Goal: Task Accomplishment & Management: Manage account settings

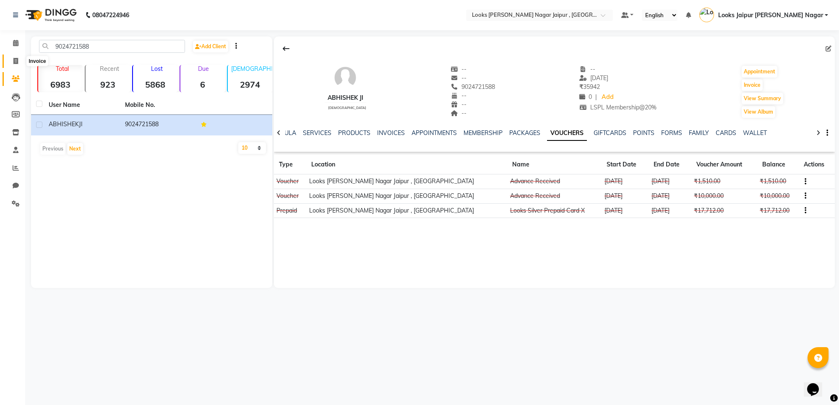
click at [16, 59] on icon at bounding box center [15, 61] width 5 height 6
select select "service"
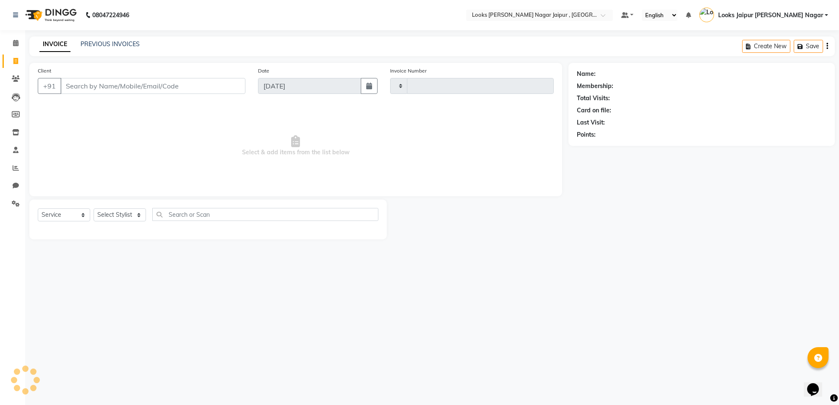
type input "3518"
select select "4317"
click at [115, 86] on input "Client" at bounding box center [152, 86] width 185 height 16
type input "7597587987"
select select "1: Object"
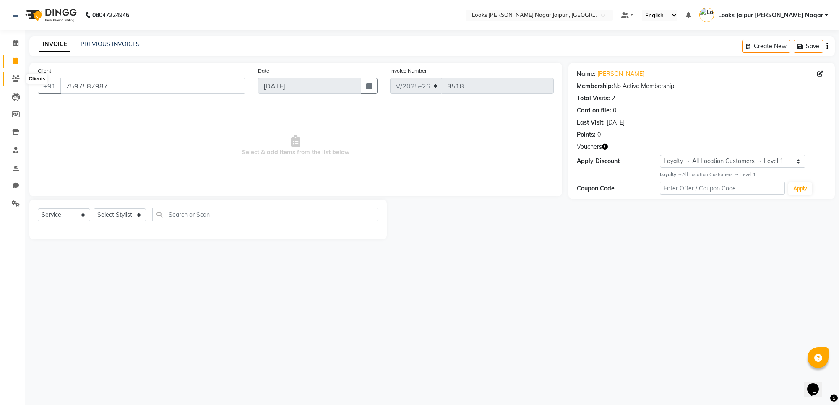
click at [16, 74] on span at bounding box center [15, 79] width 15 height 10
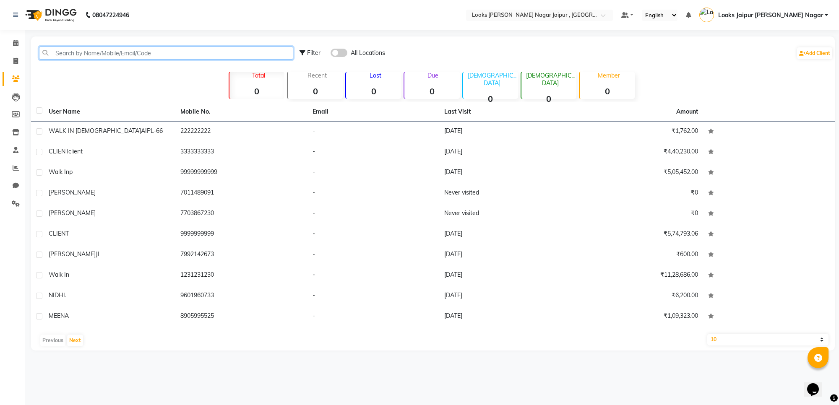
click at [122, 52] on input "text" at bounding box center [166, 53] width 254 height 13
paste input "7597587987"
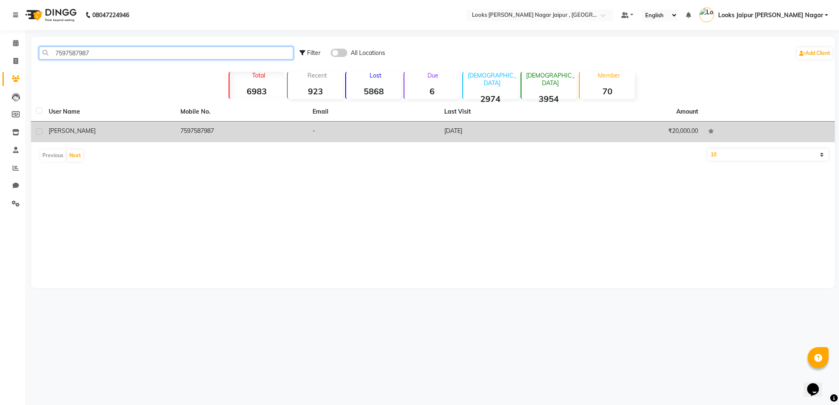
type input "7597587987"
click at [154, 134] on div "[PERSON_NAME]" at bounding box center [110, 131] width 122 height 9
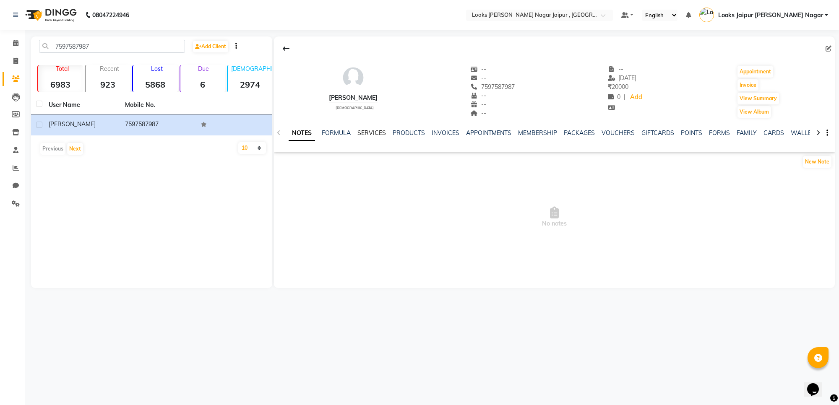
click at [361, 134] on link "SERVICES" at bounding box center [372, 133] width 29 height 8
click at [439, 135] on link "INVOICES" at bounding box center [438, 133] width 28 height 8
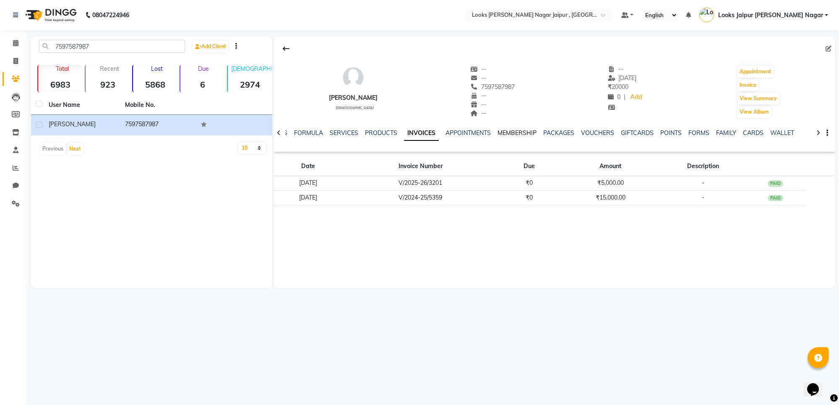
click at [513, 131] on link "MEMBERSHIP" at bounding box center [517, 133] width 39 height 8
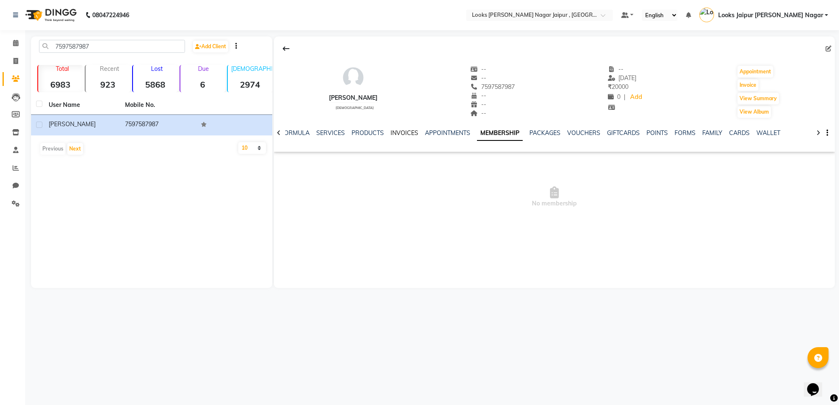
click at [405, 135] on link "INVOICES" at bounding box center [405, 133] width 28 height 8
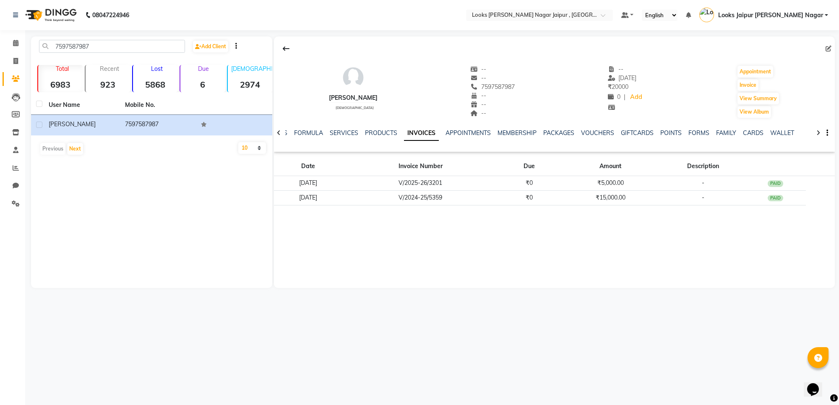
click at [574, 232] on div "[PERSON_NAME] [DEMOGRAPHIC_DATA] -- -- 7597587987 -- -- -- -- [DATE] ₹ 20000 0 …" at bounding box center [554, 163] width 561 height 252
click at [286, 133] on link "NOTES" at bounding box center [278, 133] width 19 height 8
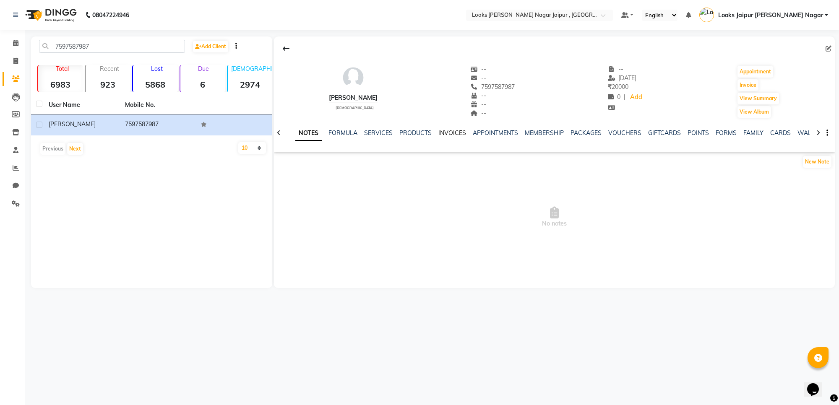
click at [454, 134] on link "INVOICES" at bounding box center [453, 133] width 28 height 8
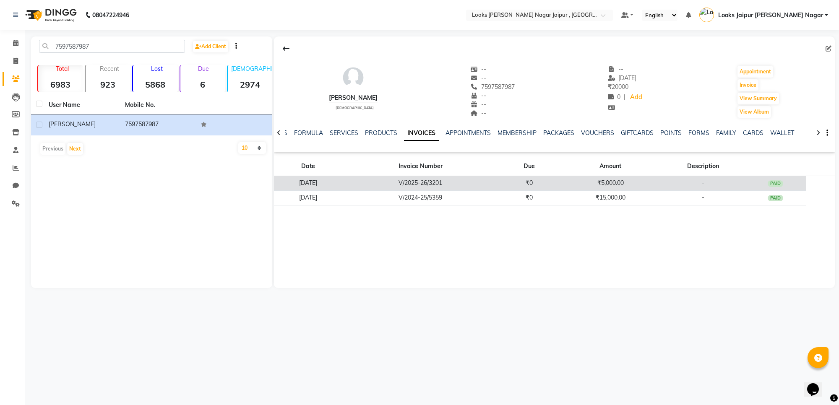
click at [587, 185] on td "₹5,000.00" at bounding box center [610, 183] width 101 height 15
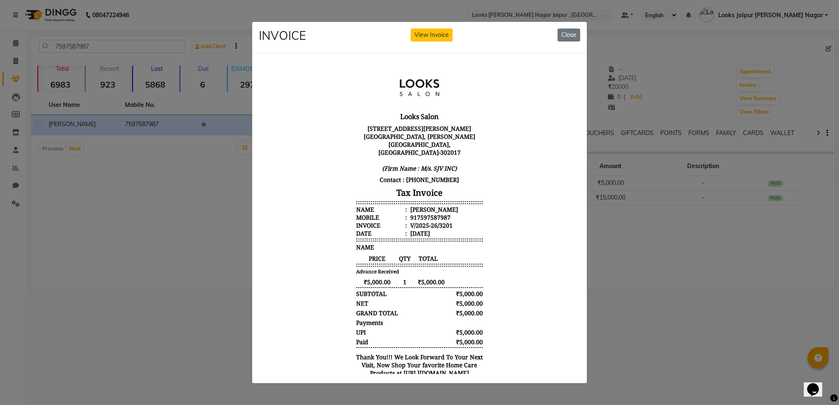
drag, startPoint x: 601, startPoint y: 185, endPoint x: 609, endPoint y: 187, distance: 8.4
click at [609, 187] on ngb-modal-window "INVOICE View Invoice Close" at bounding box center [419, 202] width 839 height 405
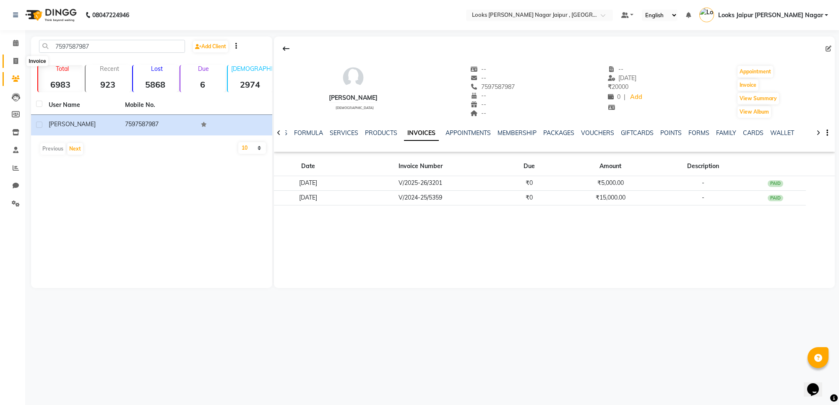
click at [19, 62] on span at bounding box center [15, 62] width 15 height 10
select select "service"
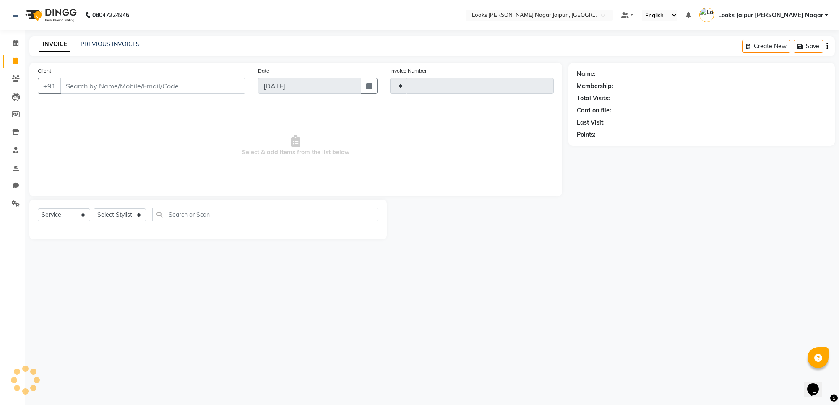
type input "3518"
select select "4317"
click at [101, 83] on input "Client" at bounding box center [152, 86] width 185 height 16
click at [104, 86] on input "Client" at bounding box center [152, 86] width 185 height 16
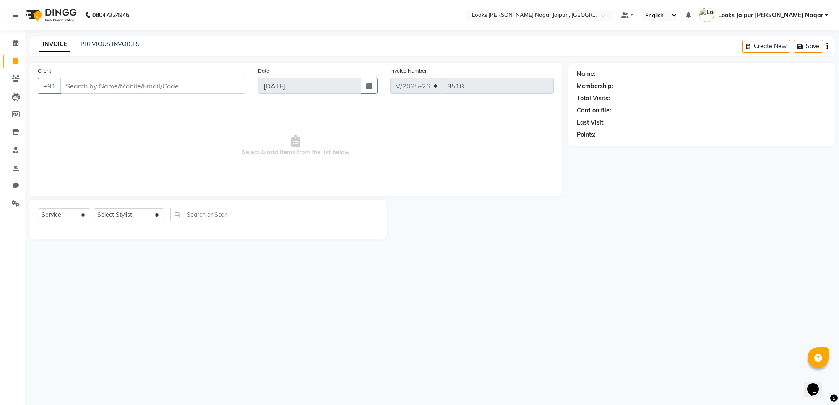
click at [82, 87] on input "Client" at bounding box center [152, 86] width 185 height 16
click at [107, 89] on input "Client" at bounding box center [152, 86] width 185 height 16
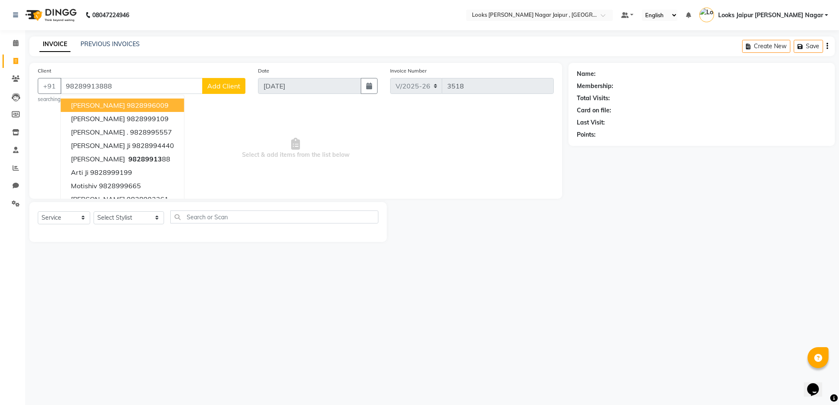
type input "98289913888"
select select "1: Object"
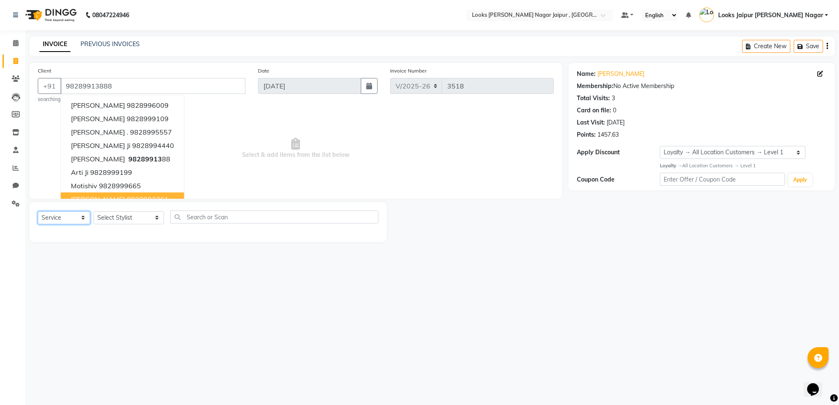
click at [65, 215] on select "Select Service Product Membership Package Voucher Prepaid Gift Card" at bounding box center [64, 217] width 52 height 13
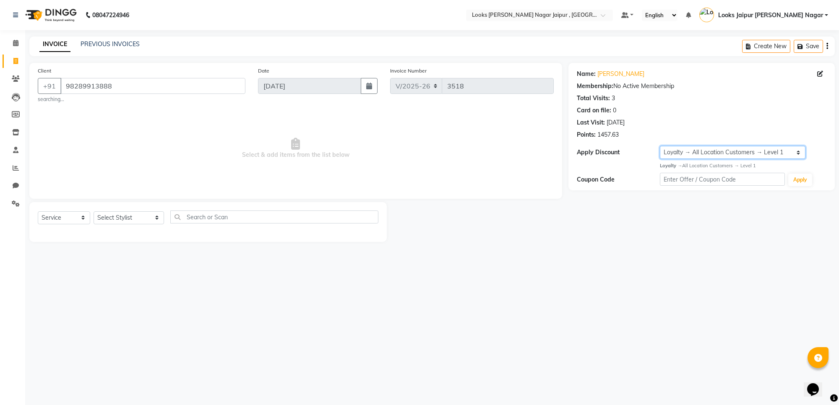
click at [687, 154] on select "Select Loyalty → All Location Customers → Level 1" at bounding box center [733, 152] width 146 height 13
click at [497, 238] on div at bounding box center [478, 222] width 182 height 40
click at [86, 85] on input "98289913888" at bounding box center [152, 86] width 185 height 16
click at [16, 76] on icon at bounding box center [16, 79] width 8 height 6
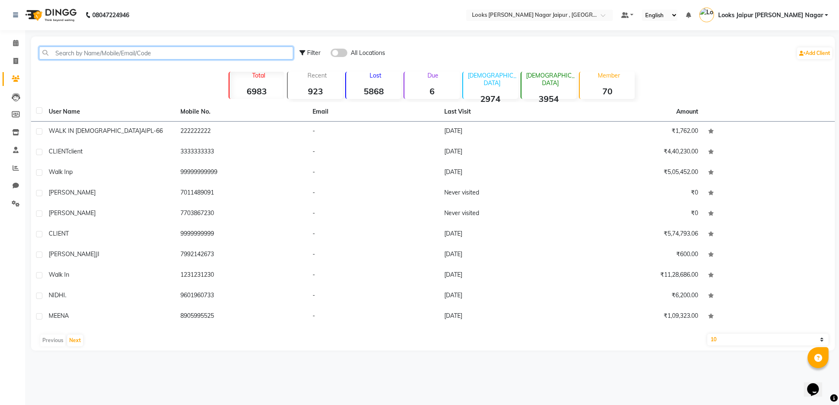
click at [85, 51] on input "text" at bounding box center [166, 53] width 254 height 13
paste input "98289913888"
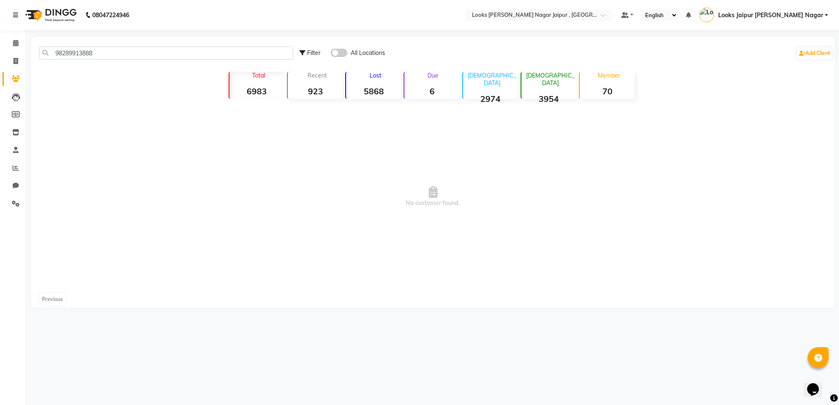
click at [340, 50] on span at bounding box center [339, 53] width 17 height 8
click at [331, 54] on input "checkbox" at bounding box center [331, 54] width 0 height 0
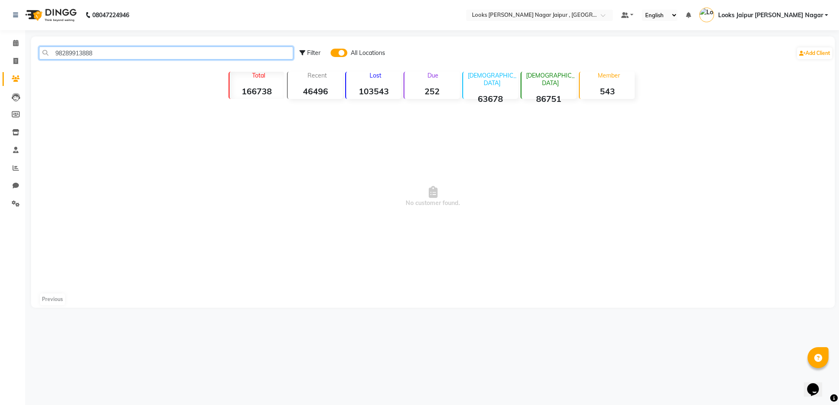
click at [129, 48] on input "98289913888" at bounding box center [166, 53] width 254 height 13
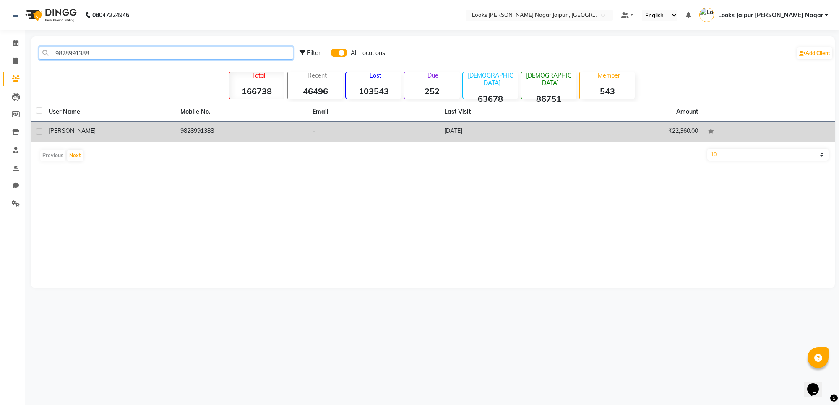
type input "9828991388"
click at [306, 137] on td "9828991388" at bounding box center [241, 132] width 132 height 21
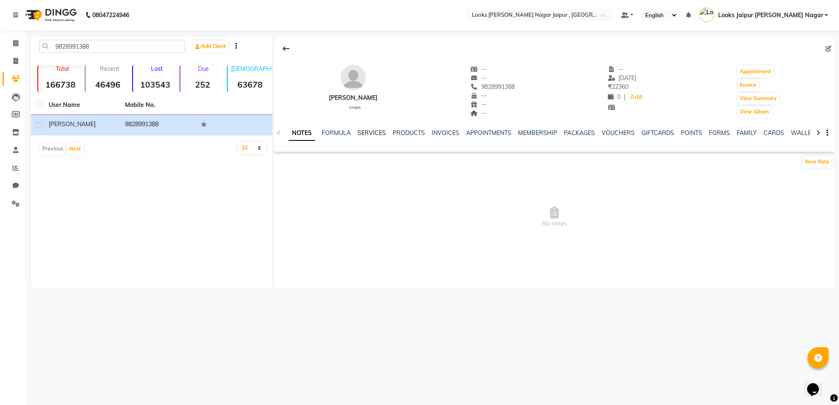
click at [373, 135] on link "SERVICES" at bounding box center [372, 133] width 29 height 8
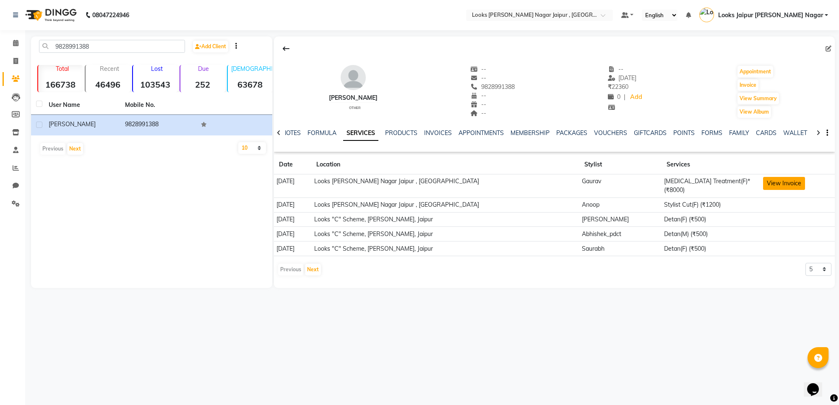
click at [768, 187] on button "View Invoice" at bounding box center [784, 183] width 42 height 13
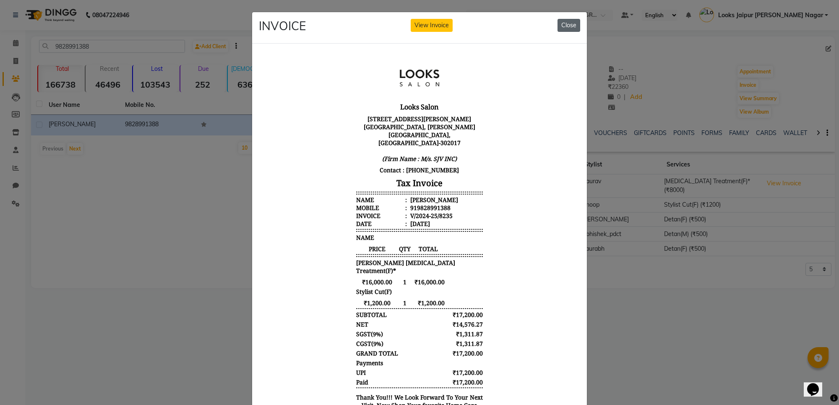
click at [570, 23] on button "Close" at bounding box center [569, 25] width 23 height 13
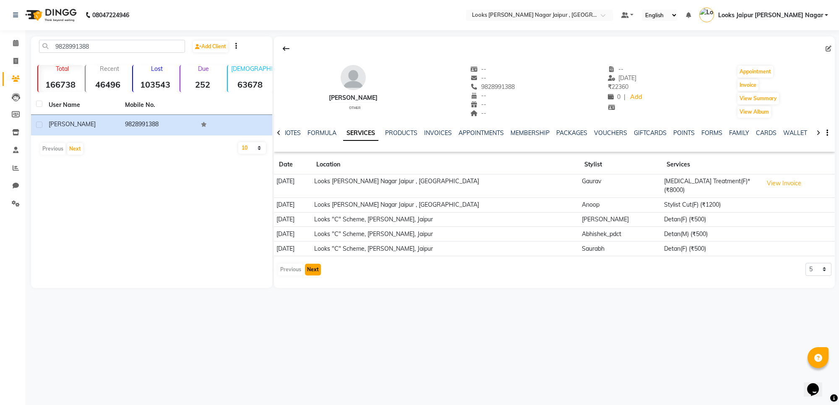
click at [315, 269] on button "Next" at bounding box center [313, 270] width 16 height 12
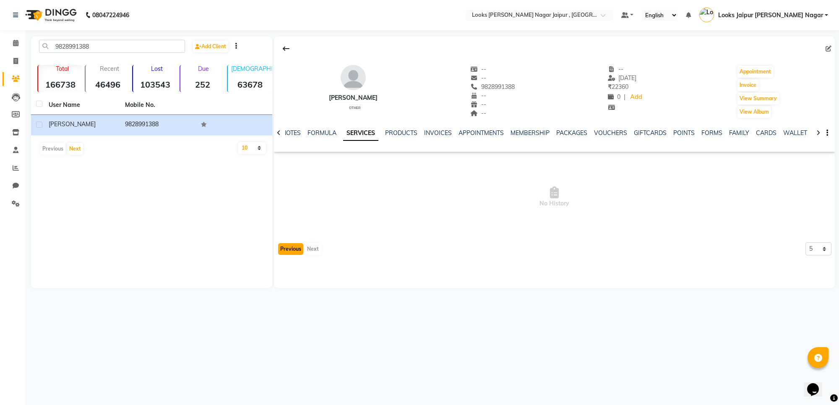
click at [294, 253] on button "Previous" at bounding box center [290, 249] width 25 height 12
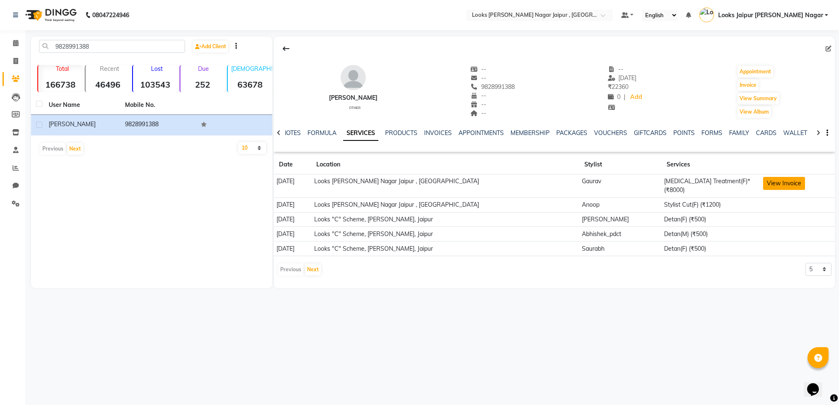
click at [771, 187] on button "View Invoice" at bounding box center [784, 183] width 42 height 13
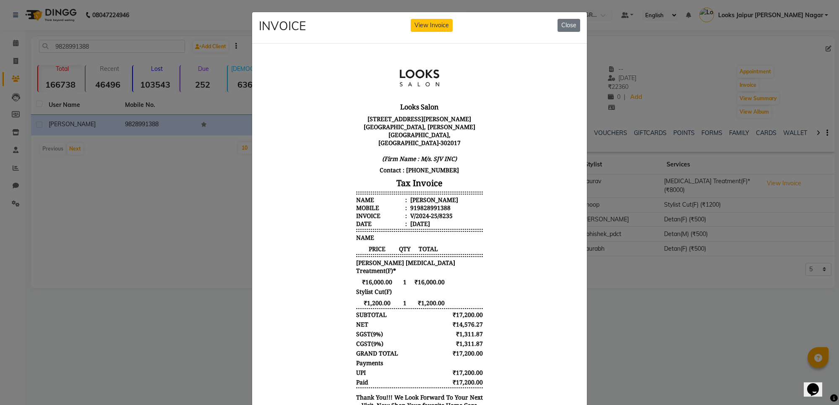
drag, startPoint x: 569, startPoint y: 26, endPoint x: 563, endPoint y: 32, distance: 7.7
click at [568, 29] on button "Close" at bounding box center [569, 25] width 23 height 13
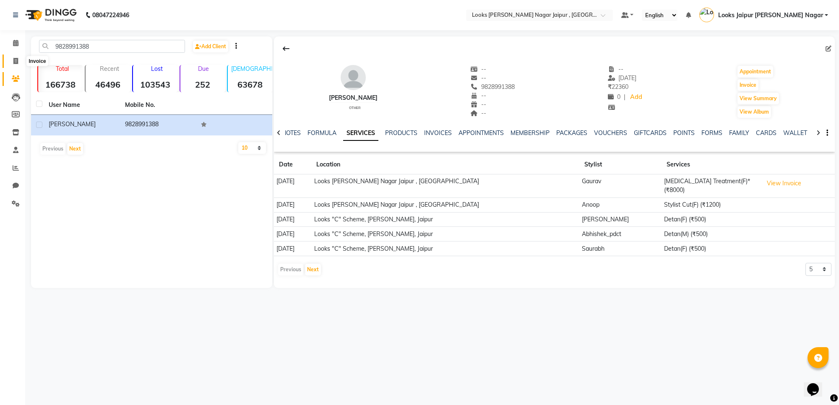
click at [8, 58] on span at bounding box center [15, 62] width 15 height 10
select select "service"
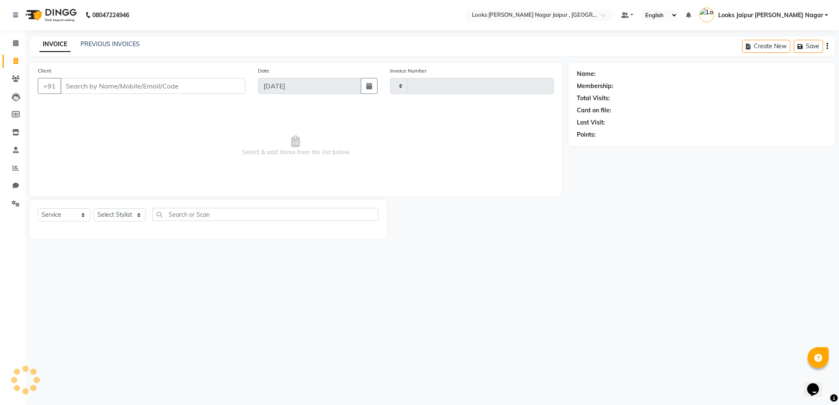
type input "3518"
select select "4317"
click at [16, 45] on icon at bounding box center [15, 43] width 5 height 6
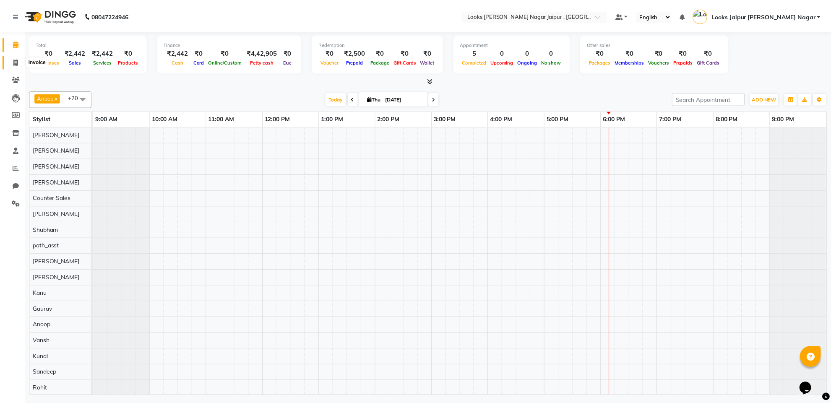
scroll to position [0, 7]
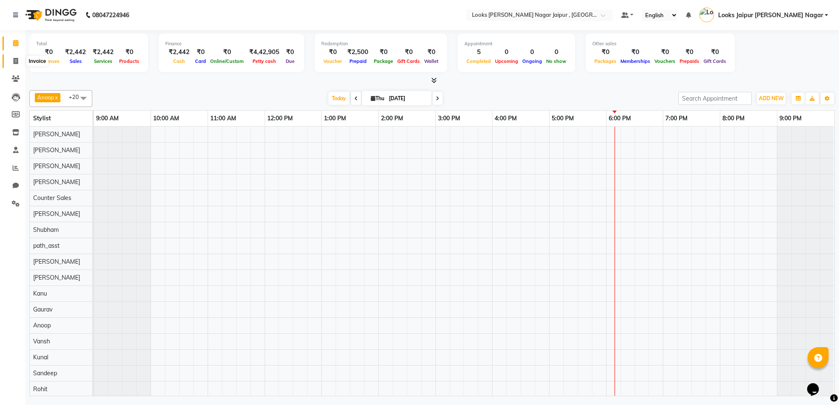
click at [16, 60] on icon at bounding box center [15, 61] width 5 height 6
select select "service"
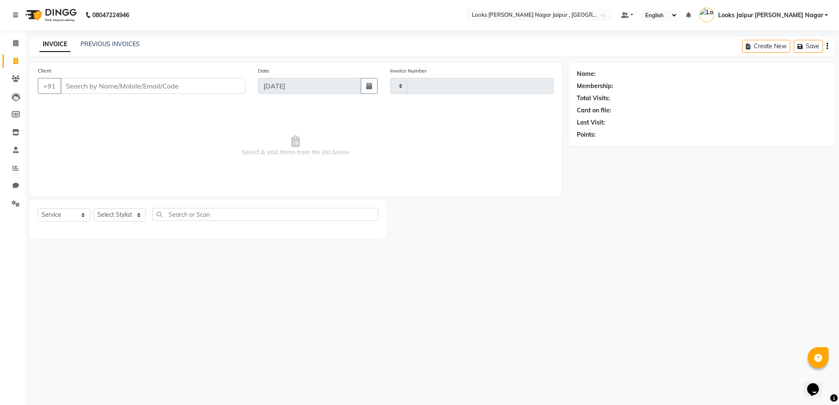
type input "3518"
select select "4317"
click at [107, 77] on div "Client +91" at bounding box center [141, 83] width 220 height 34
click at [104, 82] on input "Client" at bounding box center [152, 86] width 185 height 16
click at [116, 81] on input "Client" at bounding box center [152, 86] width 185 height 16
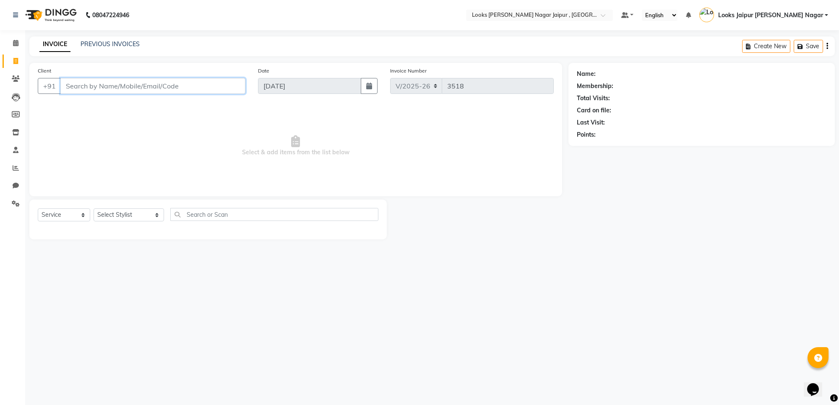
paste input "98289913888"
type input "9828991388"
select select "1: Object"
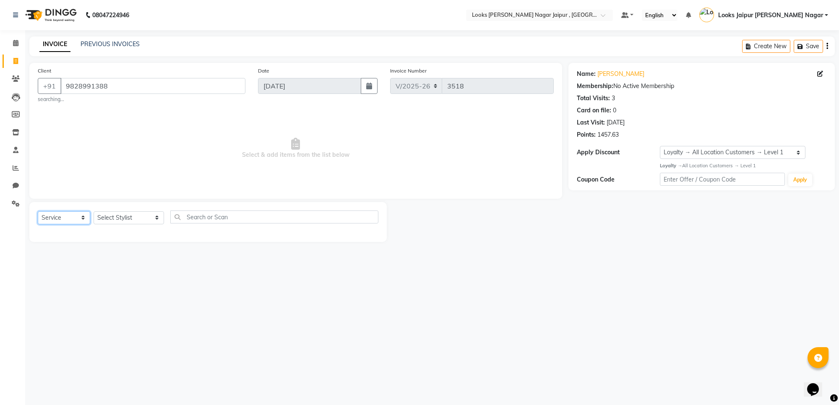
click at [67, 219] on select "Select Service Product Membership Package Voucher Prepaid Gift Card" at bounding box center [64, 217] width 52 height 13
select select "P"
click at [38, 211] on select "Select Service Product Membership Package Voucher Prepaid Gift Card" at bounding box center [64, 217] width 52 height 13
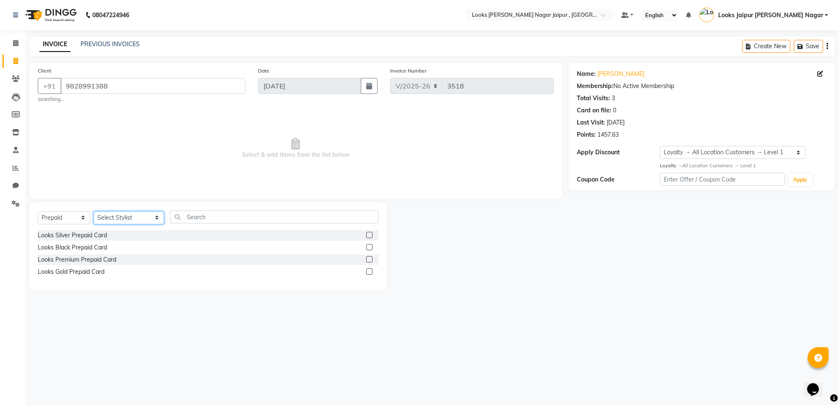
click at [127, 218] on select "Select Stylist [PERSON_NAME] art Anoop [PERSON_NAME] Counter Sales [PERSON_NAME…" at bounding box center [129, 217] width 70 height 13
select select "23571"
click at [94, 211] on select "Select Stylist [PERSON_NAME] art Anoop [PERSON_NAME] Counter Sales [PERSON_NAME…" at bounding box center [129, 217] width 70 height 13
click at [94, 261] on div "Looks Premium Prepaid Card" at bounding box center [77, 260] width 78 height 9
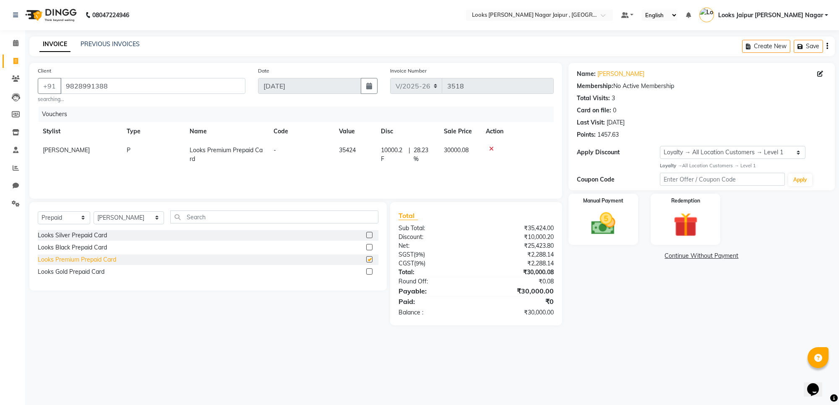
checkbox input "false"
click at [490, 149] on icon at bounding box center [491, 149] width 5 height 6
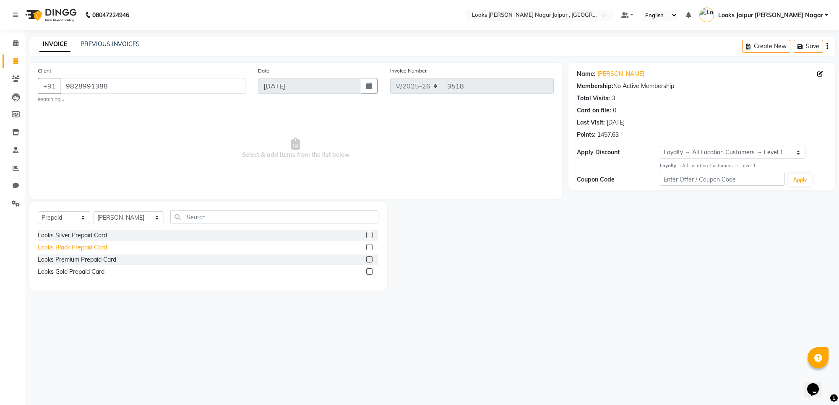
click at [96, 248] on div "Looks Black Prepaid Card" at bounding box center [72, 247] width 69 height 9
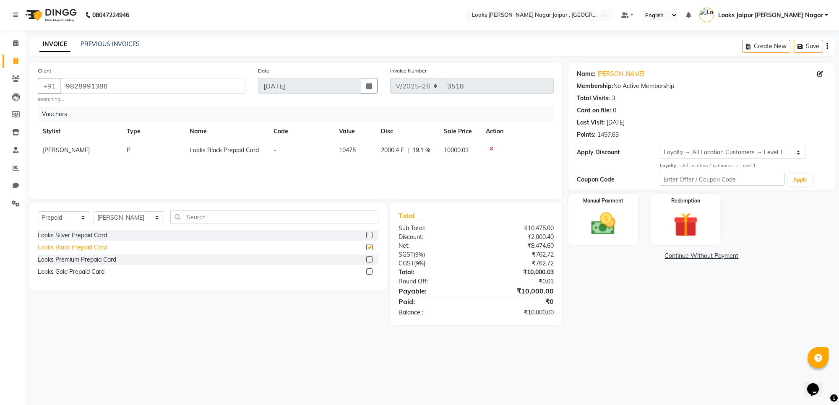
checkbox input "false"
click at [91, 234] on div "Looks Silver Prepaid Card" at bounding box center [72, 235] width 69 height 9
checkbox input "false"
click at [489, 149] on icon at bounding box center [491, 149] width 5 height 6
click at [598, 225] on img at bounding box center [603, 223] width 41 height 29
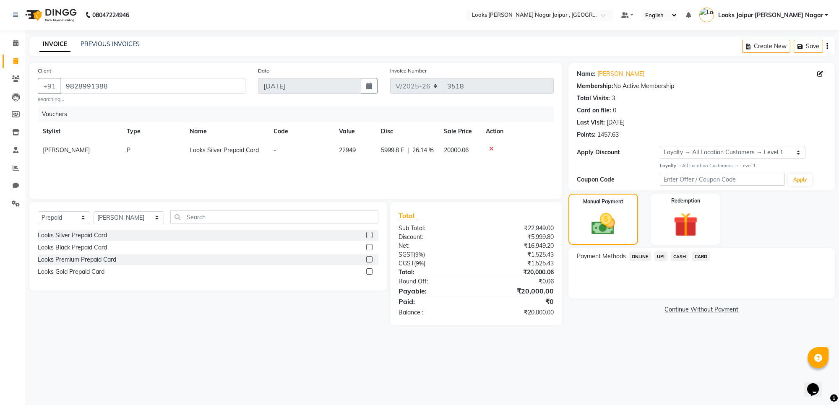
click at [661, 255] on span "UPI" at bounding box center [661, 257] width 13 height 10
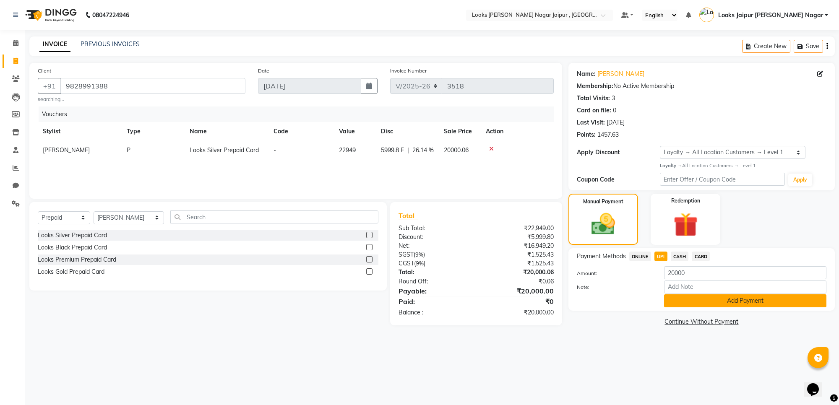
click at [689, 305] on button "Add Payment" at bounding box center [745, 301] width 162 height 13
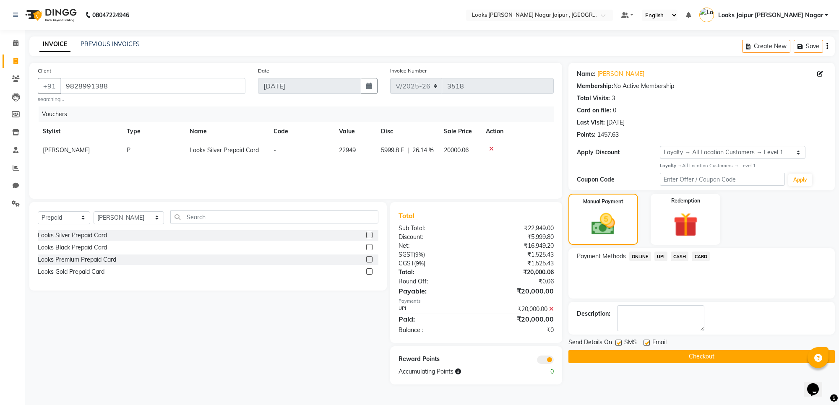
click at [747, 358] on button "Checkout" at bounding box center [702, 356] width 266 height 13
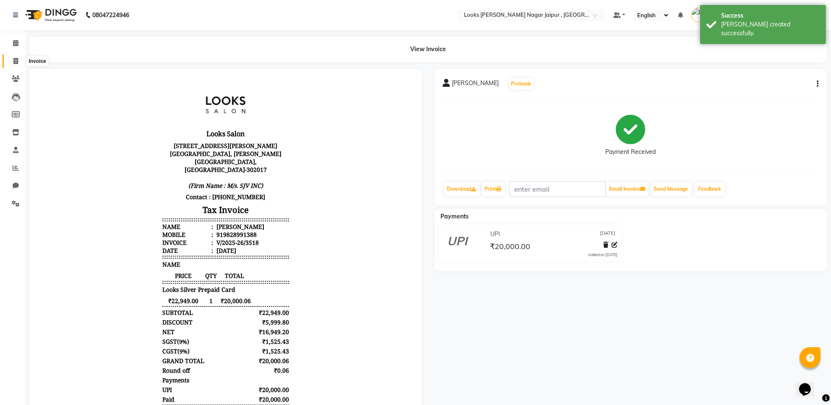
click at [19, 62] on span at bounding box center [15, 62] width 15 height 10
select select "service"
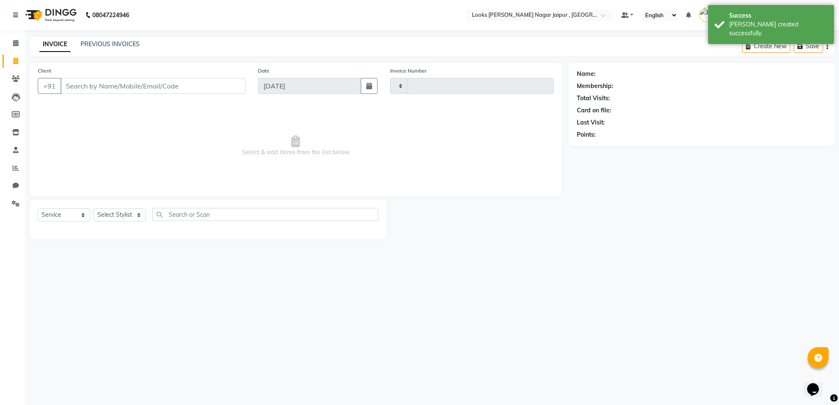
type input "3519"
select select "4317"
click at [105, 81] on input "Client" at bounding box center [152, 86] width 185 height 16
click at [105, 83] on input "Client" at bounding box center [152, 86] width 185 height 16
type input "98289913888"
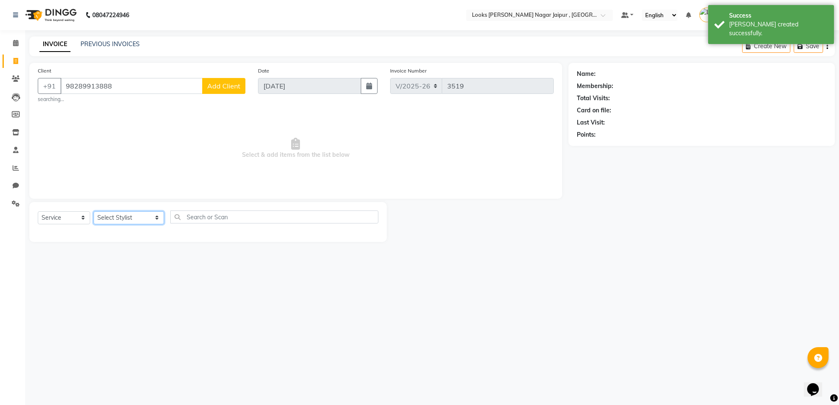
click at [120, 217] on select "Select Stylist [PERSON_NAME] art Anoop [PERSON_NAME] Counter Sales [PERSON_NAME…" at bounding box center [129, 217] width 70 height 13
select select "23571"
click at [94, 211] on select "Select Stylist [PERSON_NAME] art Anoop [PERSON_NAME] Counter Sales [PERSON_NAME…" at bounding box center [129, 217] width 70 height 13
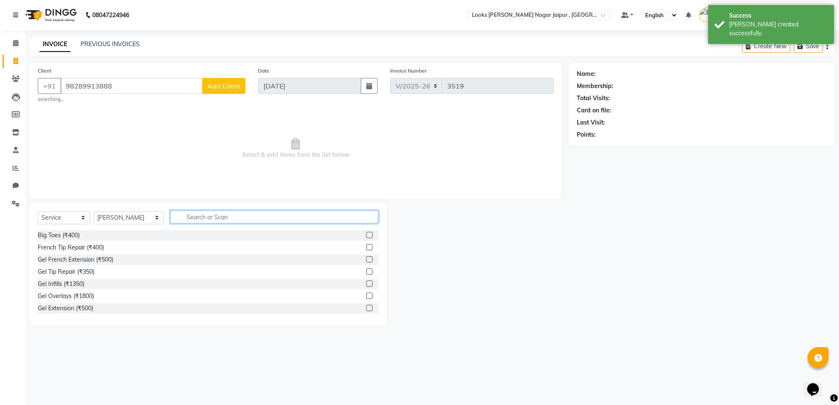
click at [209, 222] on input "text" at bounding box center [274, 217] width 208 height 13
type input "FACI"
click at [108, 237] on div "Aesthetics Medi Facial (₹6500)" at bounding box center [79, 235] width 83 height 9
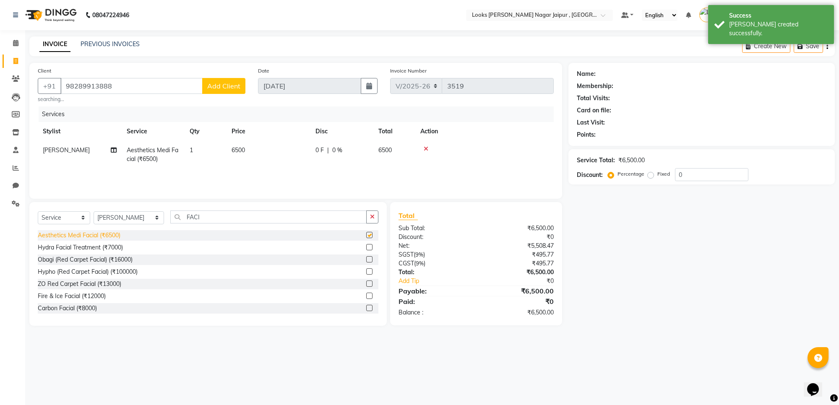
checkbox input "false"
click at [110, 246] on div "Hydra Facial Treatment (₹7000)" at bounding box center [80, 247] width 85 height 9
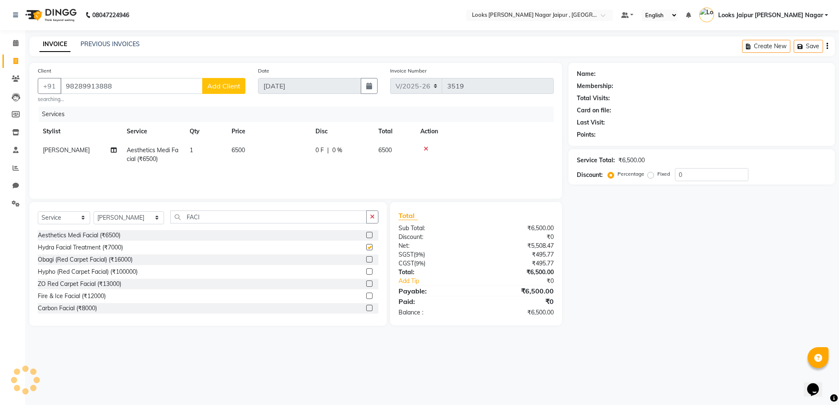
checkbox input "false"
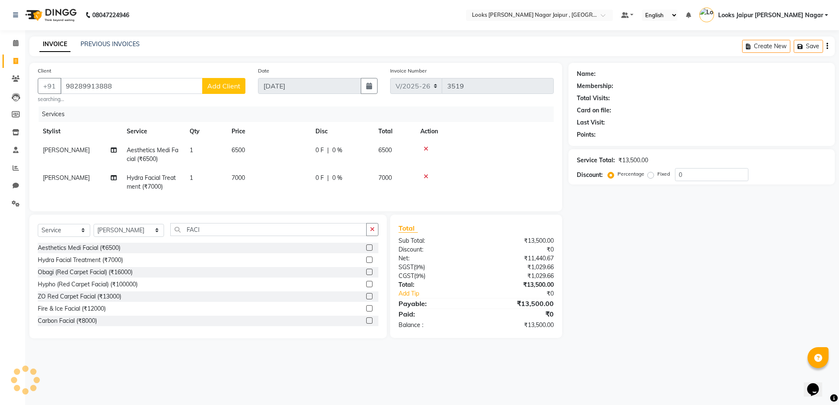
click at [288, 158] on td "6500" at bounding box center [269, 155] width 84 height 28
select select "23571"
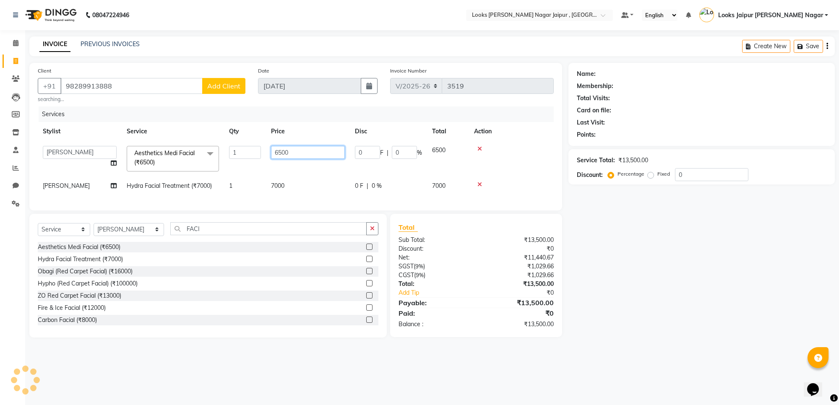
click at [298, 154] on input "6500" at bounding box center [308, 152] width 74 height 13
type input "6"
type input "6000"
click at [304, 186] on td "7000" at bounding box center [308, 186] width 84 height 19
select select "23571"
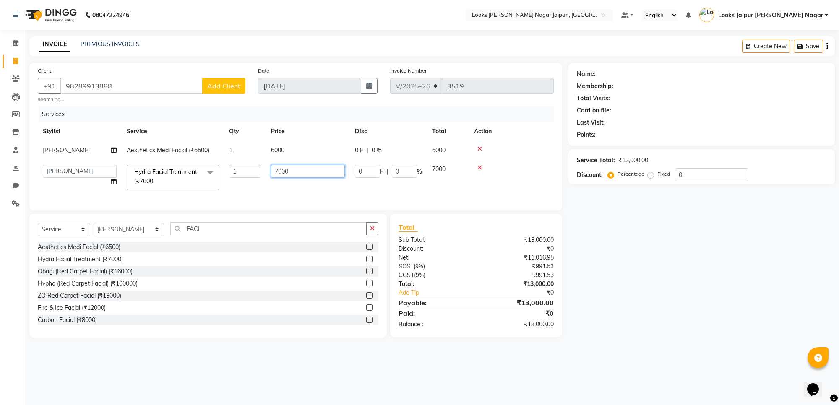
click at [314, 167] on input "7000" at bounding box center [308, 171] width 74 height 13
type input "7"
type input "4500"
click at [316, 201] on div "Services Stylist Service Qty Price Disc Total Action Pooja [PERSON_NAME] Aesthe…" at bounding box center [296, 155] width 516 height 96
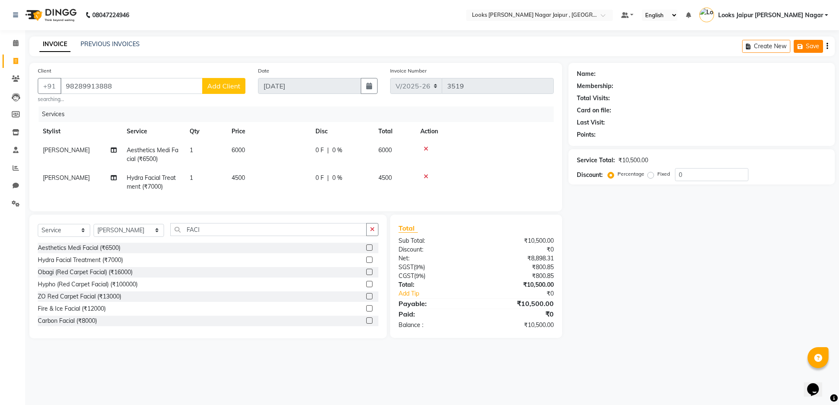
click at [809, 45] on button "Save" at bounding box center [808, 46] width 29 height 13
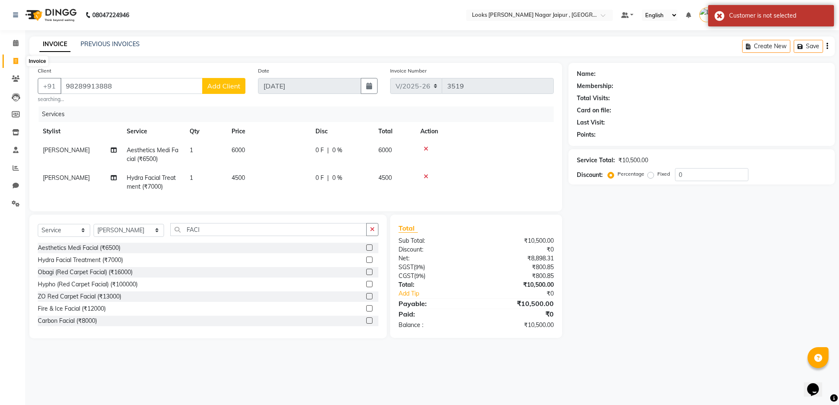
click at [13, 57] on span at bounding box center [15, 62] width 15 height 10
select select "service"
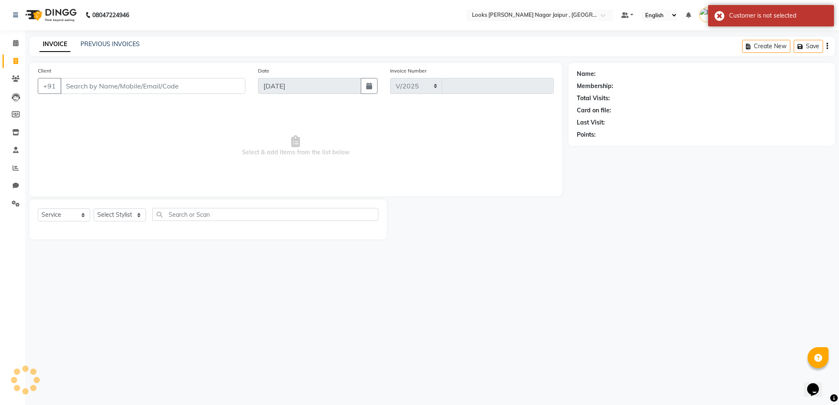
select select "4317"
type input "3519"
click at [88, 85] on input "Client" at bounding box center [152, 86] width 185 height 16
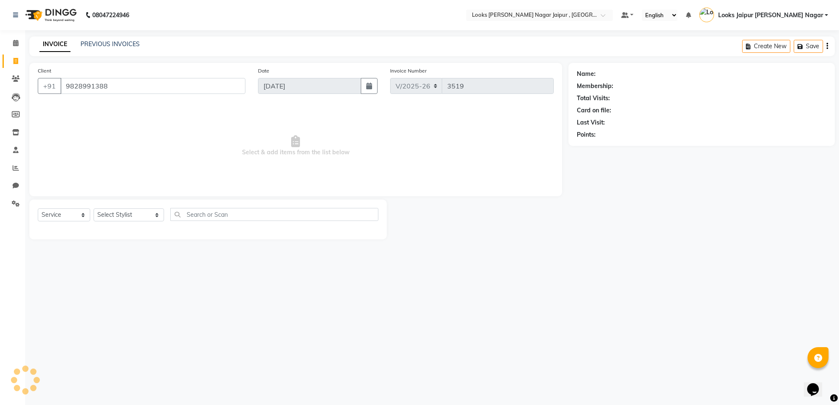
type input "9828991388"
select select "1: Object"
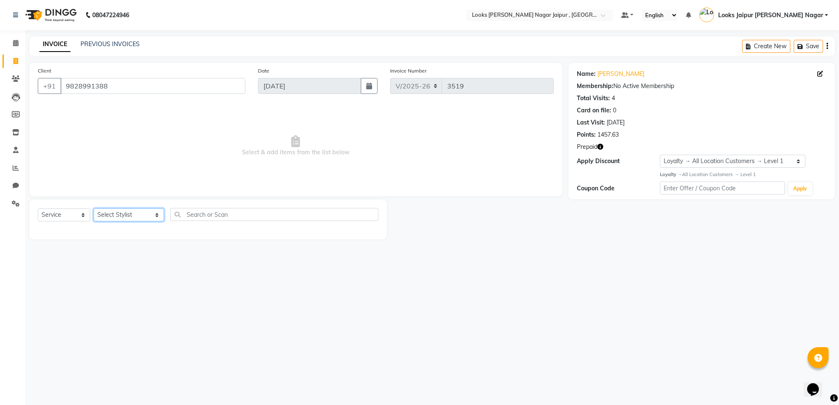
click at [126, 216] on select "Select Stylist [PERSON_NAME] art Anoop [PERSON_NAME] Counter Sales [PERSON_NAME…" at bounding box center [129, 215] width 70 height 13
select select "23571"
click at [94, 209] on select "Select Stylist [PERSON_NAME] art Anoop [PERSON_NAME] Counter Sales [PERSON_NAME…" at bounding box center [129, 215] width 70 height 13
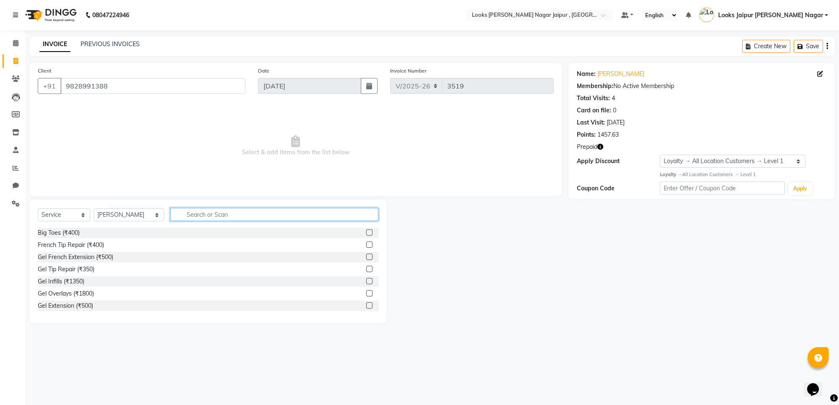
click at [210, 214] on input "text" at bounding box center [274, 214] width 208 height 13
type input "FACI"
click at [97, 234] on div "Aesthetics Medi Facial (₹6500)" at bounding box center [79, 233] width 83 height 9
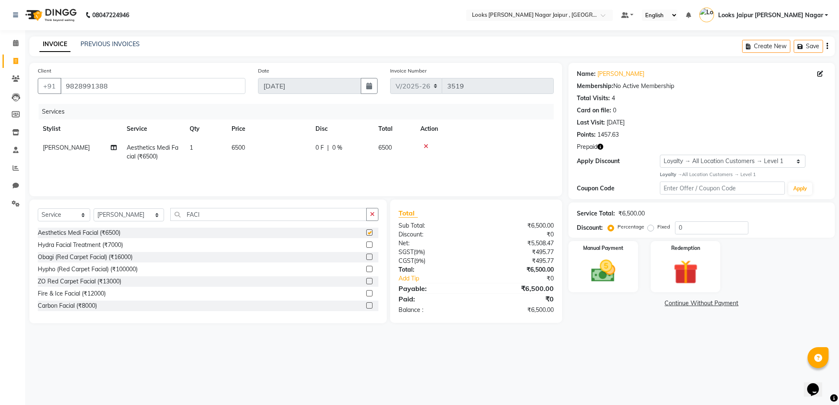
checkbox input "false"
click at [94, 242] on div "Hydra Facial Treatment (₹7000)" at bounding box center [80, 245] width 85 height 9
checkbox input "false"
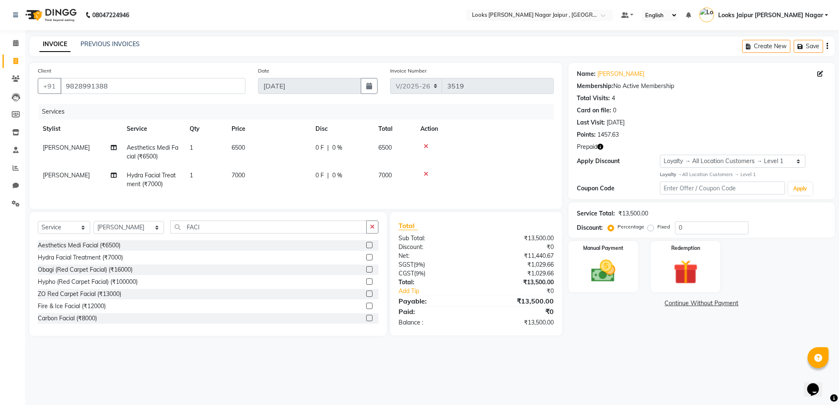
click at [281, 154] on td "6500" at bounding box center [269, 152] width 84 height 28
select select "23571"
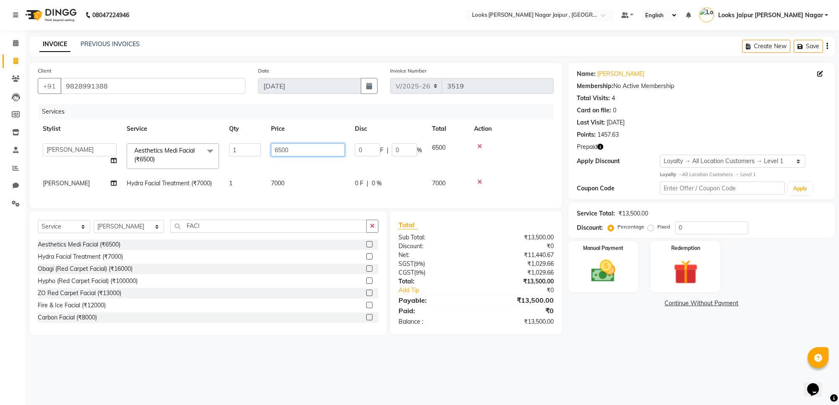
click at [309, 145] on input "6500" at bounding box center [308, 150] width 74 height 13
type input "6"
type input "6000"
click at [309, 188] on td "7000" at bounding box center [308, 183] width 84 height 19
select select "23571"
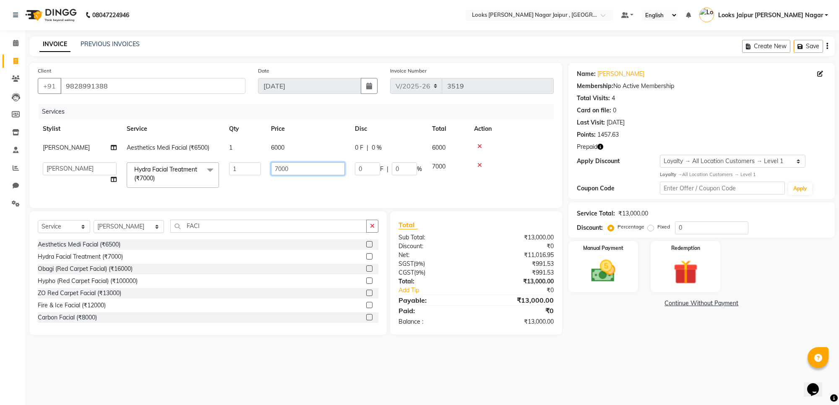
click at [317, 164] on input "7000" at bounding box center [308, 168] width 74 height 13
type input "7"
type input "4500"
click at [322, 183] on tr "Anjali_nail art Anoop [PERSON_NAME] Counter Sales [PERSON_NAME] Kunal Looks Jai…" at bounding box center [296, 175] width 516 height 36
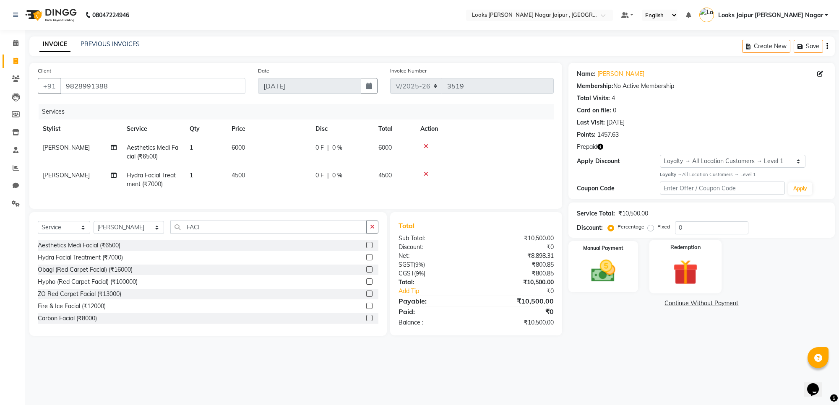
click at [691, 275] on img at bounding box center [685, 272] width 41 height 31
click at [648, 305] on span "Prepaid 1" at bounding box center [642, 305] width 27 height 10
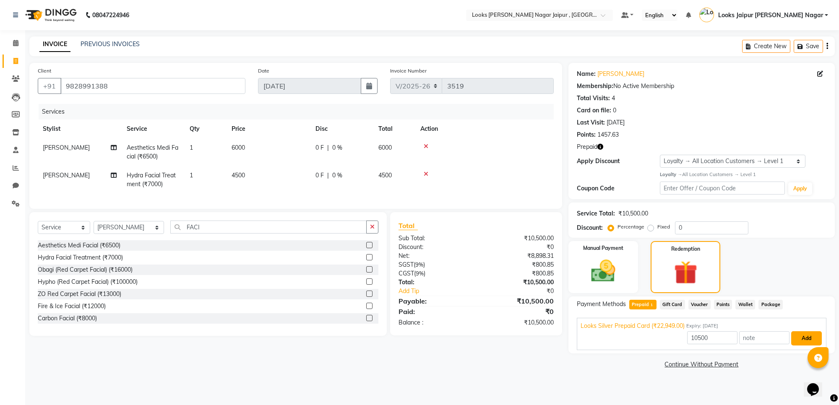
click at [798, 340] on button "Add" at bounding box center [806, 339] width 31 height 14
click at [602, 332] on button "Send OTP" at bounding box center [600, 331] width 44 height 14
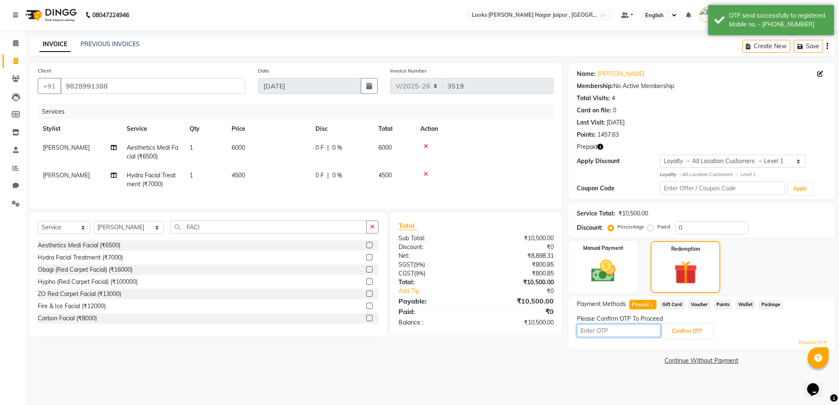
click at [607, 330] on input "text" at bounding box center [619, 330] width 84 height 13
click at [597, 338] on div "Confirm OTP" at bounding box center [702, 332] width 250 height 16
type input "1683"
click at [693, 332] on button "Confirm OTP" at bounding box center [687, 331] width 51 height 14
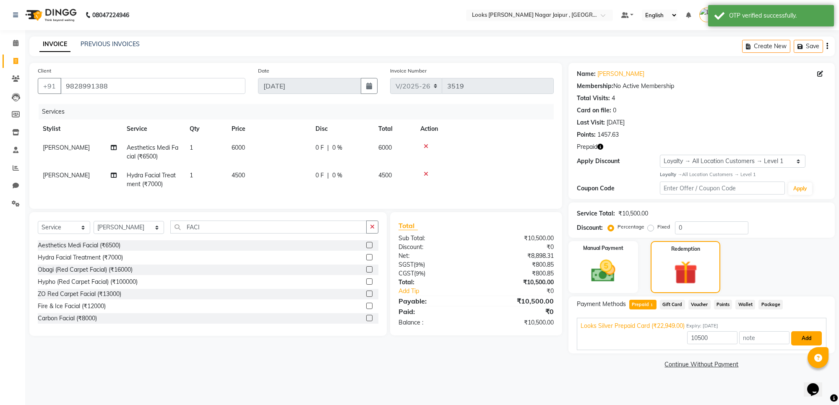
click at [805, 338] on button "Add" at bounding box center [806, 339] width 31 height 14
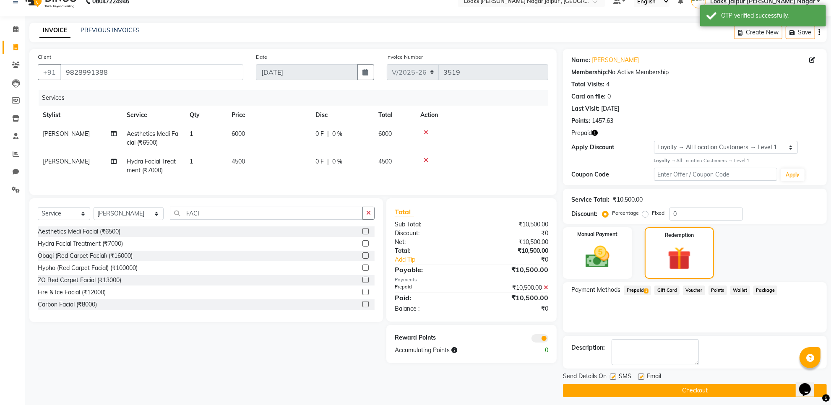
scroll to position [18, 0]
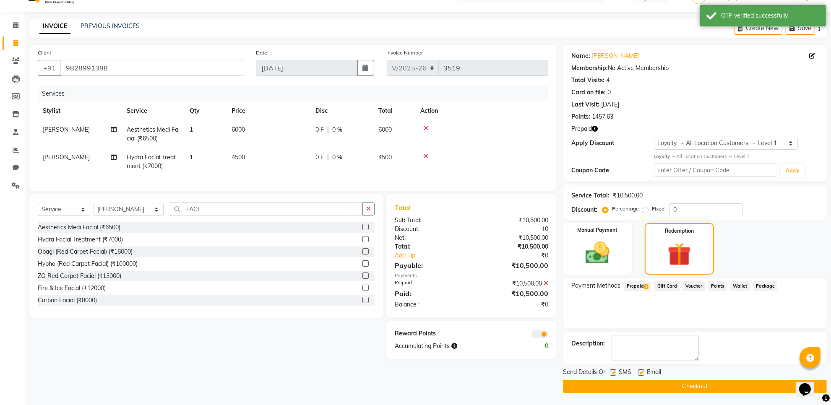
click at [655, 382] on button "Checkout" at bounding box center [695, 386] width 264 height 13
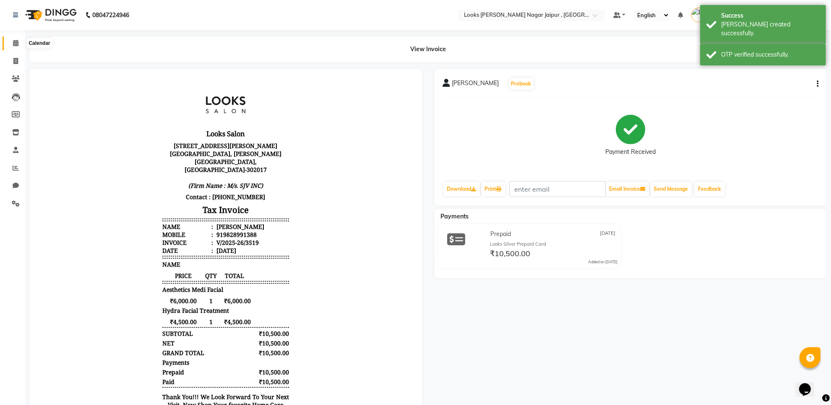
click at [13, 47] on span at bounding box center [15, 44] width 15 height 10
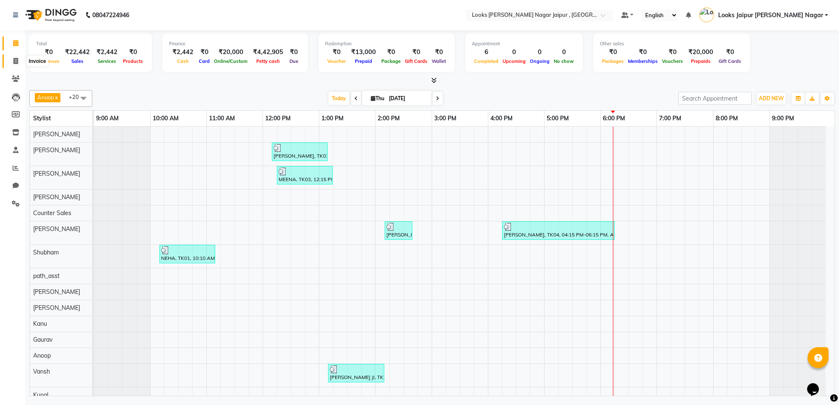
click at [18, 64] on icon at bounding box center [15, 61] width 5 height 6
select select "4317"
select select "service"
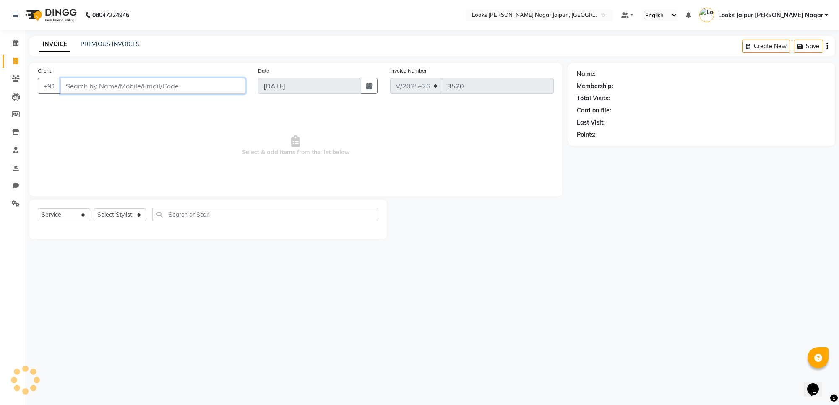
click at [82, 87] on input "Client" at bounding box center [152, 86] width 185 height 16
paste input "98289913888"
type input "9828991388"
select select "1: Object"
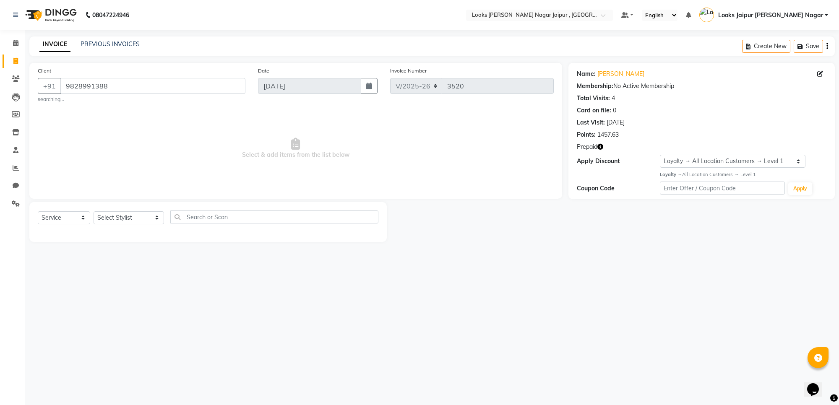
click at [602, 148] on icon "button" at bounding box center [601, 147] width 6 height 6
click at [449, 201] on div "Client [PHONE_NUMBER] searching... Date [DATE] Invoice Number V/2025 V/[PHONE_N…" at bounding box center [296, 152] width 546 height 179
click at [601, 146] on icon "button" at bounding box center [601, 147] width 6 height 6
click at [374, 154] on span "Select & add items from the list below" at bounding box center [296, 149] width 516 height 84
click at [16, 43] on icon at bounding box center [15, 43] width 5 height 6
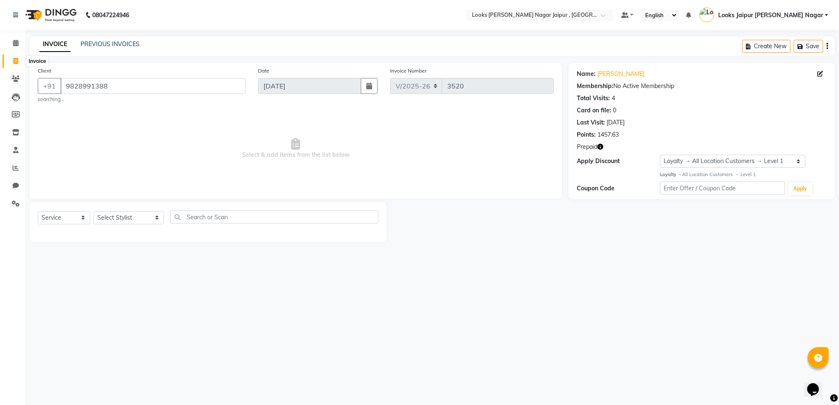
click at [20, 59] on span at bounding box center [15, 62] width 15 height 10
select select "service"
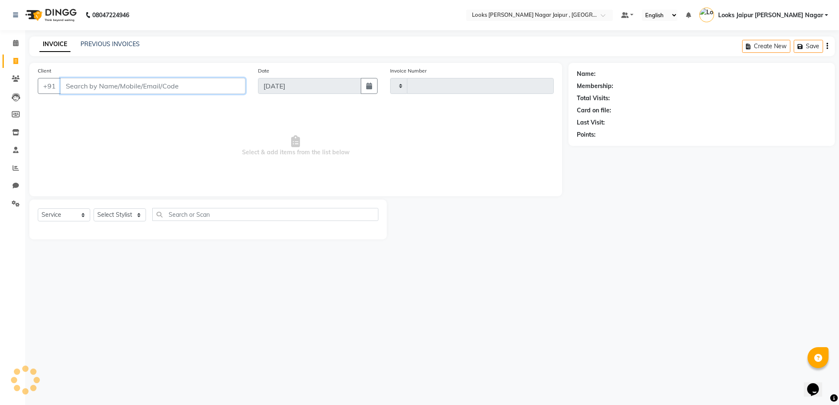
type input "3520"
select select "4317"
click at [110, 45] on link "PREVIOUS INVOICES" at bounding box center [110, 44] width 59 height 8
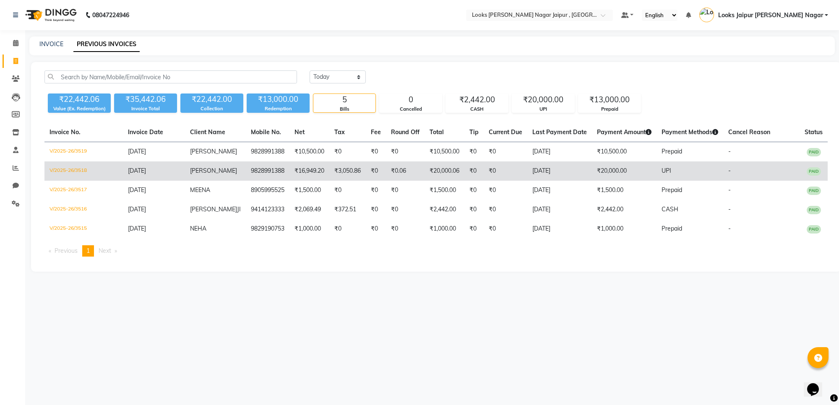
click at [530, 169] on td "[DATE]" at bounding box center [559, 171] width 65 height 19
click at [336, 178] on td "₹3,050.86" at bounding box center [347, 171] width 37 height 19
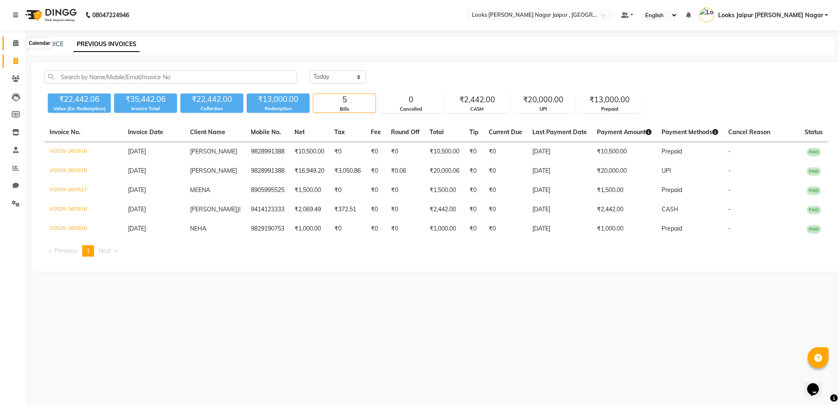
click at [14, 42] on icon at bounding box center [15, 43] width 5 height 6
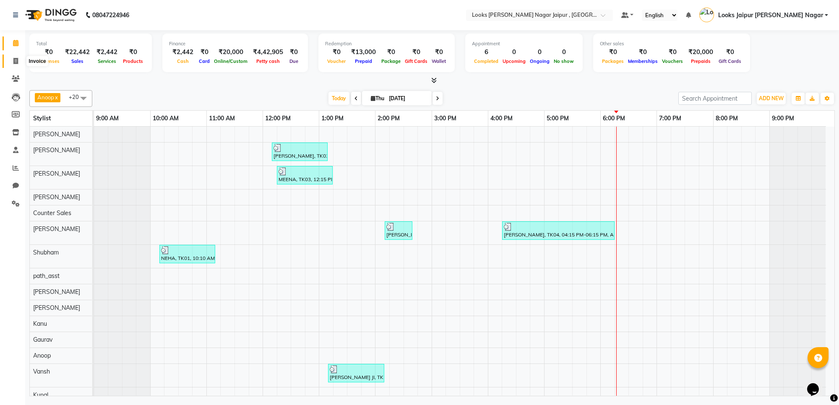
click at [10, 59] on span at bounding box center [15, 62] width 15 height 10
select select "service"
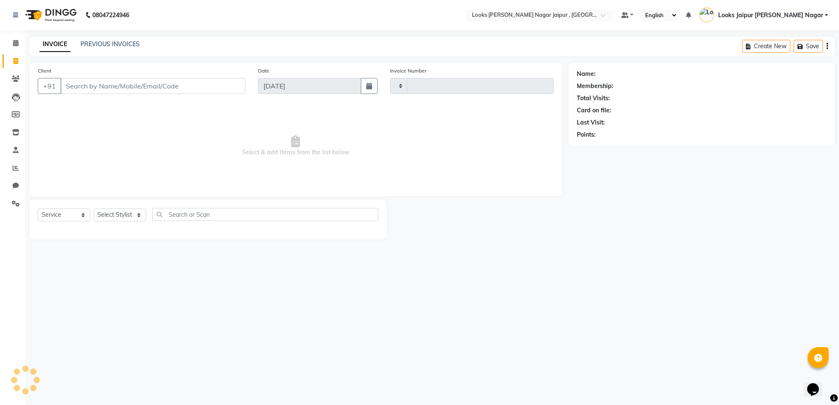
type input "3520"
select select "4317"
click at [119, 45] on link "PREVIOUS INVOICES" at bounding box center [110, 44] width 59 height 8
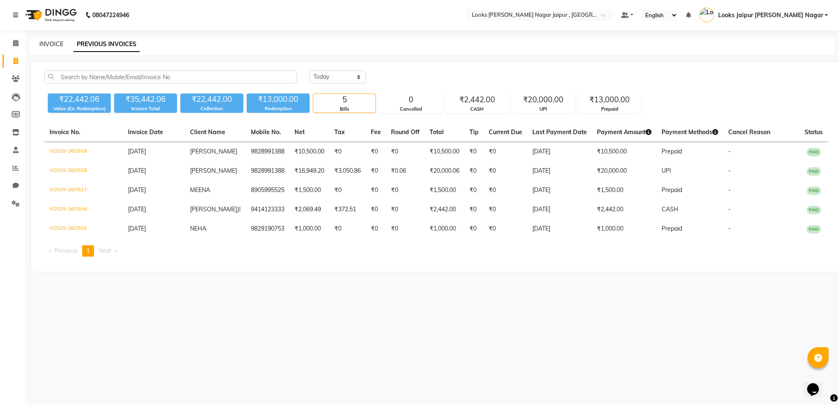
click at [55, 42] on link "INVOICE" at bounding box center [51, 44] width 24 height 8
select select "service"
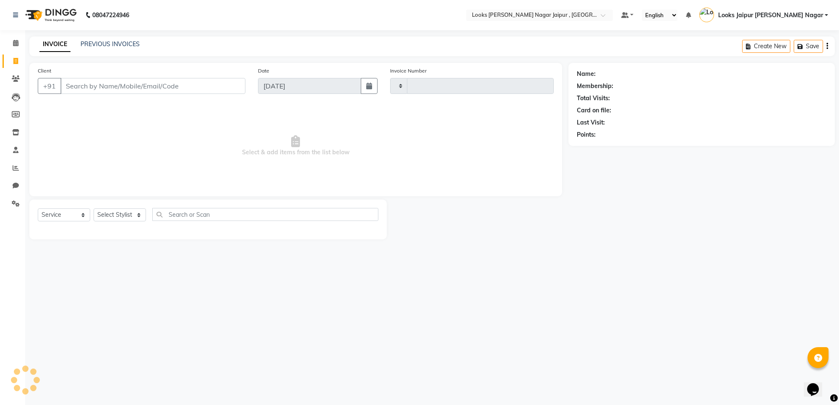
type input "3520"
select select "4317"
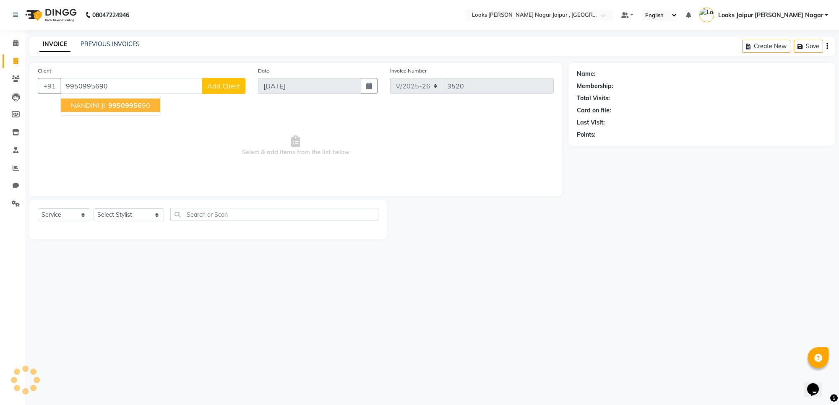
type input "9950995690"
select select "1: Object"
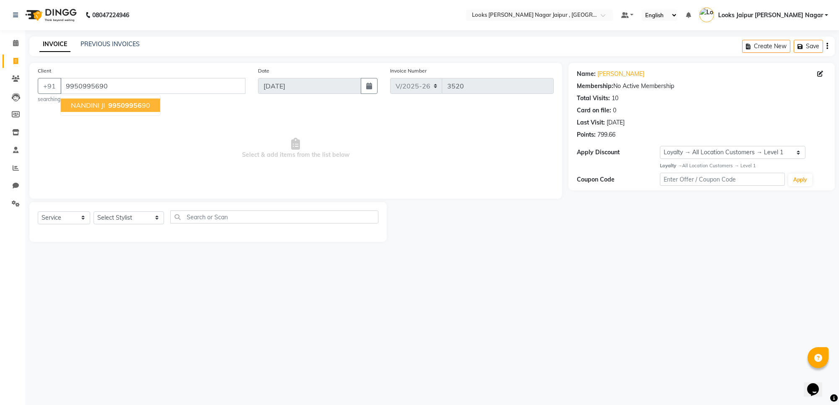
click at [829, 180] on div "Name: [PERSON_NAME] Membership: No Active Membership Total Visits: 10 Card on f…" at bounding box center [702, 127] width 266 height 128
click at [110, 217] on select "Select Stylist [PERSON_NAME] art Anoop [PERSON_NAME] Counter Sales [PERSON_NAME…" at bounding box center [129, 217] width 70 height 13
select select "57830"
click at [94, 211] on select "Select Stylist [PERSON_NAME] art Anoop [PERSON_NAME] Counter Sales [PERSON_NAME…" at bounding box center [129, 217] width 70 height 13
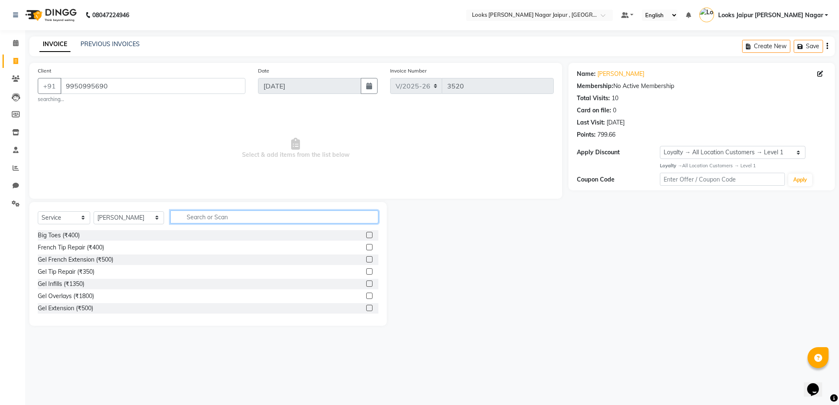
click at [179, 211] on input "text" at bounding box center [274, 217] width 208 height 13
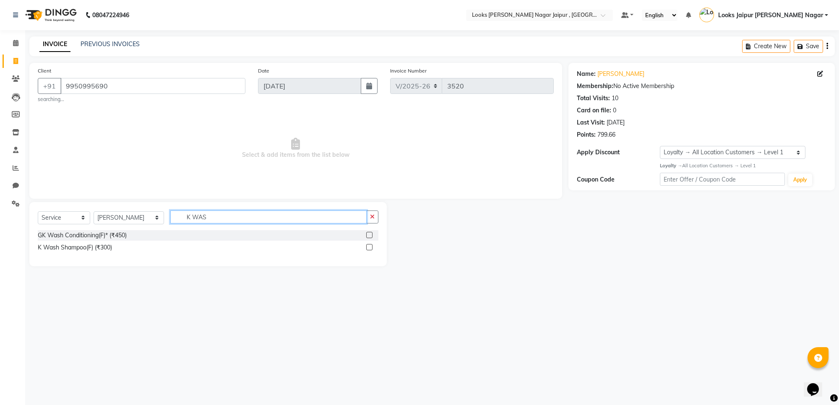
type input "K WAS"
drag, startPoint x: 368, startPoint y: 245, endPoint x: 343, endPoint y: 178, distance: 71.7
click at [366, 244] on label at bounding box center [369, 247] width 6 height 6
click at [366, 245] on input "checkbox" at bounding box center [368, 247] width 5 height 5
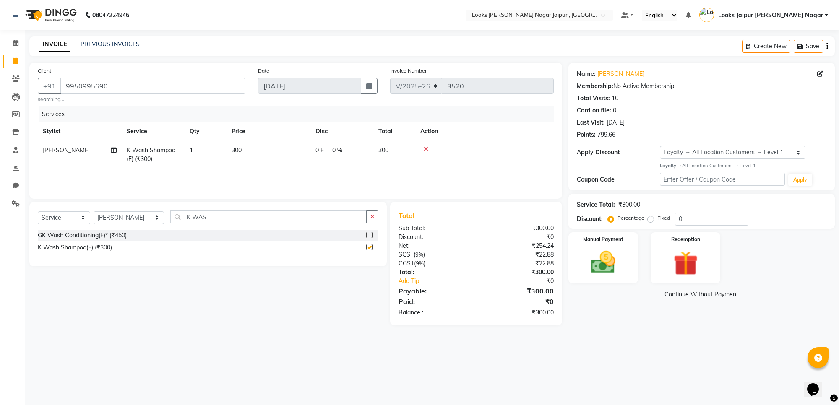
checkbox input "false"
click at [287, 144] on td "300" at bounding box center [269, 155] width 84 height 28
select select "57830"
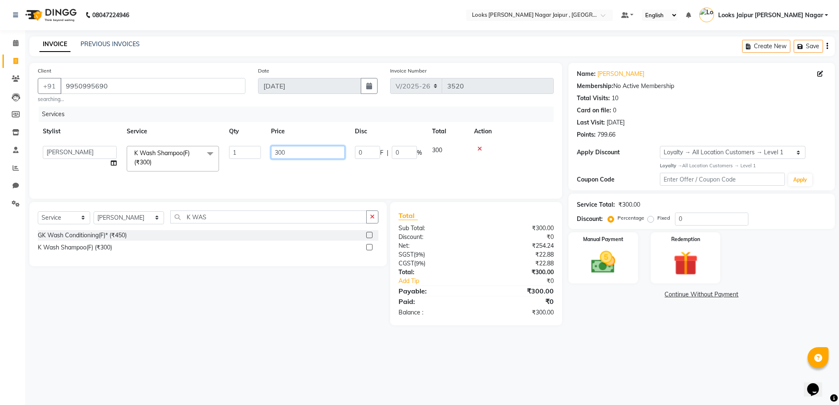
click at [305, 164] on td "300" at bounding box center [308, 159] width 84 height 36
type input "3"
type input "1180"
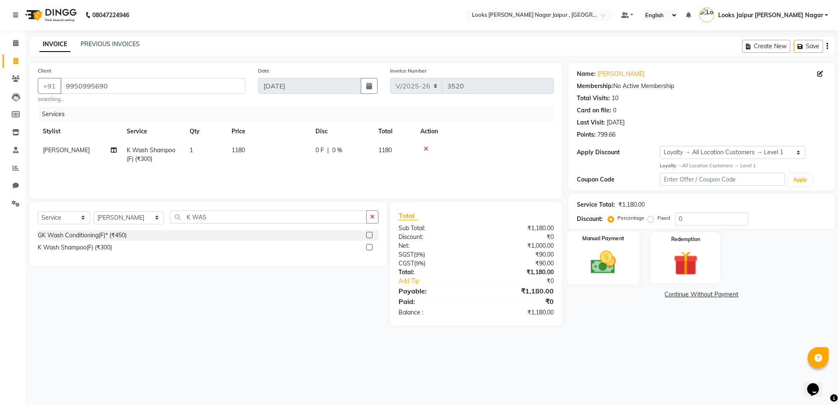
click at [621, 269] on img at bounding box center [603, 262] width 41 height 29
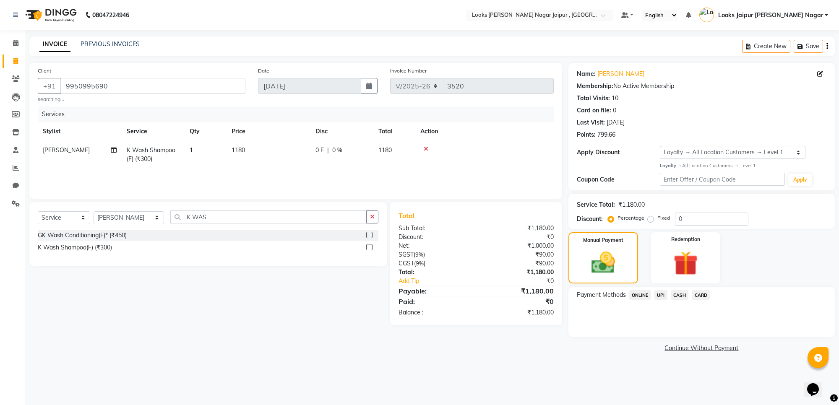
click at [661, 294] on span "UPI" at bounding box center [661, 295] width 13 height 10
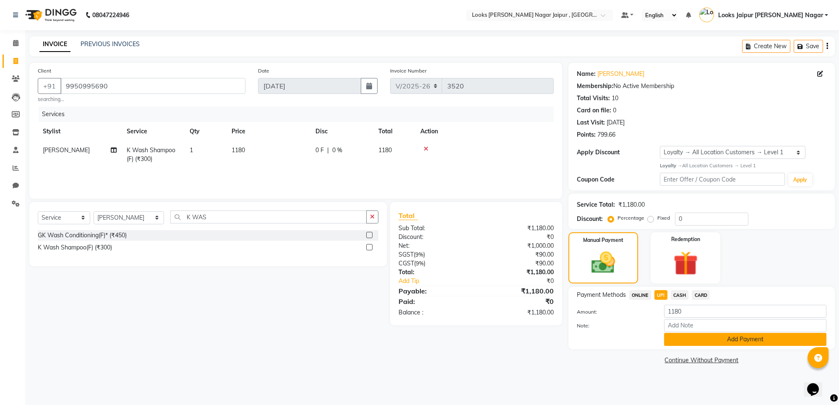
click at [767, 340] on button "Add Payment" at bounding box center [745, 339] width 162 height 13
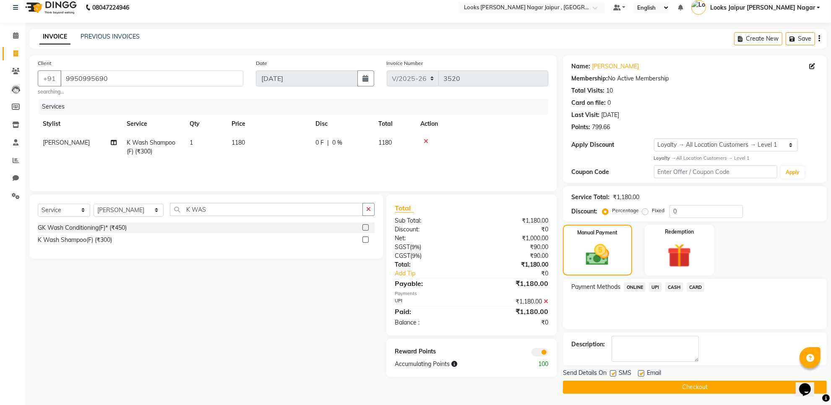
scroll to position [9, 0]
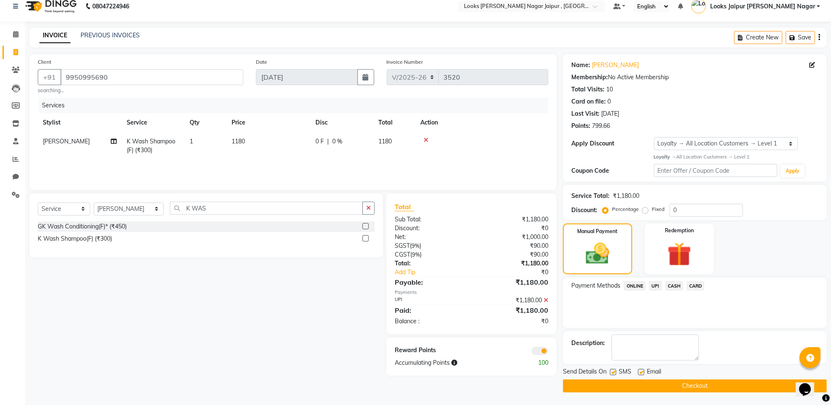
click at [644, 365] on div "Name: Nandini Ji Membership: No Active Membership Total Visits: 10 Card on file…" at bounding box center [698, 223] width 270 height 339
click at [638, 372] on label at bounding box center [641, 372] width 6 height 6
click at [638, 372] on input "checkbox" at bounding box center [640, 372] width 5 height 5
checkbox input "false"
click at [611, 371] on label at bounding box center [613, 372] width 6 height 6
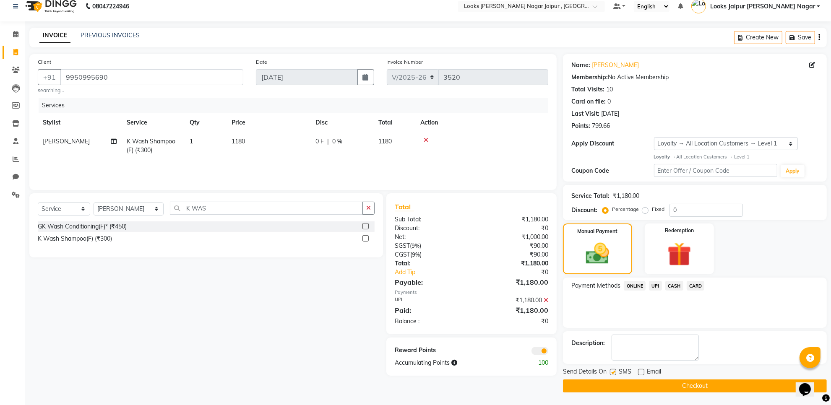
click at [611, 371] on input "checkbox" at bounding box center [612, 372] width 5 height 5
checkbox input "false"
click at [611, 380] on button "Checkout" at bounding box center [695, 386] width 264 height 13
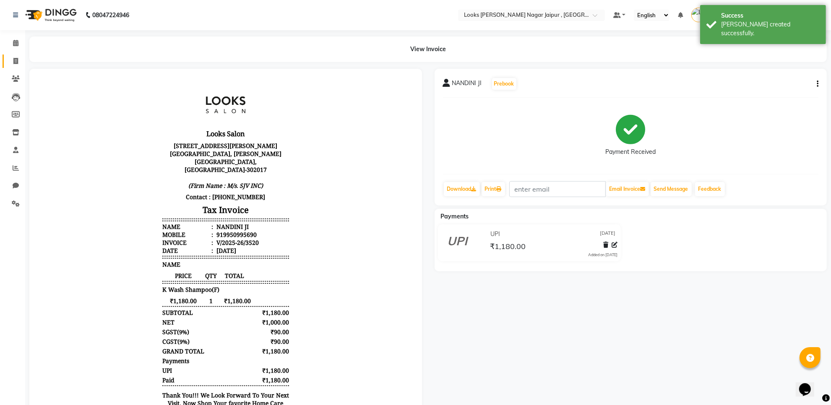
click at [9, 67] on link "Invoice" at bounding box center [13, 62] width 20 height 14
select select "service"
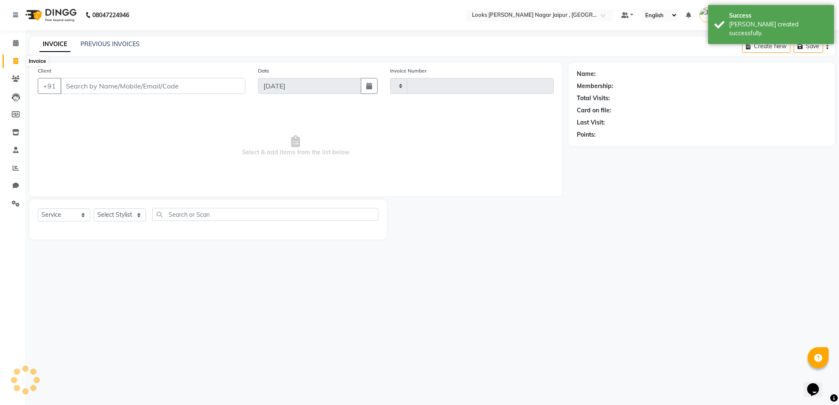
type input "3521"
select select "4317"
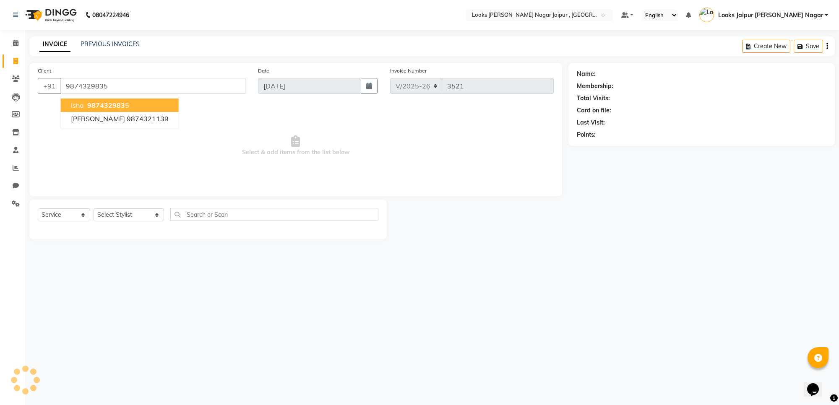
type input "9874329835"
select select "1: Object"
click at [93, 143] on span "Select & add items from the list below" at bounding box center [296, 146] width 516 height 84
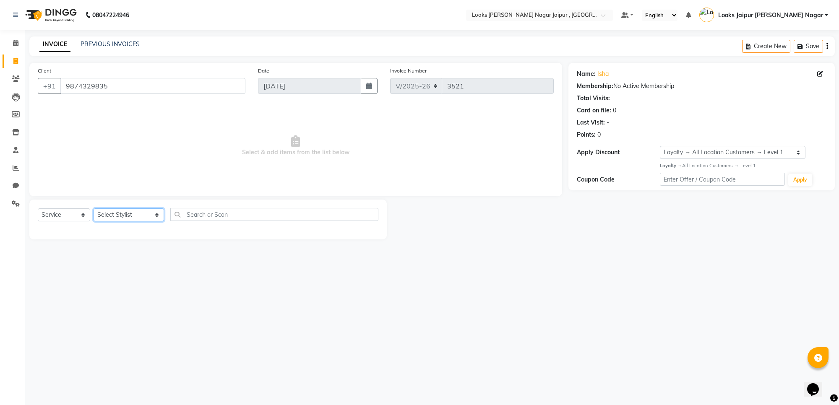
click at [139, 212] on select "Select Stylist [PERSON_NAME] art Anoop [PERSON_NAME] Counter Sales [PERSON_NAME…" at bounding box center [129, 215] width 70 height 13
select select "70692"
click at [94, 209] on select "Select Stylist [PERSON_NAME] art Anoop [PERSON_NAME] Counter Sales [PERSON_NAME…" at bounding box center [129, 215] width 70 height 13
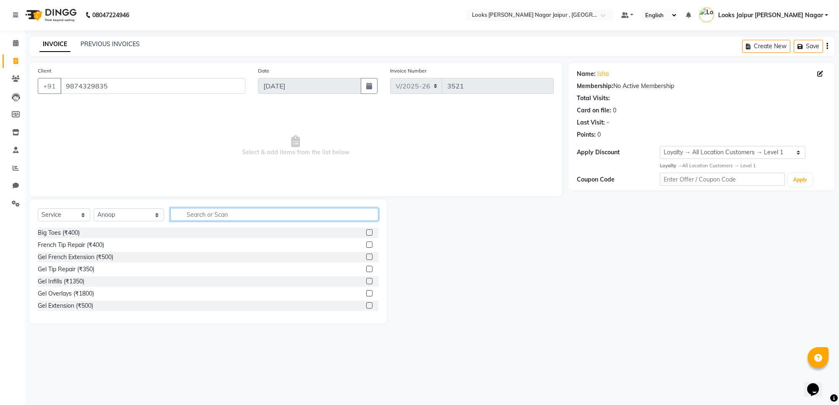
click at [192, 213] on input "text" at bounding box center [274, 214] width 208 height 13
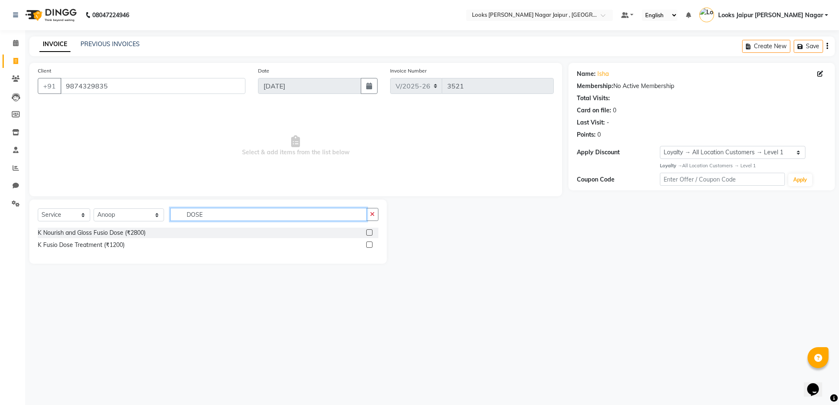
type input "DOSE"
click at [371, 232] on label at bounding box center [369, 233] width 6 height 6
click at [371, 232] on input "checkbox" at bounding box center [368, 232] width 5 height 5
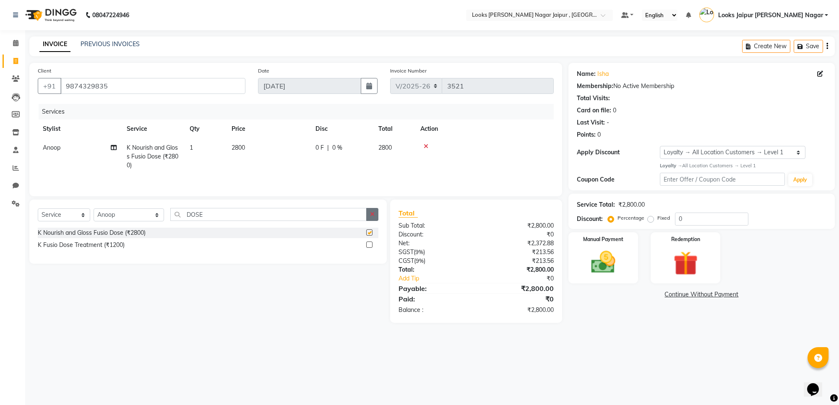
checkbox input "false"
click at [375, 215] on button "button" at bounding box center [372, 214] width 12 height 13
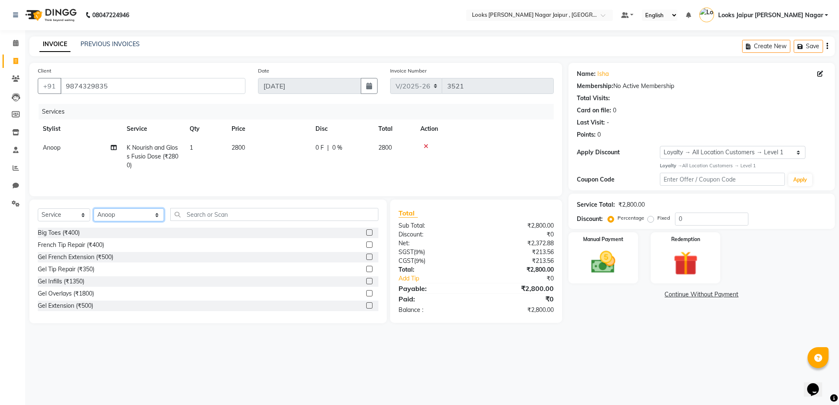
click at [104, 212] on select "Select Stylist [PERSON_NAME] art Anoop [PERSON_NAME] Counter Sales [PERSON_NAME…" at bounding box center [129, 215] width 70 height 13
select select "88605"
click at [94, 210] on select "Select Stylist [PERSON_NAME] art Anoop [PERSON_NAME] Counter Sales [PERSON_NAME…" at bounding box center [129, 215] width 70 height 13
click at [240, 211] on input "text" at bounding box center [274, 214] width 208 height 13
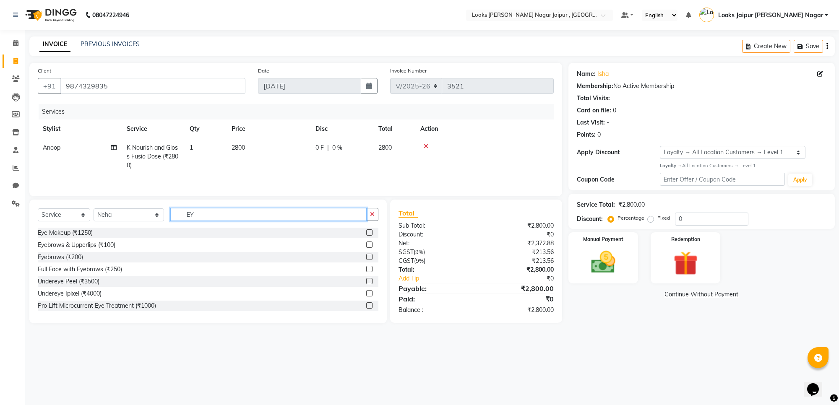
type input "EY"
click at [366, 259] on label at bounding box center [369, 257] width 6 height 6
click at [366, 259] on input "checkbox" at bounding box center [368, 257] width 5 height 5
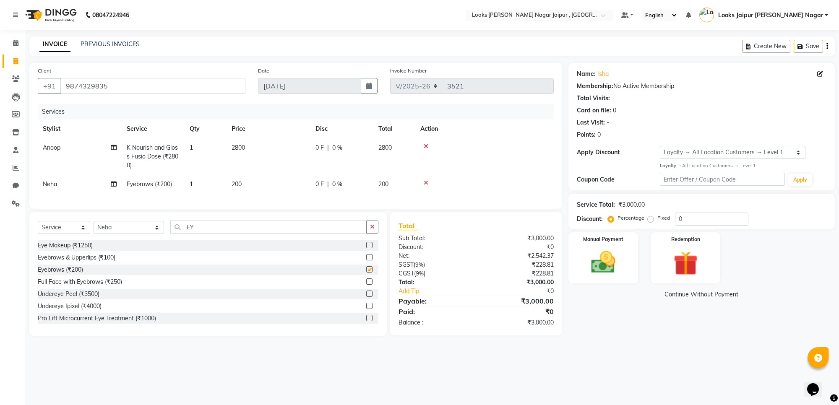
checkbox input "false"
click at [274, 139] on td "2800" at bounding box center [269, 156] width 84 height 37
select select "70692"
drag, startPoint x: 278, startPoint y: 143, endPoint x: 284, endPoint y: 144, distance: 6.3
click at [284, 144] on input "2800" at bounding box center [308, 150] width 74 height 13
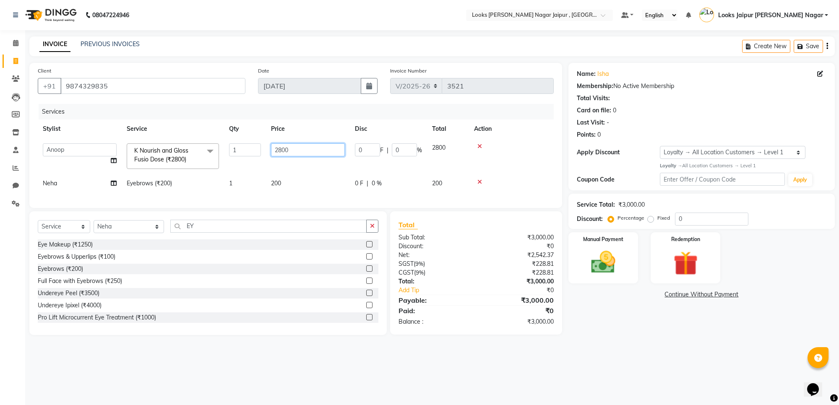
click at [300, 152] on input "2800" at bounding box center [308, 150] width 74 height 13
type input "2"
type input "2950"
click at [315, 179] on tr "Neha Eyebrows (₹200) 1 200 0 F | 0 % 200" at bounding box center [296, 184] width 516 height 19
click at [316, 180] on span "0 F" at bounding box center [320, 184] width 8 height 9
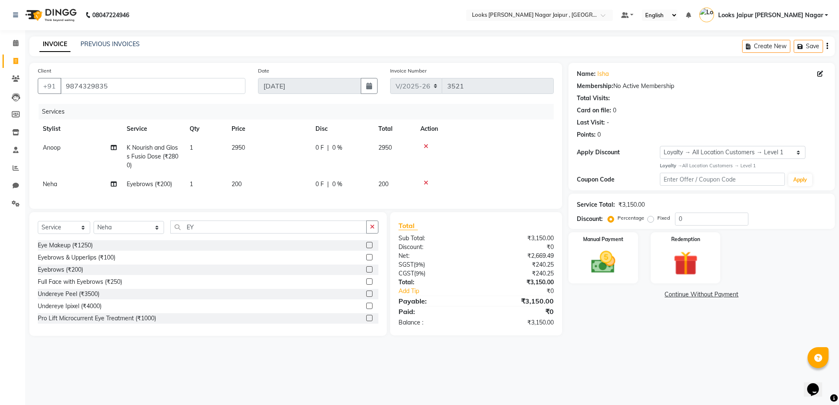
select select "88605"
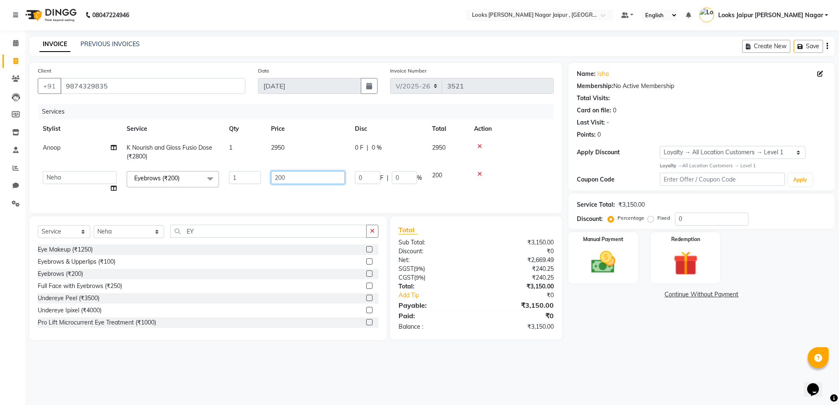
click at [315, 179] on input "200" at bounding box center [308, 177] width 74 height 13
type input "245"
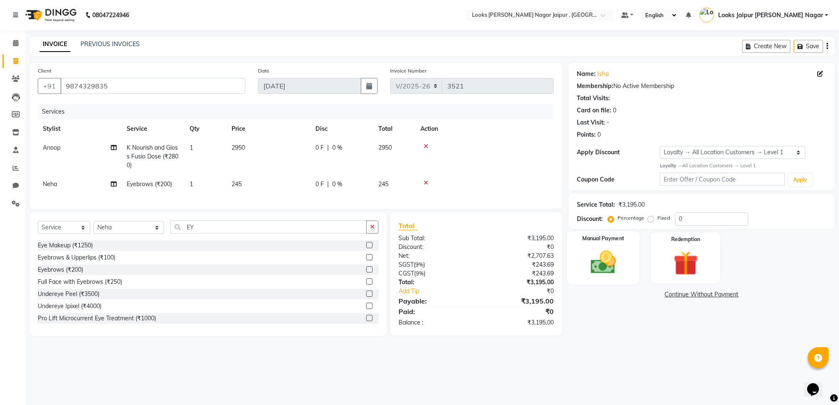
click at [614, 261] on img at bounding box center [603, 262] width 41 height 29
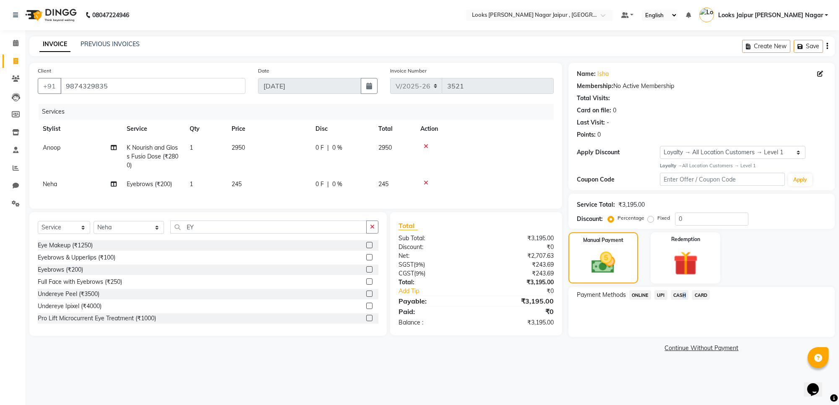
drag, startPoint x: 681, startPoint y: 295, endPoint x: 716, endPoint y: 389, distance: 100.4
click at [681, 295] on span "CASH" at bounding box center [680, 295] width 18 height 10
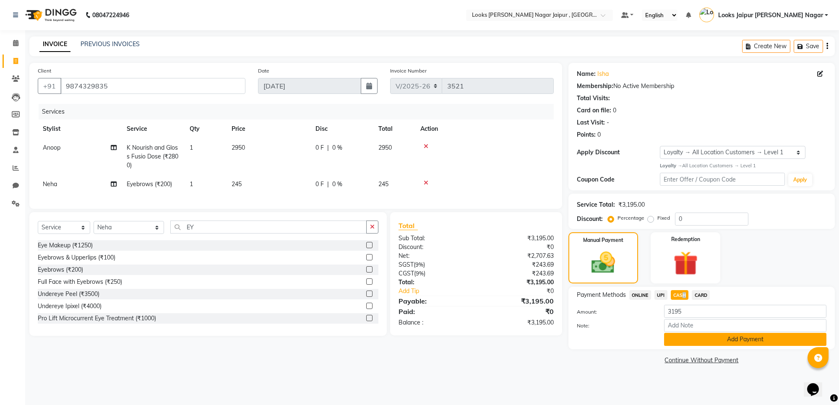
click at [735, 339] on button "Add Payment" at bounding box center [745, 339] width 162 height 13
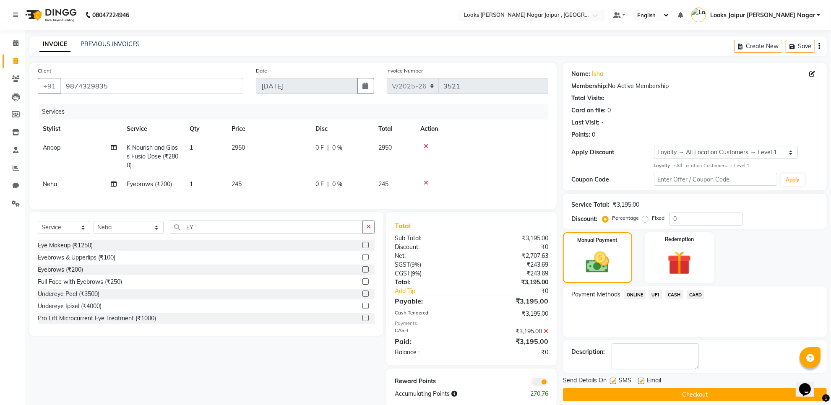
click at [614, 384] on label at bounding box center [613, 381] width 6 height 6
click at [614, 384] on input "checkbox" at bounding box center [612, 381] width 5 height 5
checkbox input "false"
click at [642, 382] on label at bounding box center [641, 381] width 6 height 6
click at [642, 382] on input "checkbox" at bounding box center [640, 381] width 5 height 5
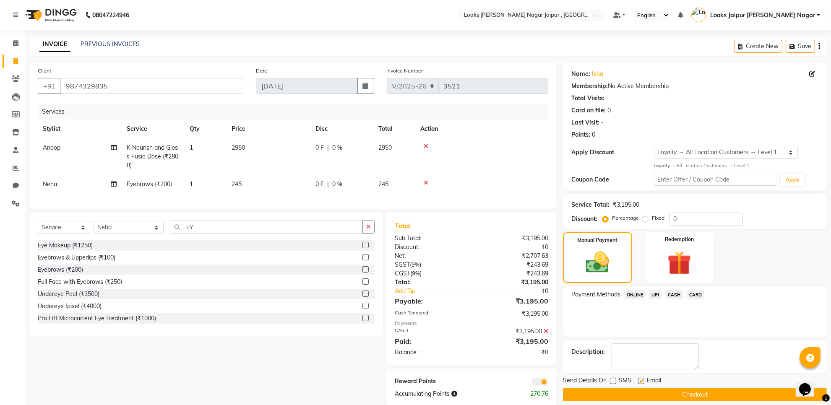
checkbox input "false"
click at [637, 398] on button "Checkout" at bounding box center [695, 395] width 264 height 13
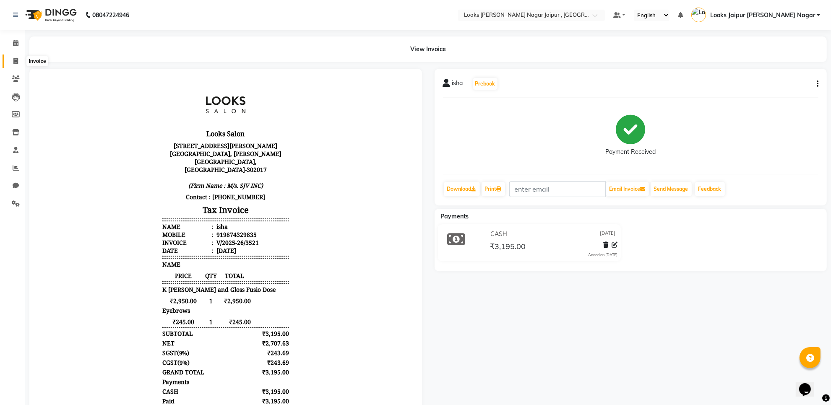
click at [10, 65] on span at bounding box center [15, 62] width 15 height 10
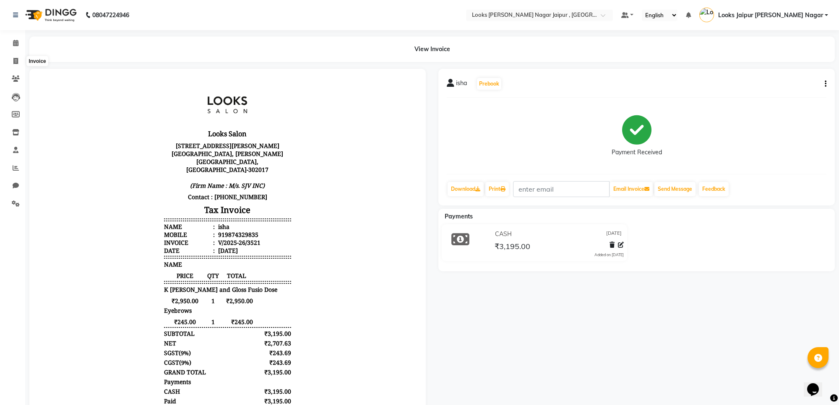
select select "service"
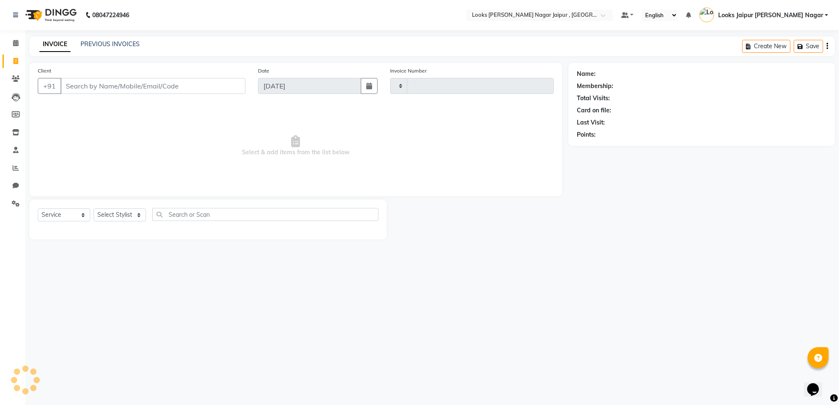
type input "3522"
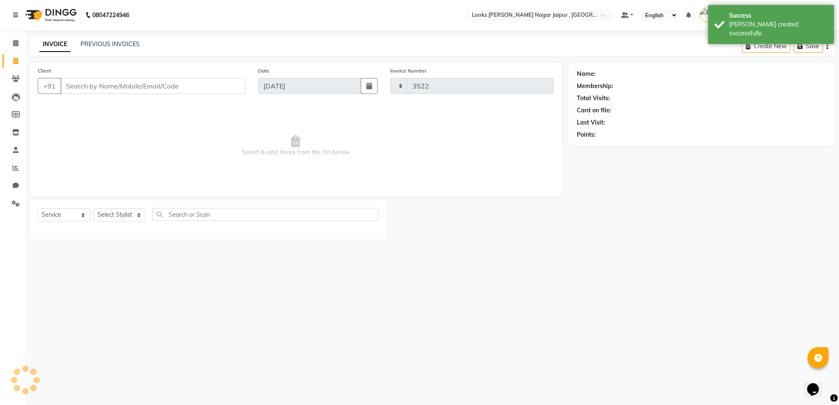
select select "4317"
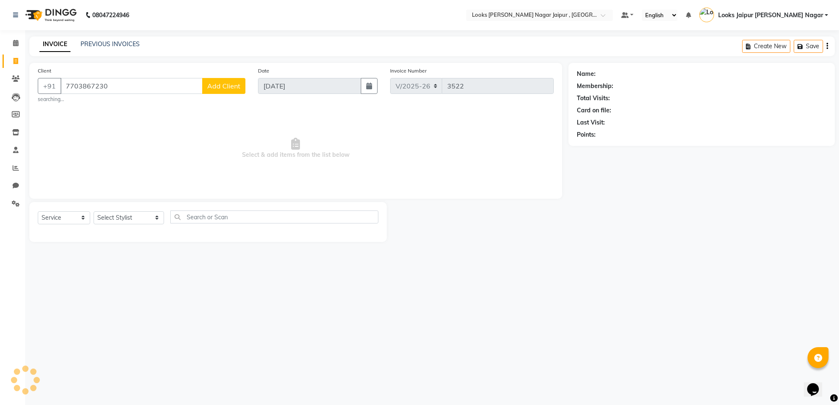
type input "7703867230"
select select "1: Object"
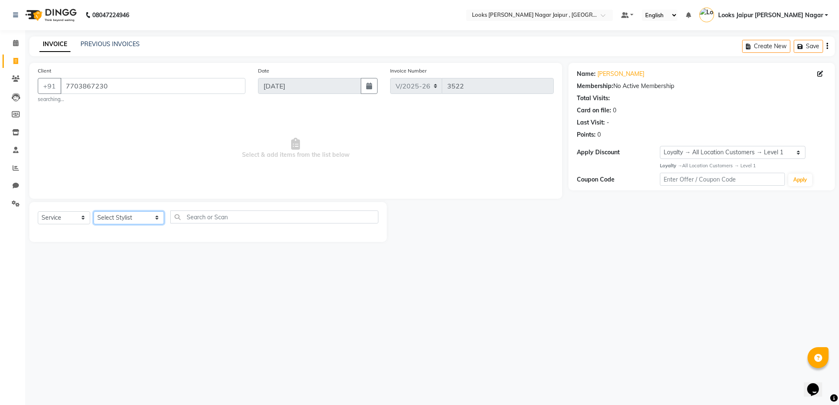
click at [99, 219] on select "Select Stylist [PERSON_NAME] art Anoop [PERSON_NAME] Counter Sales [PERSON_NAME…" at bounding box center [129, 217] width 70 height 13
select select "88605"
click at [94, 211] on select "Select Stylist [PERSON_NAME] art Anoop [PERSON_NAME] Counter Sales [PERSON_NAME…" at bounding box center [129, 217] width 70 height 13
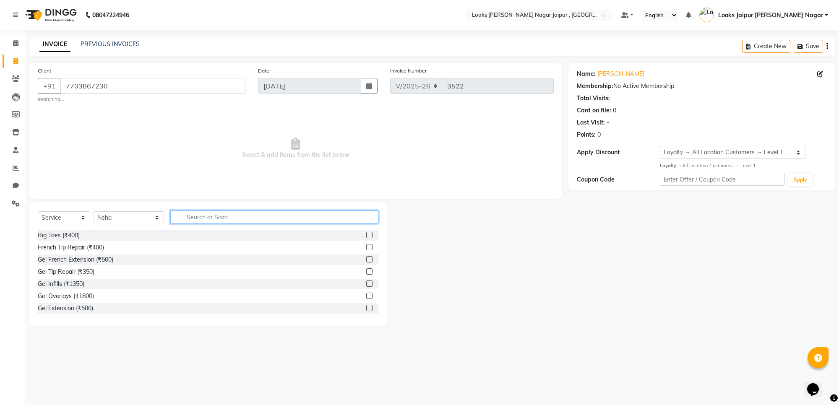
click at [217, 221] on input "text" at bounding box center [274, 217] width 208 height 13
type input "EYE"
click at [366, 261] on label at bounding box center [369, 259] width 6 height 6
click at [366, 261] on input "checkbox" at bounding box center [368, 259] width 5 height 5
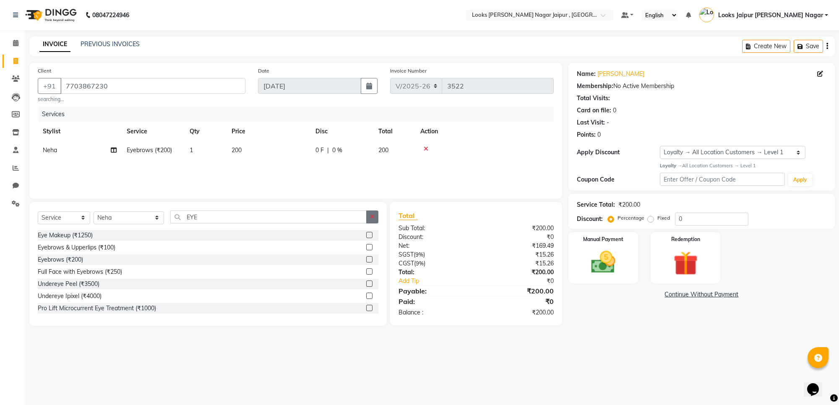
checkbox input "false"
click at [372, 217] on icon "button" at bounding box center [372, 217] width 5 height 6
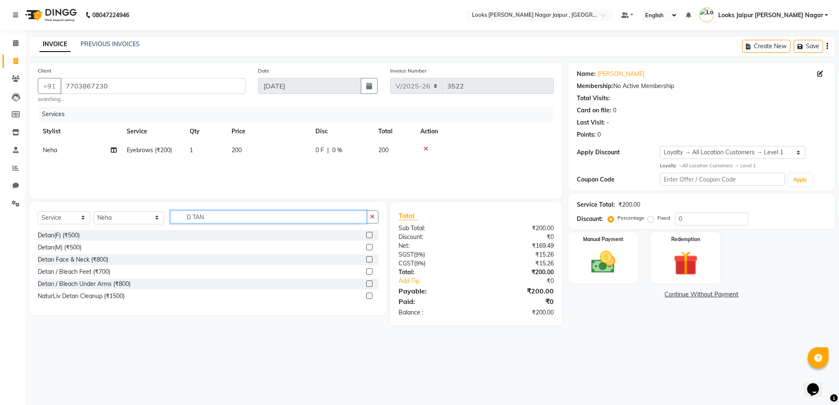
type input "D TAN"
click at [368, 233] on label at bounding box center [369, 235] width 6 height 6
click at [368, 233] on input "checkbox" at bounding box center [368, 235] width 5 height 5
checkbox input "true"
click at [373, 220] on icon "button" at bounding box center [372, 217] width 5 height 6
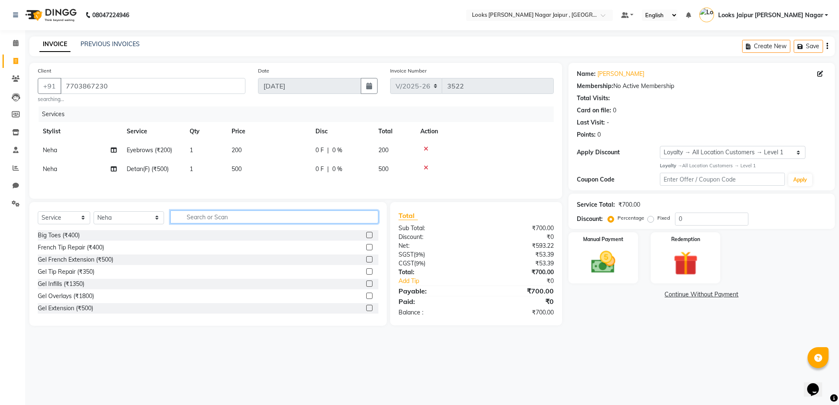
checkbox input "false"
click at [147, 223] on select "Select Stylist [PERSON_NAME] art Anoop [PERSON_NAME] Counter Sales [PERSON_NAME…" at bounding box center [129, 217] width 70 height 13
click at [94, 214] on select "Select Stylist [PERSON_NAME] art Anoop [PERSON_NAME] Counter Sales [PERSON_NAME…" at bounding box center [129, 217] width 70 height 13
click at [141, 204] on div "Client [PHONE_NUMBER] searching... Date [DATE] Invoice Number V/2025 V/[PHONE_N…" at bounding box center [296, 194] width 546 height 263
click at [133, 215] on select "Select Stylist [PERSON_NAME] art Anoop [PERSON_NAME] Counter Sales [PERSON_NAME…" at bounding box center [129, 217] width 70 height 13
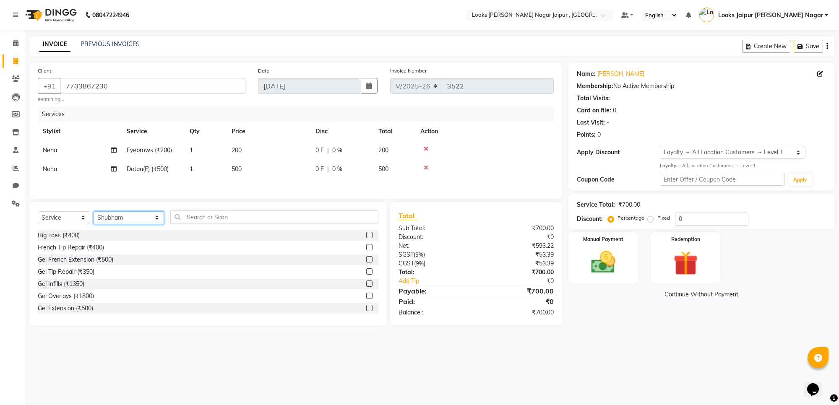
select select "23563"
click at [94, 214] on select "Select Stylist [PERSON_NAME] art Anoop [PERSON_NAME] Counter Sales [PERSON_NAME…" at bounding box center [129, 217] width 70 height 13
click at [211, 217] on input "text" at bounding box center [274, 217] width 208 height 13
type input "CUT"
click at [366, 286] on label at bounding box center [369, 284] width 6 height 6
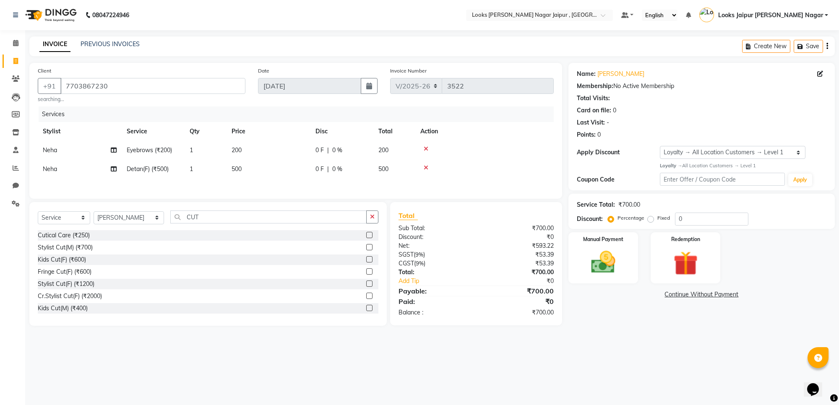
click at [366, 286] on input "checkbox" at bounding box center [368, 284] width 5 height 5
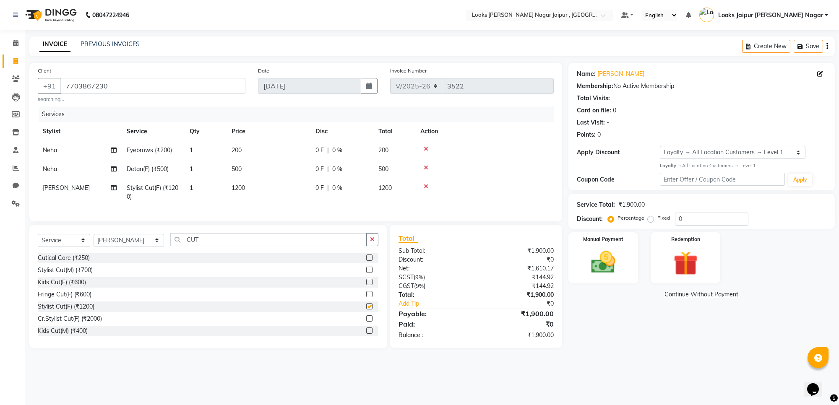
drag, startPoint x: 278, startPoint y: 183, endPoint x: 296, endPoint y: 183, distance: 17.6
click at [280, 183] on td "1200" at bounding box center [269, 193] width 84 height 28
checkbox input "false"
select select "23563"
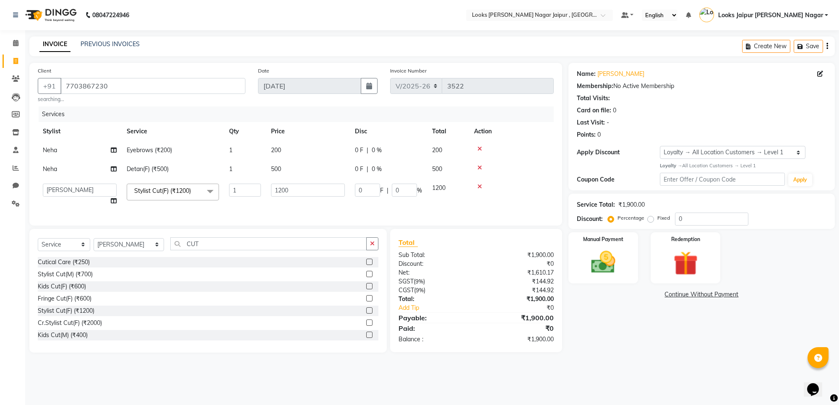
click at [296, 183] on td "1200" at bounding box center [308, 195] width 84 height 32
click at [311, 183] on td "1200" at bounding box center [308, 195] width 84 height 32
click at [311, 200] on td "1200" at bounding box center [308, 195] width 84 height 32
click at [315, 194] on input "1200" at bounding box center [308, 190] width 74 height 13
type input "1"
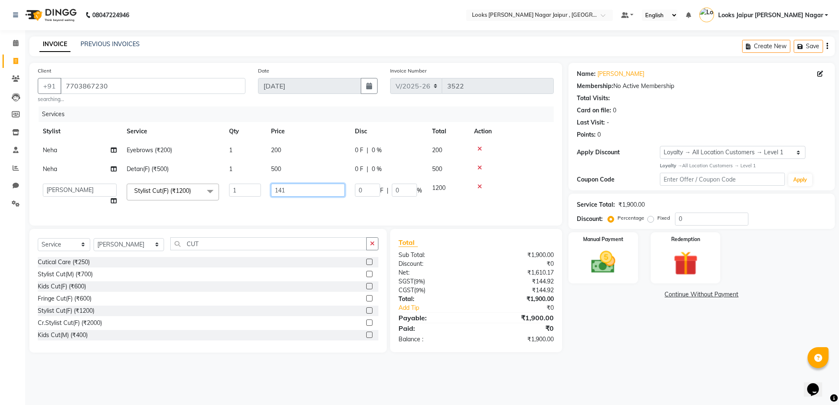
type input "1416"
click at [313, 177] on tr "Neha Detan(F) (₹500) 1 500 0 F | 0 % 500" at bounding box center [296, 169] width 516 height 19
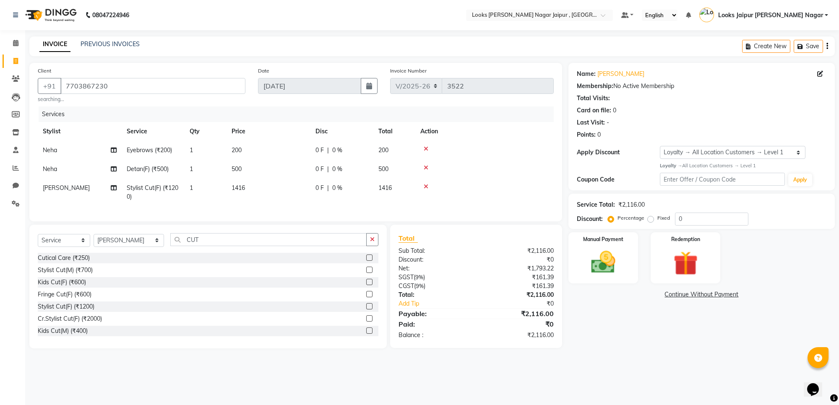
click at [315, 173] on td "0 F | 0 %" at bounding box center [342, 169] width 63 height 19
select select "88605"
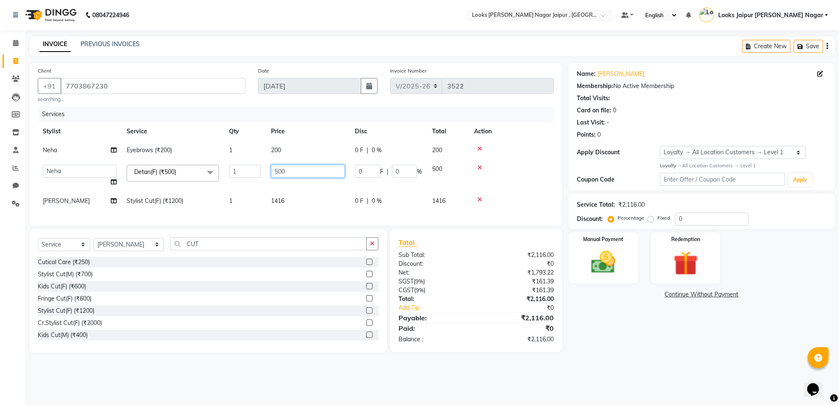
click at [316, 166] on input "500" at bounding box center [308, 171] width 74 height 13
type input "5"
type input "2124"
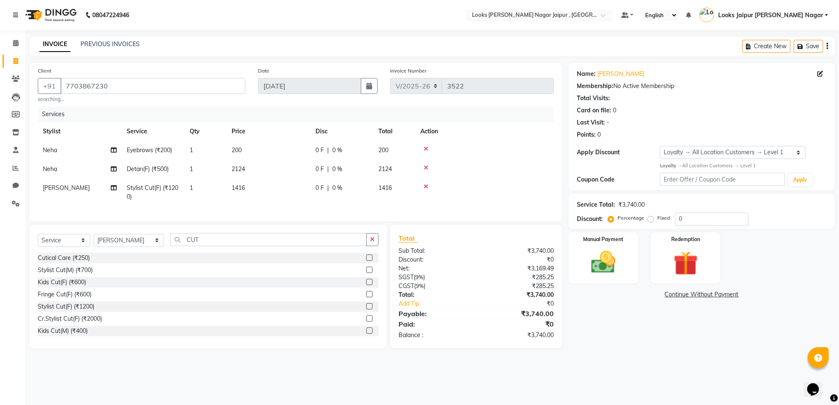
click at [311, 158] on tr "Neha Eyebrows (₹200) 1 200 0 F | 0 % 200" at bounding box center [296, 150] width 516 height 19
click at [311, 152] on td "0 F | 0 %" at bounding box center [342, 150] width 63 height 19
select select "88605"
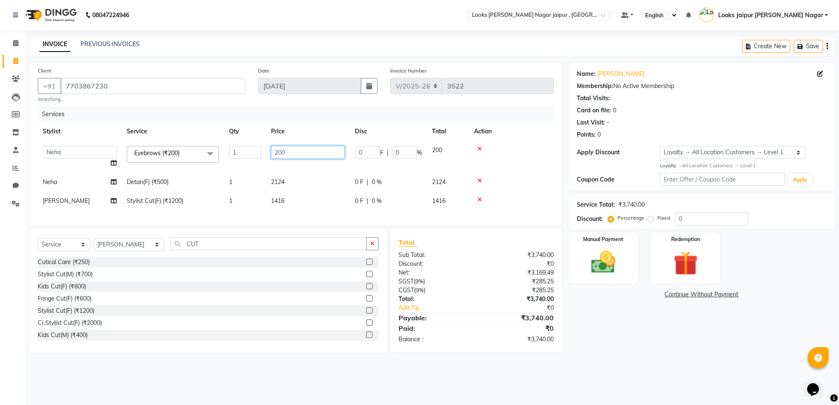
click at [311, 151] on input "200" at bounding box center [308, 152] width 74 height 13
type input "2"
type input "165"
click at [605, 261] on img at bounding box center [603, 262] width 41 height 29
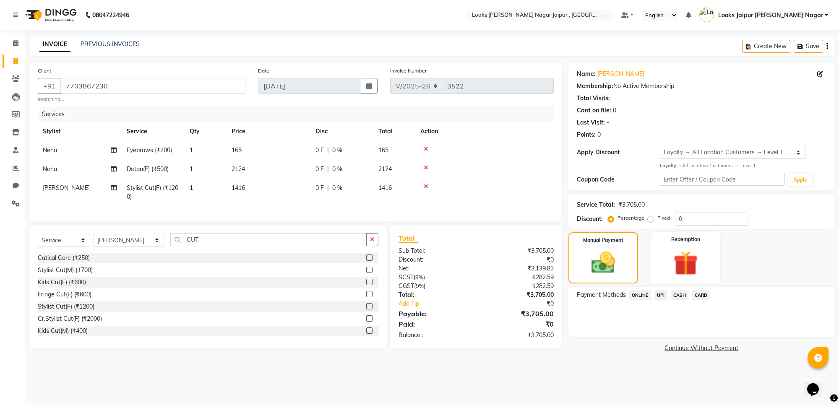
click at [658, 293] on span "UPI" at bounding box center [661, 295] width 13 height 10
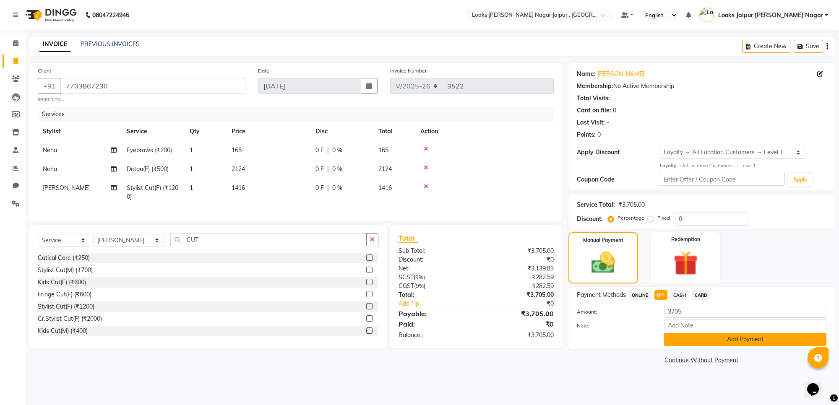
click at [692, 341] on button "Add Payment" at bounding box center [745, 339] width 162 height 13
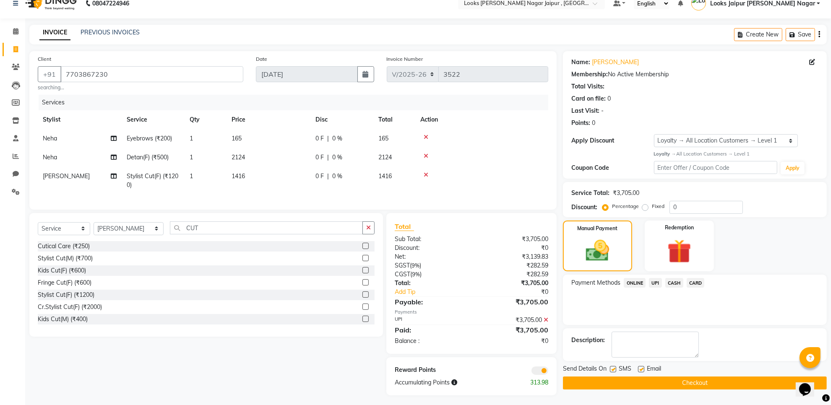
scroll to position [22, 0]
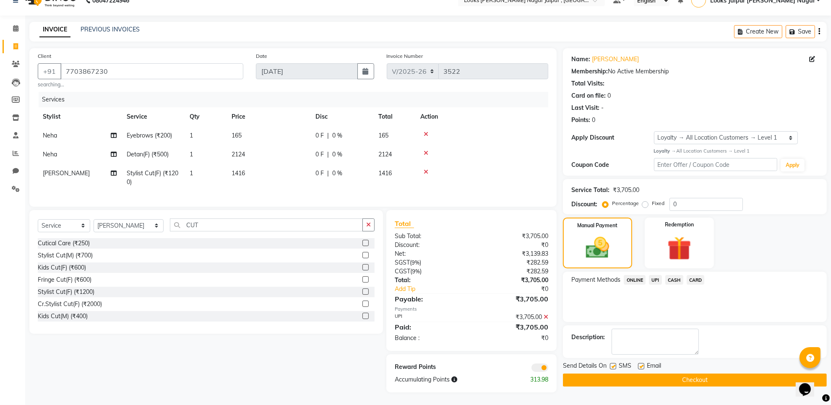
click at [619, 374] on button "Checkout" at bounding box center [695, 380] width 264 height 13
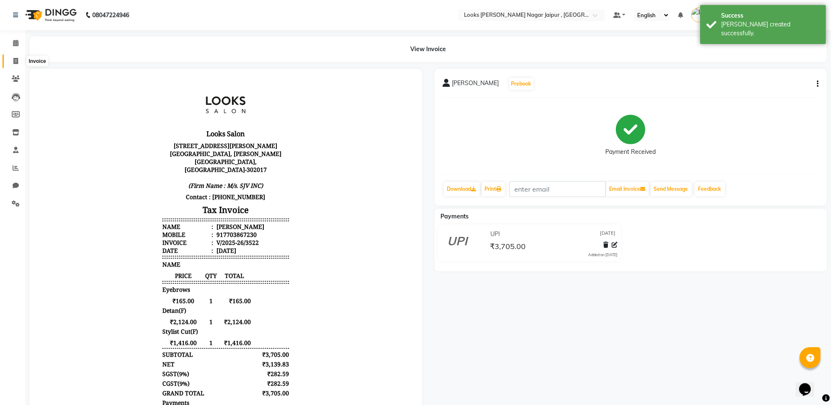
click at [10, 65] on span at bounding box center [15, 62] width 15 height 10
select select "4317"
select select "service"
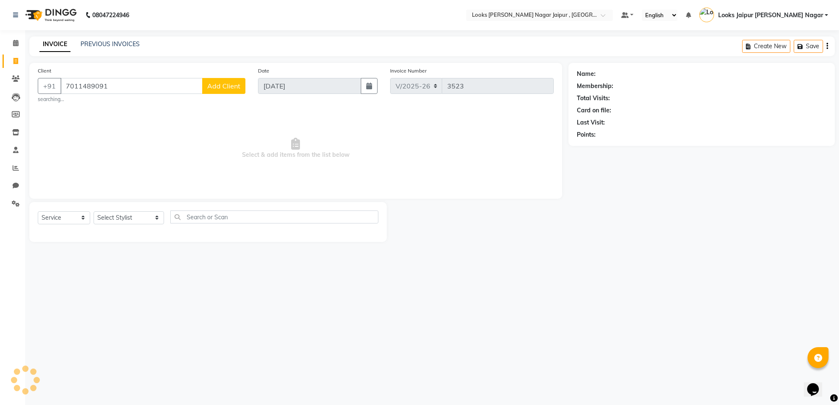
type input "7011489091"
select select "1: Object"
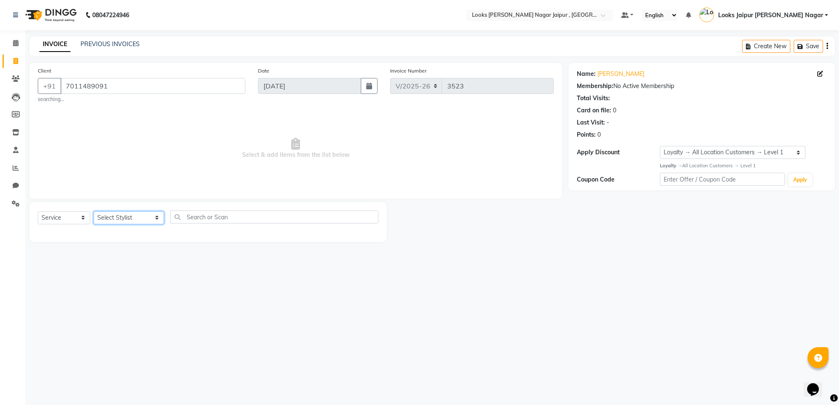
click at [120, 213] on select "Select Stylist [PERSON_NAME] art Anoop [PERSON_NAME] Counter Sales [PERSON_NAME…" at bounding box center [129, 217] width 70 height 13
select select "82800"
click at [94, 211] on select "Select Stylist [PERSON_NAME] art Anoop [PERSON_NAME] Counter Sales [PERSON_NAME…" at bounding box center [129, 217] width 70 height 13
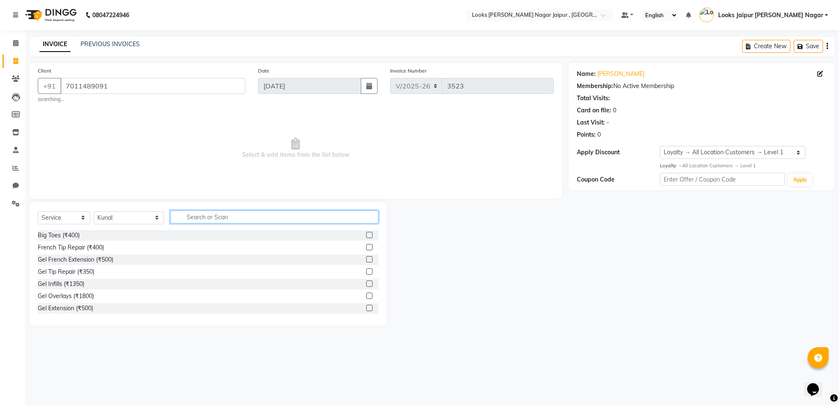
click at [227, 217] on input "text" at bounding box center [274, 217] width 208 height 13
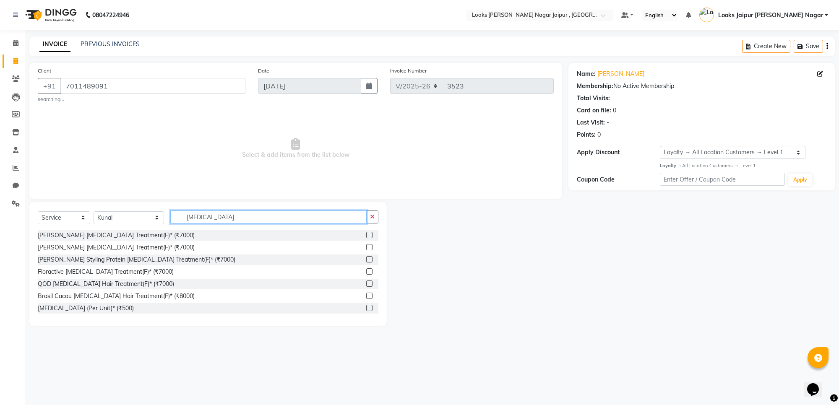
type input "[MEDICAL_DATA]"
drag, startPoint x: 358, startPoint y: 305, endPoint x: 357, endPoint y: 297, distance: 8.4
click at [366, 305] on div at bounding box center [372, 308] width 12 height 10
drag, startPoint x: 364, startPoint y: 311, endPoint x: 349, endPoint y: 292, distance: 23.6
click at [366, 308] on label at bounding box center [369, 308] width 6 height 6
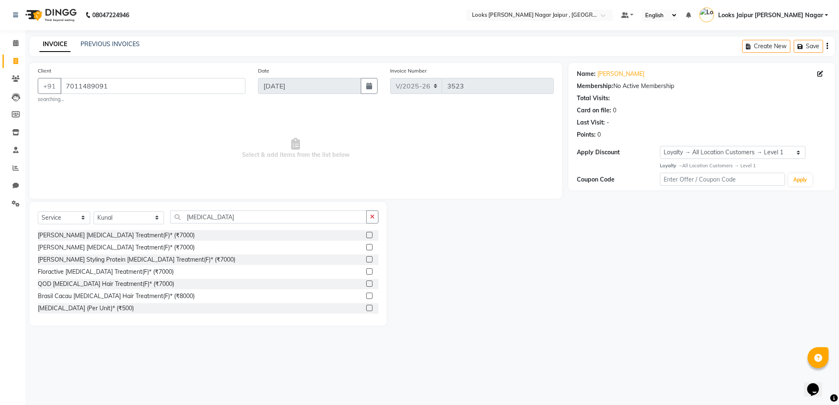
click at [366, 308] on input "checkbox" at bounding box center [368, 308] width 5 height 5
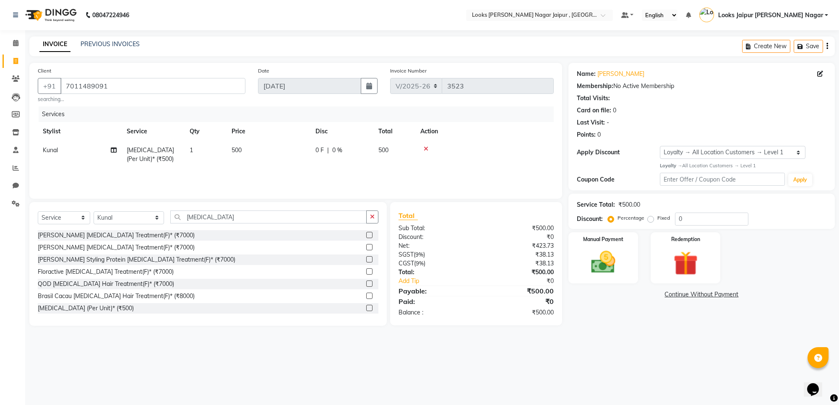
checkbox input "false"
click at [290, 152] on td "500" at bounding box center [269, 155] width 84 height 28
select select "82800"
click at [303, 150] on input "500" at bounding box center [308, 152] width 74 height 13
type input "5"
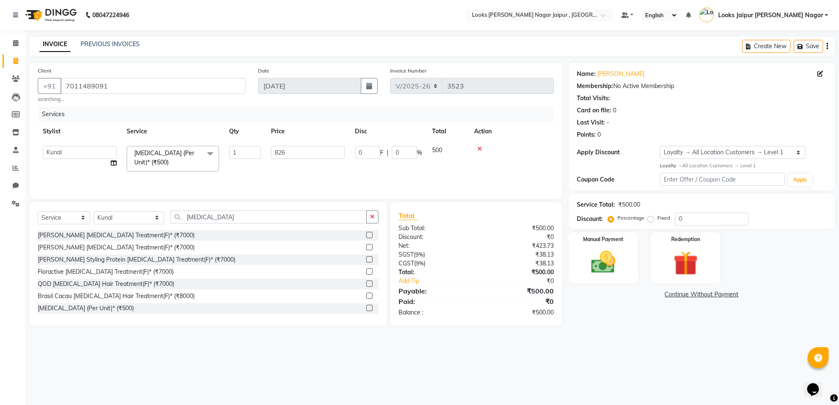
type input "8260"
click at [593, 267] on img at bounding box center [603, 262] width 41 height 29
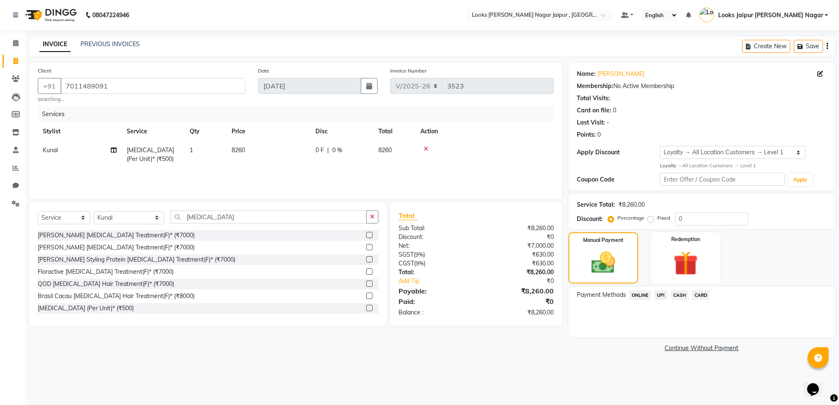
click at [695, 292] on span "CARD" at bounding box center [701, 295] width 18 height 10
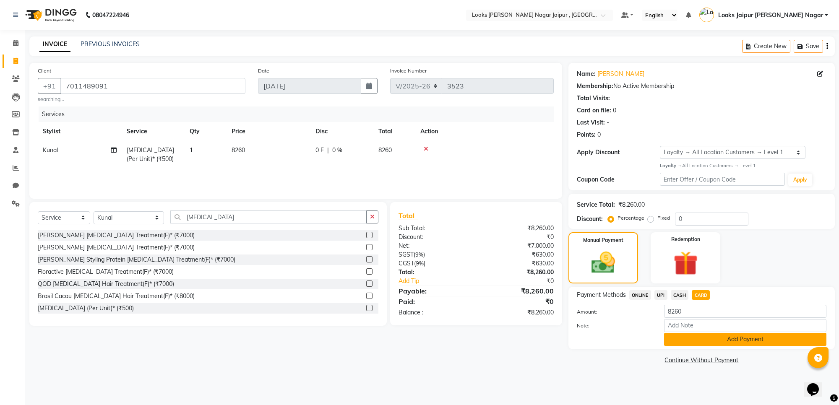
click at [695, 336] on button "Add Payment" at bounding box center [745, 339] width 162 height 13
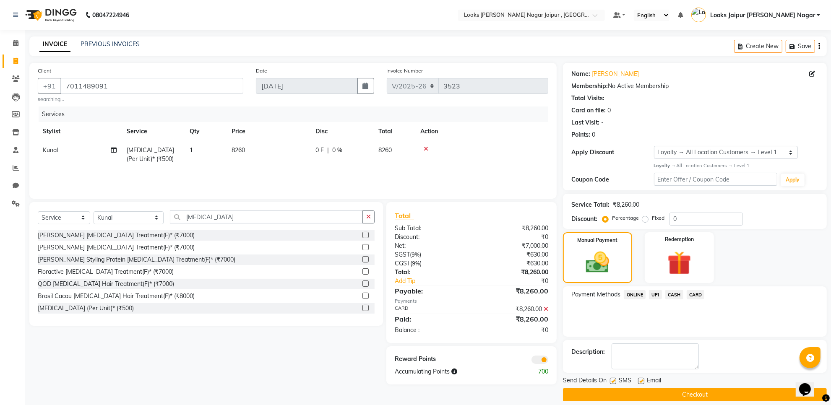
click at [663, 391] on button "Checkout" at bounding box center [695, 395] width 264 height 13
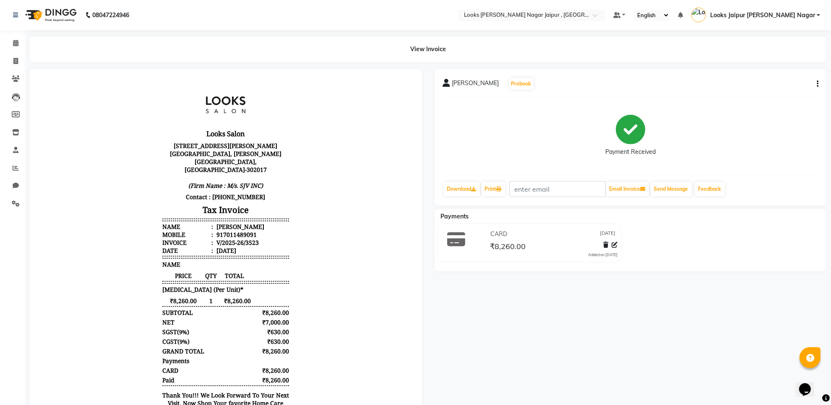
click at [3, 52] on li "Invoice" at bounding box center [12, 61] width 25 height 18
click at [14, 63] on icon at bounding box center [15, 61] width 5 height 6
select select "service"
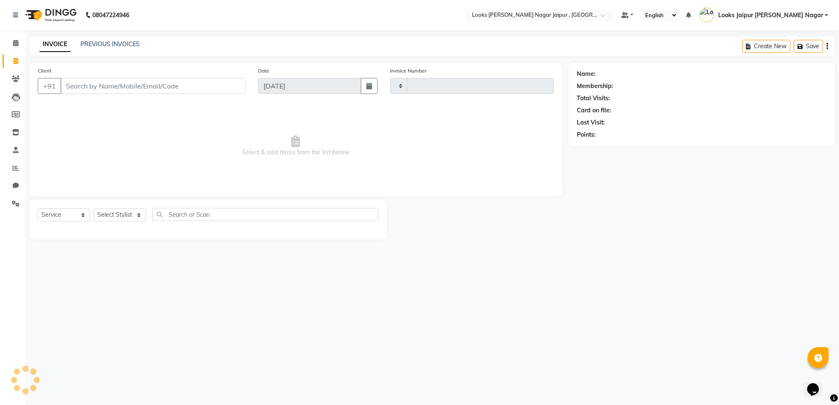
type input "3524"
select select "4317"
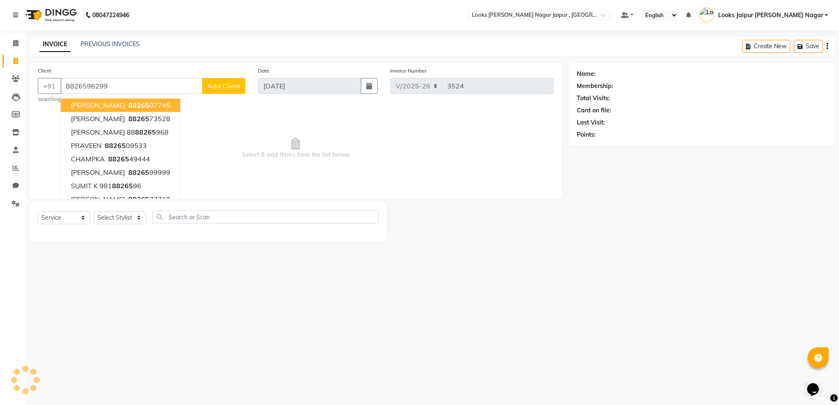
type input "8826596299"
click at [429, 154] on span "Select & add items from the list below" at bounding box center [296, 149] width 516 height 84
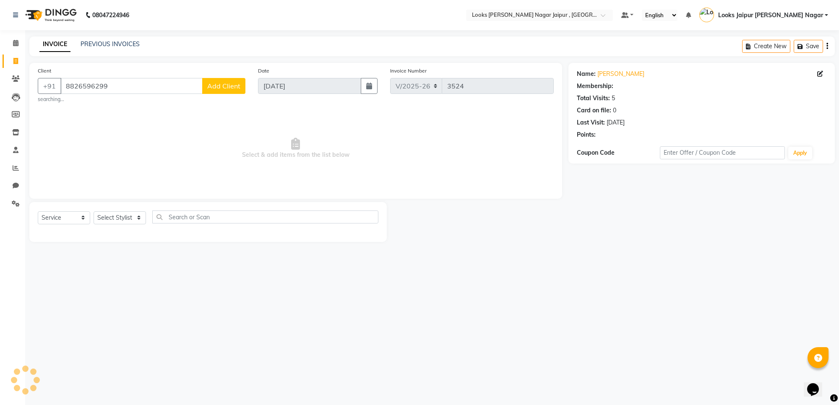
select select "1: Object"
click at [600, 147] on icon "button" at bounding box center [601, 147] width 6 height 6
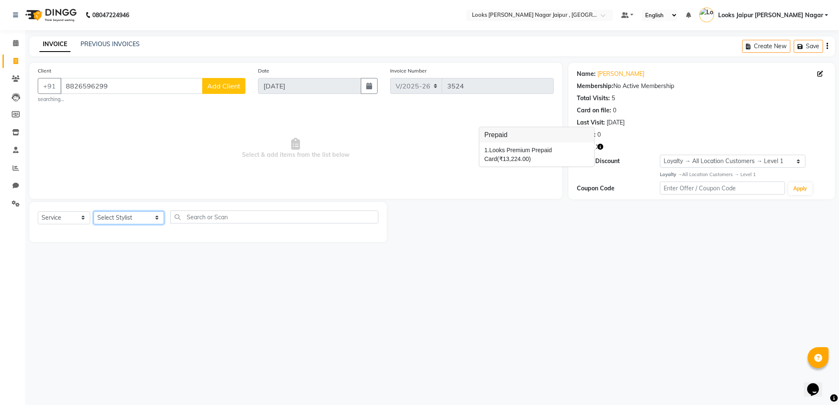
click at [119, 215] on select "Select Stylist [PERSON_NAME] art Anoop [PERSON_NAME] Counter Sales [PERSON_NAME…" at bounding box center [129, 217] width 70 height 13
select select "23564"
click at [94, 211] on select "Select Stylist [PERSON_NAME] art Anoop [PERSON_NAME] Counter Sales [PERSON_NAME…" at bounding box center [129, 217] width 70 height 13
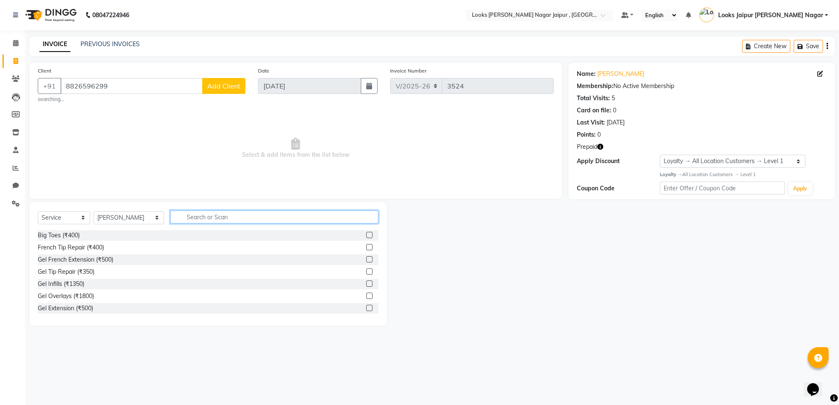
click at [202, 217] on input "text" at bounding box center [274, 217] width 208 height 13
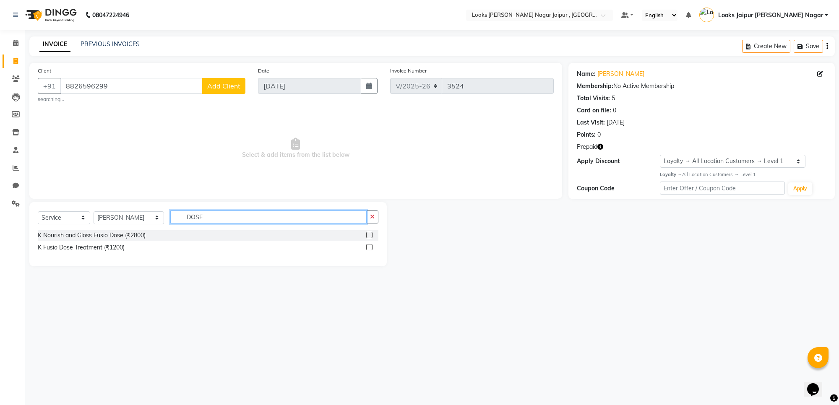
type input "DOSE"
click at [366, 248] on label at bounding box center [369, 247] width 6 height 6
click at [366, 248] on input "checkbox" at bounding box center [368, 247] width 5 height 5
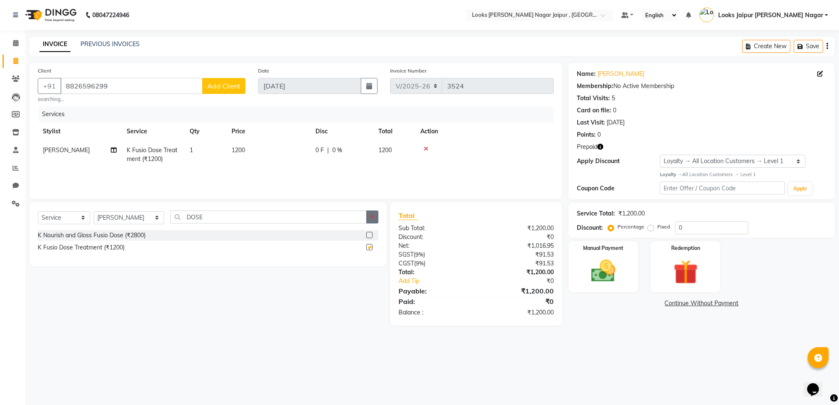
checkbox input "false"
click at [372, 220] on icon "button" at bounding box center [372, 217] width 5 height 6
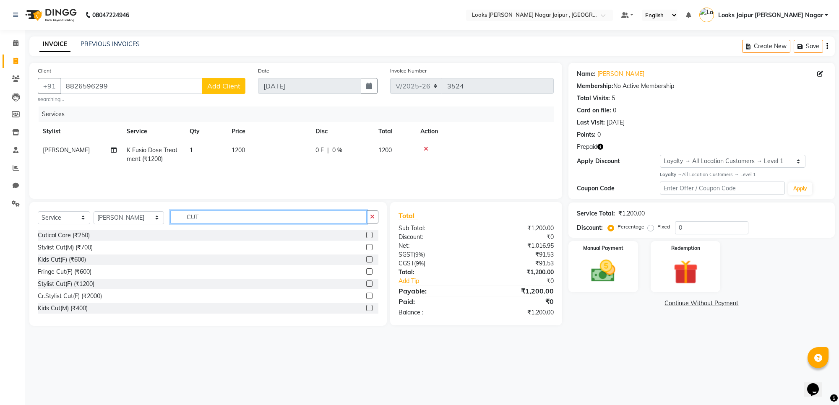
type input "CUT"
drag, startPoint x: 360, startPoint y: 284, endPoint x: 318, endPoint y: 233, distance: 66.1
click at [366, 284] on label at bounding box center [369, 284] width 6 height 6
click at [366, 284] on input "checkbox" at bounding box center [368, 284] width 5 height 5
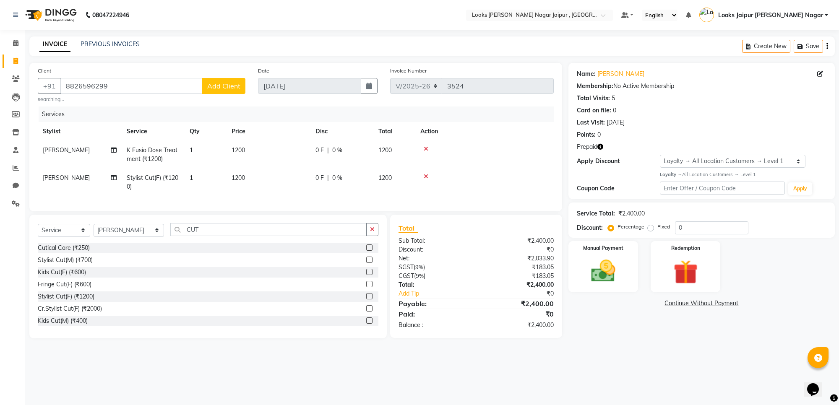
checkbox input "false"
click at [277, 140] on th "Price" at bounding box center [269, 131] width 84 height 19
click at [305, 147] on td "1200" at bounding box center [269, 155] width 84 height 28
select select "23564"
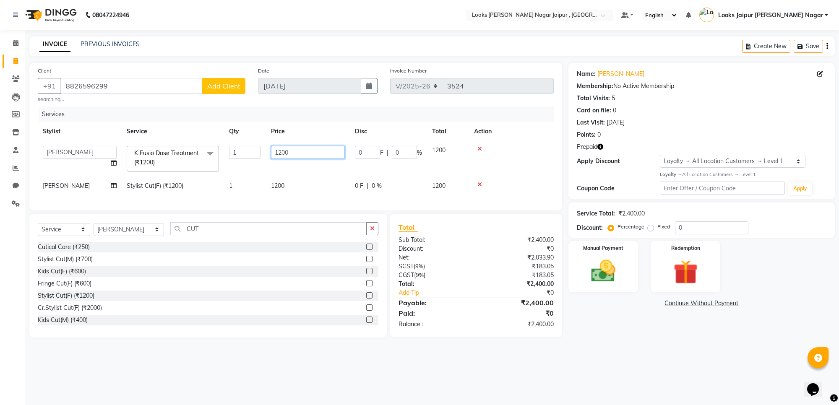
click at [305, 150] on input "1200" at bounding box center [308, 152] width 74 height 13
type input "1"
type input "2"
type input "2500"
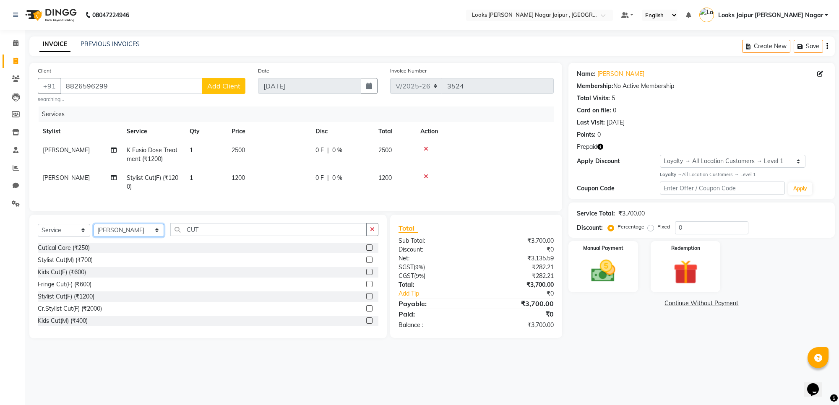
click at [114, 237] on select "Select Stylist [PERSON_NAME] art Anoop [PERSON_NAME] Counter Sales [PERSON_NAME…" at bounding box center [129, 230] width 70 height 13
select select "88605"
click at [94, 232] on select "Select Stylist [PERSON_NAME] art Anoop [PERSON_NAME] Counter Sales [PERSON_NAME…" at bounding box center [129, 230] width 70 height 13
click at [373, 232] on button "button" at bounding box center [372, 229] width 12 height 13
type input "EYE"
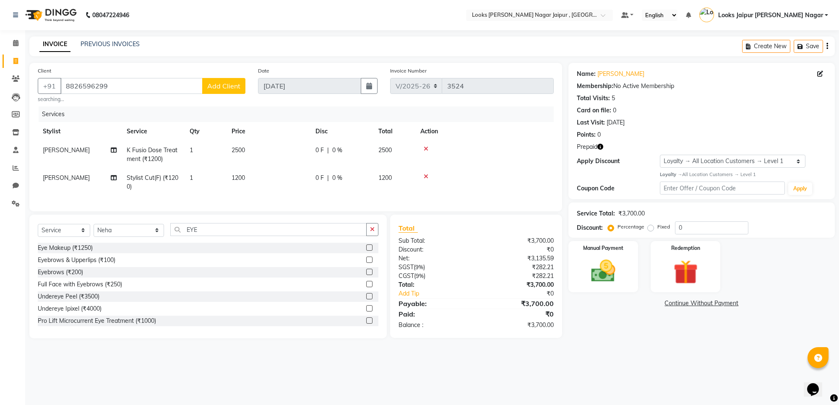
click at [366, 275] on label at bounding box center [369, 272] width 6 height 6
click at [366, 275] on input "checkbox" at bounding box center [368, 272] width 5 height 5
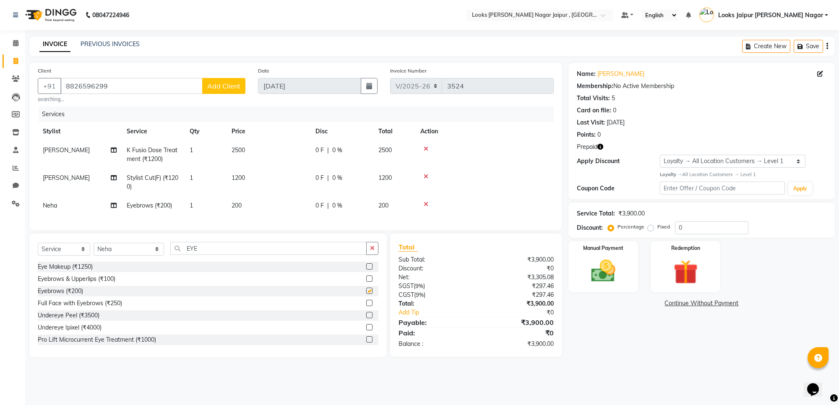
checkbox input "false"
drag, startPoint x: 285, startPoint y: 204, endPoint x: 288, endPoint y: 201, distance: 4.3
click at [285, 204] on td "200" at bounding box center [269, 205] width 84 height 19
select select "88605"
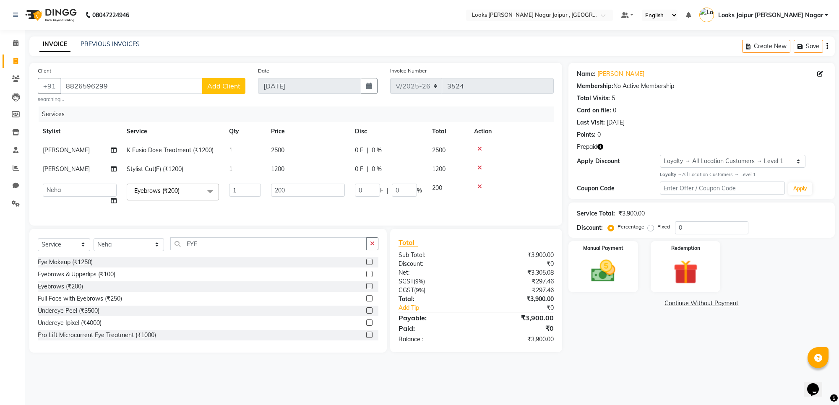
click at [288, 201] on td "200" at bounding box center [308, 195] width 84 height 32
click at [298, 190] on input "200" at bounding box center [308, 190] width 74 height 13
type input "2"
click at [811, 42] on button "Save" at bounding box center [808, 46] width 29 height 13
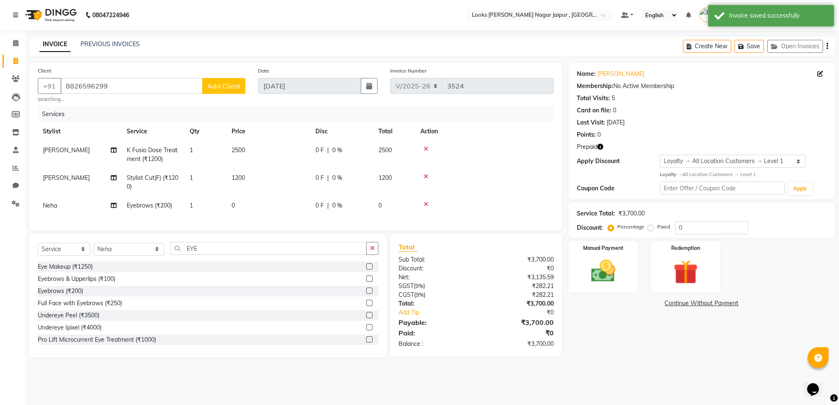
click at [16, 51] on li "Calendar" at bounding box center [12, 43] width 25 height 18
click at [16, 43] on icon at bounding box center [15, 43] width 5 height 6
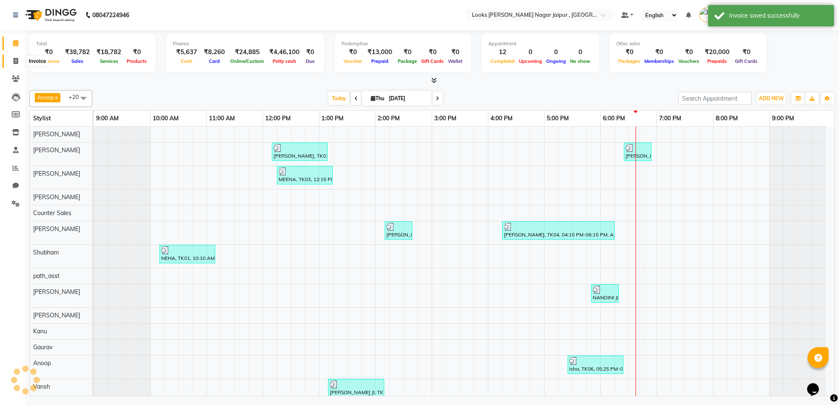
click at [13, 58] on icon at bounding box center [15, 61] width 5 height 6
select select "service"
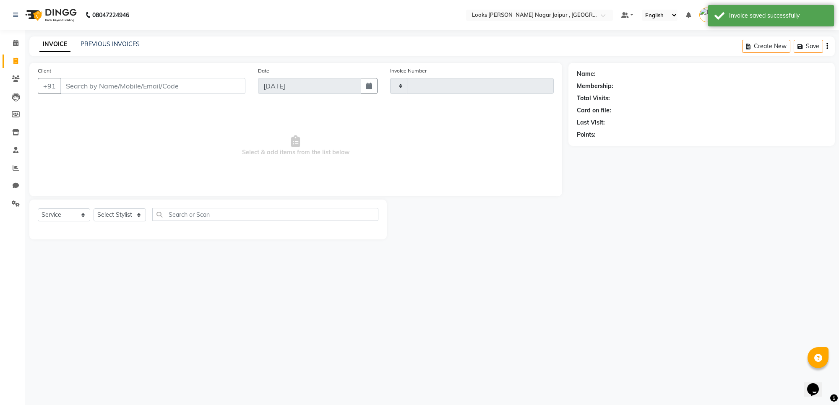
type input "3524"
select select "4317"
click at [114, 87] on input "Client" at bounding box center [152, 86] width 185 height 16
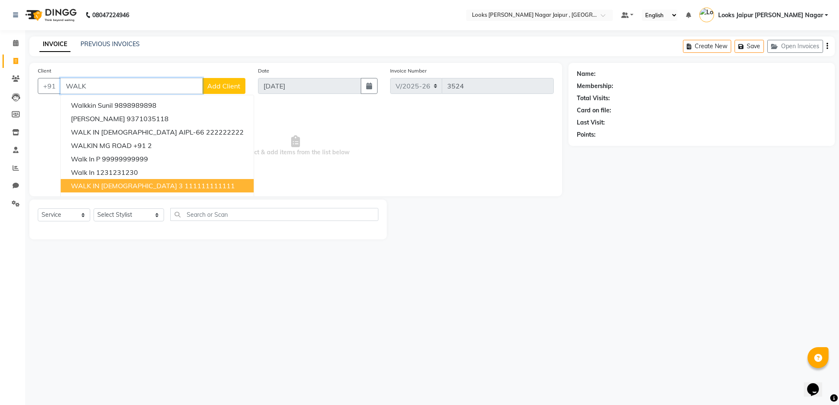
click at [100, 183] on span "WALK IN [DEMOGRAPHIC_DATA] 3" at bounding box center [127, 186] width 112 height 8
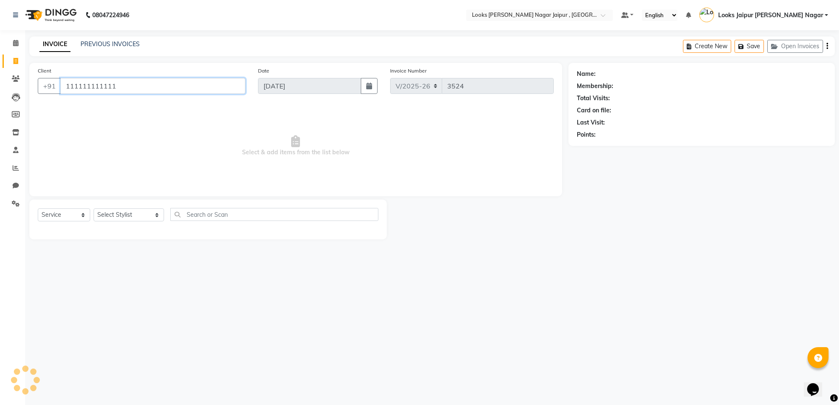
type input "111111111111"
select select "1: Object"
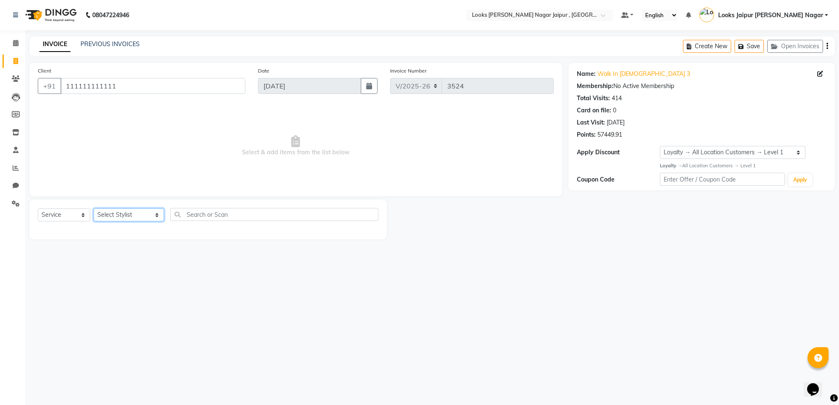
click at [122, 215] on select "Select Stylist [PERSON_NAME] art Anoop [PERSON_NAME] Counter Sales [PERSON_NAME…" at bounding box center [129, 215] width 70 height 13
select select "23560"
click at [94, 209] on select "Select Stylist [PERSON_NAME] art Anoop [PERSON_NAME] Counter Sales [PERSON_NAME…" at bounding box center [129, 215] width 70 height 13
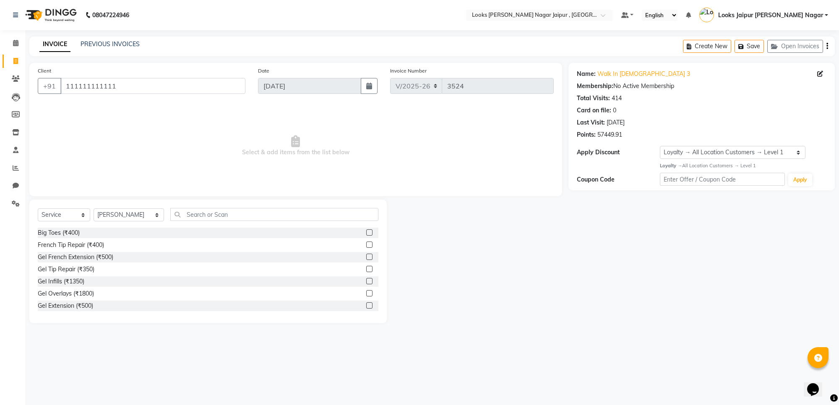
click at [155, 210] on div "Select Service Product Membership Package Voucher Prepaid Gift Card Select Styl…" at bounding box center [208, 218] width 341 height 20
click at [184, 210] on input "text" at bounding box center [274, 214] width 208 height 13
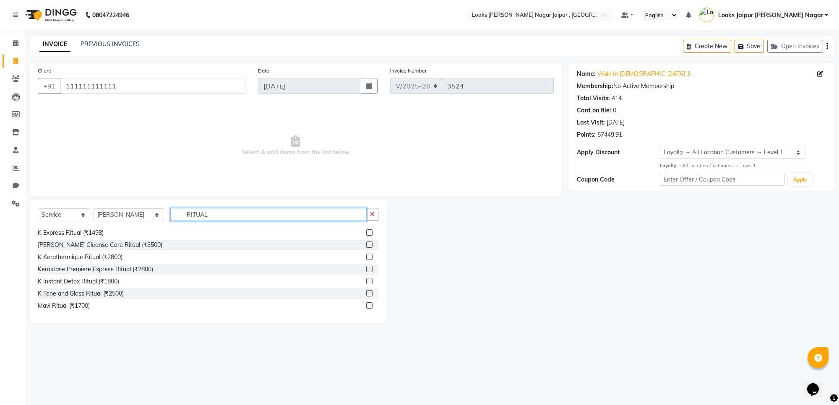
scroll to position [42, 0]
type input "RITUAL"
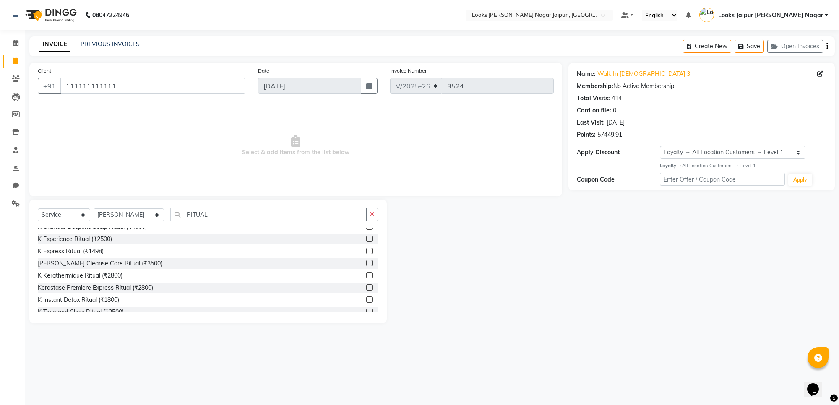
click at [366, 263] on label at bounding box center [369, 263] width 6 height 6
click at [366, 263] on input "checkbox" at bounding box center [368, 263] width 5 height 5
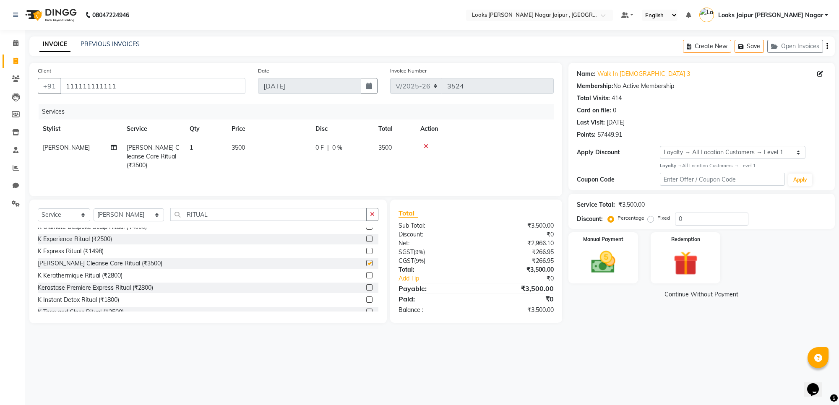
checkbox input "false"
click at [373, 217] on button "button" at bounding box center [372, 214] width 12 height 13
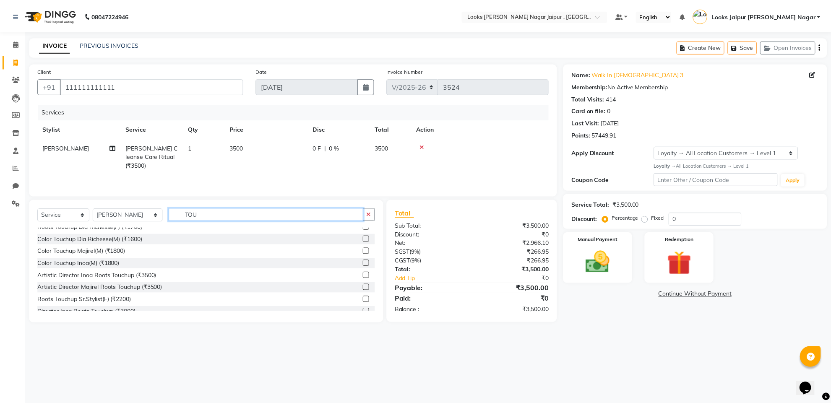
scroll to position [0, 0]
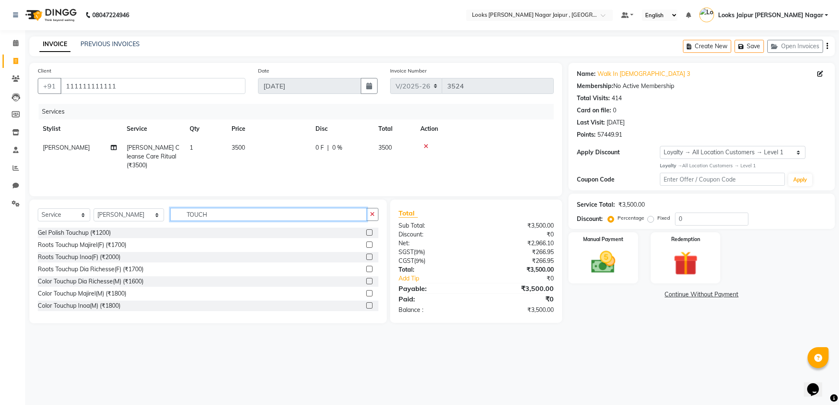
type input "TOUCH"
click at [366, 243] on label at bounding box center [369, 245] width 6 height 6
click at [366, 243] on input "checkbox" at bounding box center [368, 245] width 5 height 5
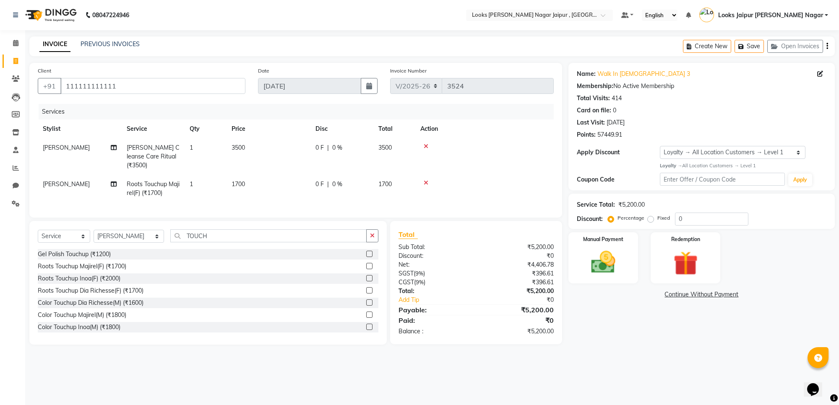
checkbox input "false"
click at [366, 235] on button "button" at bounding box center [372, 236] width 12 height 13
click at [55, 232] on select "Select Service Product Membership Package Voucher Prepaid Gift Card" at bounding box center [64, 236] width 52 height 13
select select "product"
click at [38, 230] on select "Select Service Product Membership Package Voucher Prepaid Gift Card" at bounding box center [64, 236] width 52 height 13
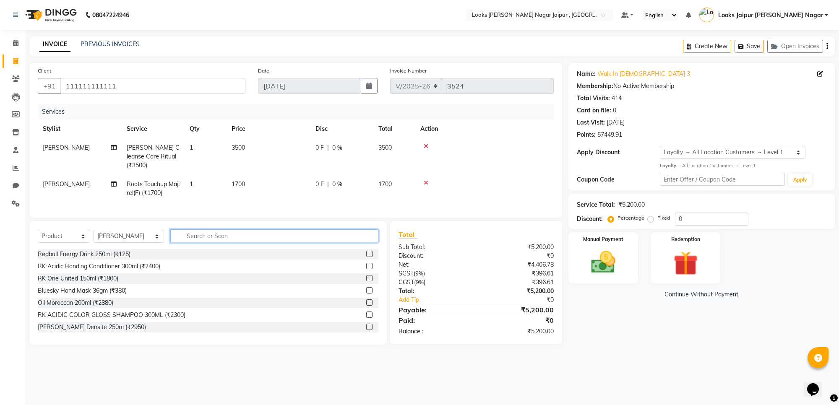
click at [196, 235] on input "text" at bounding box center [274, 236] width 208 height 13
click at [175, 234] on input "GLOSS" at bounding box center [268, 236] width 196 height 13
click at [365, 233] on input "GLOSS" at bounding box center [268, 236] width 196 height 13
type input "GLOSS"
click at [366, 264] on label at bounding box center [369, 266] width 6 height 6
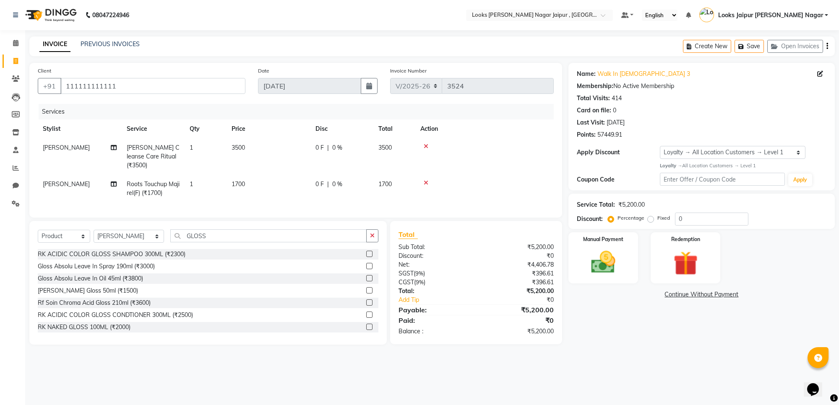
click at [366, 264] on input "checkbox" at bounding box center [368, 266] width 5 height 5
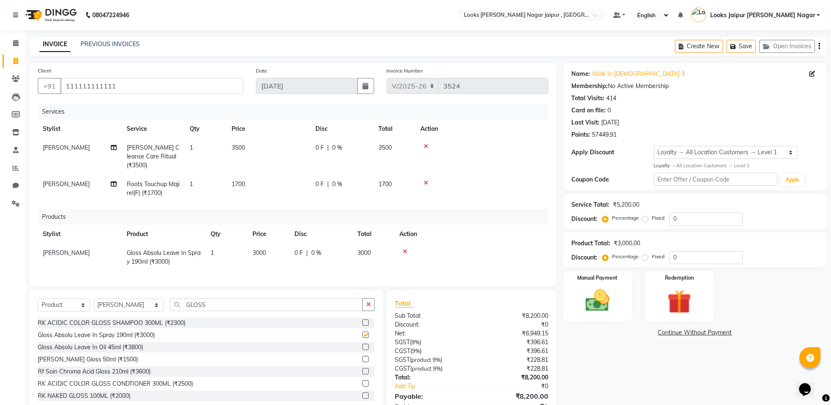
checkbox input "false"
click at [294, 142] on td "3500" at bounding box center [269, 156] width 84 height 37
select select "23560"
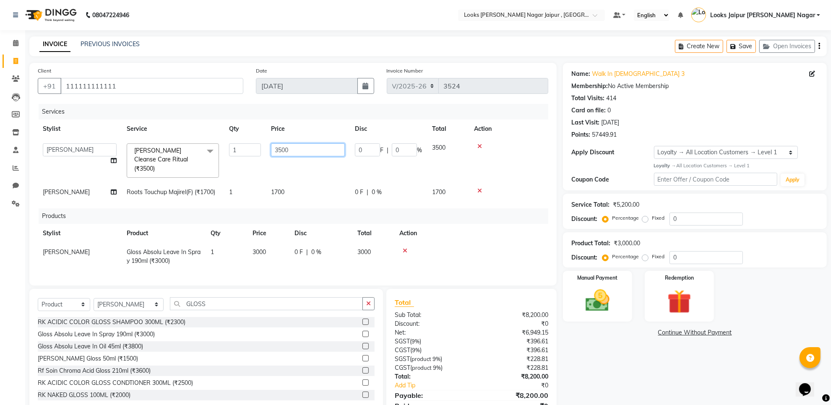
click at [279, 150] on input "3500" at bounding box center [308, 150] width 74 height 13
type input "5500"
click at [311, 183] on tr "[PERSON_NAME] Roots Touchup Majirel(F) (₹1700) 1 1700 0 F | 0 % 1700" at bounding box center [293, 192] width 511 height 19
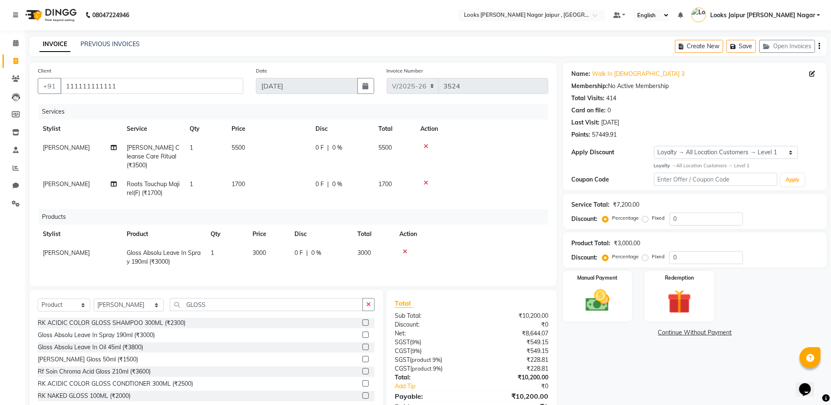
click at [303, 175] on td "1700" at bounding box center [269, 189] width 84 height 28
select select "23560"
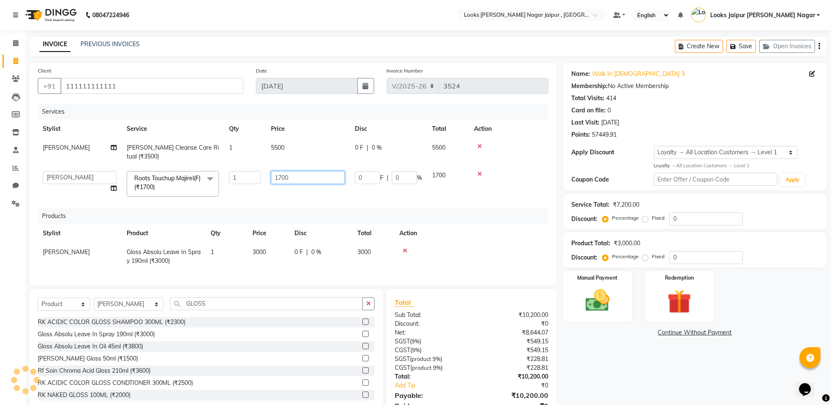
click at [303, 172] on td "1700" at bounding box center [308, 184] width 84 height 36
type input "1"
type input "1500"
click at [594, 290] on img at bounding box center [597, 301] width 41 height 29
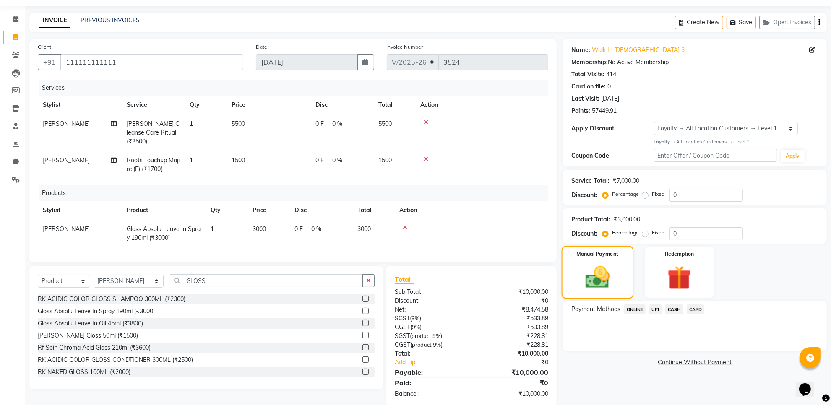
scroll to position [37, 0]
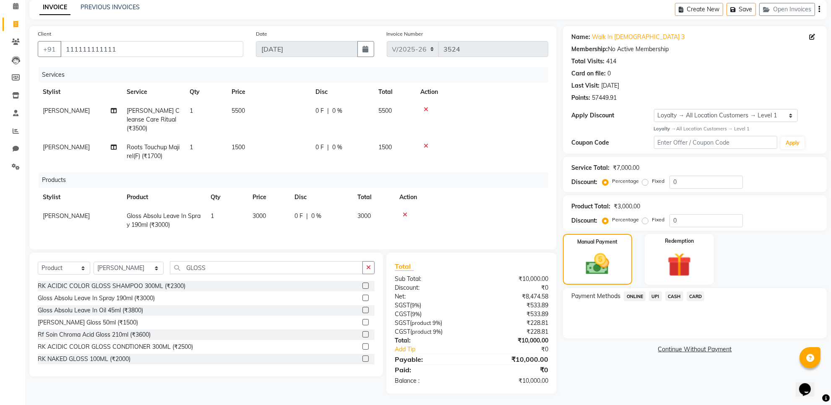
click at [681, 297] on span "CASH" at bounding box center [675, 297] width 18 height 10
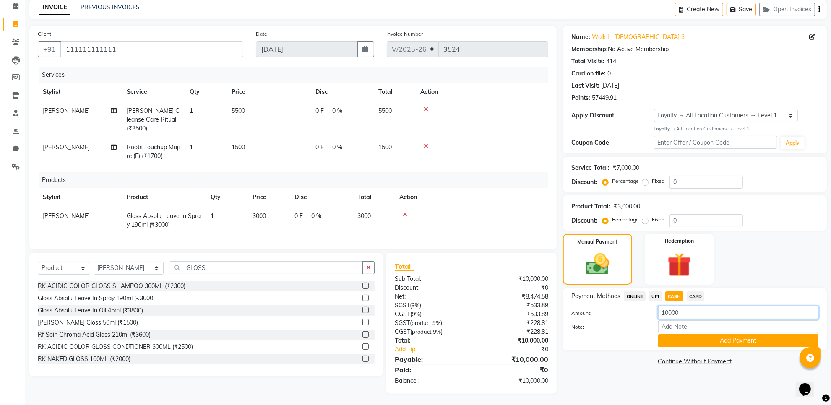
click at [691, 308] on input "10000" at bounding box center [738, 312] width 160 height 13
click at [668, 316] on input "10000" at bounding box center [738, 312] width 160 height 13
type input "5000"
click at [705, 339] on button "Add Payment" at bounding box center [738, 340] width 160 height 13
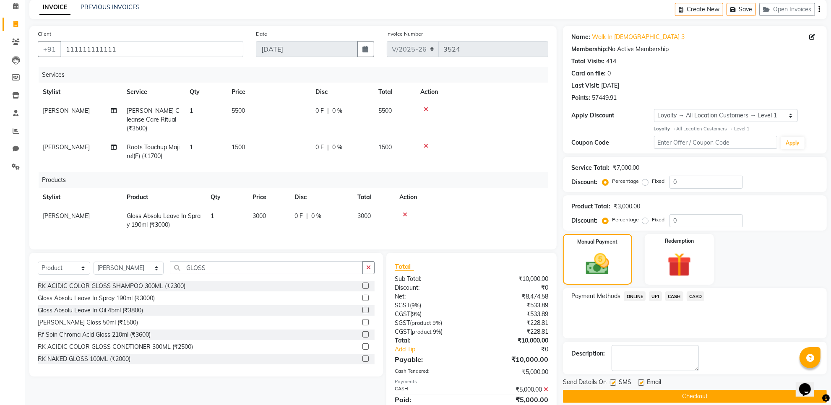
click at [655, 295] on span "UPI" at bounding box center [655, 297] width 13 height 10
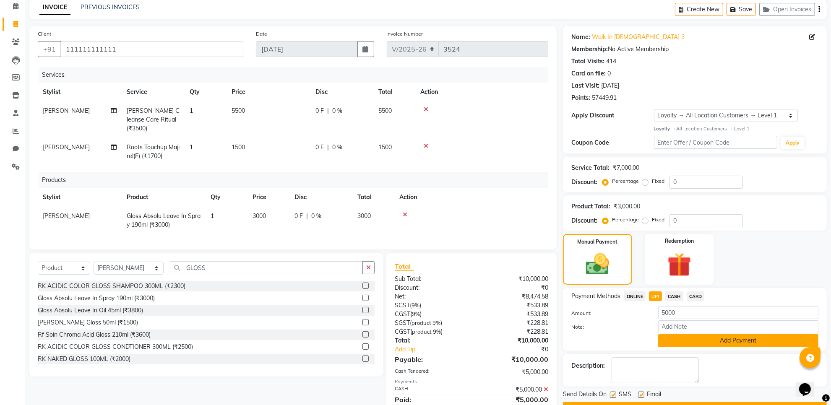
click at [694, 335] on button "Add Payment" at bounding box center [738, 340] width 160 height 13
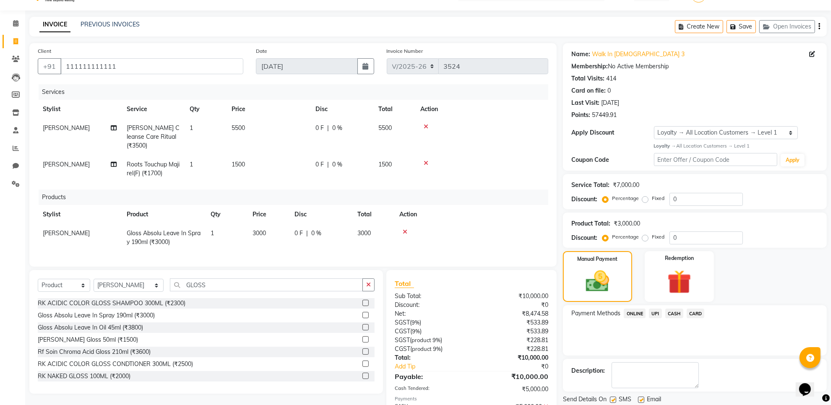
scroll to position [64, 0]
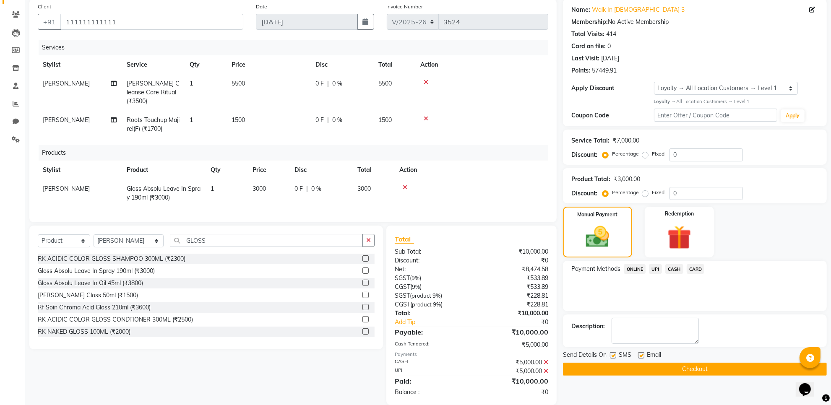
click at [679, 368] on button "Checkout" at bounding box center [695, 369] width 264 height 13
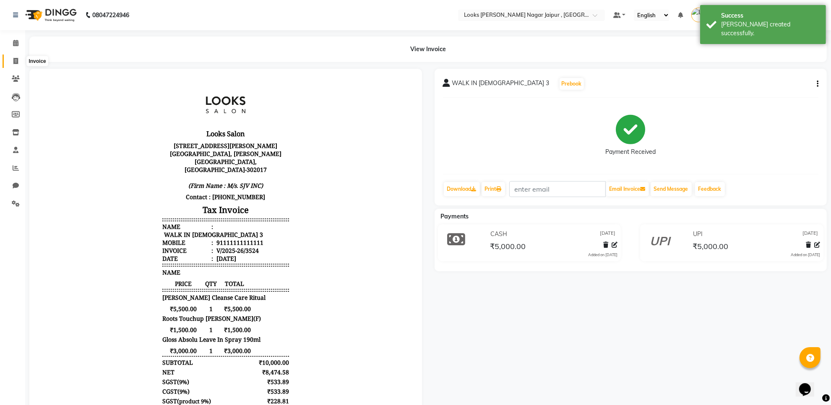
click at [13, 60] on icon at bounding box center [15, 61] width 5 height 6
select select "service"
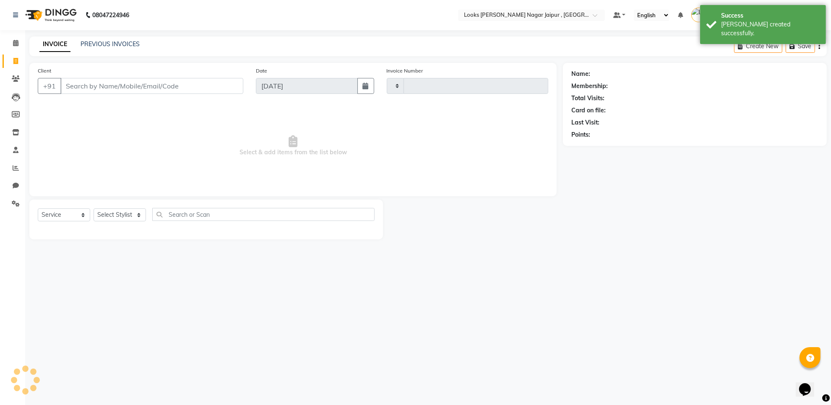
type input "3525"
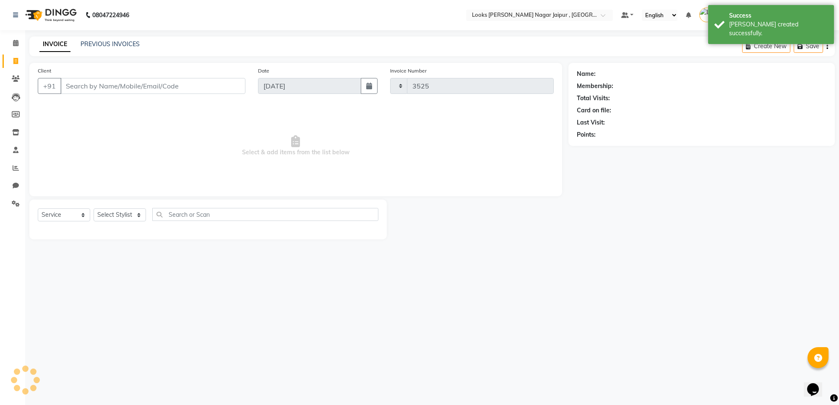
select select "4317"
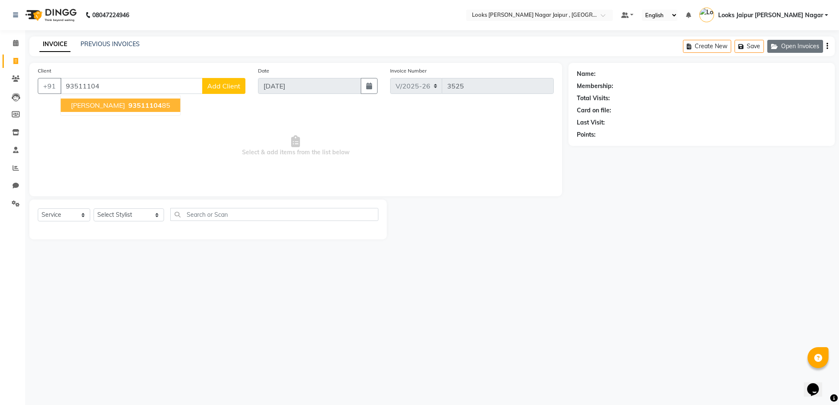
click at [792, 44] on button "Open Invoices" at bounding box center [796, 46] width 56 height 13
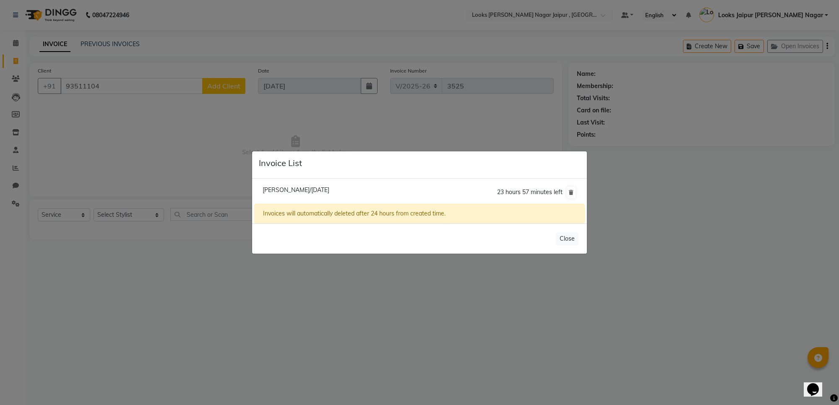
click at [323, 191] on span "[PERSON_NAME]/[DATE]" at bounding box center [296, 190] width 67 height 8
type input "8826596299"
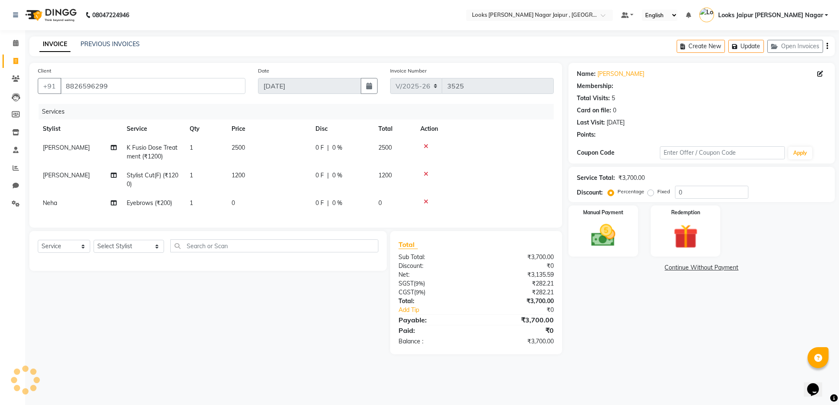
select select "1: Object"
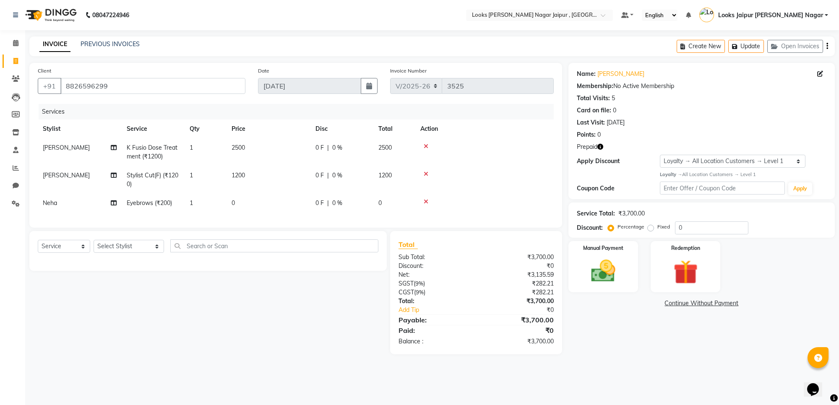
click at [284, 198] on td "0" at bounding box center [269, 203] width 84 height 19
select select "88605"
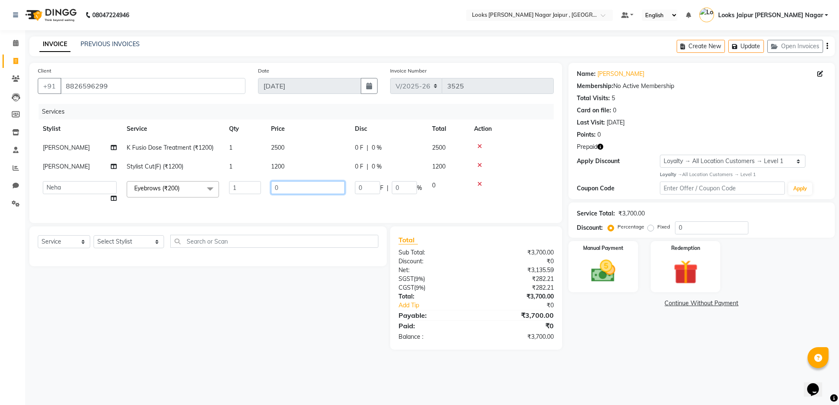
click at [312, 188] on input "0" at bounding box center [308, 187] width 74 height 13
type input "210"
click at [693, 267] on img at bounding box center [685, 272] width 41 height 31
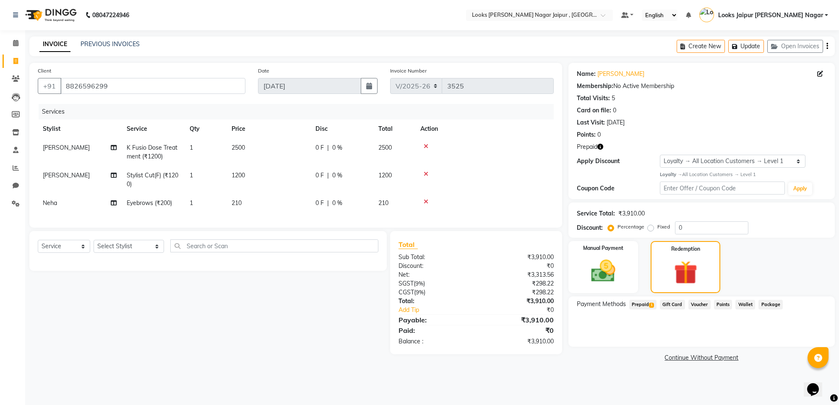
click at [645, 302] on span "Prepaid 1" at bounding box center [642, 305] width 27 height 10
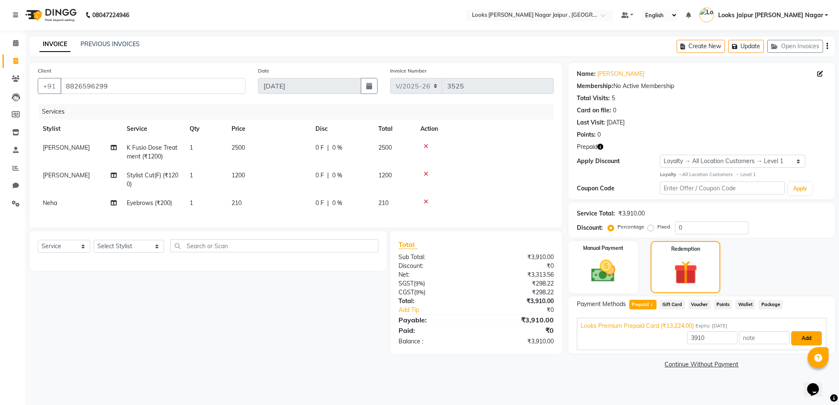
click at [804, 340] on button "Add" at bounding box center [806, 339] width 31 height 14
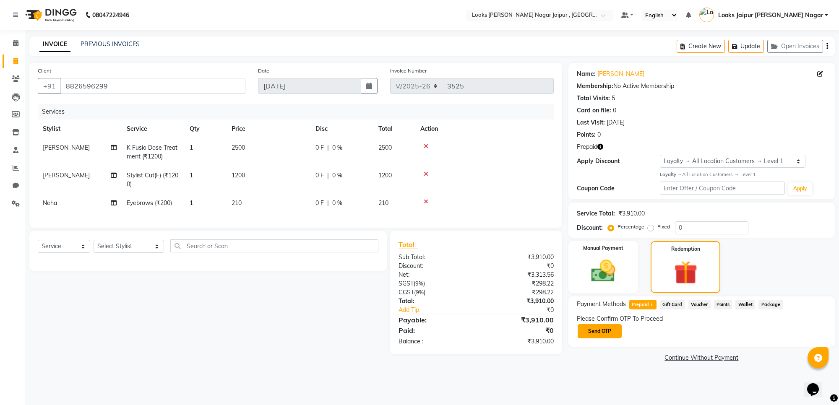
click at [592, 328] on button "Send OTP" at bounding box center [600, 331] width 44 height 14
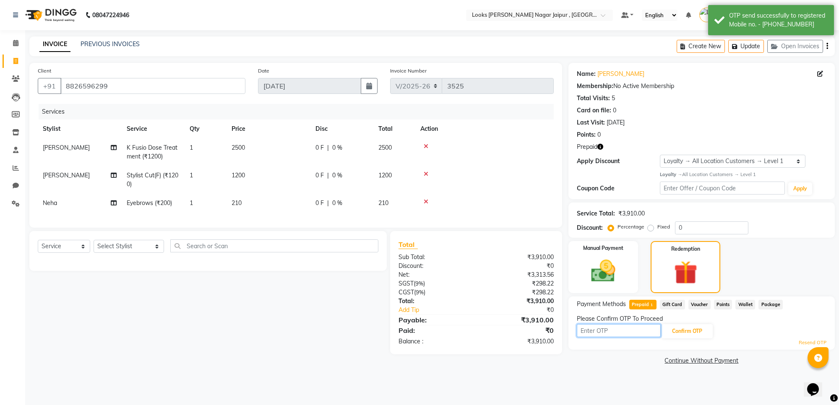
drag, startPoint x: 592, startPoint y: 332, endPoint x: 594, endPoint y: 338, distance: 5.8
click at [593, 332] on input "text" at bounding box center [619, 330] width 84 height 13
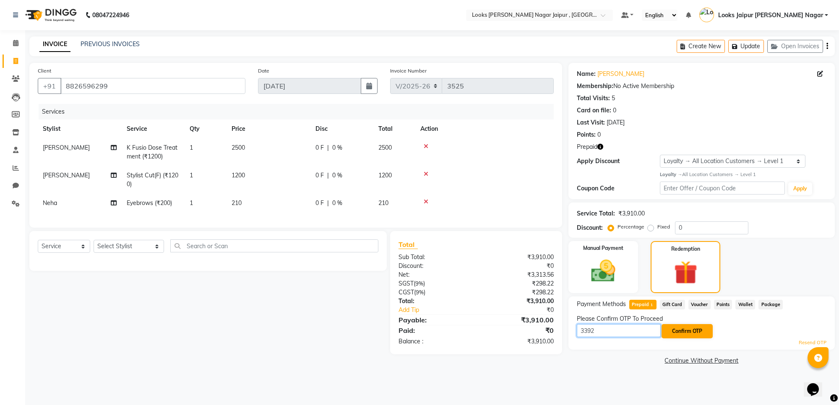
type input "3392"
click at [702, 331] on button "Confirm OTP" at bounding box center [687, 331] width 51 height 14
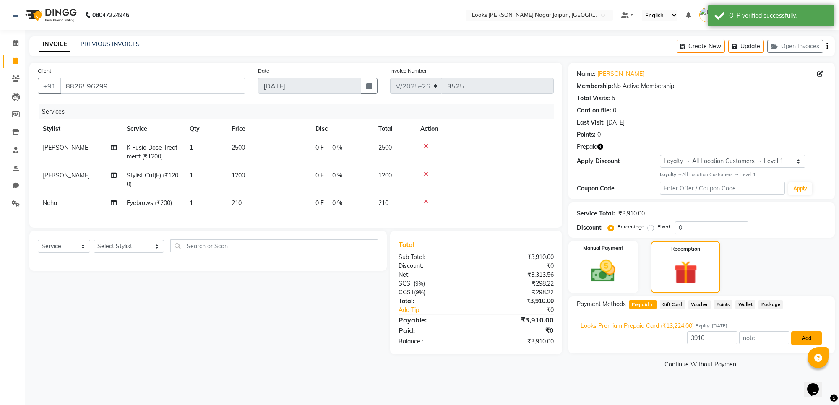
click at [804, 340] on button "Add" at bounding box center [806, 339] width 31 height 14
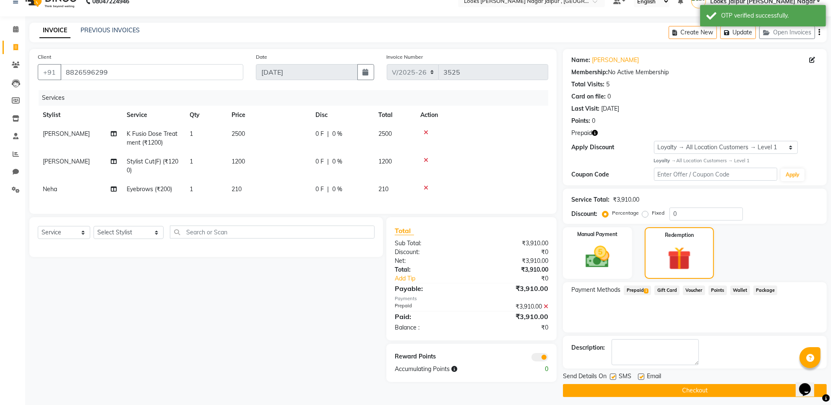
scroll to position [18, 0]
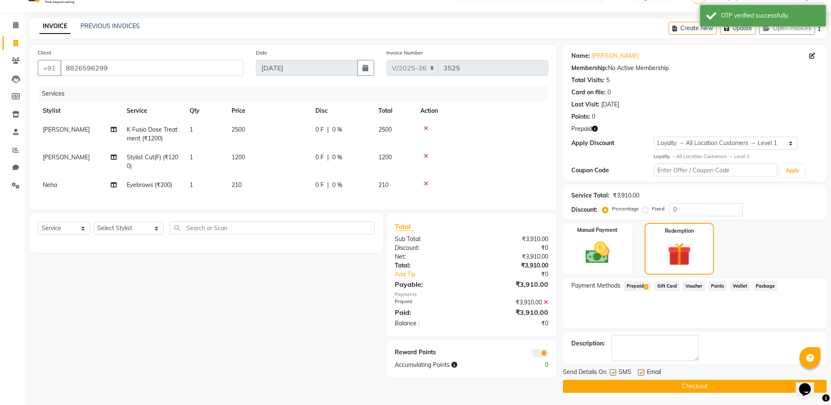
click at [619, 381] on button "Checkout" at bounding box center [695, 386] width 264 height 13
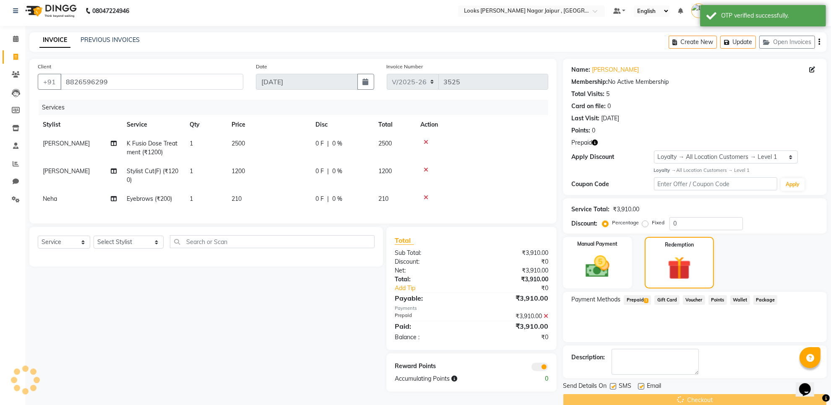
scroll to position [0, 0]
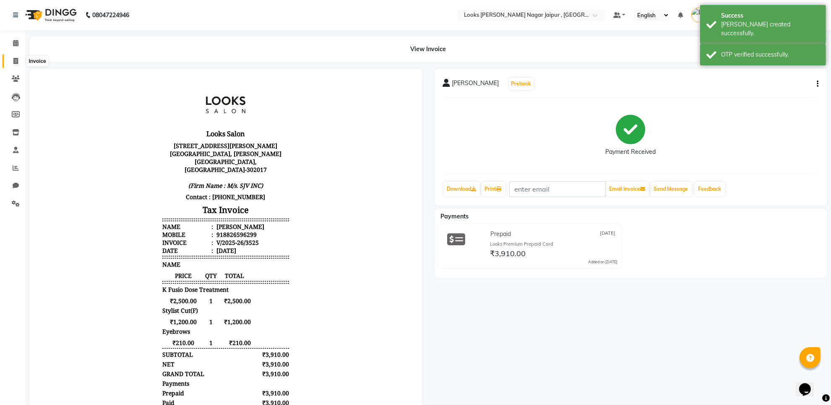
click at [21, 58] on span at bounding box center [15, 62] width 15 height 10
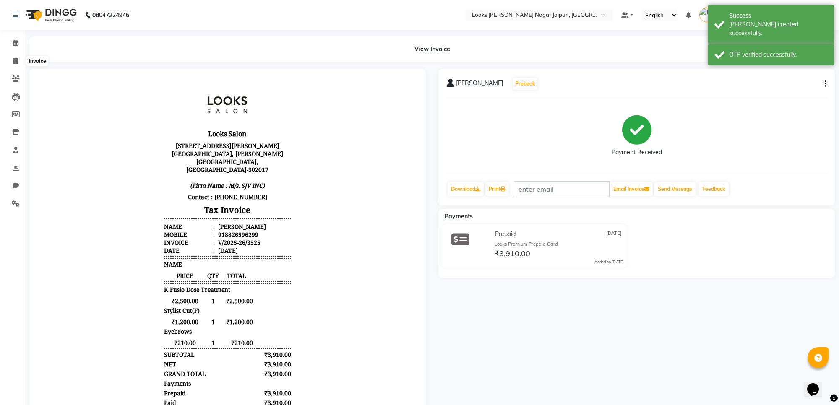
select select "4317"
select select "service"
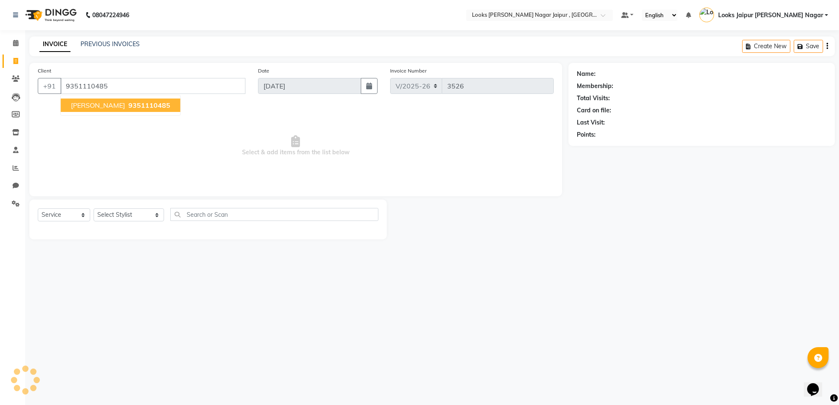
type input "9351110485"
select select "1: Object"
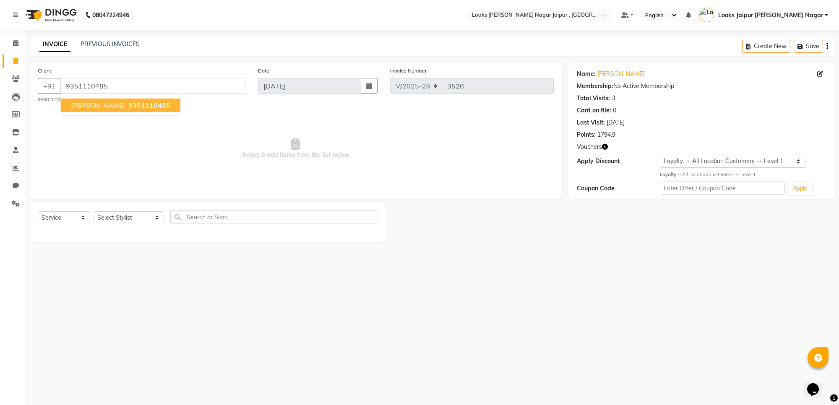
click at [81, 151] on span "Select & add items from the list below" at bounding box center [296, 149] width 516 height 84
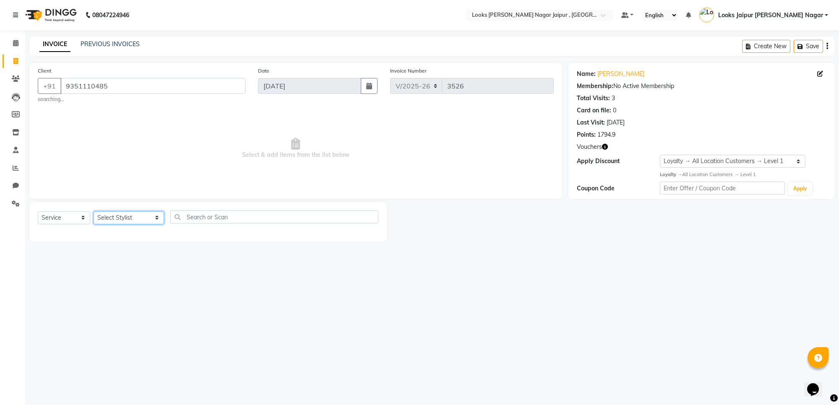
click at [122, 211] on select "Select Stylist [PERSON_NAME] art Anoop [PERSON_NAME] Counter Sales [PERSON_NAME…" at bounding box center [129, 217] width 70 height 13
select select "88605"
click at [94, 211] on select "Select Stylist [PERSON_NAME] art Anoop [PERSON_NAME] Counter Sales [PERSON_NAME…" at bounding box center [129, 217] width 70 height 13
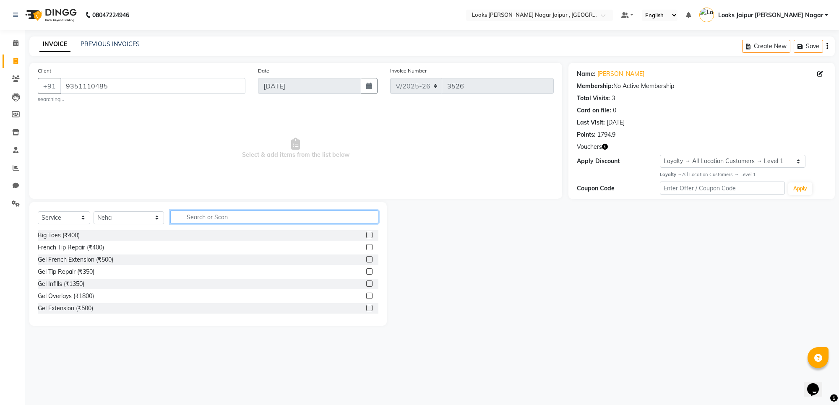
click at [232, 213] on input "text" at bounding box center [274, 217] width 208 height 13
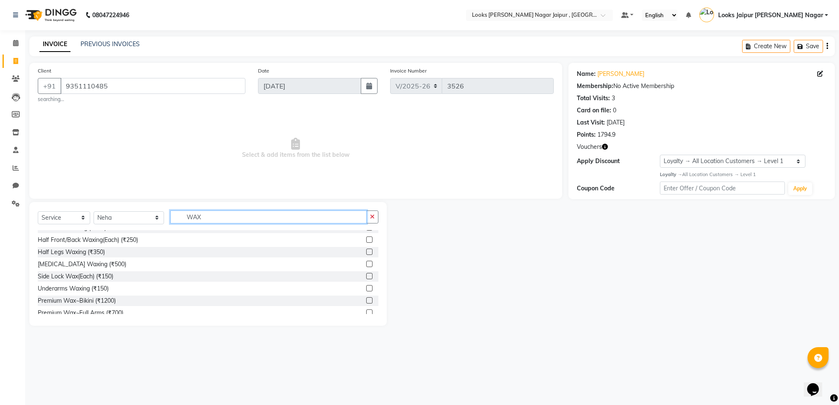
type input "WAX"
click at [366, 288] on label at bounding box center [369, 288] width 6 height 6
click at [366, 288] on input "checkbox" at bounding box center [368, 288] width 5 height 5
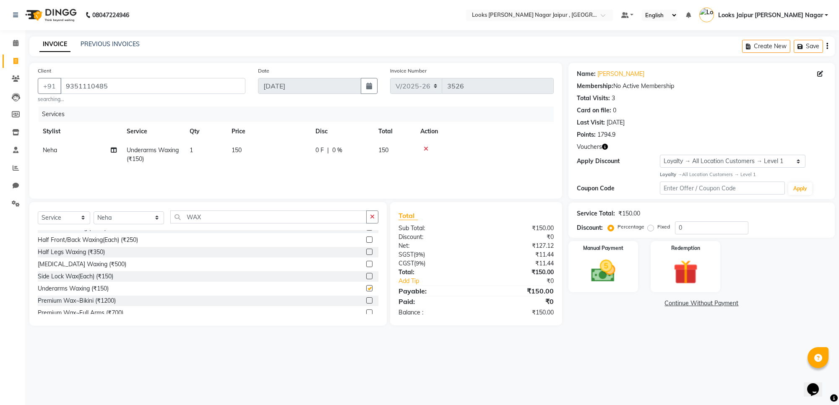
checkbox input "false"
drag, startPoint x: 53, startPoint y: 219, endPoint x: 52, endPoint y: 215, distance: 4.3
click at [53, 218] on select "Select Service Product Membership Package Voucher Prepaid Gift Card" at bounding box center [64, 217] width 52 height 13
click at [38, 211] on select "Select Service Product Membership Package Voucher Prepaid Gift Card" at bounding box center [64, 217] width 52 height 13
click at [62, 223] on select "Select Service Product Membership Package Voucher Prepaid Gift Card" at bounding box center [64, 217] width 52 height 13
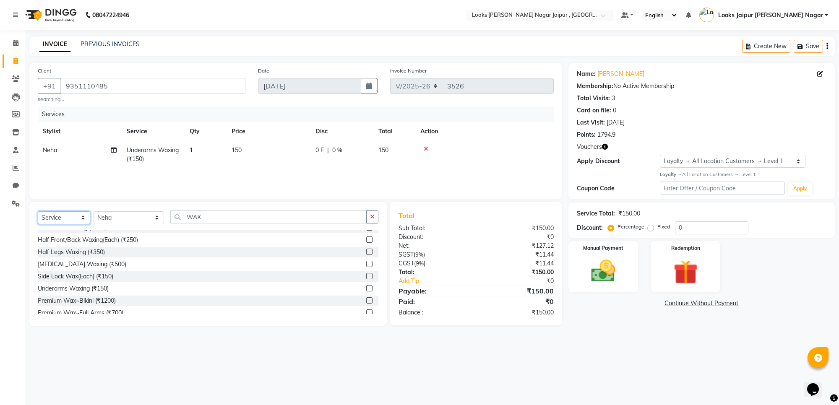
select select "product"
click at [38, 211] on select "Select Service Product Membership Package Voucher Prepaid Gift Card" at bounding box center [64, 217] width 52 height 13
click at [110, 220] on select "Select Stylist [PERSON_NAME] art Anoop [PERSON_NAME] Counter Sales [PERSON_NAME…" at bounding box center [129, 217] width 70 height 13
select select "70692"
click at [94, 211] on select "Select Stylist [PERSON_NAME] art Anoop [PERSON_NAME] Counter Sales [PERSON_NAME…" at bounding box center [129, 217] width 70 height 13
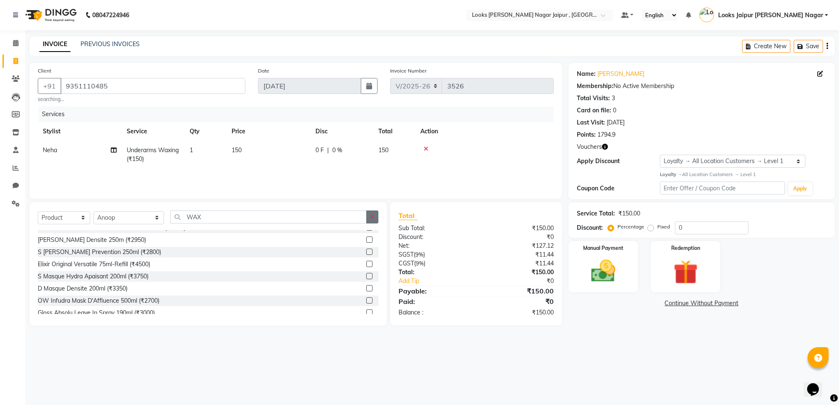
click at [378, 218] on button "button" at bounding box center [372, 217] width 12 height 13
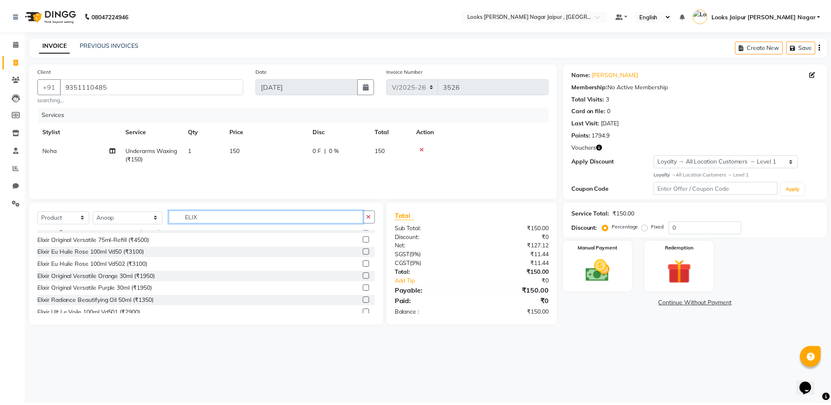
scroll to position [0, 0]
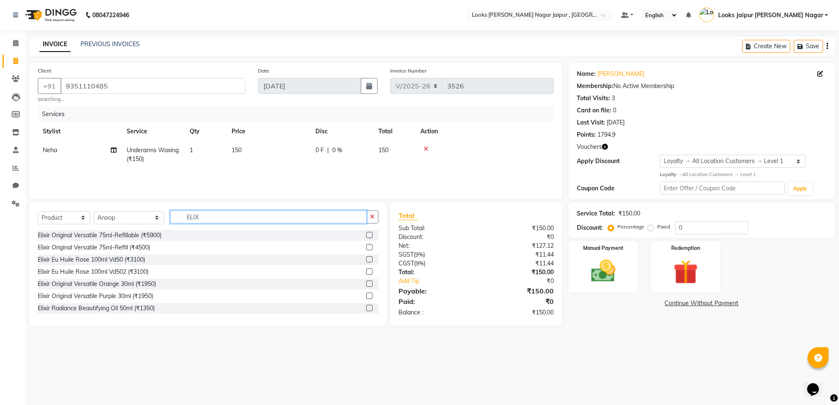
type input "ELIX"
click at [366, 248] on label at bounding box center [369, 247] width 6 height 6
click at [366, 248] on input "checkbox" at bounding box center [368, 247] width 5 height 5
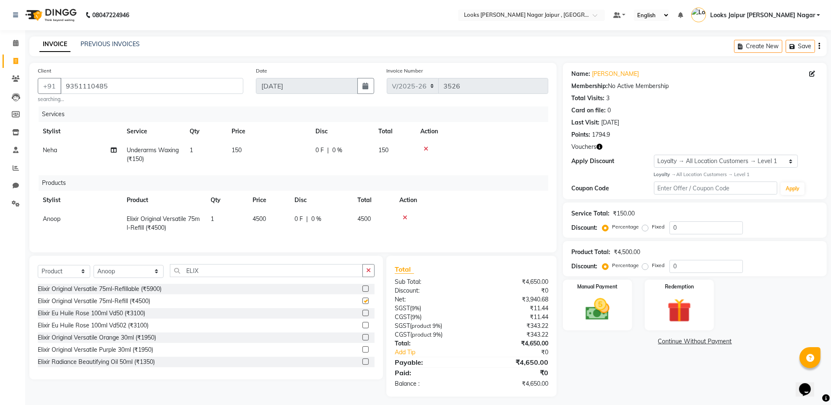
checkbox input "false"
click at [306, 163] on td "150" at bounding box center [269, 155] width 84 height 28
select select "88605"
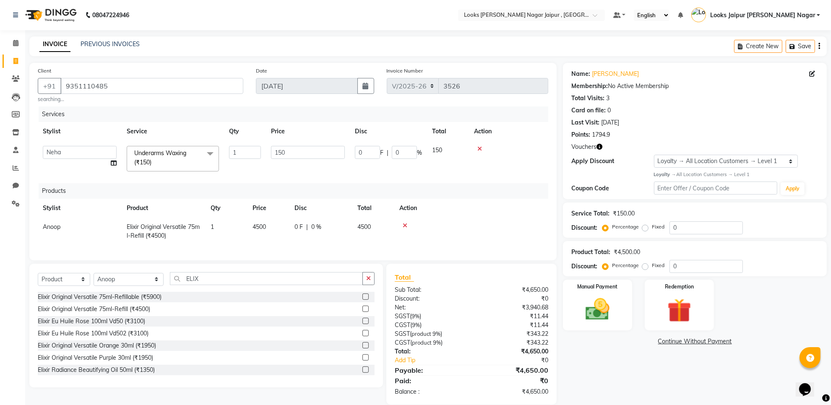
click at [306, 163] on td "150" at bounding box center [308, 159] width 84 height 36
click at [308, 158] on input "150" at bounding box center [308, 152] width 74 height 13
type input "1"
type input "240"
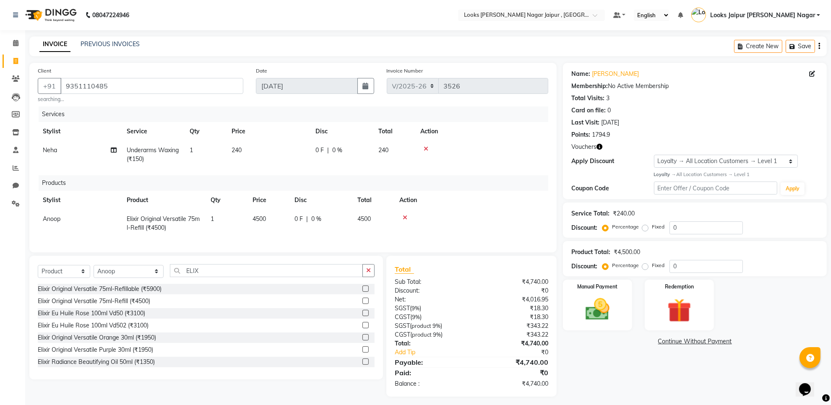
drag, startPoint x: 278, startPoint y: 237, endPoint x: 250, endPoint y: 224, distance: 31.5
click at [272, 237] on td "4500" at bounding box center [269, 224] width 42 height 28
select select "70692"
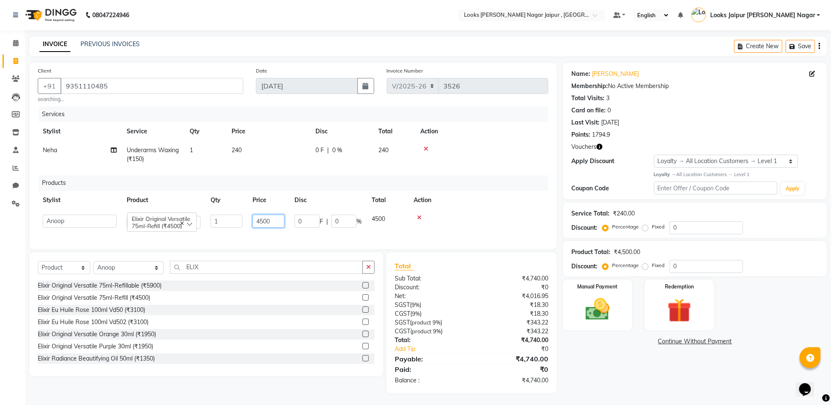
click at [267, 224] on input "4500" at bounding box center [269, 221] width 32 height 13
click at [263, 225] on input "4500" at bounding box center [269, 221] width 32 height 13
type input "2700"
click at [603, 321] on img at bounding box center [597, 309] width 41 height 29
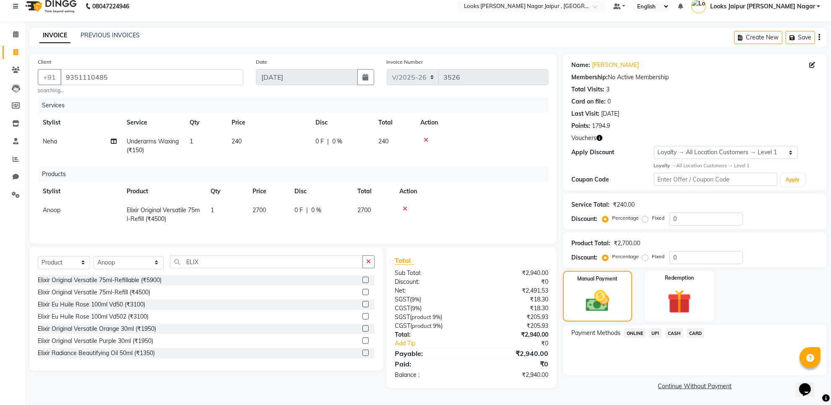
scroll to position [12, 0]
click at [695, 330] on span "CARD" at bounding box center [696, 334] width 18 height 10
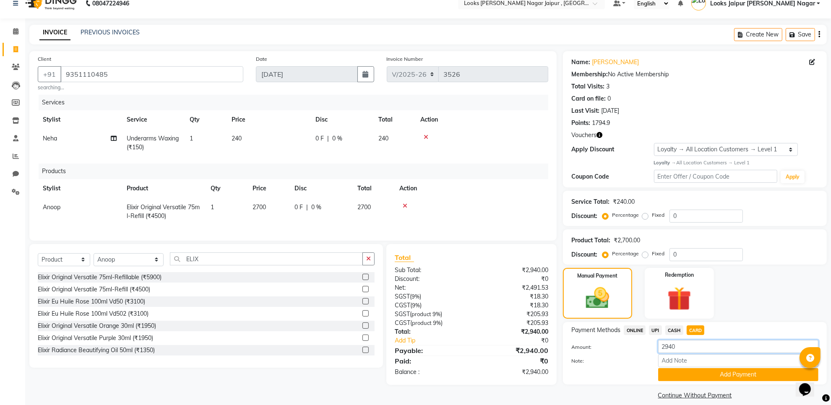
click at [695, 345] on input "2940" at bounding box center [738, 346] width 160 height 13
type input "2700"
click at [676, 382] on div "Payment Methods ONLINE UPI CASH CARD Amount: 2700 Note: Add Payment" at bounding box center [695, 353] width 264 height 63
click at [676, 378] on button "Add Payment" at bounding box center [738, 374] width 160 height 13
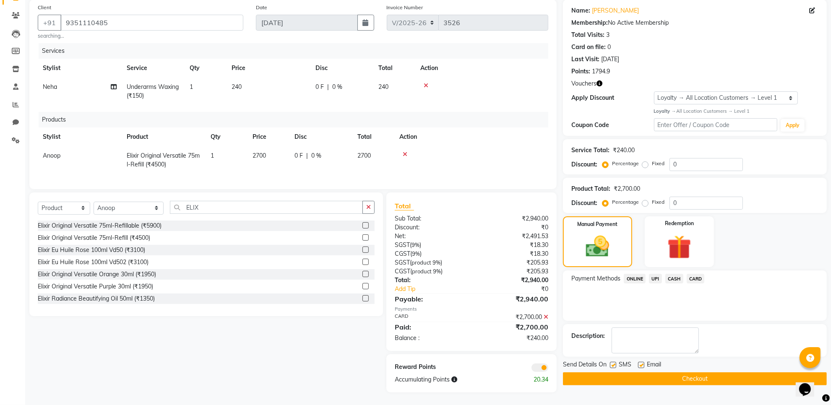
scroll to position [64, 0]
click at [678, 274] on span "CASH" at bounding box center [675, 279] width 18 height 10
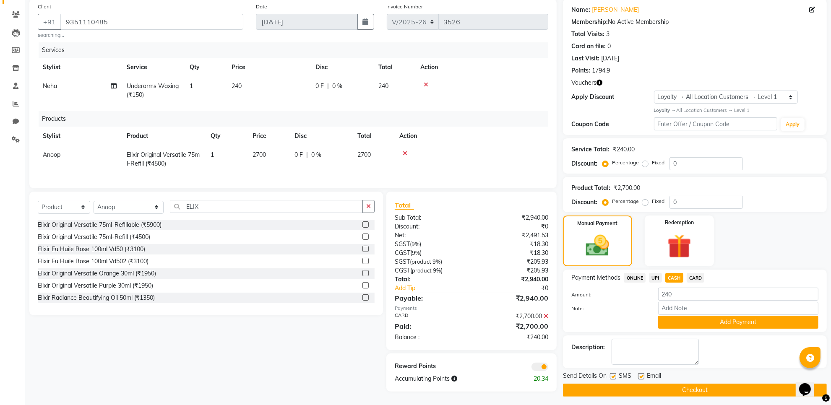
drag, startPoint x: 683, startPoint y: 318, endPoint x: 679, endPoint y: 319, distance: 4.5
click at [679, 319] on button "Add Payment" at bounding box center [738, 322] width 160 height 13
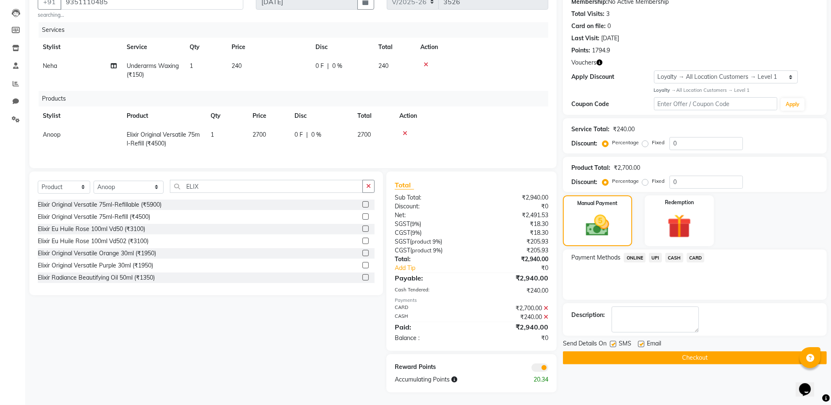
scroll to position [91, 0]
click at [645, 339] on div "Email" at bounding box center [653, 344] width 30 height 10
click at [615, 341] on label at bounding box center [613, 344] width 6 height 6
click at [615, 342] on input "checkbox" at bounding box center [612, 344] width 5 height 5
checkbox input "false"
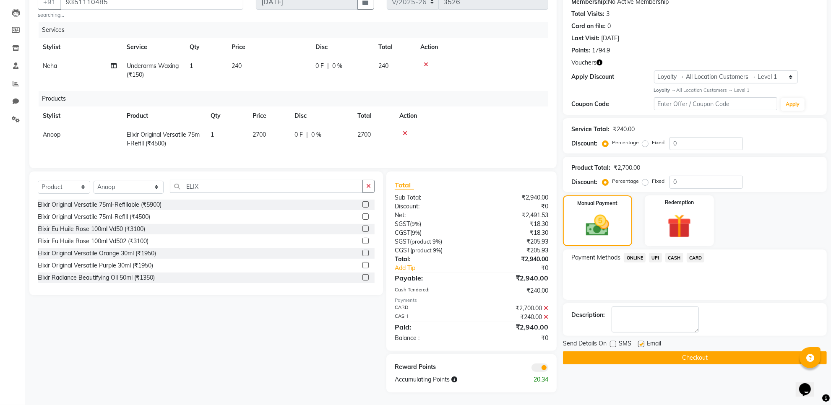
click at [642, 341] on label at bounding box center [641, 344] width 6 height 6
click at [642, 342] on input "checkbox" at bounding box center [640, 344] width 5 height 5
checkbox input "false"
click at [637, 355] on button "Checkout" at bounding box center [695, 358] width 264 height 13
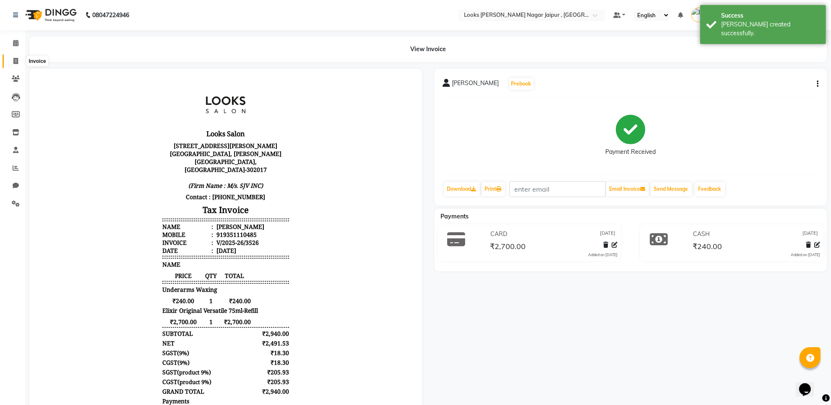
click at [12, 61] on span at bounding box center [15, 62] width 15 height 10
select select "4317"
select select "service"
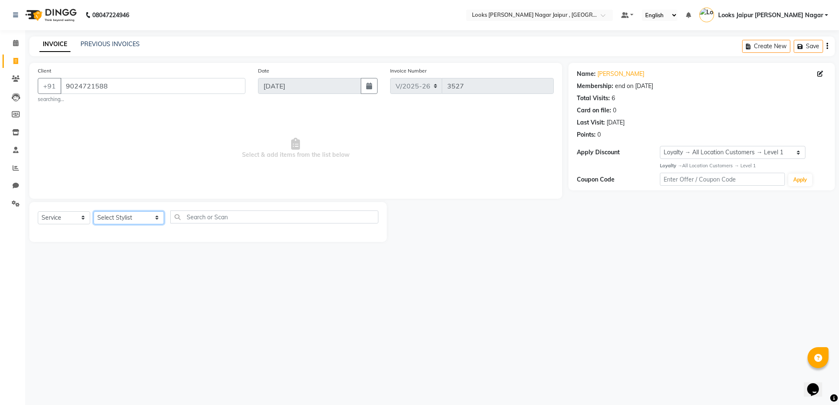
click at [137, 215] on select "Select Stylist [PERSON_NAME] art Anoop [PERSON_NAME] Counter Sales [PERSON_NAME…" at bounding box center [129, 217] width 70 height 13
click at [94, 211] on select "Select Stylist [PERSON_NAME] art Anoop [PERSON_NAME] Counter Sales [PERSON_NAME…" at bounding box center [129, 217] width 70 height 13
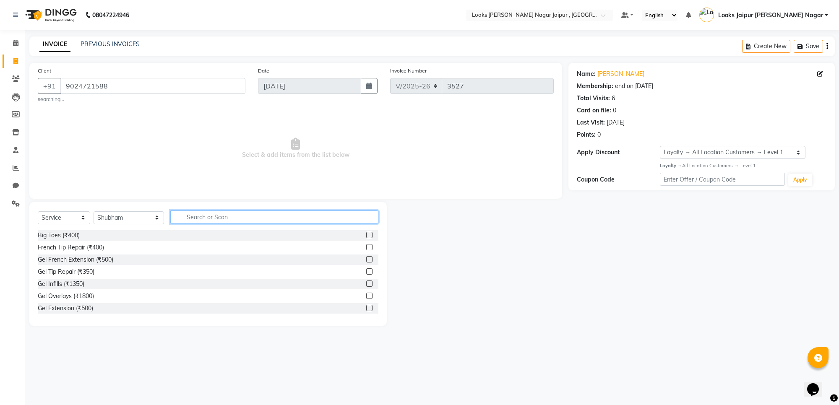
click at [224, 214] on input "text" at bounding box center [274, 217] width 208 height 13
click at [366, 245] on label at bounding box center [369, 247] width 6 height 6
click at [366, 245] on input "checkbox" at bounding box center [368, 247] width 5 height 5
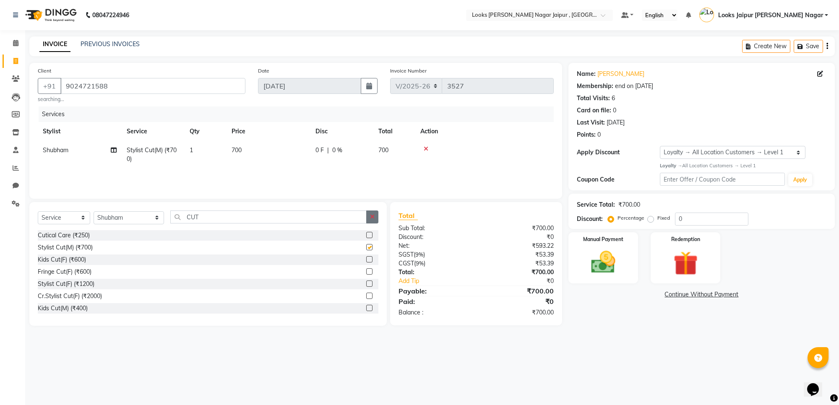
click at [372, 215] on icon "button" at bounding box center [372, 217] width 5 height 6
click at [356, 236] on div "[PERSON_NAME] Trimming (₹500)" at bounding box center [208, 235] width 341 height 10
click at [366, 235] on label at bounding box center [369, 235] width 6 height 6
click at [366, 235] on input "checkbox" at bounding box center [368, 235] width 5 height 5
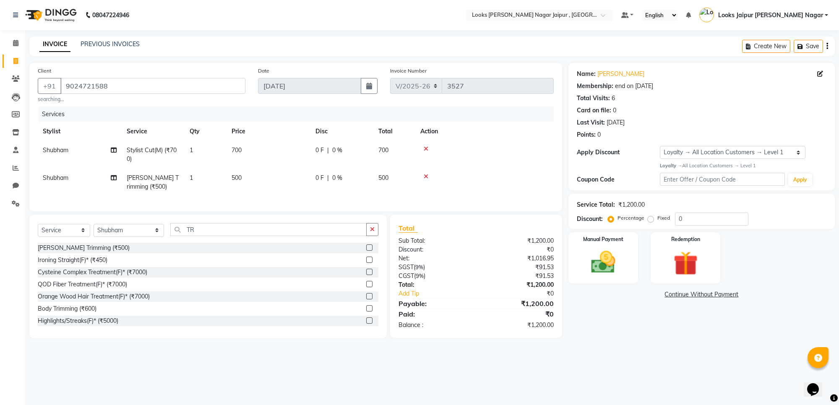
click at [373, 233] on button "button" at bounding box center [372, 229] width 12 height 13
click at [61, 172] on td "Shubham" at bounding box center [80, 183] width 84 height 28
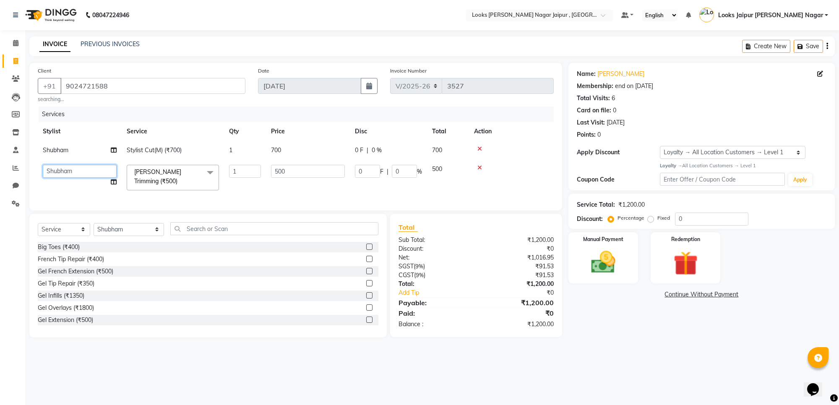
click at [75, 168] on select "Anjali_nail art Anoop [PERSON_NAME] Counter Sales [PERSON_NAME] Looks Jaipur [P…" at bounding box center [80, 171] width 74 height 13
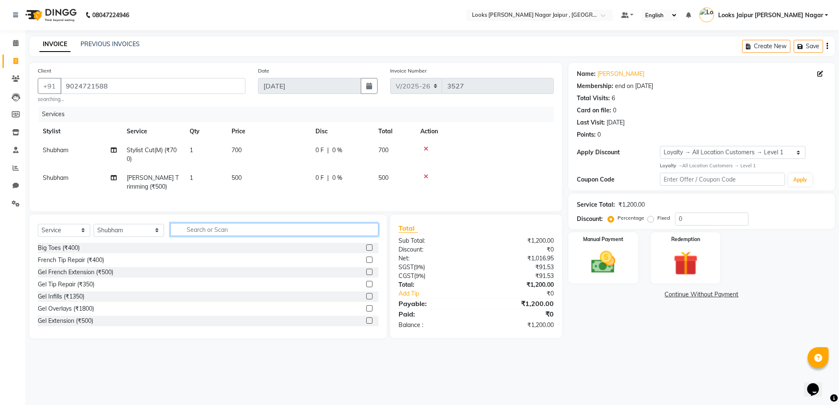
click at [194, 229] on div "Select Service Product Membership Package Voucher Prepaid Gift Card Select Styl…" at bounding box center [208, 277] width 358 height 124
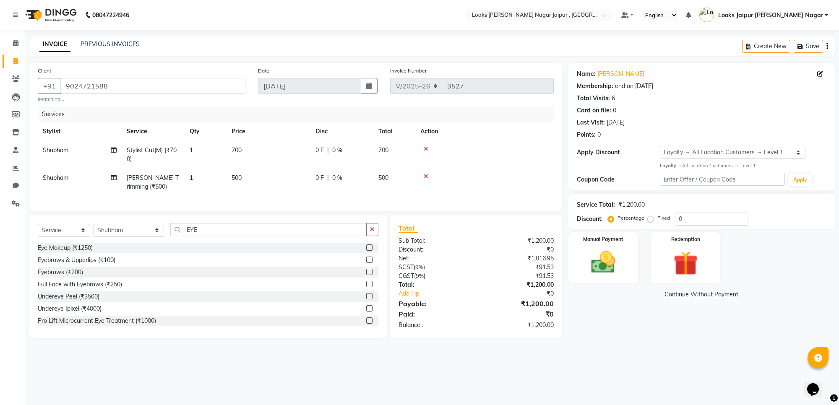
click at [366, 275] on label at bounding box center [369, 272] width 6 height 6
click at [366, 275] on input "checkbox" at bounding box center [368, 272] width 5 height 5
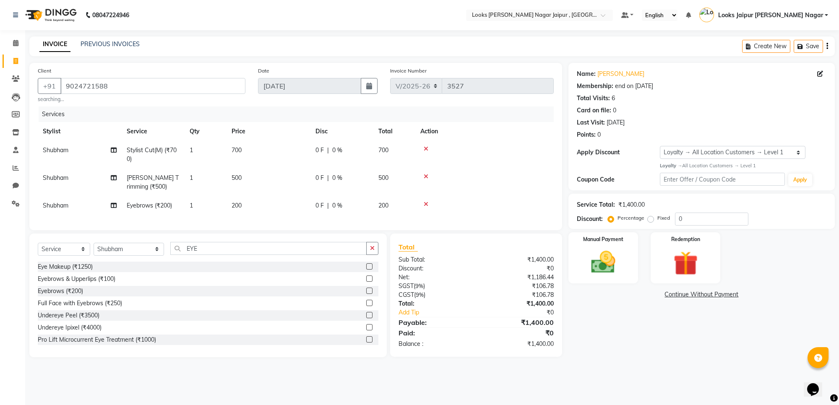
click at [82, 212] on td "Shubham" at bounding box center [80, 205] width 84 height 19
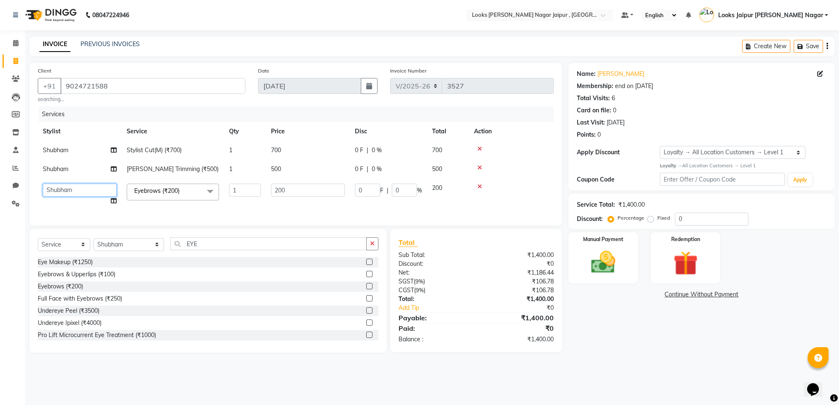
click at [89, 192] on select "Anjali_nail art Anoop [PERSON_NAME] Counter Sales [PERSON_NAME] Looks Jaipur [P…" at bounding box center [80, 190] width 74 height 13
click at [324, 150] on td "700" at bounding box center [308, 150] width 84 height 19
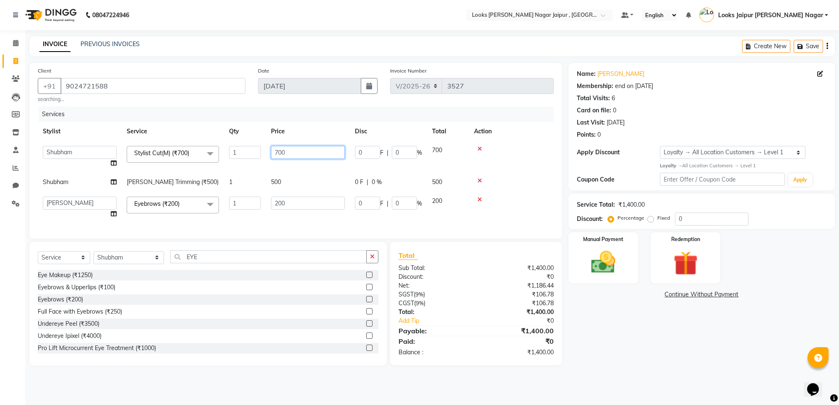
click at [324, 150] on input "700" at bounding box center [308, 152] width 74 height 13
click at [316, 194] on td "200" at bounding box center [308, 208] width 84 height 32
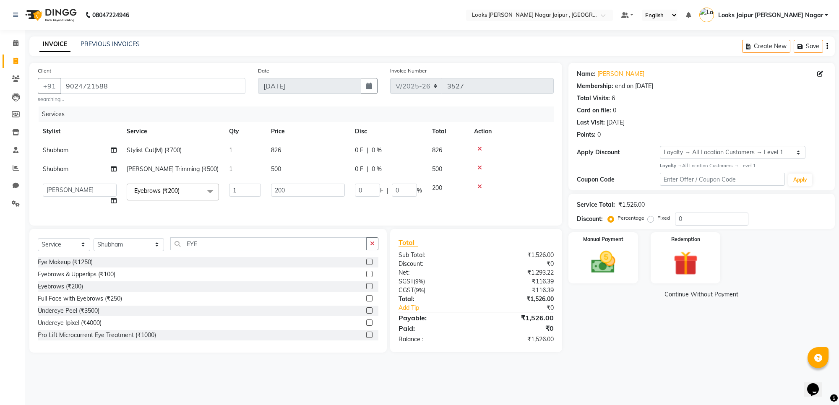
click at [316, 179] on td "200" at bounding box center [308, 195] width 84 height 32
click at [316, 170] on td "500" at bounding box center [308, 169] width 84 height 19
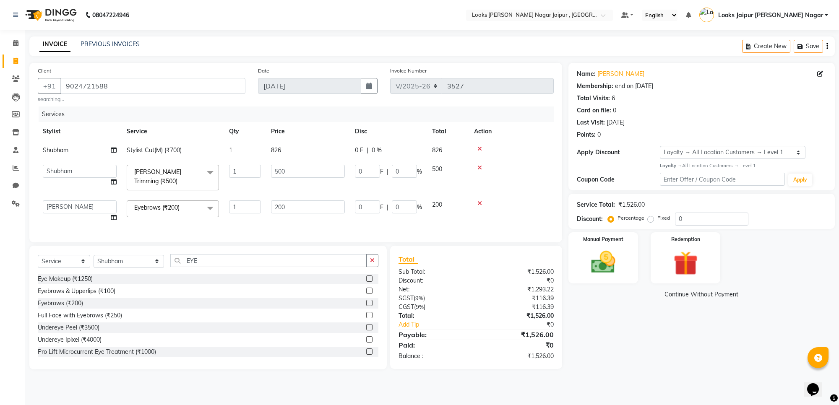
click at [317, 166] on input "500" at bounding box center [308, 171] width 74 height 13
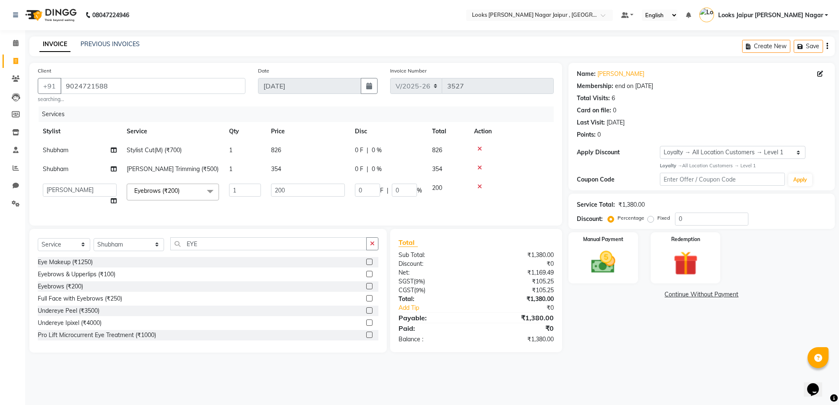
click at [303, 195] on td "200" at bounding box center [308, 195] width 84 height 32
click at [303, 196] on input "200" at bounding box center [308, 190] width 74 height 13
click at [748, 225] on div "0" at bounding box center [711, 219] width 73 height 13
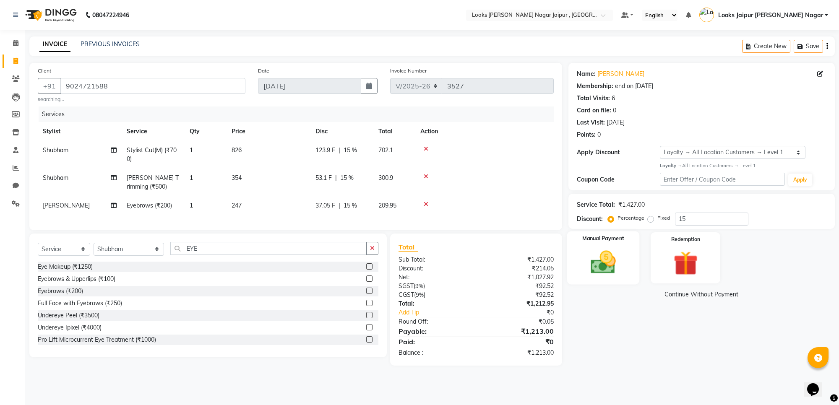
click at [572, 264] on div "Manual Payment" at bounding box center [603, 257] width 73 height 53
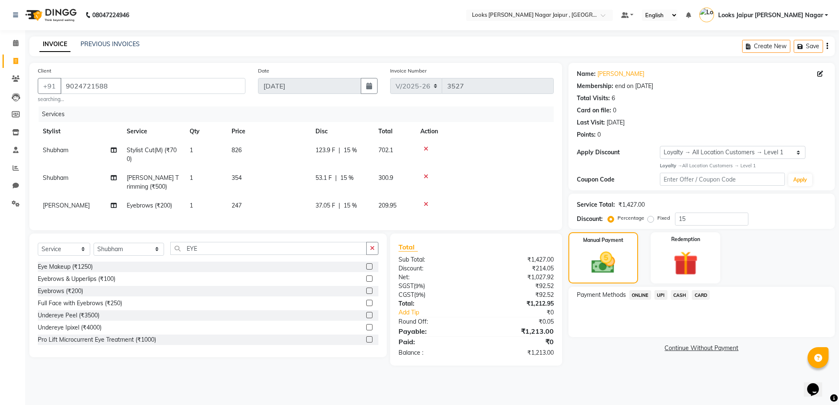
click at [278, 201] on td "247" at bounding box center [269, 205] width 84 height 19
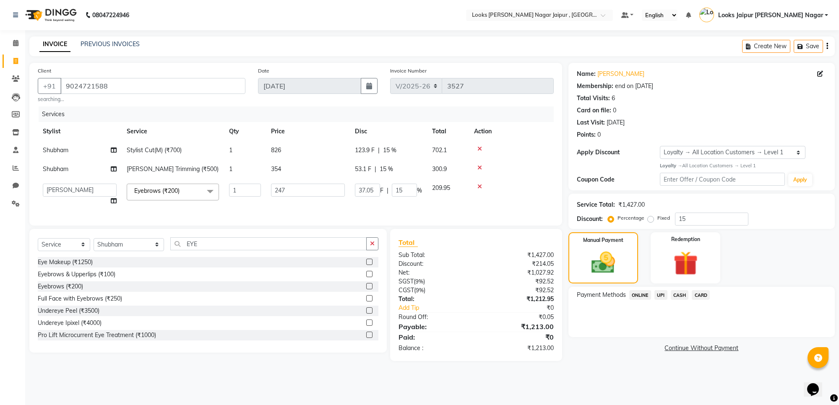
drag, startPoint x: 285, startPoint y: 202, endPoint x: 300, endPoint y: 200, distance: 16.0
click at [290, 202] on td "247" at bounding box center [308, 195] width 84 height 32
click at [301, 198] on td "247" at bounding box center [308, 195] width 84 height 32
click at [303, 184] on input "247" at bounding box center [308, 190] width 74 height 13
click at [611, 265] on img at bounding box center [603, 263] width 40 height 29
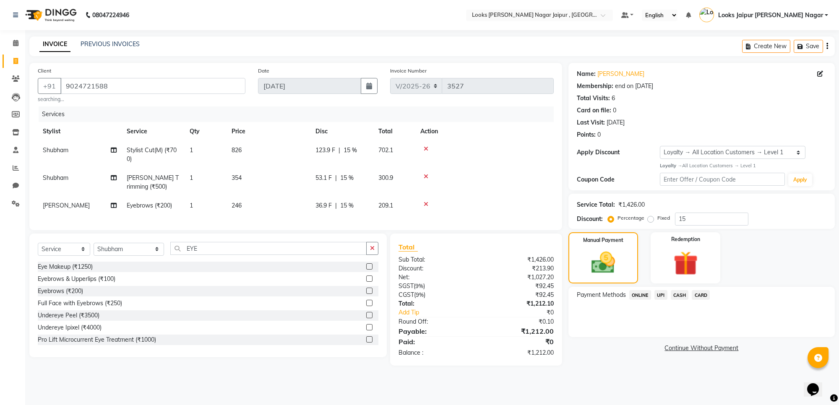
click at [661, 297] on span "UPI" at bounding box center [661, 295] width 13 height 10
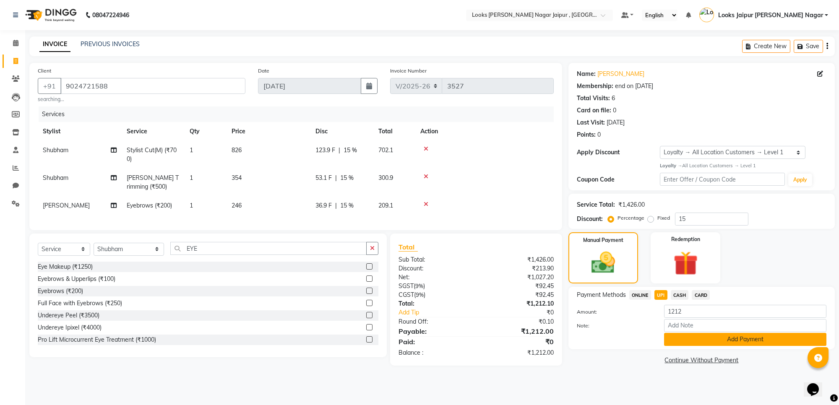
click at [681, 338] on button "Add Payment" at bounding box center [745, 339] width 162 height 13
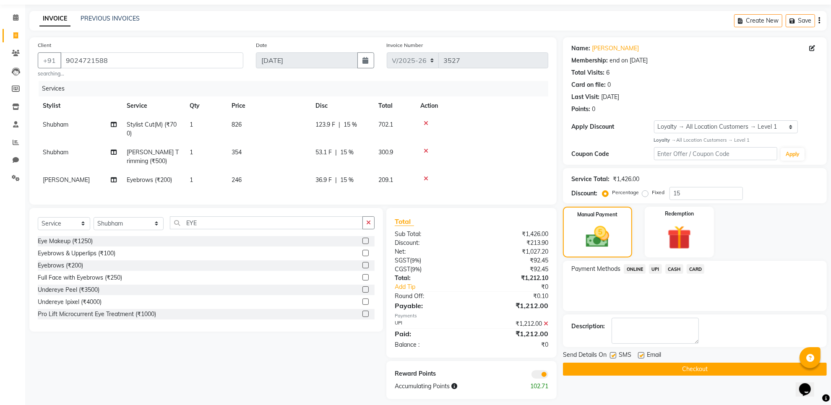
scroll to position [40, 0]
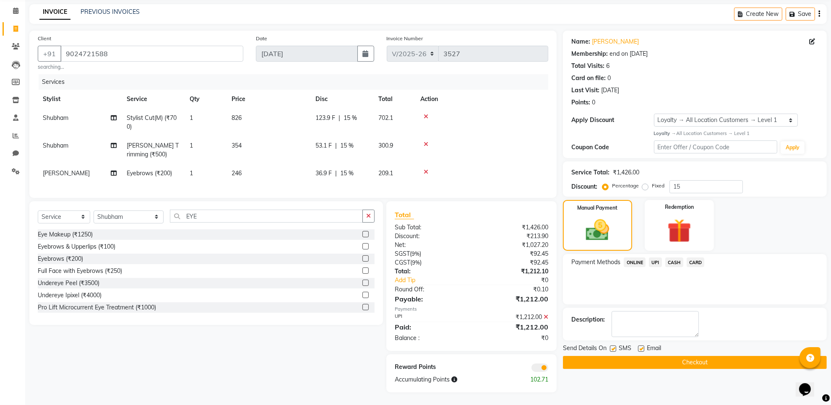
click at [645, 356] on button "Checkout" at bounding box center [695, 362] width 264 height 13
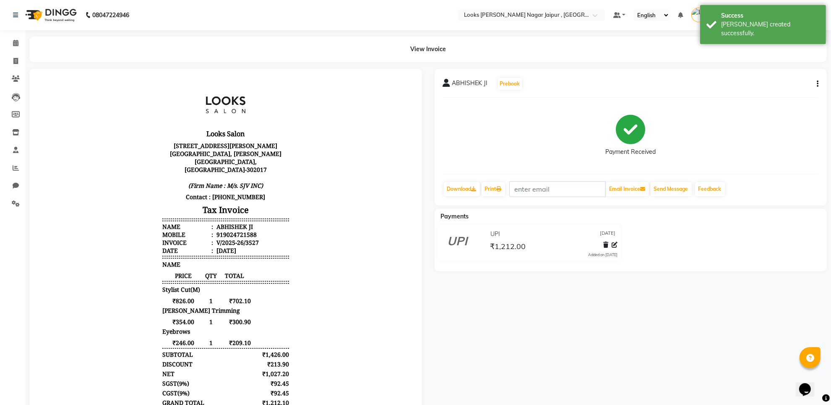
click at [0, 45] on li "Calendar" at bounding box center [12, 43] width 25 height 18
click at [5, 45] on link "Calendar" at bounding box center [13, 44] width 20 height 14
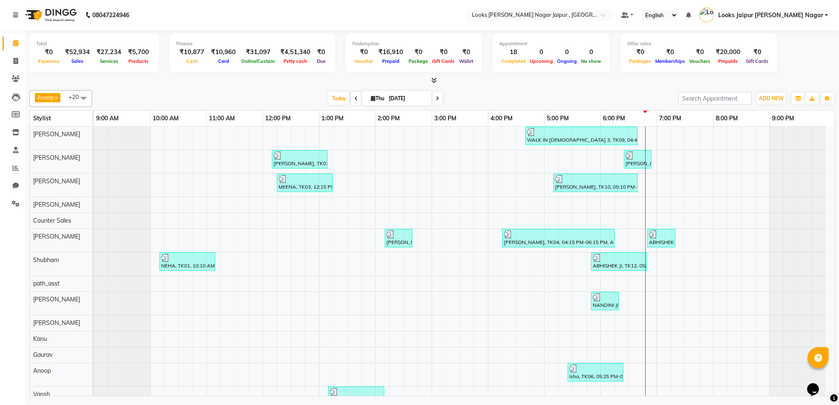
click at [437, 81] on div at bounding box center [432, 80] width 806 height 9
click at [435, 81] on icon at bounding box center [433, 80] width 5 height 6
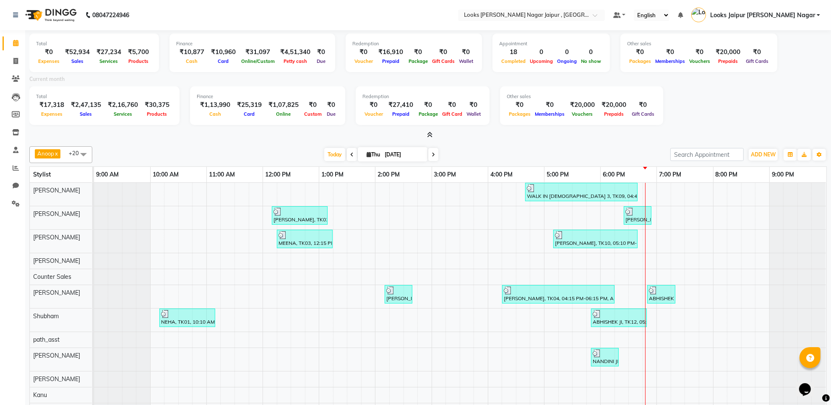
click at [432, 133] on icon at bounding box center [429, 135] width 5 height 6
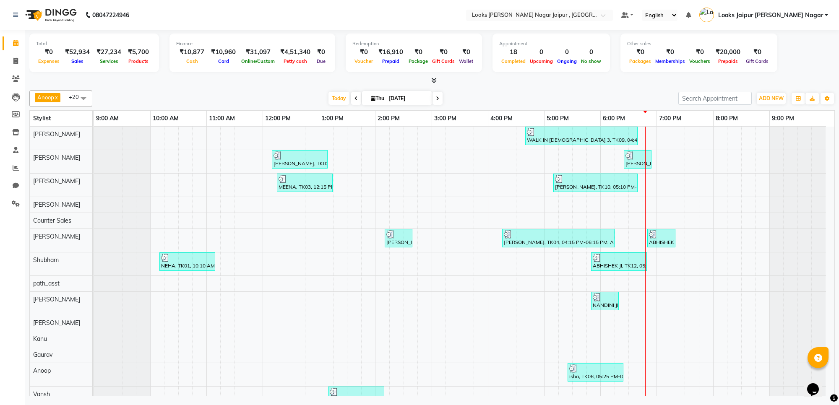
click at [432, 80] on icon at bounding box center [433, 80] width 5 height 6
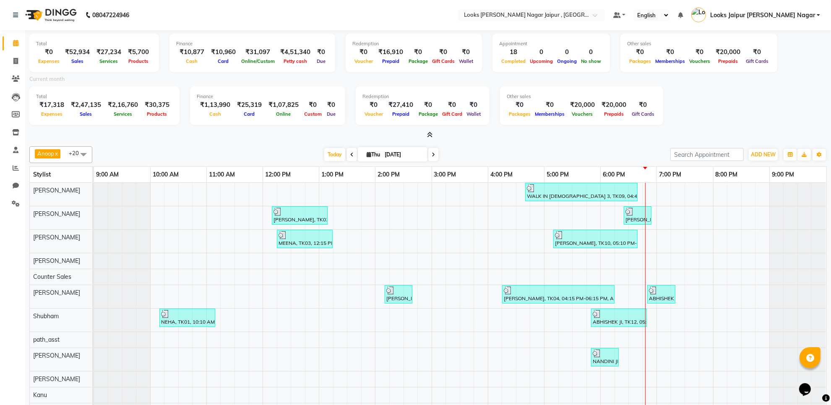
click at [431, 135] on icon at bounding box center [429, 135] width 5 height 6
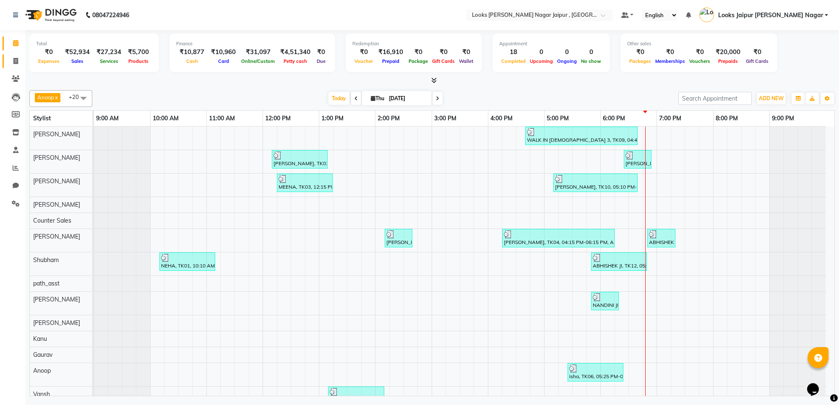
click at [3, 56] on link "Invoice" at bounding box center [13, 62] width 20 height 14
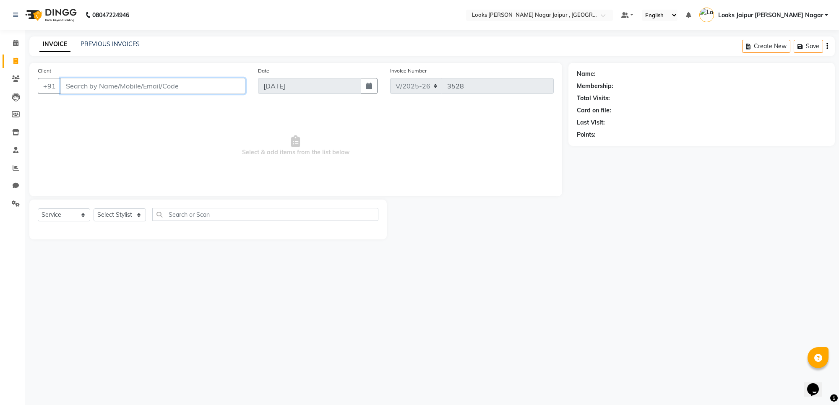
click at [144, 88] on input "Client" at bounding box center [152, 86] width 185 height 16
click at [19, 40] on span at bounding box center [15, 44] width 15 height 10
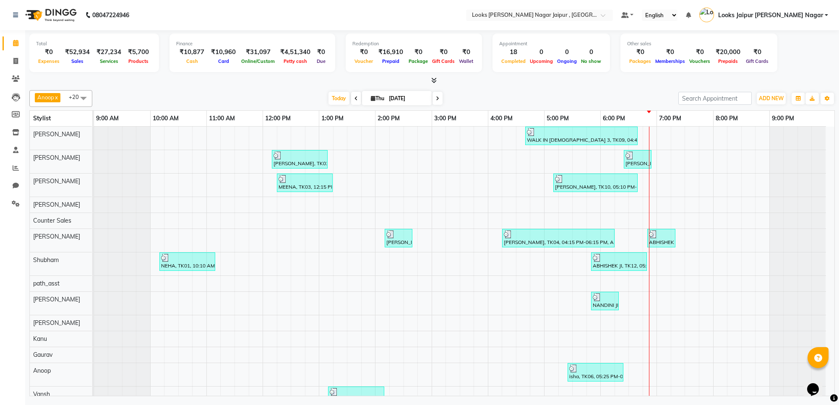
click at [180, 89] on div "Anoop x Aryan x [PERSON_NAME] x Counter Sales x [PERSON_NAME] x Kunal x [PERSON…" at bounding box center [432, 242] width 806 height 310
click at [3, 61] on link "Invoice" at bounding box center [13, 62] width 20 height 14
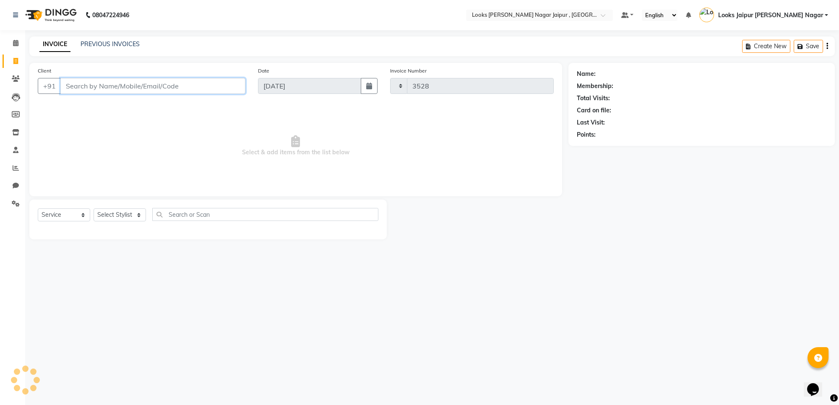
click at [125, 89] on input "Client" at bounding box center [152, 86] width 185 height 16
paste input "9351110485"
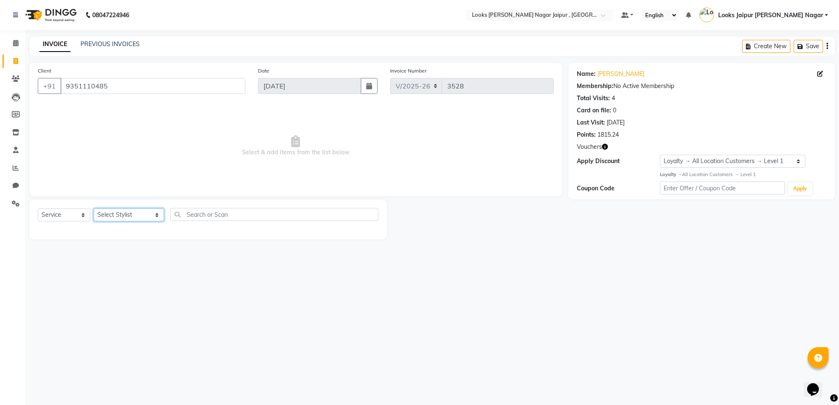
drag, startPoint x: 144, startPoint y: 218, endPoint x: 148, endPoint y: 219, distance: 4.7
click at [144, 218] on select "Select Stylist [PERSON_NAME] art Anoop [PERSON_NAME] Counter Sales [PERSON_NAME…" at bounding box center [129, 215] width 70 height 13
click at [94, 209] on select "Select Stylist [PERSON_NAME] art Anoop [PERSON_NAME] Counter Sales [PERSON_NAME…" at bounding box center [129, 215] width 70 height 13
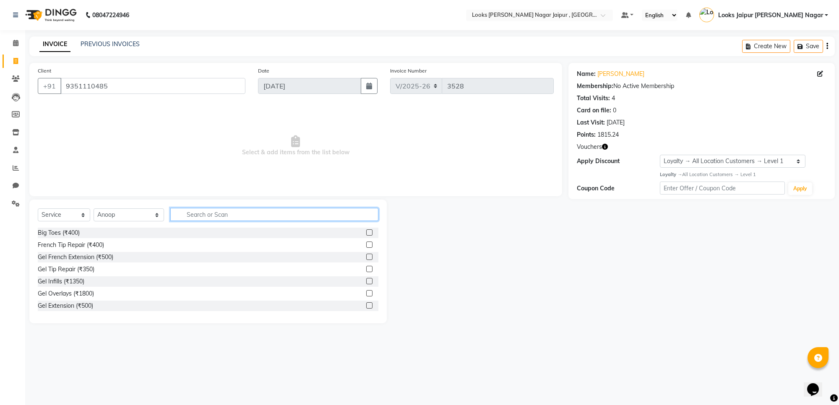
click at [206, 211] on input "text" at bounding box center [274, 214] width 208 height 13
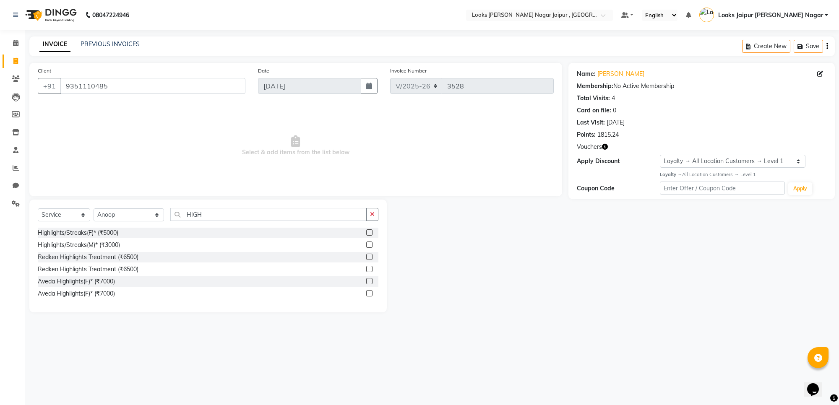
click at [370, 232] on label at bounding box center [369, 233] width 6 height 6
click at [370, 232] on input "checkbox" at bounding box center [368, 232] width 5 height 5
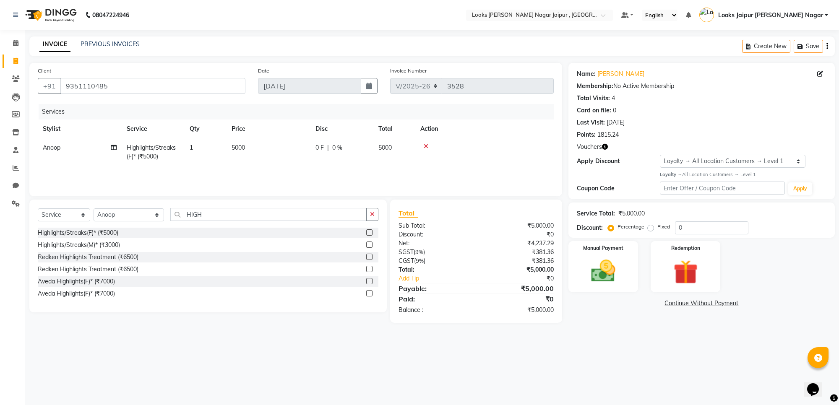
click at [274, 150] on td "5000" at bounding box center [269, 152] width 84 height 28
click at [299, 146] on input "5000" at bounding box center [308, 150] width 74 height 13
click at [609, 261] on img at bounding box center [603, 271] width 41 height 29
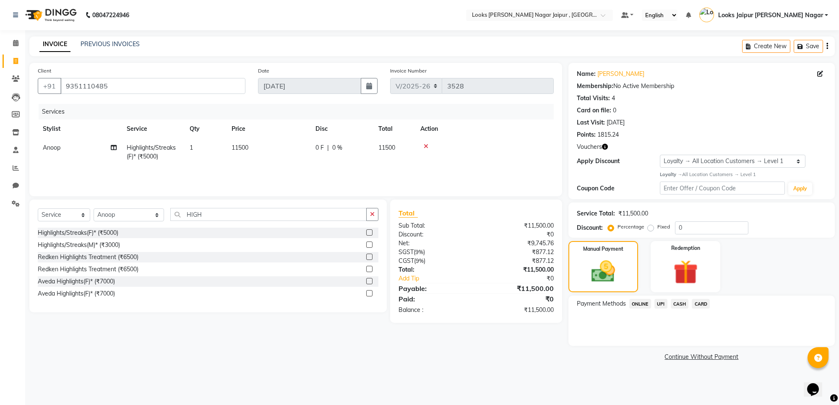
click at [663, 303] on span "UPI" at bounding box center [661, 304] width 13 height 10
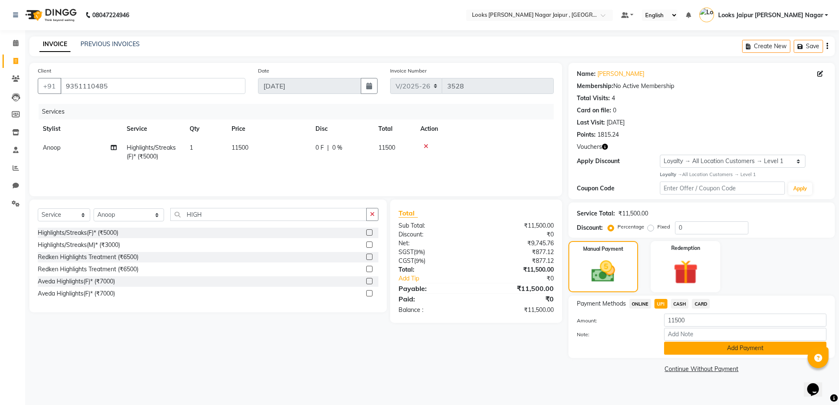
click at [681, 347] on button "Add Payment" at bounding box center [745, 348] width 162 height 13
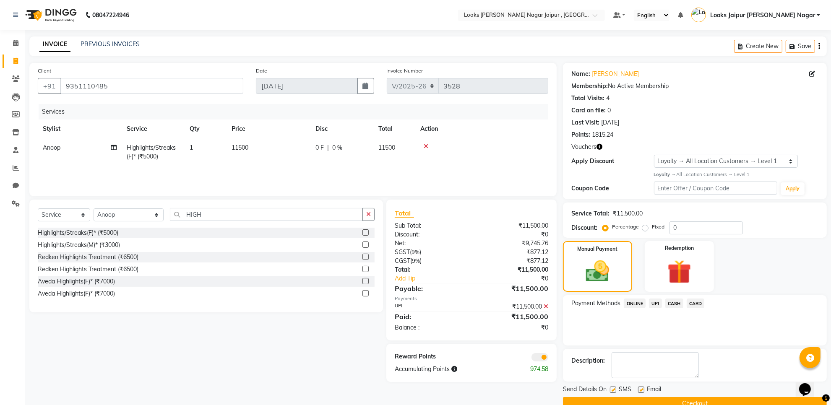
scroll to position [18, 0]
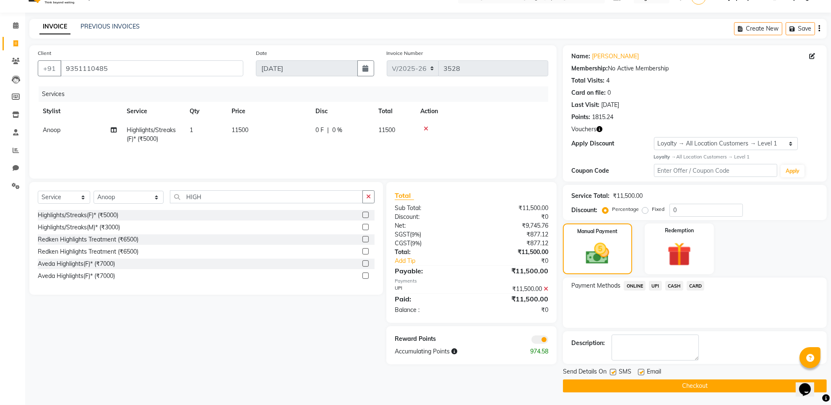
click at [614, 374] on label at bounding box center [613, 372] width 6 height 6
click at [614, 374] on input "checkbox" at bounding box center [612, 372] width 5 height 5
click at [640, 373] on label at bounding box center [641, 372] width 6 height 6
click at [640, 373] on input "checkbox" at bounding box center [640, 372] width 5 height 5
click at [629, 383] on button "Checkout" at bounding box center [695, 386] width 264 height 13
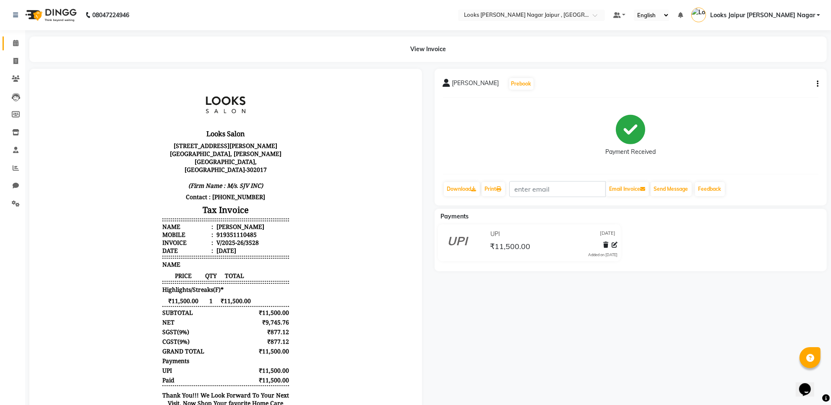
click at [3, 43] on link "Calendar" at bounding box center [13, 44] width 20 height 14
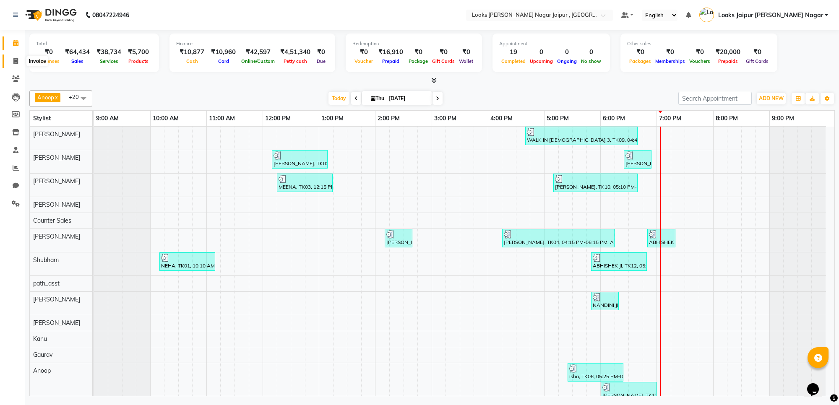
click at [9, 62] on span at bounding box center [15, 62] width 15 height 10
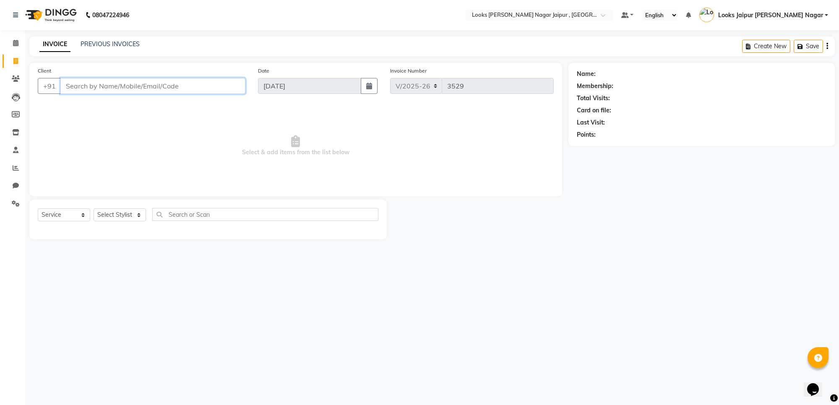
click at [128, 93] on input "Client" at bounding box center [152, 86] width 185 height 16
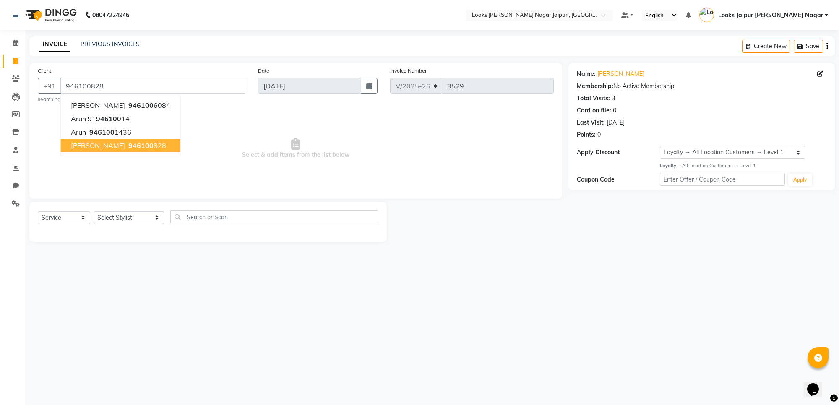
click at [169, 161] on span "Select & add items from the list below" at bounding box center [296, 149] width 516 height 84
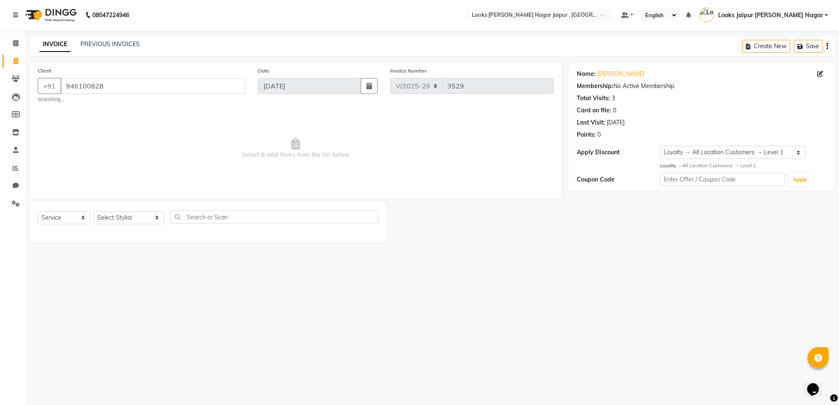
drag, startPoint x: 129, startPoint y: 203, endPoint x: 127, endPoint y: 208, distance: 5.6
click at [129, 204] on div "Select Service Product Membership Package Voucher Prepaid Gift Card Select Styl…" at bounding box center [208, 222] width 358 height 40
click at [126, 212] on select "Select Stylist [PERSON_NAME] art Anoop [PERSON_NAME] Counter Sales [PERSON_NAME…" at bounding box center [129, 217] width 70 height 13
click at [94, 211] on select "Select Stylist [PERSON_NAME] art Anoop [PERSON_NAME] Counter Sales [PERSON_NAME…" at bounding box center [129, 217] width 70 height 13
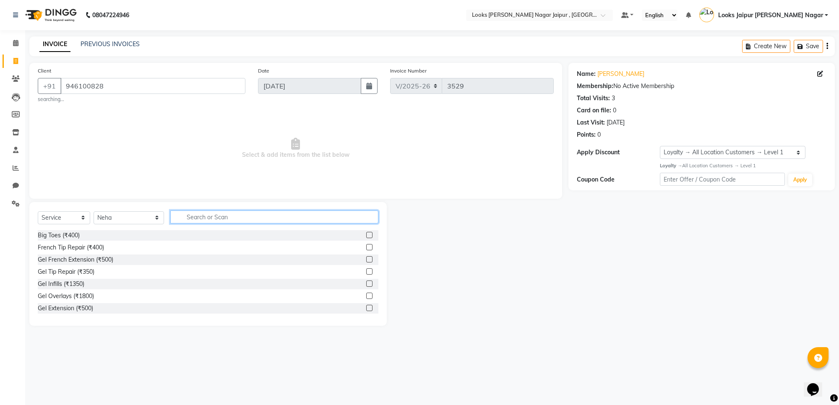
click at [196, 212] on input "text" at bounding box center [274, 217] width 208 height 13
click at [366, 259] on label at bounding box center [369, 259] width 6 height 6
click at [366, 259] on input "checkbox" at bounding box center [368, 259] width 5 height 5
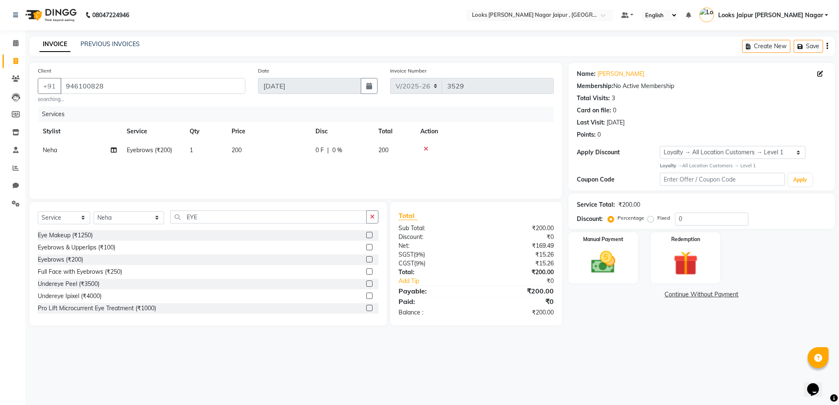
drag, startPoint x: 372, startPoint y: 217, endPoint x: 373, endPoint y: 213, distance: 4.4
click at [373, 215] on icon "button" at bounding box center [372, 217] width 5 height 6
click at [140, 217] on select "Select Stylist [PERSON_NAME] art Anoop [PERSON_NAME] Counter Sales [PERSON_NAME…" at bounding box center [129, 217] width 70 height 13
click at [94, 211] on select "Select Stylist [PERSON_NAME] art Anoop [PERSON_NAME] Counter Sales [PERSON_NAME…" at bounding box center [129, 217] width 70 height 13
click at [242, 211] on input "text" at bounding box center [274, 217] width 208 height 13
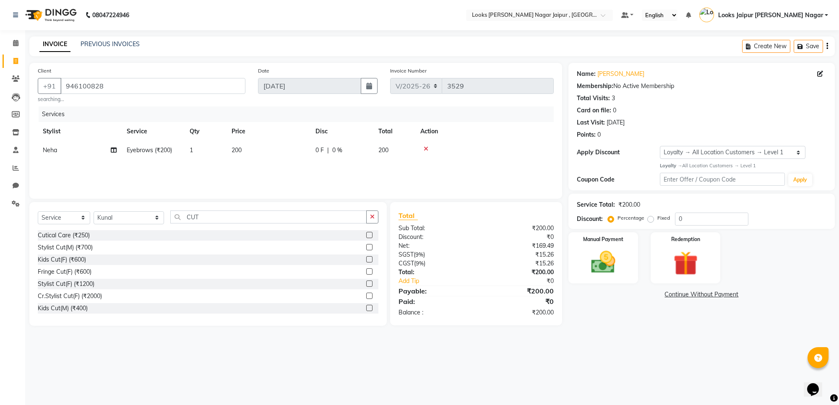
drag, startPoint x: 361, startPoint y: 285, endPoint x: 324, endPoint y: 202, distance: 91.3
click at [366, 282] on label at bounding box center [369, 284] width 6 height 6
click at [366, 282] on input "checkbox" at bounding box center [368, 284] width 5 height 5
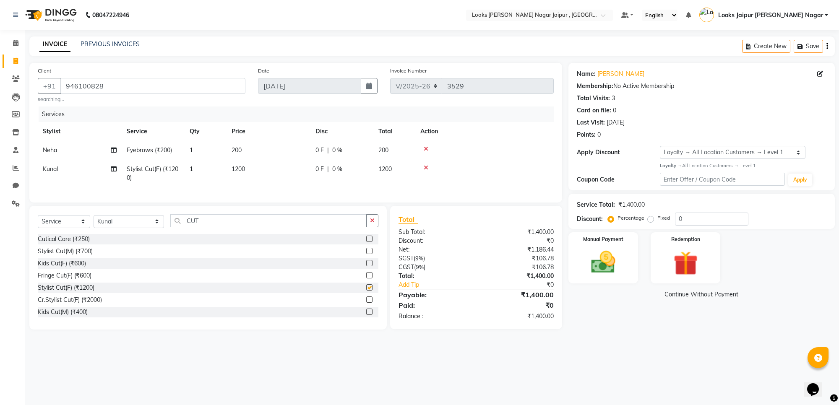
drag, startPoint x: 294, startPoint y: 170, endPoint x: 311, endPoint y: 149, distance: 26.8
click at [298, 166] on td "1200" at bounding box center [269, 174] width 84 height 28
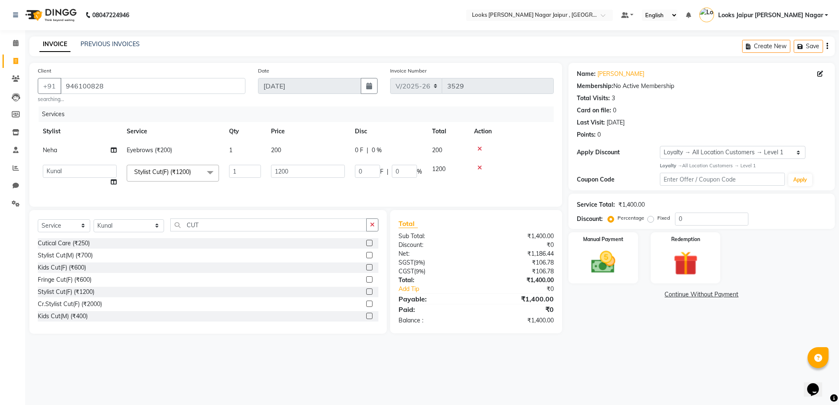
click at [313, 156] on td "200" at bounding box center [308, 150] width 84 height 19
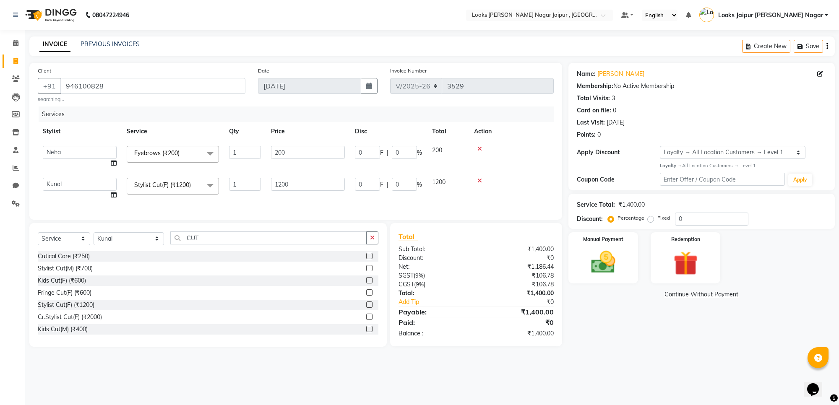
click at [325, 175] on td "1200" at bounding box center [308, 189] width 84 height 32
drag, startPoint x: 325, startPoint y: 175, endPoint x: 325, endPoint y: 180, distance: 4.6
click at [325, 178] on td "1200" at bounding box center [308, 189] width 84 height 32
click at [324, 184] on input "1200" at bounding box center [308, 184] width 74 height 13
click at [326, 149] on input "200" at bounding box center [308, 152] width 74 height 13
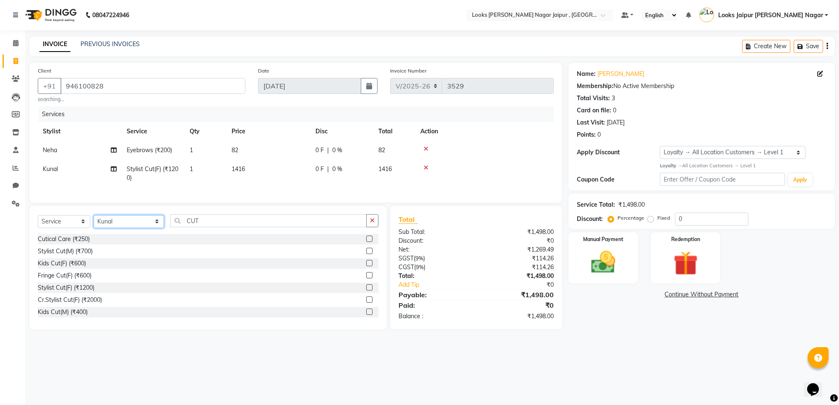
drag, startPoint x: 146, startPoint y: 229, endPoint x: 144, endPoint y: 224, distance: 6.0
click at [146, 228] on select "Select Stylist [PERSON_NAME] art Anoop [PERSON_NAME] Counter Sales [PERSON_NAME…" at bounding box center [129, 221] width 70 height 13
click at [94, 223] on select "Select Stylist [PERSON_NAME] art Anoop [PERSON_NAME] Counter Sales [PERSON_NAME…" at bounding box center [129, 221] width 70 height 13
click at [372, 224] on icon "button" at bounding box center [372, 221] width 5 height 6
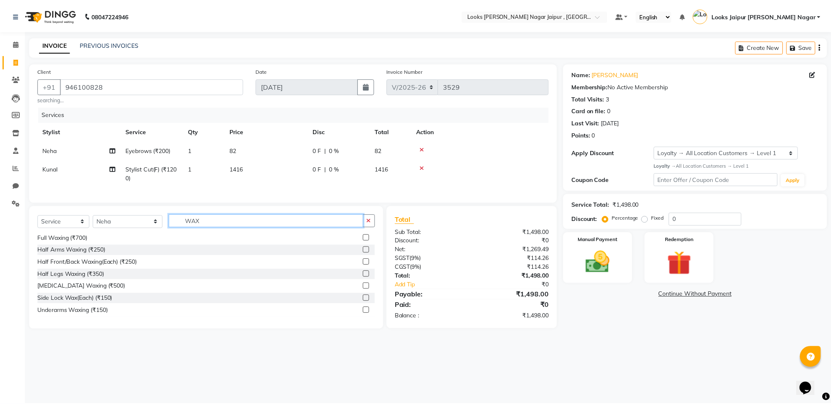
scroll to position [105, 0]
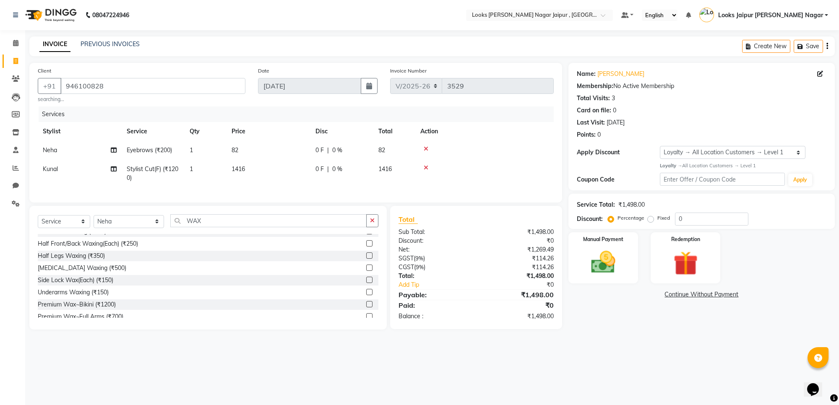
click at [366, 295] on label at bounding box center [369, 292] width 6 height 6
click at [366, 295] on input "checkbox" at bounding box center [368, 292] width 5 height 5
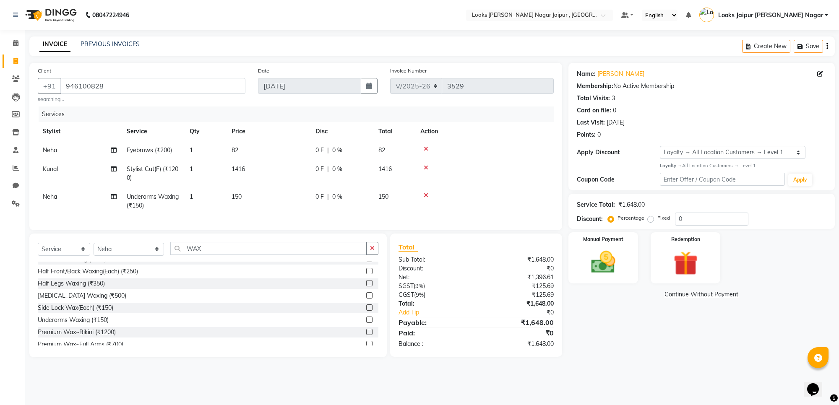
click at [308, 216] on div "Services Stylist Service Qty Price Disc Total Action Neha Eyebrows (₹200) 1 82 …" at bounding box center [296, 164] width 516 height 115
click at [264, 196] on td "150" at bounding box center [269, 202] width 84 height 28
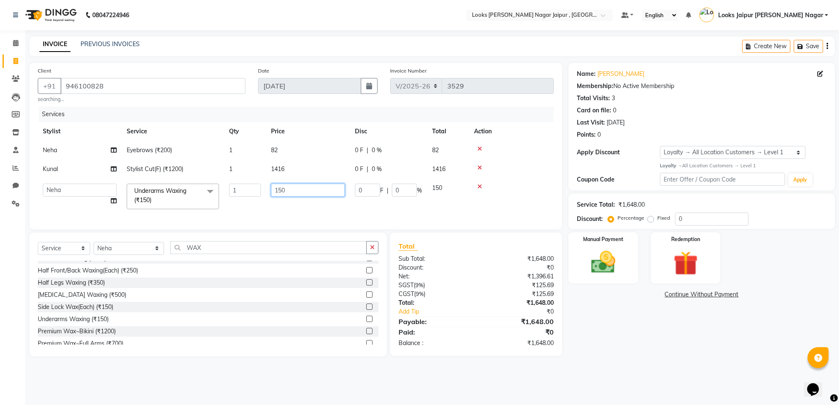
click at [303, 192] on input "150" at bounding box center [308, 190] width 74 height 13
click at [609, 256] on img at bounding box center [603, 262] width 41 height 29
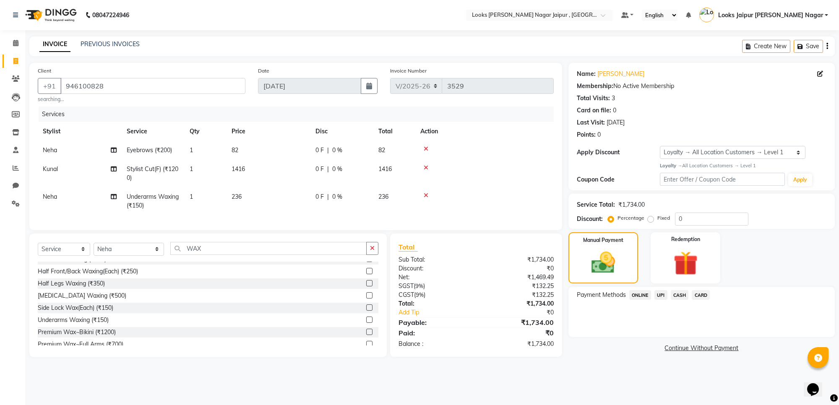
click at [664, 295] on span "UPI" at bounding box center [661, 295] width 13 height 10
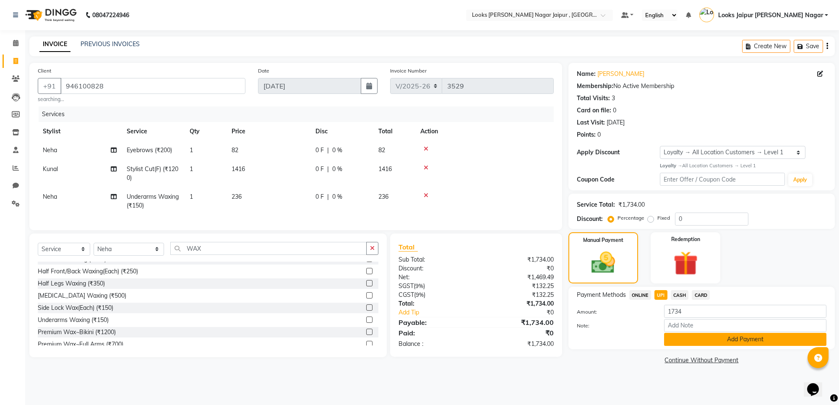
click at [675, 339] on button "Add Payment" at bounding box center [745, 339] width 162 height 13
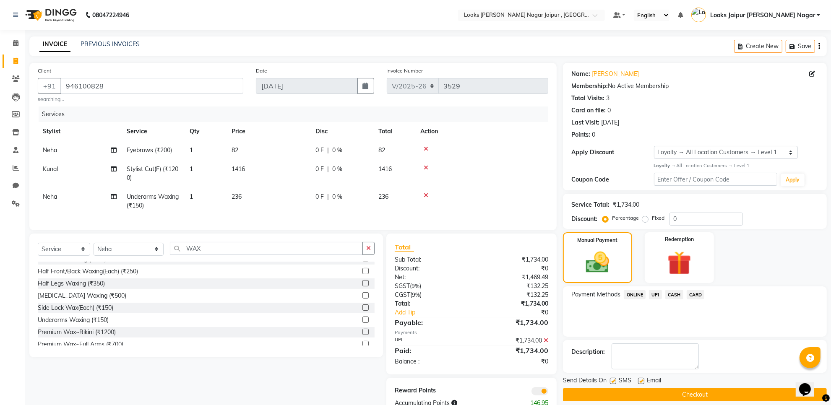
click at [580, 395] on button "Checkout" at bounding box center [695, 395] width 264 height 13
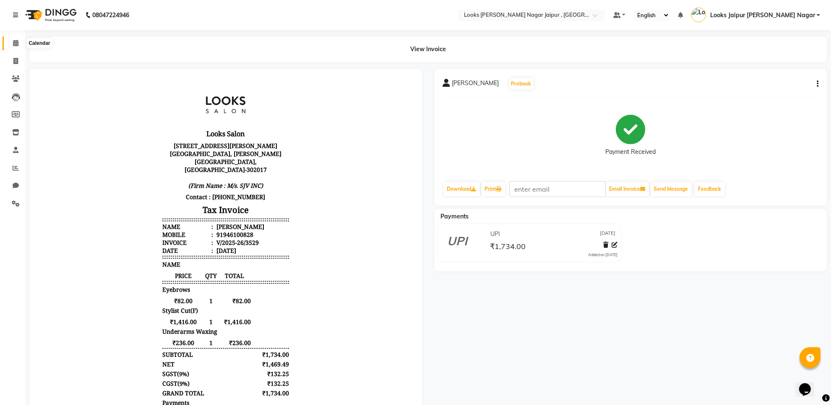
click at [14, 44] on icon at bounding box center [15, 43] width 5 height 6
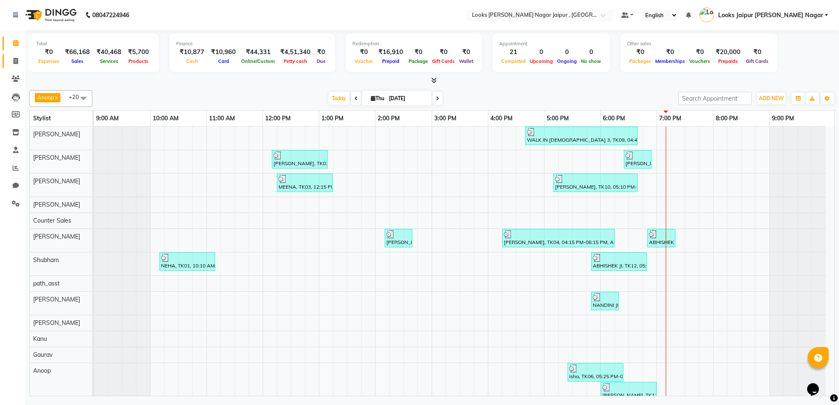
click at [16, 55] on link "Invoice" at bounding box center [13, 62] width 20 height 14
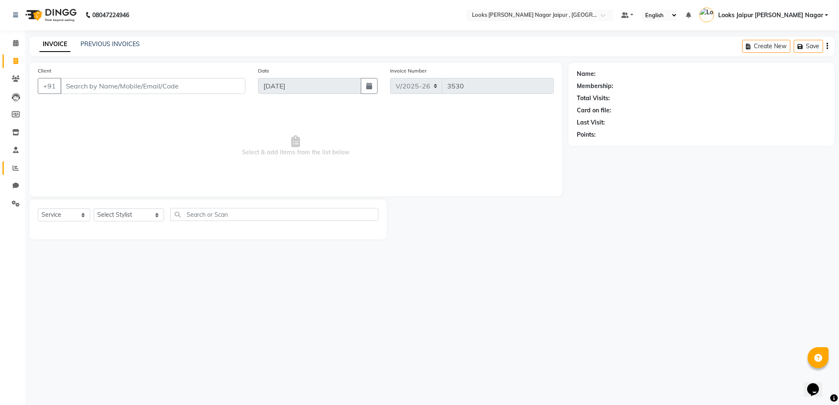
click at [11, 162] on link "Reports" at bounding box center [13, 169] width 20 height 14
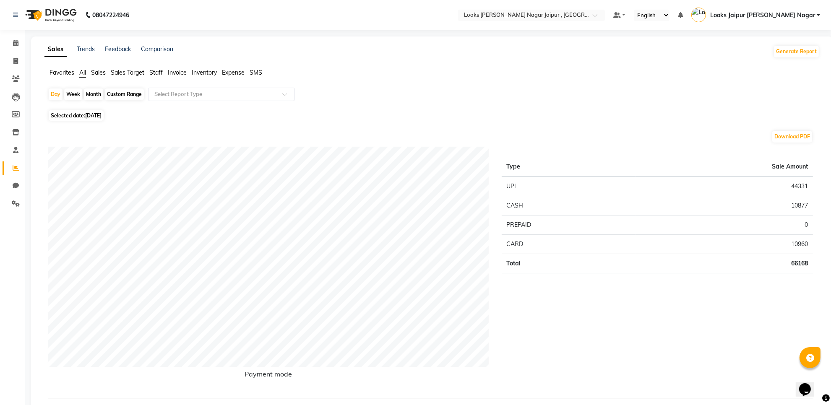
click at [152, 72] on span "Staff" at bounding box center [155, 73] width 13 height 8
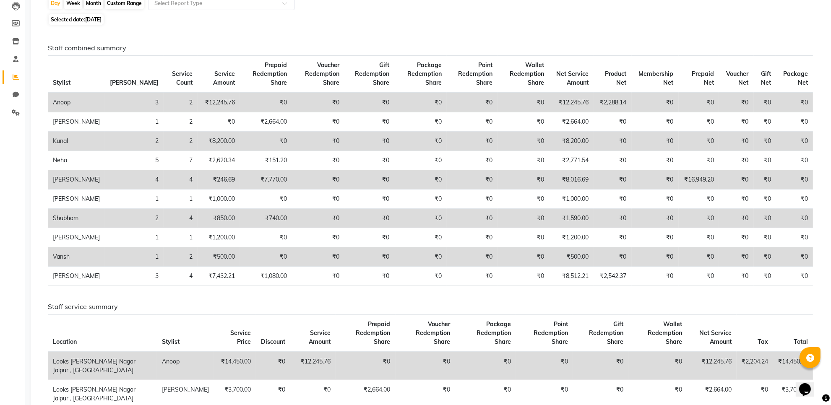
scroll to position [105, 0]
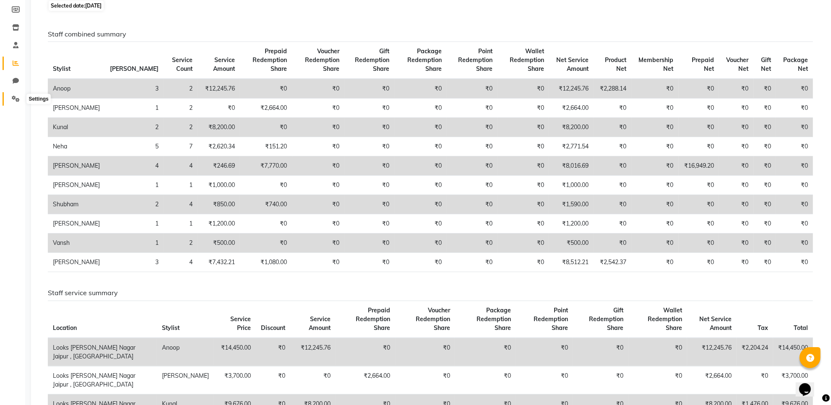
click at [22, 102] on span at bounding box center [15, 99] width 15 height 10
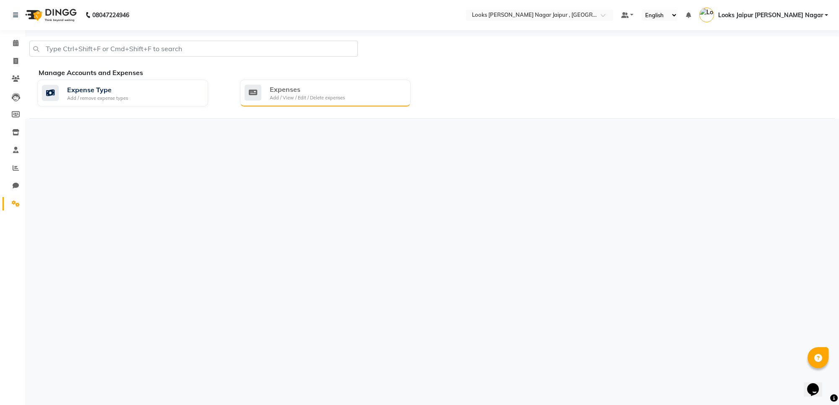
click at [320, 89] on div "Expenses" at bounding box center [307, 89] width 75 height 10
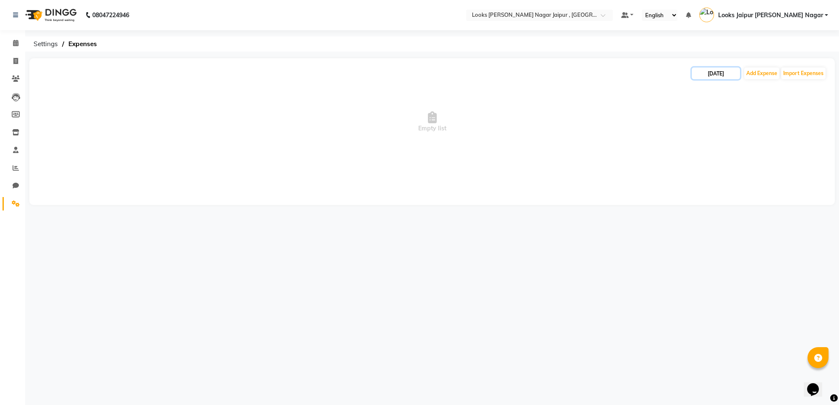
click at [740, 76] on input "[DATE]" at bounding box center [716, 74] width 48 height 12
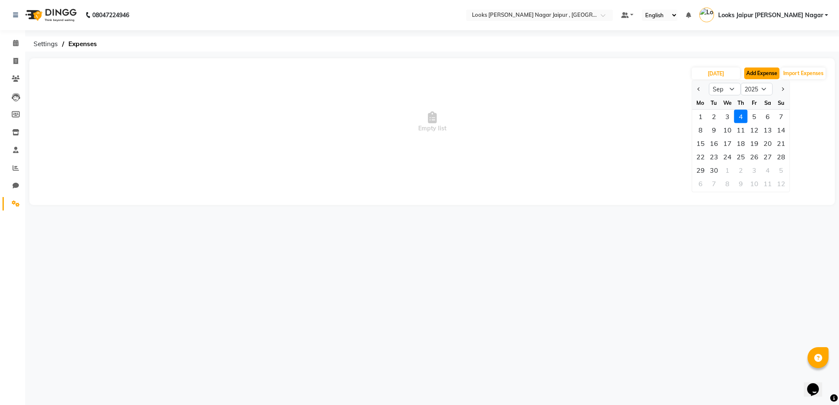
click at [752, 76] on button "Add Expense" at bounding box center [761, 74] width 35 height 12
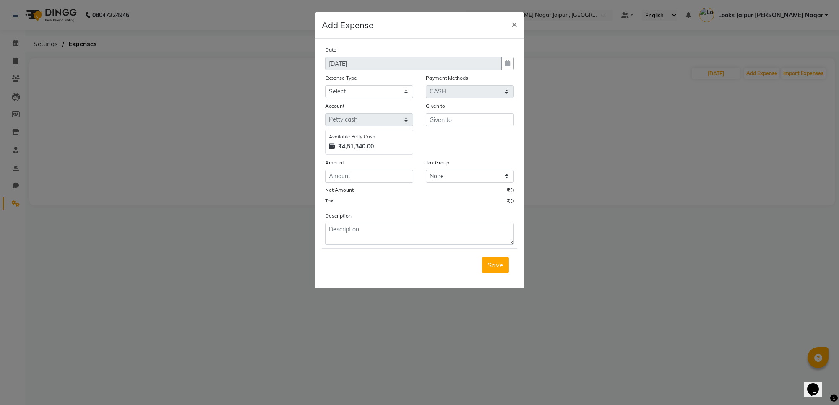
click at [734, 198] on ngb-modal-window "Add Expense × Date [DATE] Expense Type Select Bank Deposit Cash Handover Client…" at bounding box center [419, 202] width 839 height 405
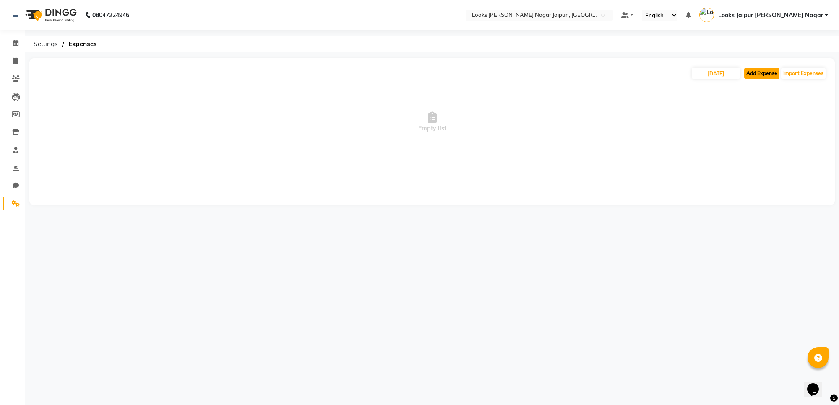
click at [747, 72] on button "Add Expense" at bounding box center [761, 74] width 35 height 12
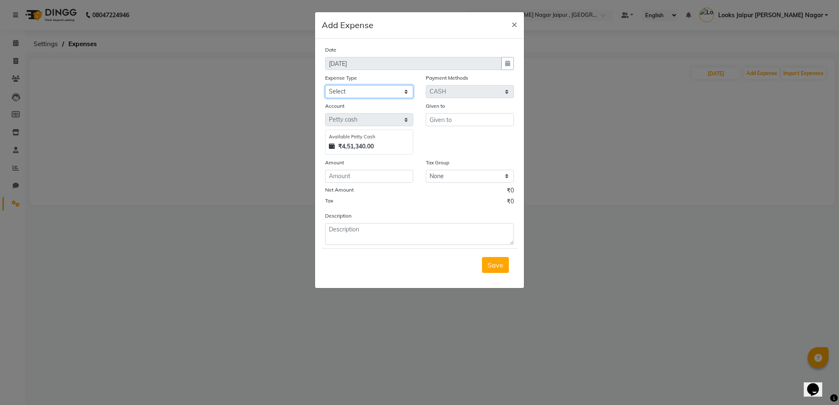
drag, startPoint x: 327, startPoint y: 86, endPoint x: 335, endPoint y: 97, distance: 12.9
click at [327, 86] on select "Select Bank Deposit Cash Handover Client ordered food Client Refund Agnst Bill …" at bounding box center [369, 91] width 88 height 13
click at [325, 85] on select "Select Bank Deposit Cash Handover Client ordered food Client Refund Agnst Bill …" at bounding box center [369, 91] width 88 height 13
click at [463, 122] on input "text" at bounding box center [470, 119] width 88 height 13
click at [191, 157] on ngb-modal-window "Add Expense × Date [DATE] Expense Type Select Bank Deposit Cash Handover Client…" at bounding box center [419, 202] width 839 height 405
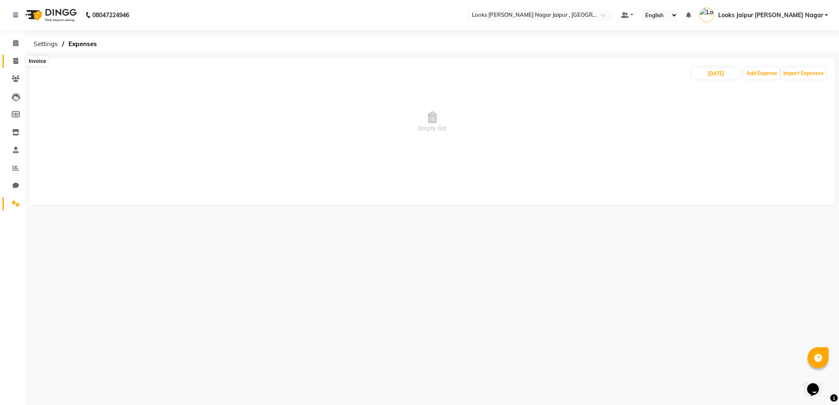
click at [9, 61] on span at bounding box center [15, 62] width 15 height 10
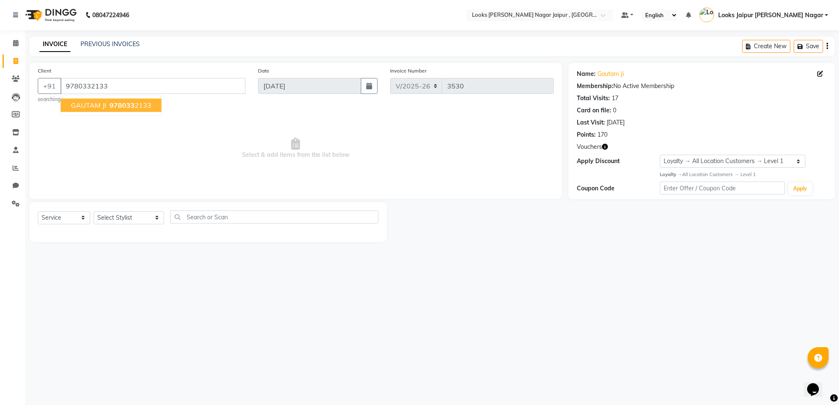
click at [462, 145] on span "Select & add items from the list below" at bounding box center [296, 149] width 516 height 84
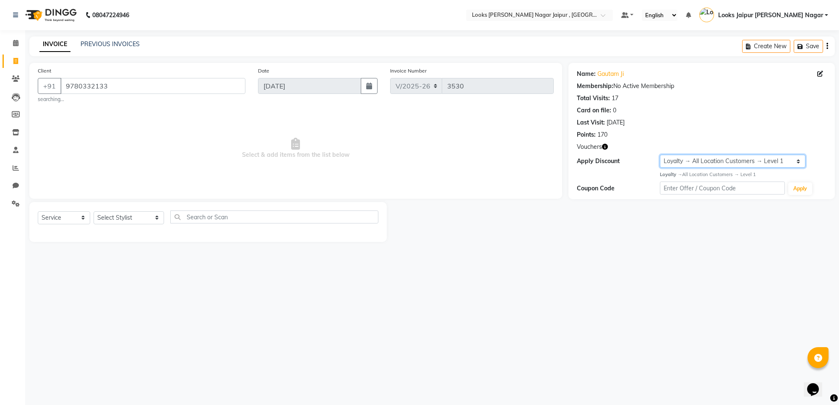
click at [700, 160] on select "Select Loyalty → All Location Customers → Level 1" at bounding box center [733, 161] width 146 height 13
click at [502, 157] on span "Select & add items from the list below" at bounding box center [296, 149] width 516 height 84
click at [18, 201] on icon at bounding box center [16, 204] width 8 height 6
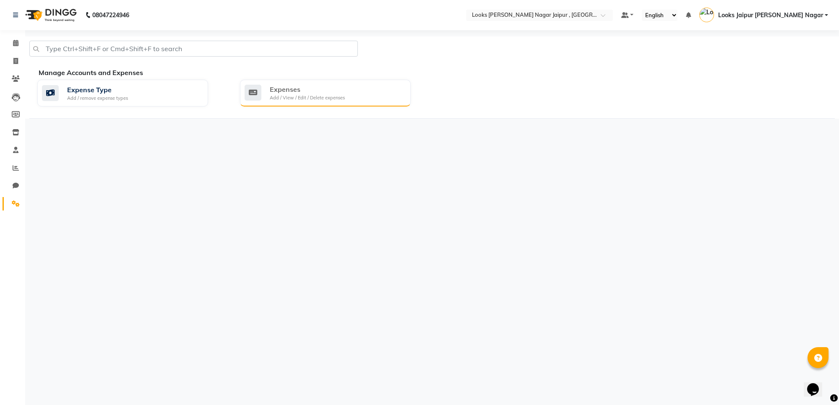
click at [290, 97] on div "Add / View / Edit / Delete expenses" at bounding box center [307, 97] width 75 height 7
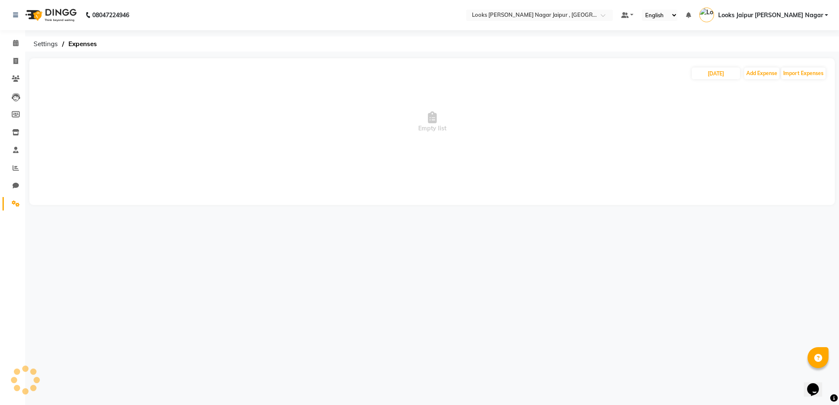
click at [18, 51] on li "Calendar" at bounding box center [12, 43] width 25 height 18
click at [19, 51] on li "Calendar" at bounding box center [12, 43] width 25 height 18
click at [21, 44] on span at bounding box center [15, 44] width 15 height 10
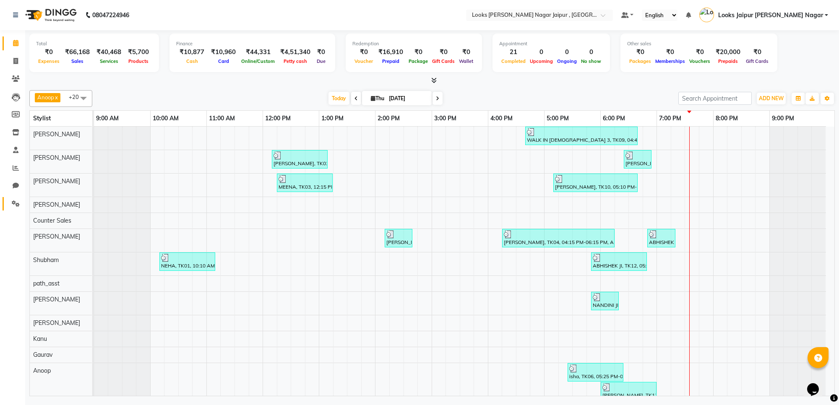
click at [13, 201] on icon at bounding box center [16, 204] width 8 height 6
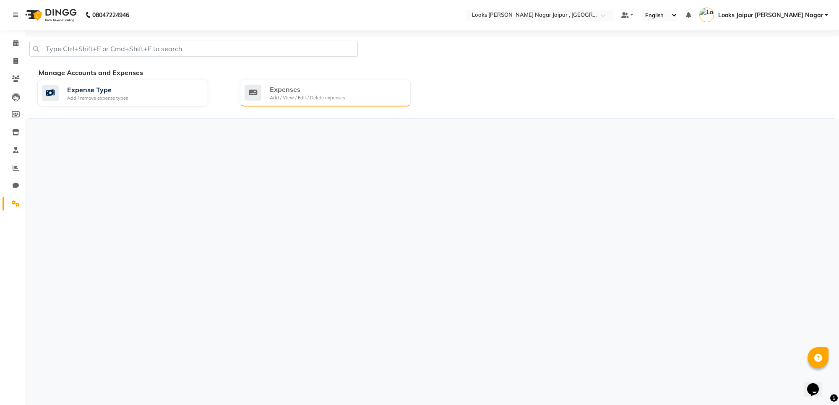
click at [308, 92] on div "Expenses" at bounding box center [307, 89] width 75 height 10
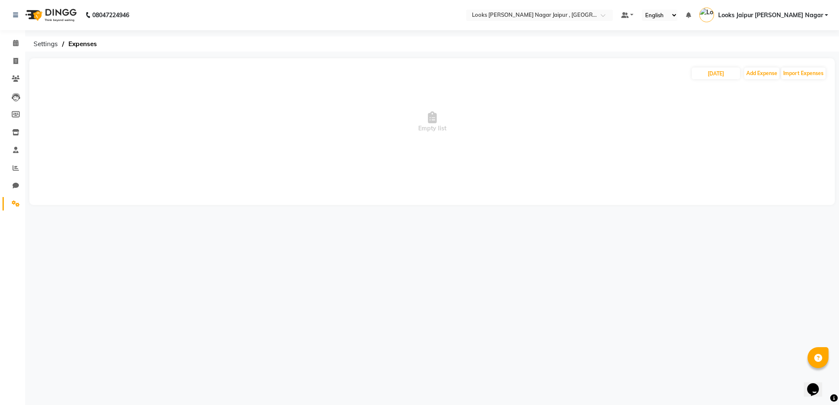
click at [764, 65] on div "[DATE] Add Expense Import Expenses Empty list" at bounding box center [432, 131] width 806 height 147
click at [751, 85] on span "Empty list" at bounding box center [432, 122] width 789 height 84
click at [760, 72] on button "Add Expense" at bounding box center [761, 74] width 35 height 12
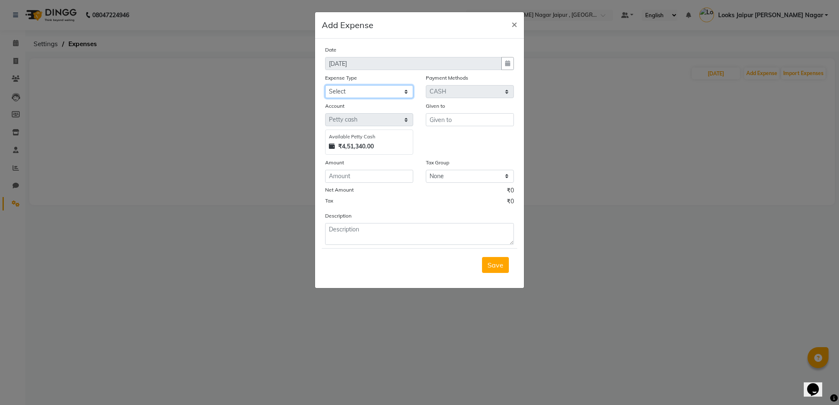
click at [382, 89] on select "Select Bank Deposit Cash Handover Client ordered food Client Refund Agnst Bill …" at bounding box center [369, 91] width 88 height 13
click at [325, 85] on select "Select Bank Deposit Cash Handover Client ordered food Client Refund Agnst Bill …" at bounding box center [369, 91] width 88 height 13
click at [515, 24] on span "×" at bounding box center [515, 24] width 6 height 13
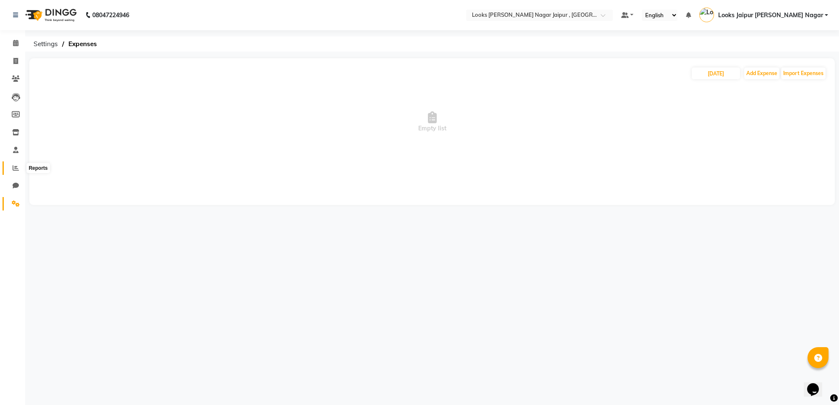
click at [10, 168] on span at bounding box center [15, 169] width 15 height 10
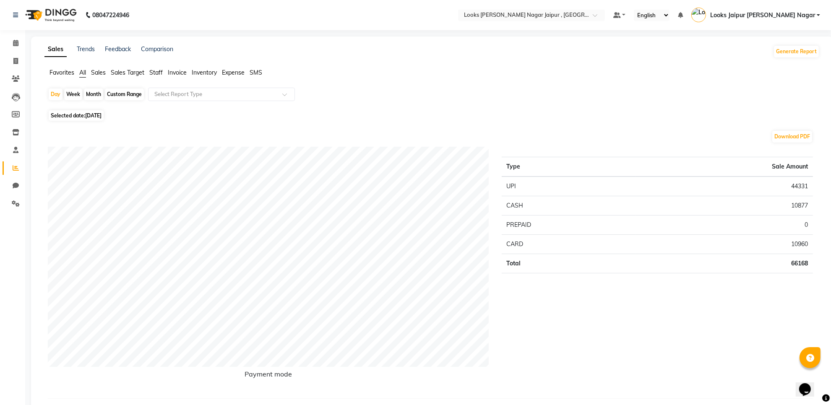
drag, startPoint x: 151, startPoint y: 76, endPoint x: 158, endPoint y: 73, distance: 6.6
click at [157, 73] on span "Staff" at bounding box center [155, 73] width 13 height 8
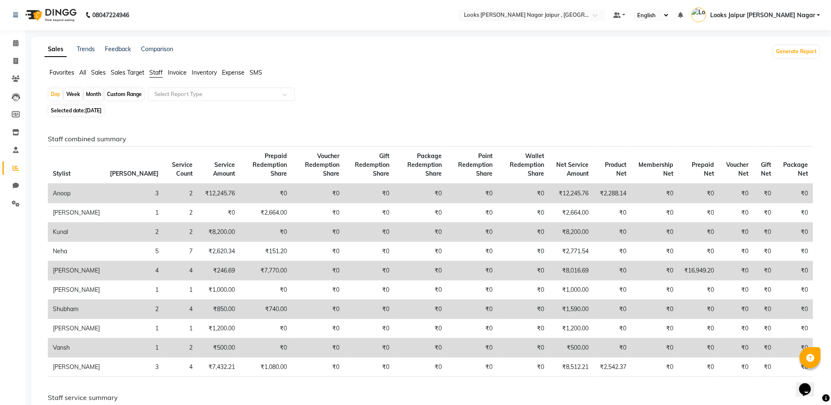
click at [14, 50] on li "Calendar" at bounding box center [12, 43] width 25 height 18
click at [13, 61] on icon at bounding box center [15, 61] width 5 height 6
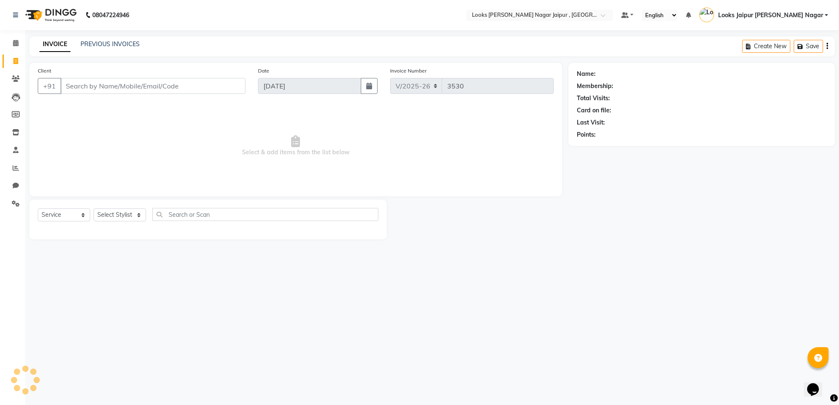
click at [133, 82] on input "Client" at bounding box center [152, 86] width 185 height 16
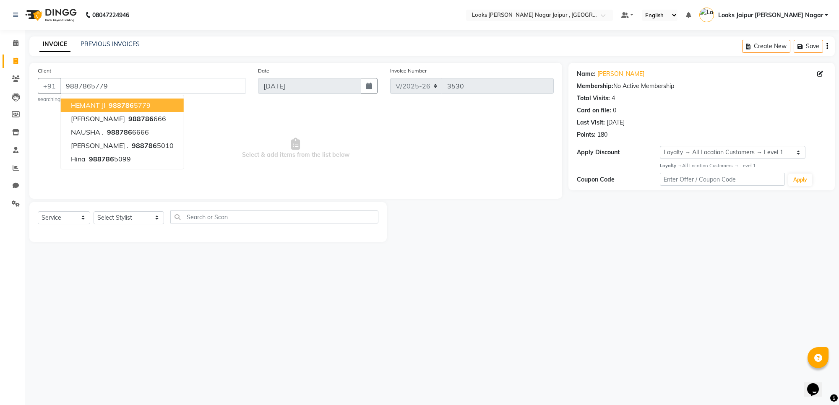
click at [358, 120] on span "Select & add items from the list below" at bounding box center [296, 149] width 516 height 84
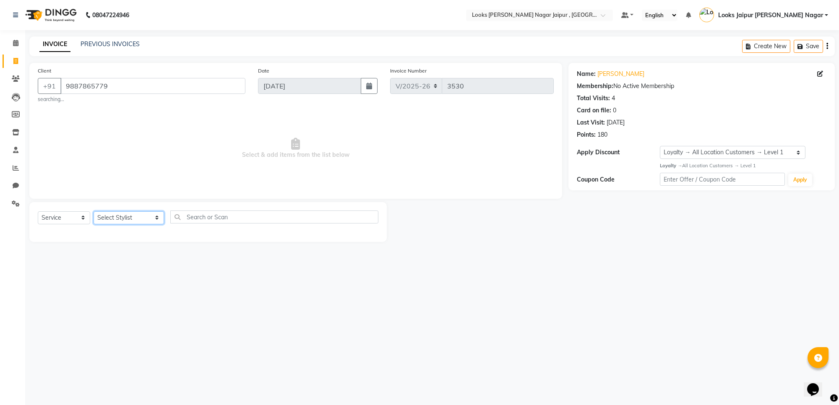
click at [117, 219] on select "Select Stylist [PERSON_NAME] art Anoop [PERSON_NAME] Counter Sales [PERSON_NAME…" at bounding box center [129, 217] width 70 height 13
click at [94, 211] on select "Select Stylist [PERSON_NAME] art Anoop [PERSON_NAME] Counter Sales [PERSON_NAME…" at bounding box center [129, 217] width 70 height 13
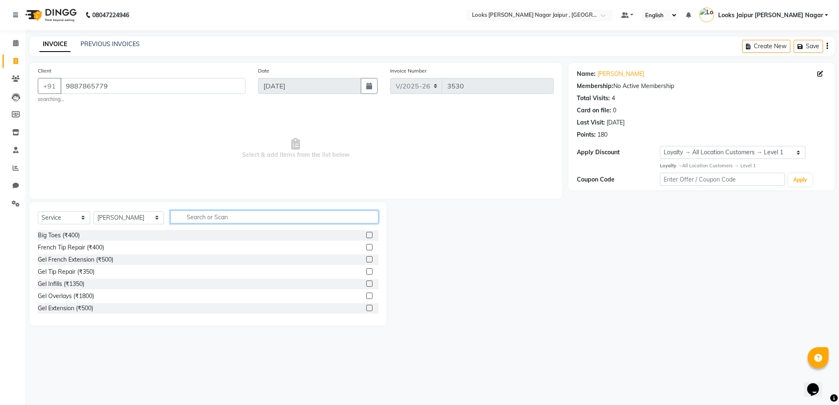
click at [180, 221] on input "text" at bounding box center [274, 217] width 208 height 13
click at [366, 245] on label at bounding box center [369, 247] width 6 height 6
click at [366, 245] on input "checkbox" at bounding box center [368, 247] width 5 height 5
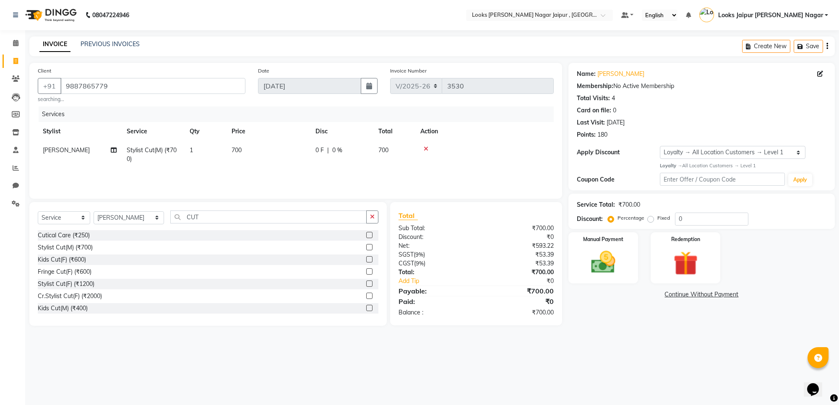
click at [371, 204] on div "Select Service Product Membership Package Voucher Prepaid Gift Card Select Styl…" at bounding box center [208, 264] width 358 height 124
click at [368, 222] on button "button" at bounding box center [372, 217] width 12 height 13
click at [366, 236] on label at bounding box center [369, 235] width 6 height 6
click at [366, 236] on input "checkbox" at bounding box center [368, 235] width 5 height 5
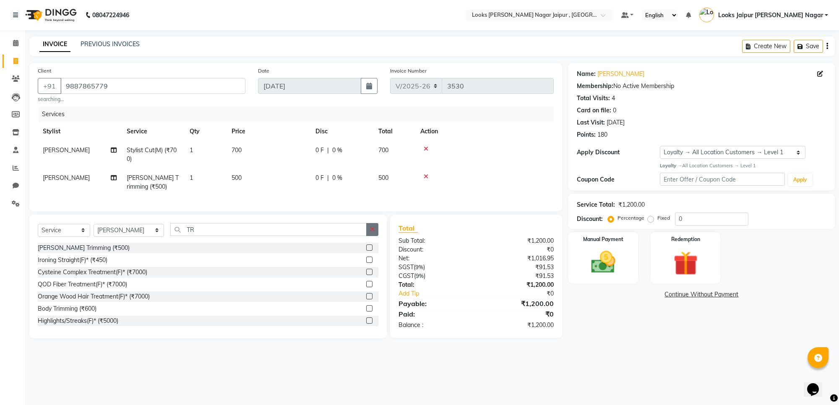
click at [376, 234] on button "button" at bounding box center [372, 229] width 12 height 13
click at [366, 312] on label at bounding box center [369, 308] width 6 height 6
click at [366, 312] on input "checkbox" at bounding box center [368, 308] width 5 height 5
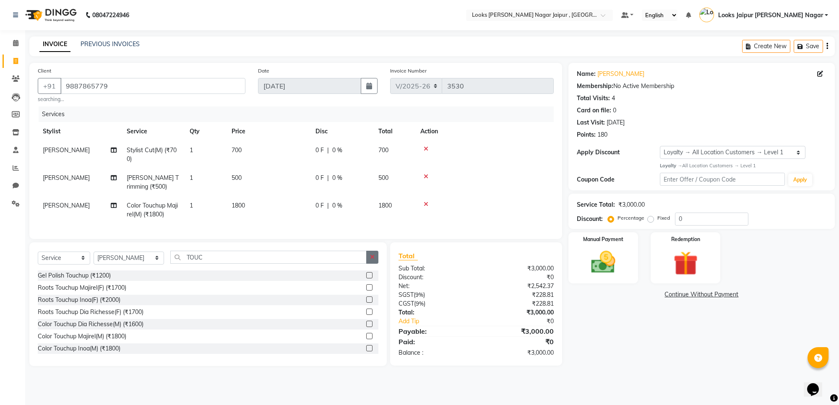
click at [369, 264] on button "button" at bounding box center [372, 257] width 12 height 13
click at [98, 264] on select "Select Stylist [PERSON_NAME] art Anoop [PERSON_NAME] Counter Sales [PERSON_NAME…" at bounding box center [129, 258] width 70 height 13
click at [94, 259] on select "Select Stylist [PERSON_NAME] art Anoop [PERSON_NAME] Counter Sales [PERSON_NAME…" at bounding box center [129, 258] width 70 height 13
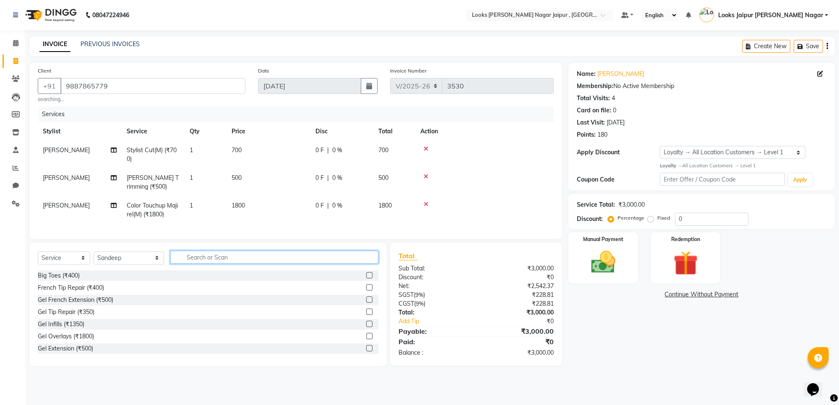
click at [219, 260] on input "text" at bounding box center [274, 257] width 208 height 13
click at [366, 327] on label at bounding box center [369, 324] width 6 height 6
click at [366, 327] on input "checkbox" at bounding box center [368, 324] width 5 height 5
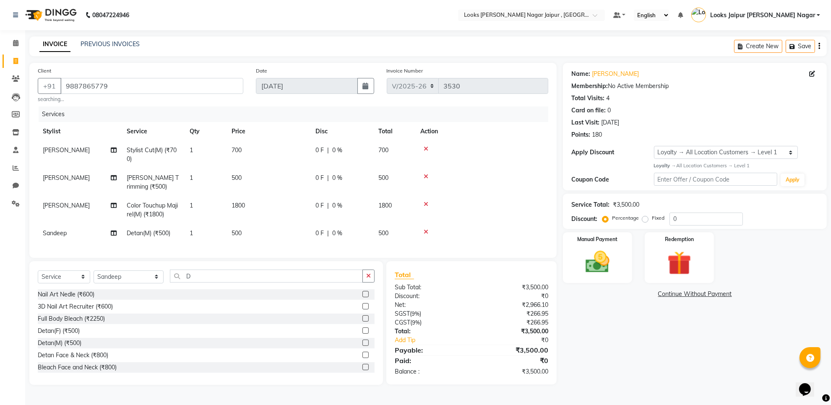
click at [274, 154] on td "700" at bounding box center [269, 155] width 84 height 28
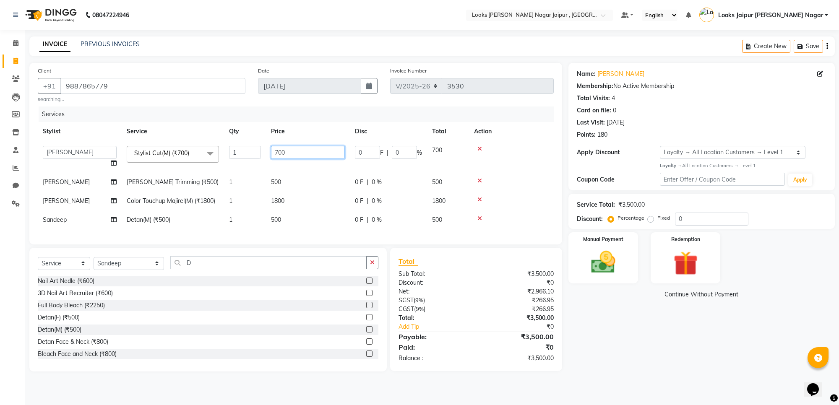
click at [282, 148] on input "700" at bounding box center [308, 152] width 74 height 13
click at [308, 156] on input "700" at bounding box center [308, 152] width 74 height 13
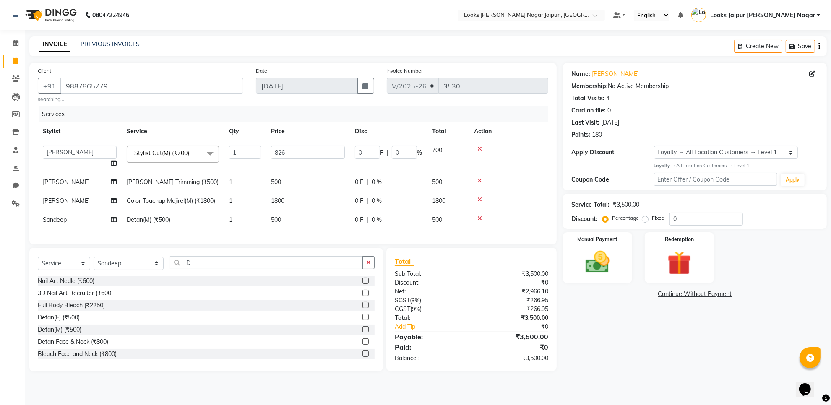
click at [259, 190] on tr "[PERSON_NAME] Trimming (₹500) 1 500 0 F | 0 % 500" at bounding box center [293, 182] width 511 height 19
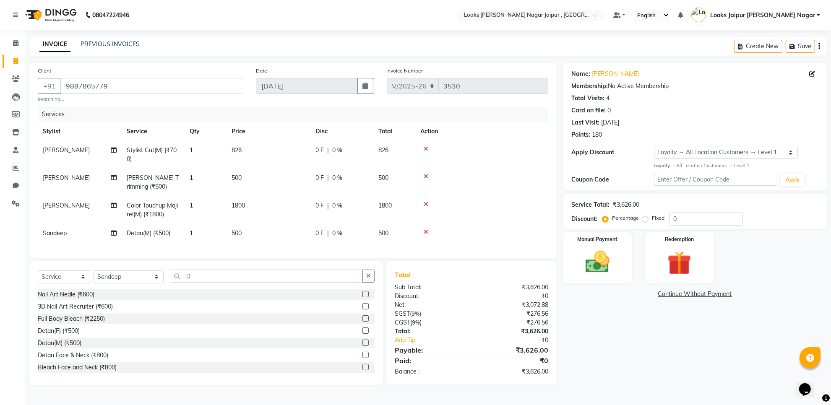
click at [277, 179] on td "500" at bounding box center [269, 183] width 84 height 28
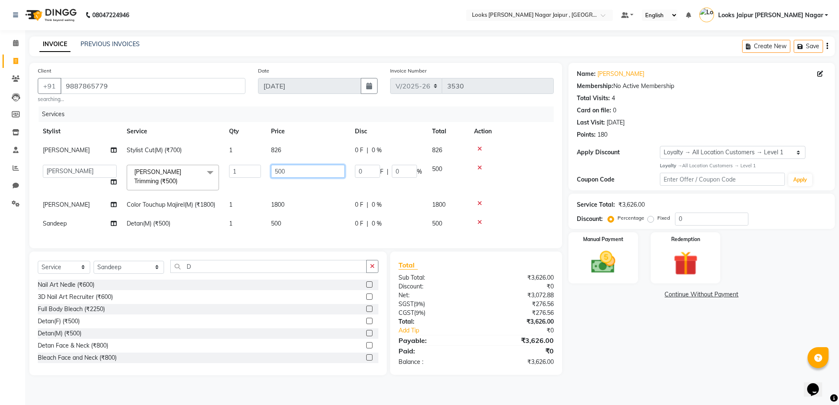
drag, startPoint x: 285, startPoint y: 175, endPoint x: 292, endPoint y: 175, distance: 6.3
click at [290, 175] on input "500" at bounding box center [308, 171] width 74 height 13
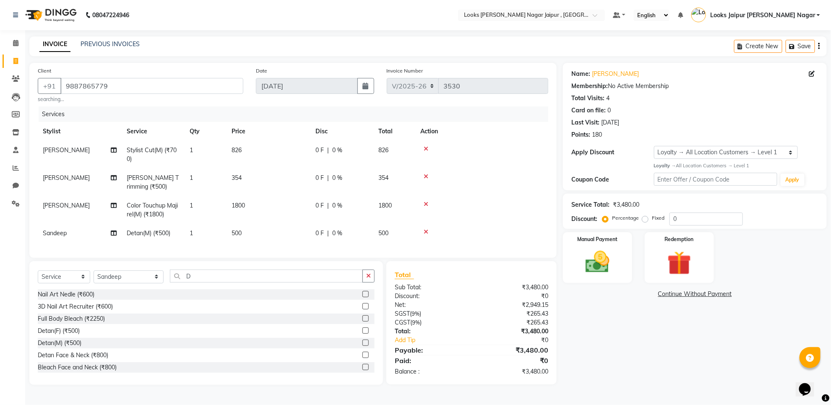
click at [295, 205] on td "1800" at bounding box center [269, 210] width 84 height 28
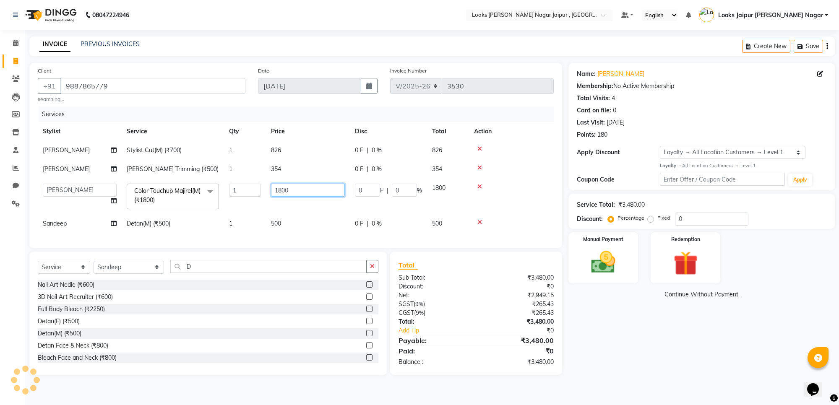
click at [313, 189] on input "1800" at bounding box center [308, 190] width 74 height 13
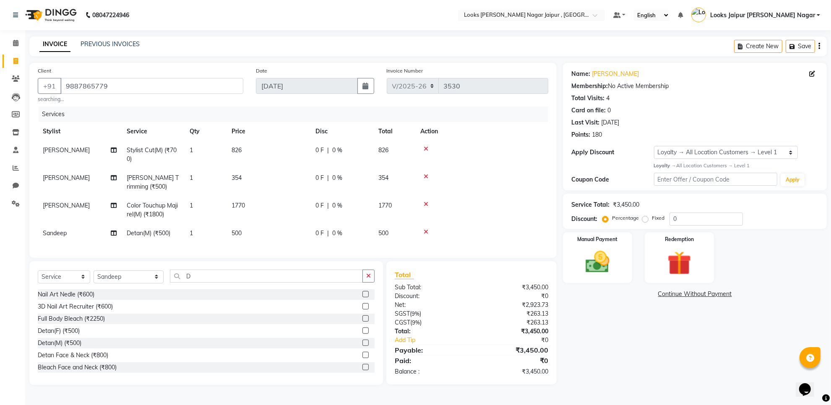
click at [318, 217] on tbody "[PERSON_NAME] Stylist Cut(M) (₹700) 1 826 0 F | 0 % 826 [PERSON_NAME] Trimming …" at bounding box center [293, 192] width 511 height 102
click at [301, 233] on td "500" at bounding box center [269, 233] width 84 height 19
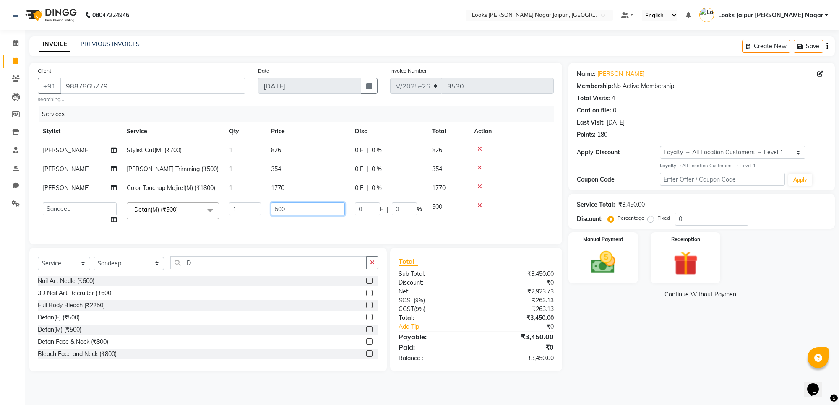
click at [319, 211] on input "500" at bounding box center [308, 209] width 74 height 13
click at [627, 292] on link "Continue Without Payment" at bounding box center [701, 294] width 263 height 9
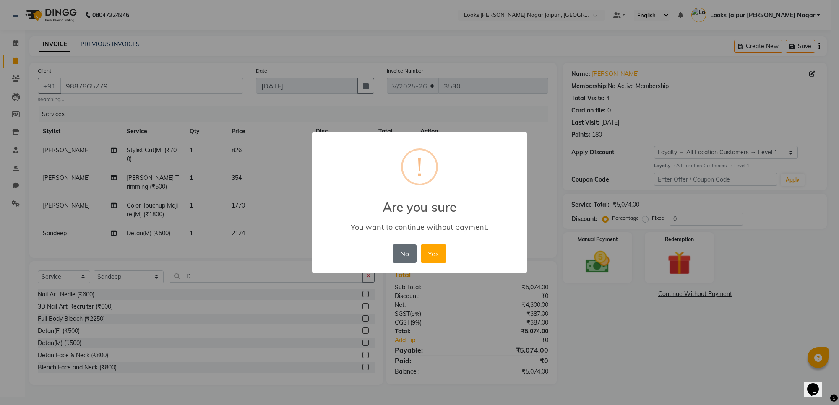
click at [394, 251] on button "No" at bounding box center [404, 254] width 23 height 18
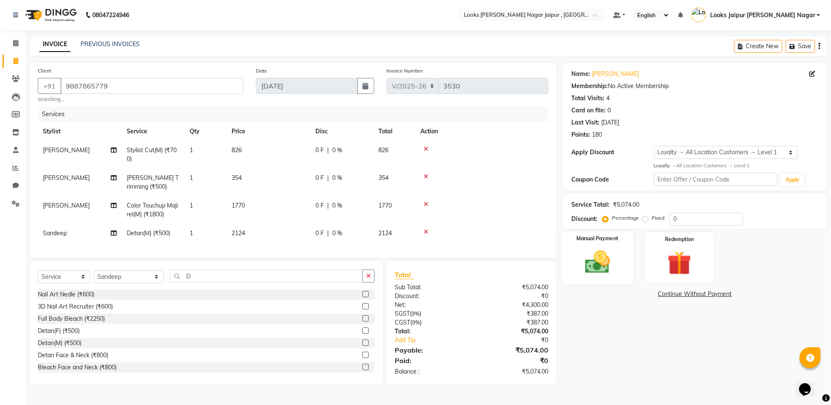
click at [582, 261] on img at bounding box center [597, 262] width 41 height 29
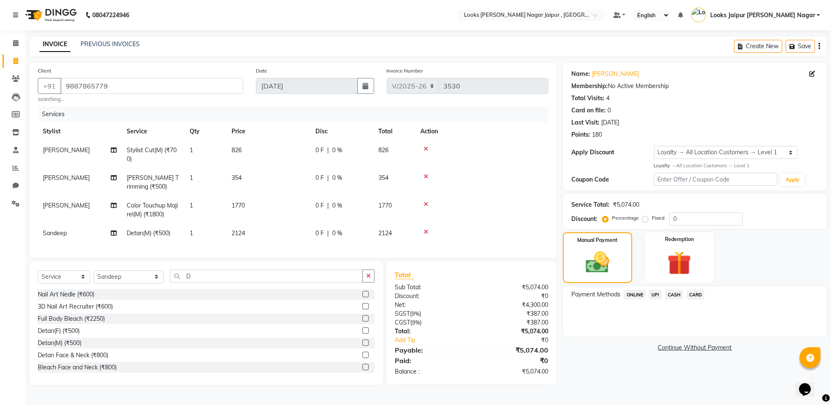
click at [647, 294] on div "UPI" at bounding box center [654, 295] width 16 height 11
click at [656, 294] on span "UPI" at bounding box center [655, 295] width 13 height 10
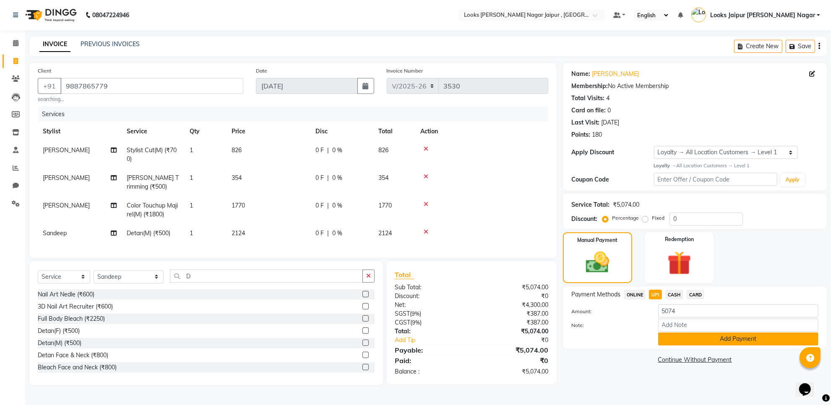
click at [685, 340] on button "Add Payment" at bounding box center [738, 339] width 160 height 13
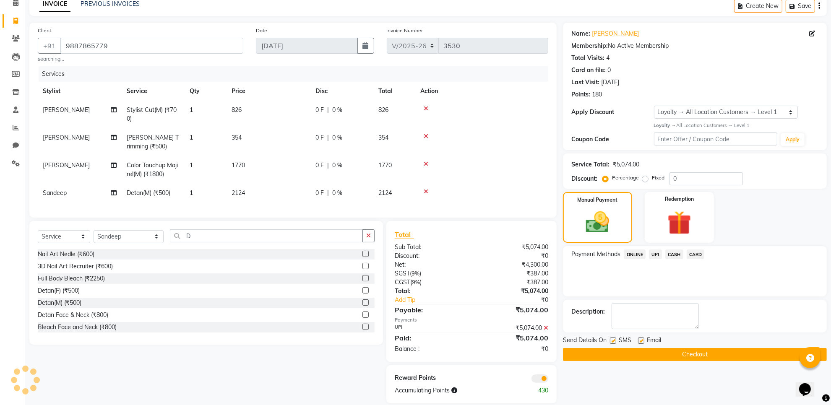
scroll to position [52, 0]
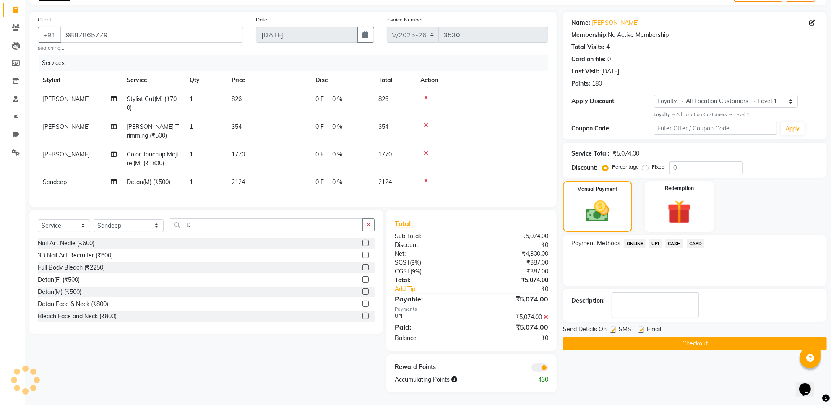
click at [608, 347] on button "Checkout" at bounding box center [695, 343] width 264 height 13
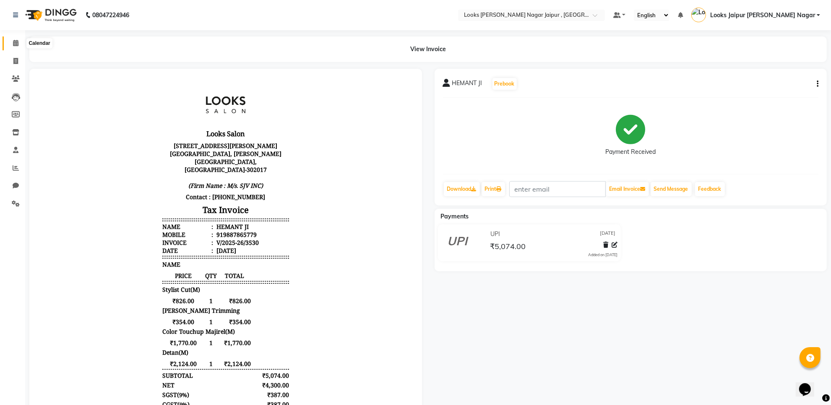
click at [9, 43] on span at bounding box center [15, 44] width 15 height 10
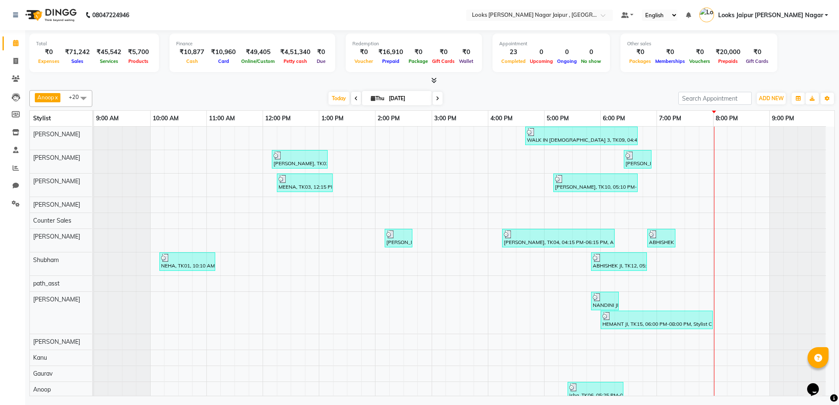
click at [429, 80] on span at bounding box center [432, 80] width 9 height 9
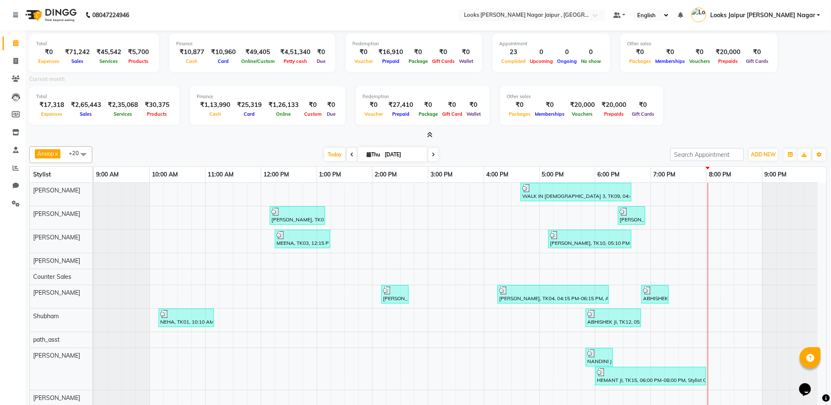
click at [430, 134] on icon at bounding box center [429, 135] width 5 height 6
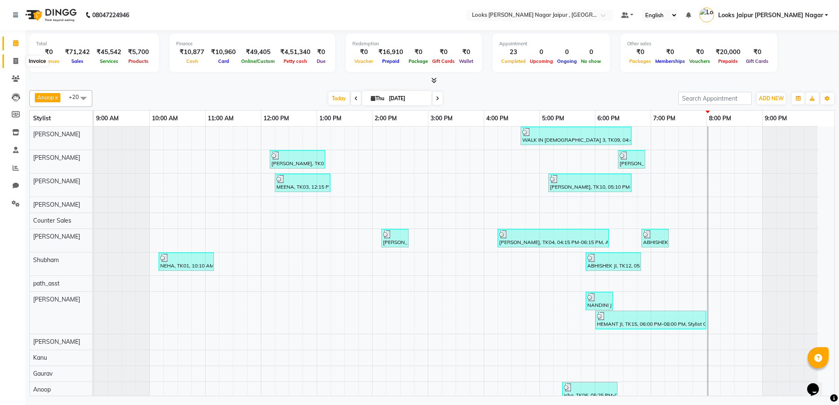
click at [13, 63] on icon at bounding box center [15, 61] width 5 height 6
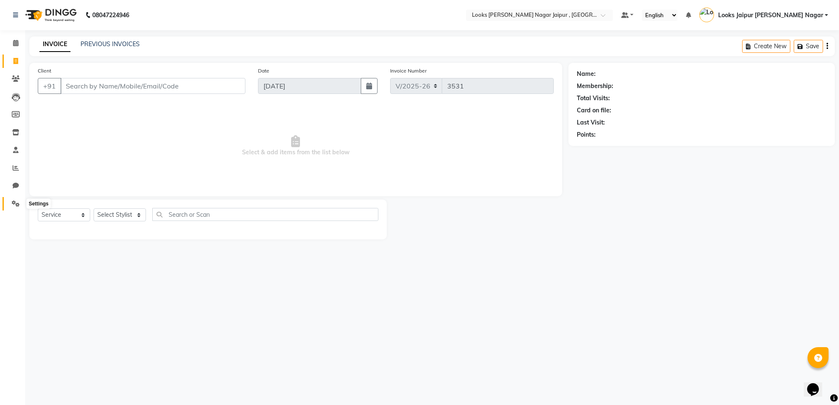
click at [13, 204] on icon at bounding box center [16, 204] width 8 height 6
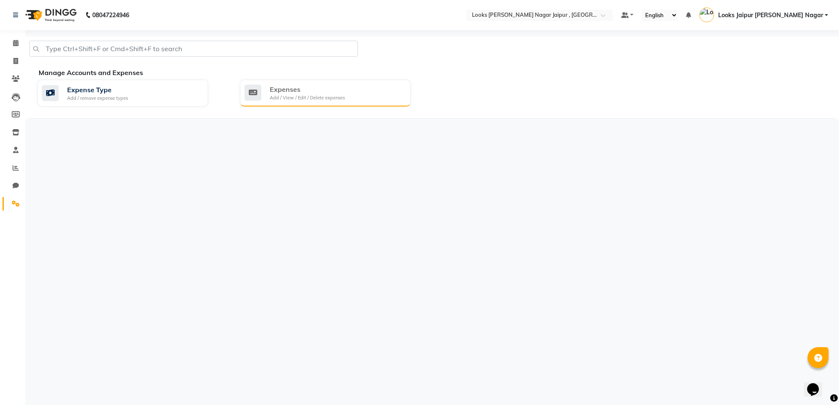
click at [317, 95] on div "Add / View / Edit / Delete expenses" at bounding box center [307, 97] width 75 height 7
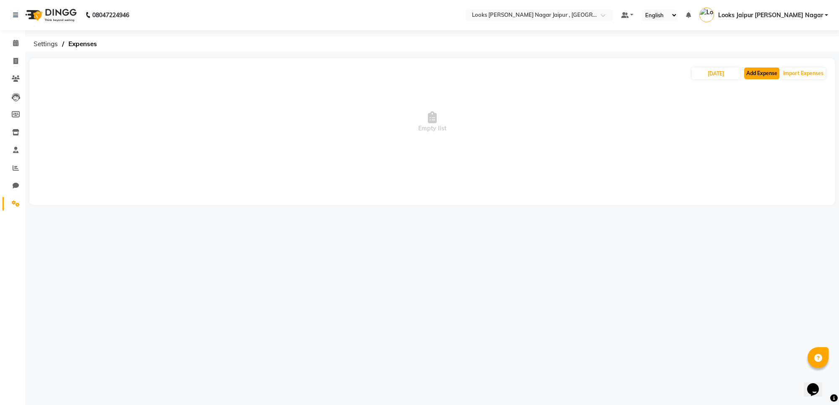
click at [761, 69] on button "Add Expense" at bounding box center [761, 74] width 35 height 12
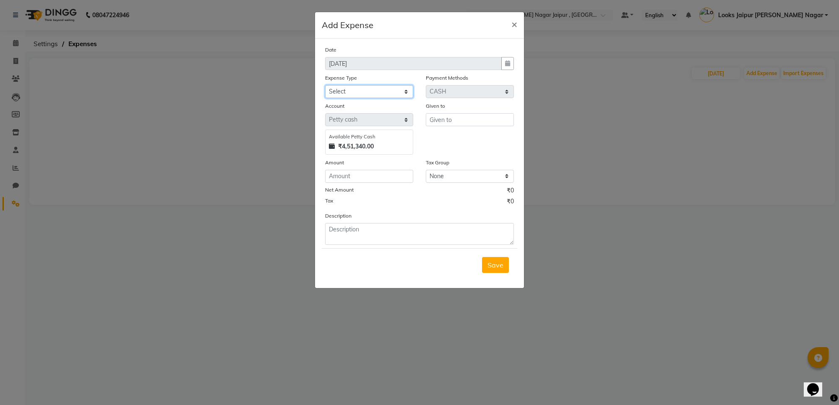
click at [372, 86] on select "Select Bank Deposit Cash Handover Client ordered food Client Refund Agnst Bill …" at bounding box center [369, 91] width 88 height 13
click at [325, 85] on select "Select Bank Deposit Cash Handover Client ordered food Client Refund Agnst Bill …" at bounding box center [369, 91] width 88 height 13
drag, startPoint x: 485, startPoint y: 117, endPoint x: 452, endPoint y: 145, distance: 43.1
click at [485, 116] on input "text" at bounding box center [470, 119] width 88 height 13
click at [384, 170] on input "number" at bounding box center [369, 176] width 88 height 13
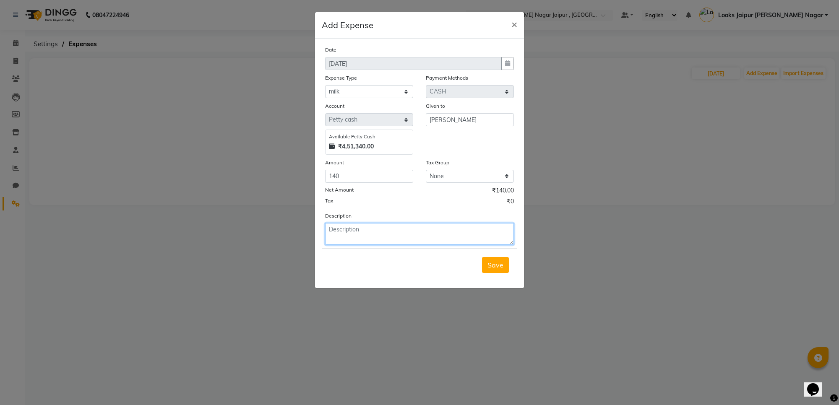
click at [365, 226] on textarea at bounding box center [419, 234] width 189 height 22
click at [504, 261] on button "Save" at bounding box center [495, 265] width 27 height 16
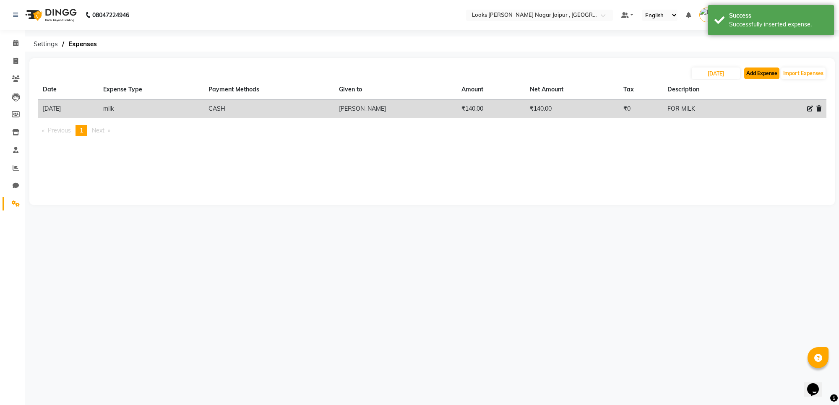
click at [762, 68] on button "Add Expense" at bounding box center [761, 74] width 35 height 12
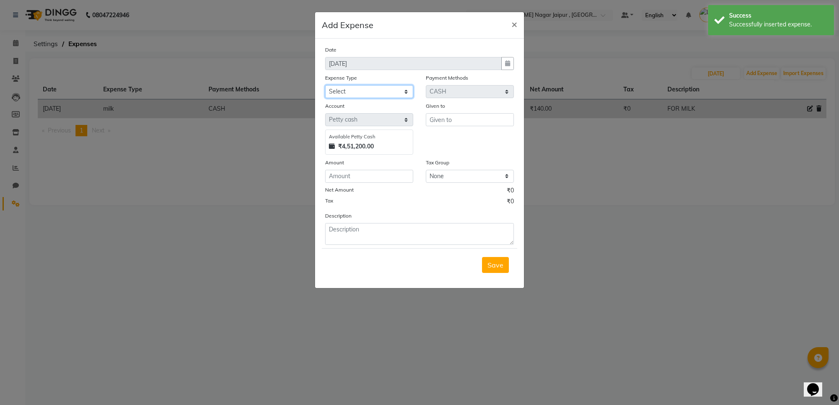
click at [392, 87] on select "Select Bank Deposit Cash Handover Client ordered food Client Refund Agnst Bill …" at bounding box center [369, 91] width 88 height 13
click at [325, 85] on select "Select Bank Deposit Cash Handover Client ordered food Client Refund Agnst Bill …" at bounding box center [369, 91] width 88 height 13
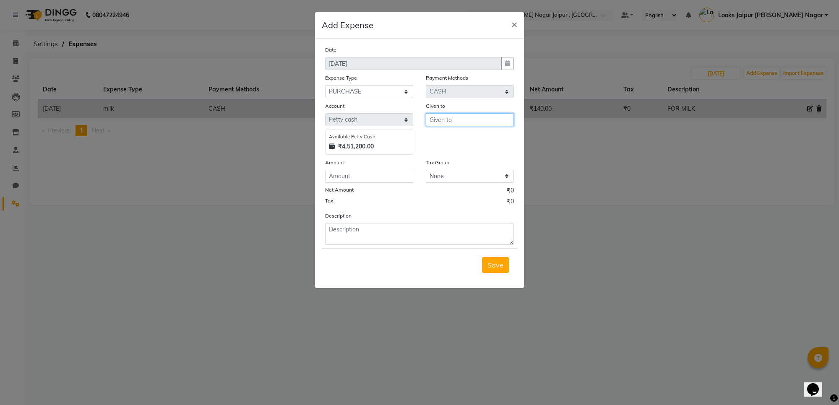
click at [481, 116] on input "text" at bounding box center [470, 119] width 88 height 13
click at [384, 172] on input "number" at bounding box center [369, 176] width 88 height 13
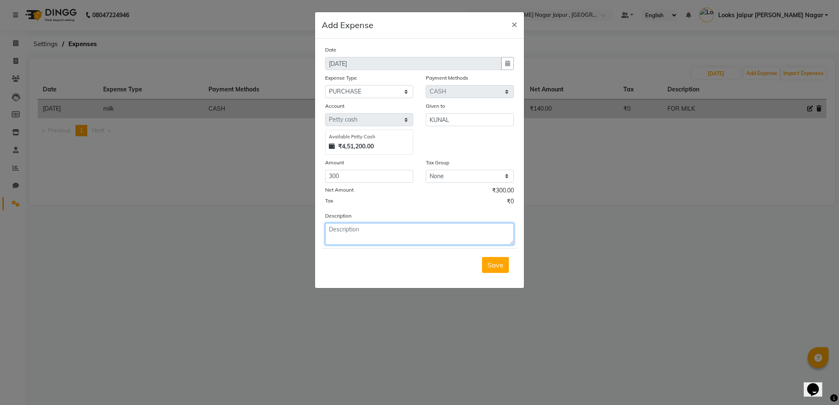
click at [369, 223] on textarea at bounding box center [419, 234] width 189 height 22
click at [498, 267] on span "Save" at bounding box center [496, 265] width 16 height 8
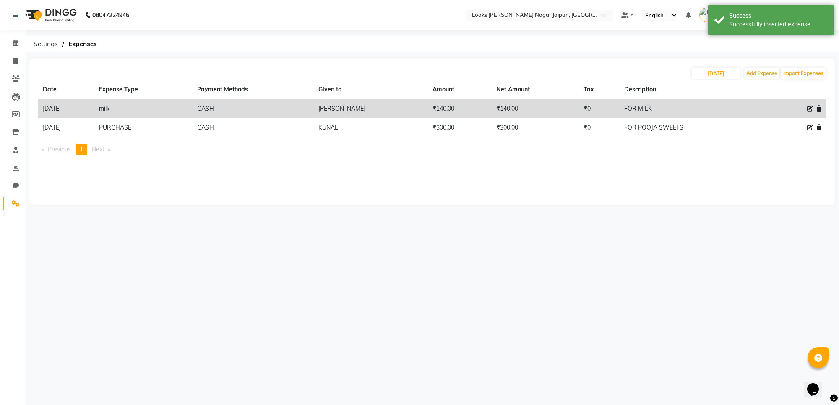
click at [785, 81] on table "Date Expense Type Payment Methods Given to Amount Net Amount Tax Description [D…" at bounding box center [432, 108] width 789 height 57
click at [767, 76] on button "Add Expense" at bounding box center [761, 74] width 35 height 12
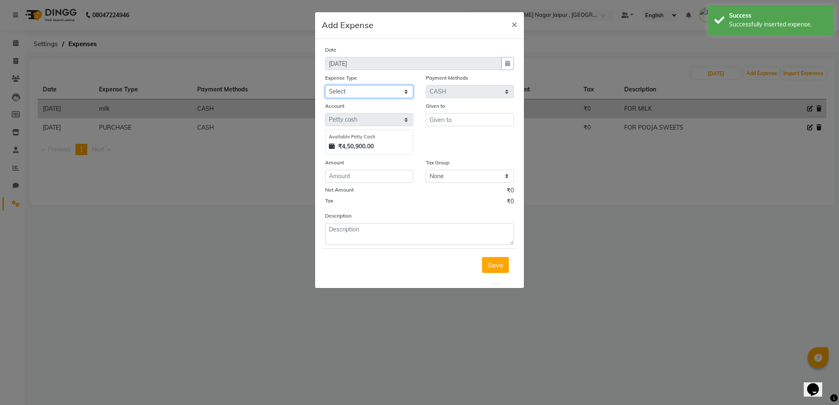
drag, startPoint x: 373, startPoint y: 88, endPoint x: 376, endPoint y: 93, distance: 6.1
click at [373, 88] on select "Select Bank Deposit Cash Handover Client ordered food Client Refund Agnst Bill …" at bounding box center [369, 91] width 88 height 13
click at [325, 85] on select "Select Bank Deposit Cash Handover Client ordered food Client Refund Agnst Bill …" at bounding box center [369, 91] width 88 height 13
click at [470, 120] on input "text" at bounding box center [470, 119] width 88 height 13
drag, startPoint x: 394, startPoint y: 91, endPoint x: 387, endPoint y: 95, distance: 7.8
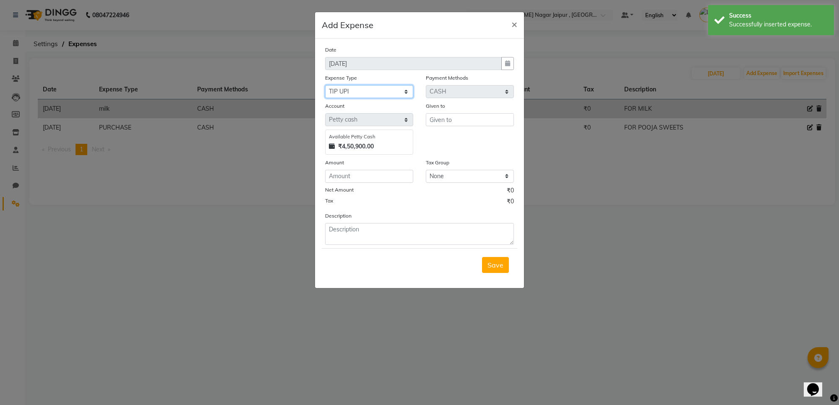
click at [392, 91] on select "Select Bank Deposit Cash Handover Client ordered food Client Refund Agnst Bill …" at bounding box center [369, 91] width 88 height 13
click at [325, 85] on select "Select Bank Deposit Cash Handover Client ordered food Client Refund Agnst Bill …" at bounding box center [369, 91] width 88 height 13
click at [457, 118] on input "text" at bounding box center [470, 119] width 88 height 13
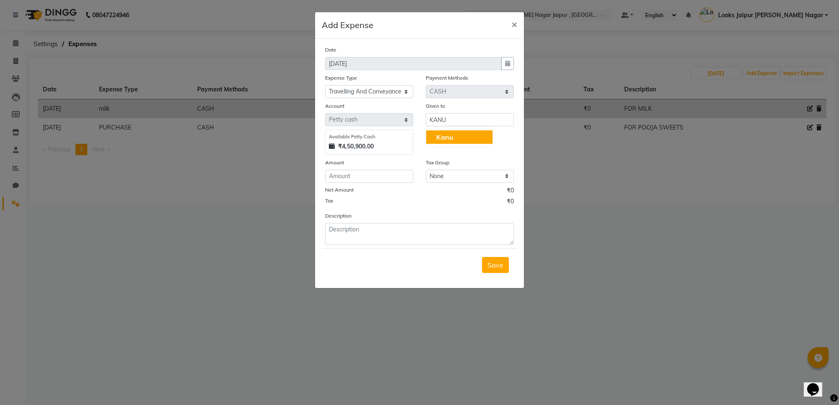
click at [380, 189] on div "Net Amount ₹0" at bounding box center [419, 191] width 189 height 11
click at [380, 177] on input "number" at bounding box center [369, 176] width 88 height 13
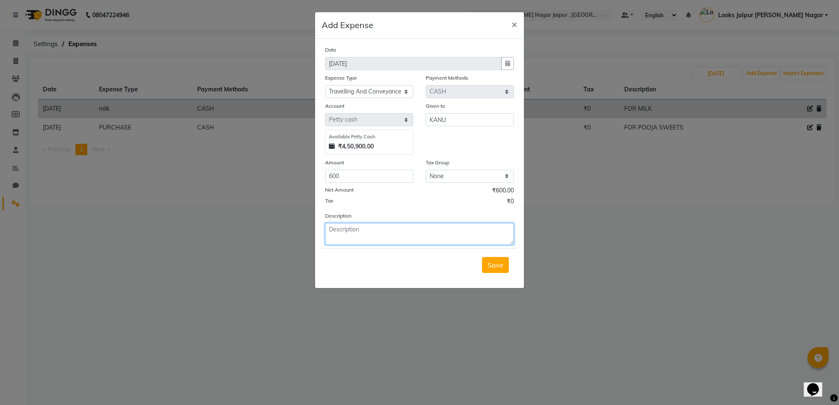
click at [368, 242] on textarea at bounding box center [419, 234] width 189 height 22
click at [493, 261] on span "Save" at bounding box center [496, 265] width 16 height 8
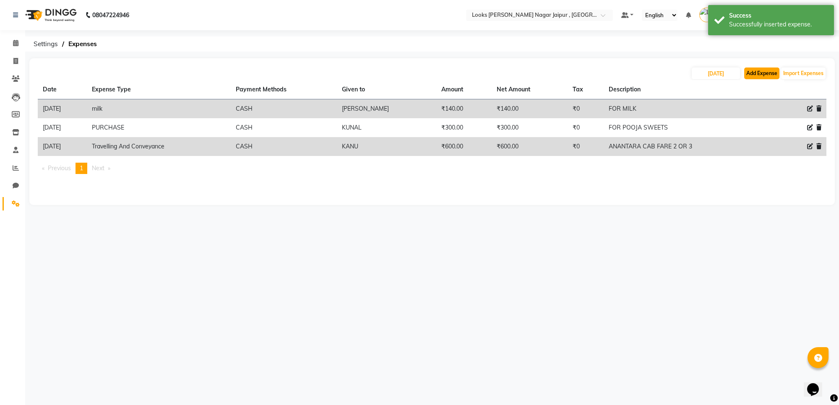
click at [768, 71] on button "Add Expense" at bounding box center [761, 74] width 35 height 12
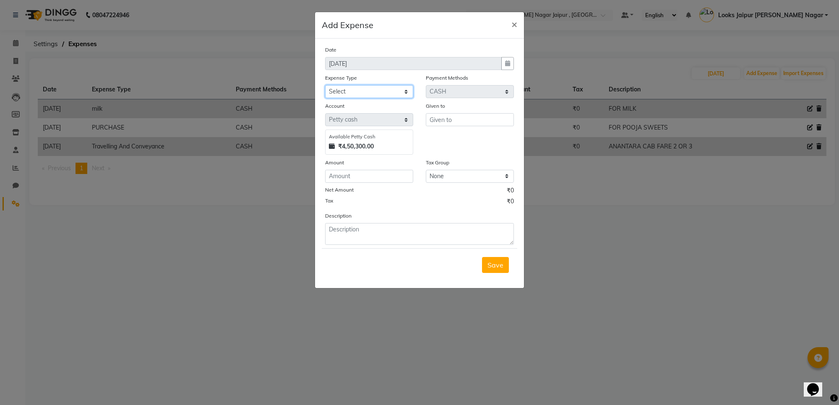
click at [387, 97] on select "Select Bank Deposit Cash Handover Client ordered food Client Refund Agnst Bill …" at bounding box center [369, 91] width 88 height 13
click at [325, 85] on select "Select Bank Deposit Cash Handover Client ordered food Client Refund Agnst Bill …" at bounding box center [369, 91] width 88 height 13
click at [444, 112] on div "Given to" at bounding box center [470, 108] width 88 height 12
click at [433, 123] on input "text" at bounding box center [470, 119] width 88 height 13
click at [379, 175] on input "number" at bounding box center [369, 176] width 88 height 13
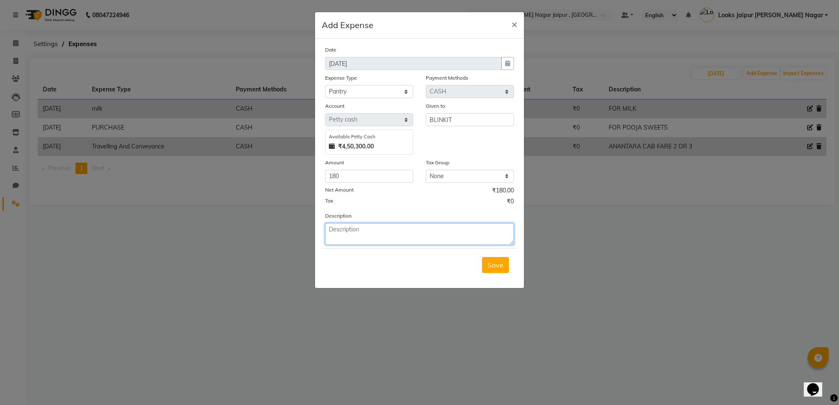
click at [368, 223] on textarea at bounding box center [419, 234] width 189 height 22
click at [516, 265] on div "Save" at bounding box center [420, 264] width 196 height 33
click at [499, 265] on span "Save" at bounding box center [496, 265] width 16 height 8
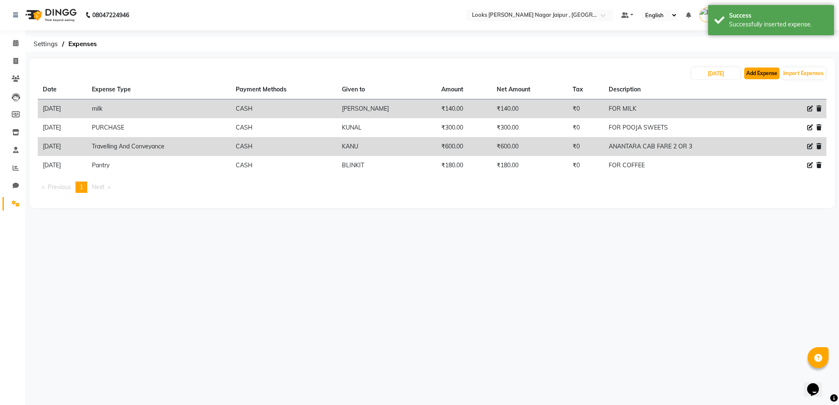
click at [761, 70] on button "Add Expense" at bounding box center [761, 74] width 35 height 12
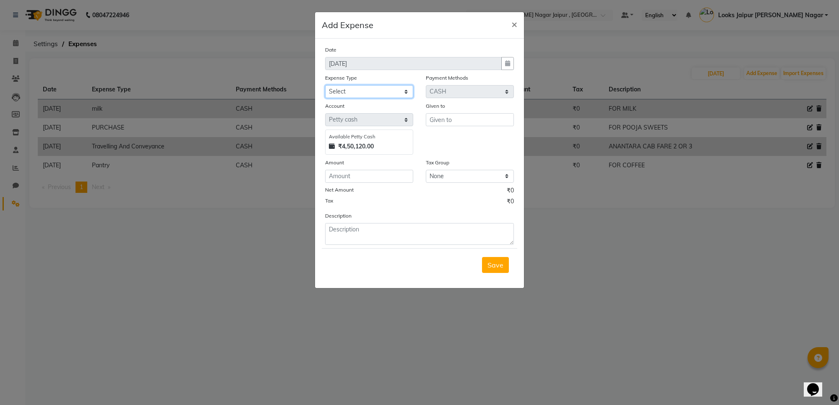
drag, startPoint x: 359, startPoint y: 89, endPoint x: 356, endPoint y: 96, distance: 7.9
click at [359, 89] on select "Select Bank Deposit Cash Handover Client ordered food Client Refund Agnst Bill …" at bounding box center [369, 91] width 88 height 13
drag, startPoint x: 634, startPoint y: 217, endPoint x: 631, endPoint y: 211, distance: 6.2
click at [636, 212] on ngb-modal-window "Add Expense × Date [DATE] Expense Type Select Bank Deposit Cash Handover Client…" at bounding box center [419, 202] width 839 height 405
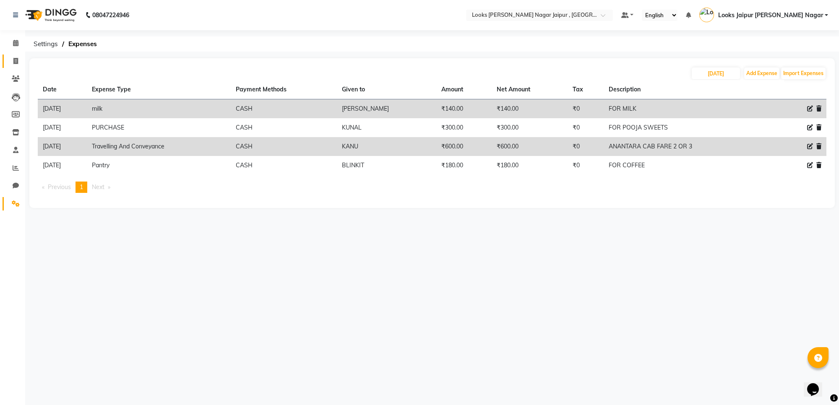
click at [7, 59] on link "Invoice" at bounding box center [13, 62] width 20 height 14
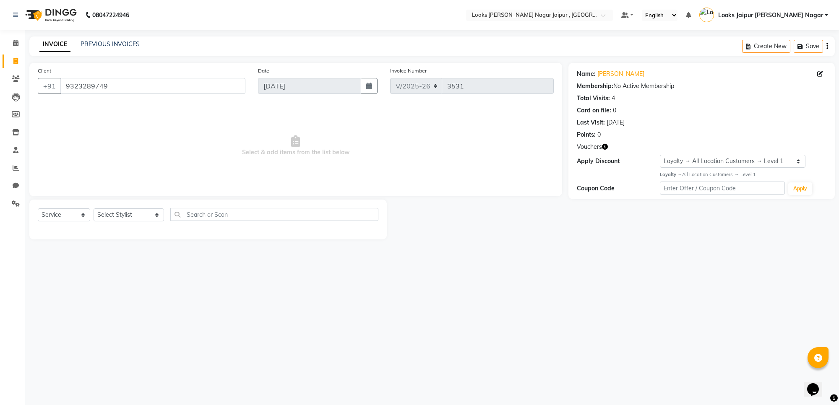
click at [604, 149] on icon "button" at bounding box center [605, 147] width 6 height 6
click at [501, 183] on span "Select & add items from the list below" at bounding box center [296, 146] width 516 height 84
click at [666, 161] on select "Select Loyalty → All Location Customers → Level 1" at bounding box center [733, 161] width 146 height 13
drag, startPoint x: 567, startPoint y: 181, endPoint x: 537, endPoint y: 154, distance: 39.5
click at [566, 181] on div "Client [PHONE_NUMBER] Date [DATE] Invoice Number V/2025 V/[PHONE_NUMBER] Select…" at bounding box center [296, 151] width 546 height 177
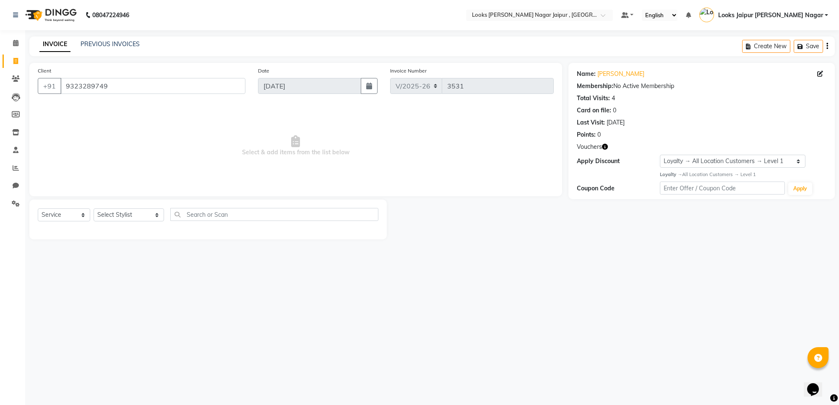
click at [606, 148] on icon "button" at bounding box center [605, 147] width 6 height 6
drag, startPoint x: 65, startPoint y: 82, endPoint x: 183, endPoint y: 80, distance: 117.9
click at [183, 80] on input "9323289749" at bounding box center [152, 86] width 185 height 16
click at [18, 76] on icon at bounding box center [16, 79] width 8 height 6
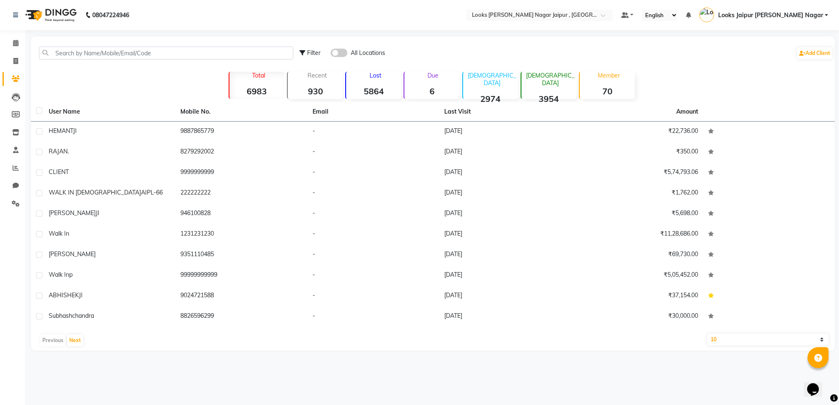
click at [217, 43] on div "Filter All Locations Add Client" at bounding box center [433, 53] width 801 height 26
click at [137, 57] on input "text" at bounding box center [166, 53] width 254 height 13
paste input "9323289749"
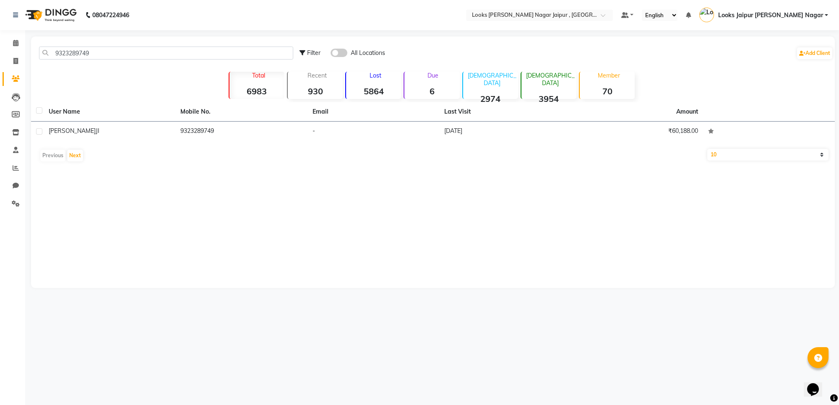
click at [221, 119] on th "Mobile No." at bounding box center [241, 111] width 132 height 19
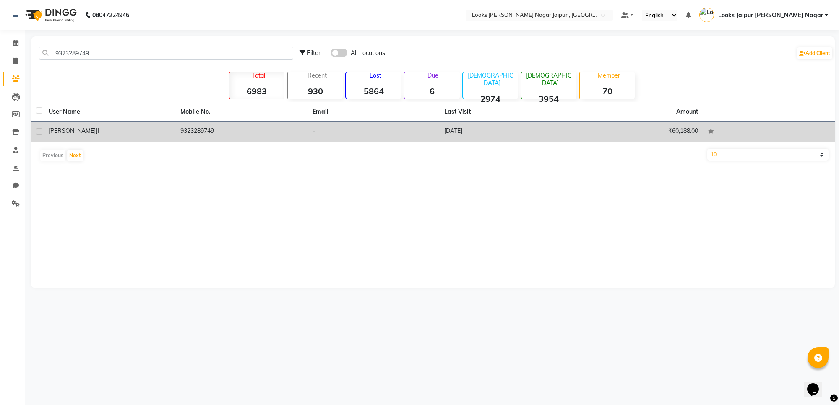
click at [235, 133] on td "9323289749" at bounding box center [241, 132] width 132 height 21
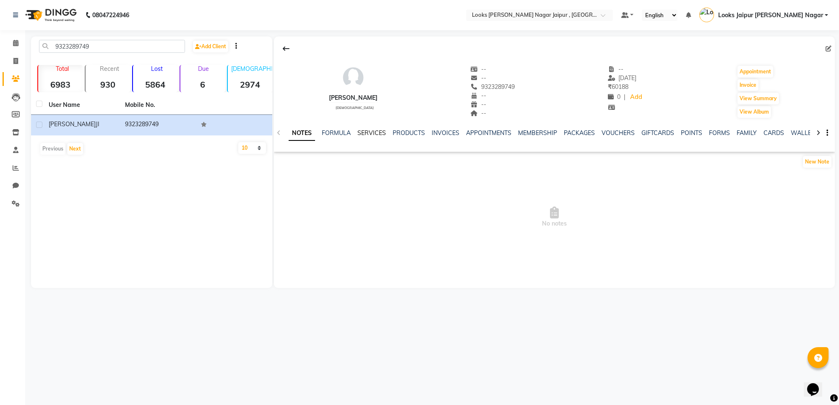
click at [363, 131] on link "SERVICES" at bounding box center [372, 133] width 29 height 8
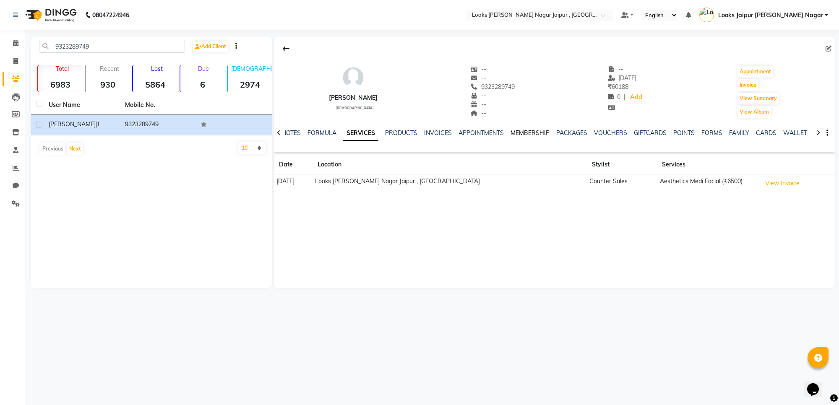
click at [529, 131] on link "MEMBERSHIP" at bounding box center [530, 133] width 39 height 8
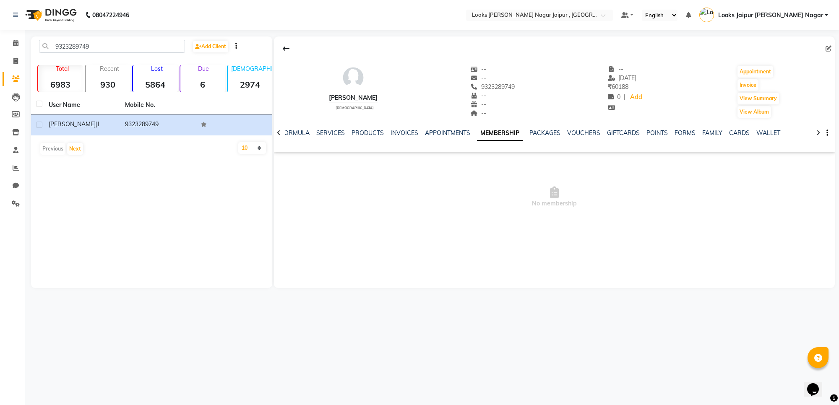
click at [453, 128] on div "NOTES FORMULA SERVICES PRODUCTS INVOICES APPOINTMENTS MEMBERSHIP PACKAGES VOUCH…" at bounding box center [554, 133] width 561 height 29
click at [450, 134] on link "APPOINTMENTS" at bounding box center [447, 133] width 45 height 8
click at [411, 134] on link "INVOICES" at bounding box center [411, 133] width 28 height 8
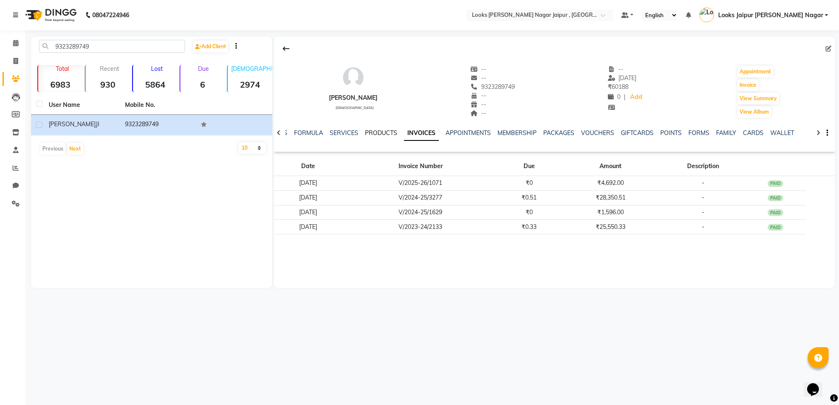
click at [384, 130] on link "PRODUCTS" at bounding box center [381, 133] width 32 height 8
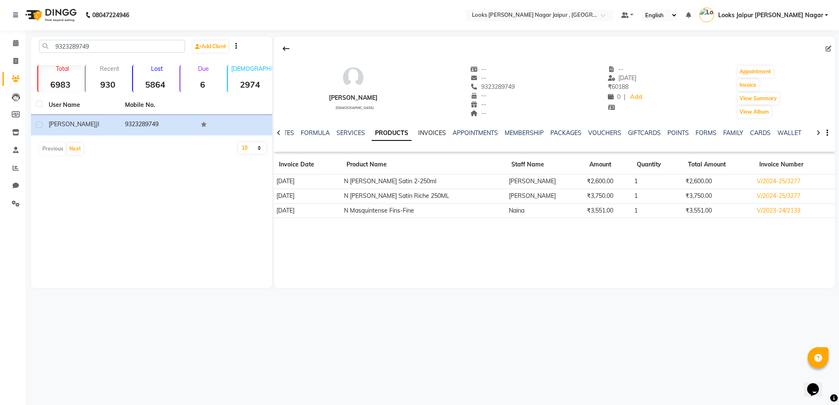
click at [431, 131] on link "INVOICES" at bounding box center [432, 133] width 28 height 8
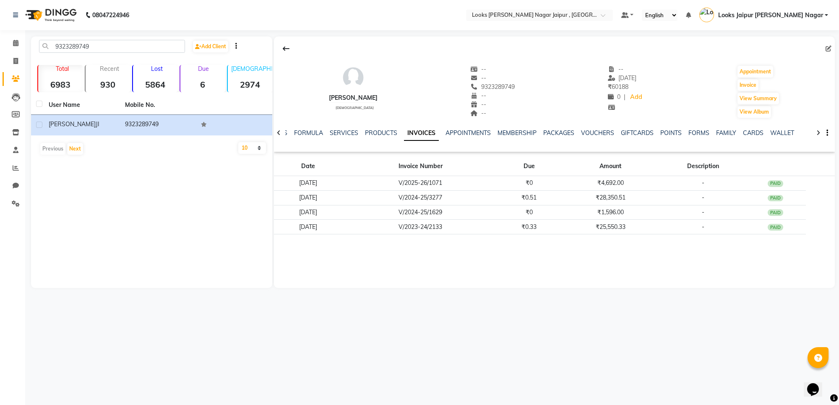
click at [594, 138] on div "NOTES FORMULA SERVICES PRODUCTS INVOICES APPOINTMENTS MEMBERSHIP PACKAGES VOUCH…" at bounding box center [545, 137] width 512 height 16
click at [594, 137] on div "VOUCHERS" at bounding box center [597, 133] width 33 height 9
click at [594, 126] on div "NOTES FORMULA SERVICES PRODUCTS INVOICES APPOINTMENTS MEMBERSHIP PACKAGES VOUCH…" at bounding box center [554, 133] width 561 height 29
click at [594, 131] on link "VOUCHERS" at bounding box center [597, 133] width 33 height 8
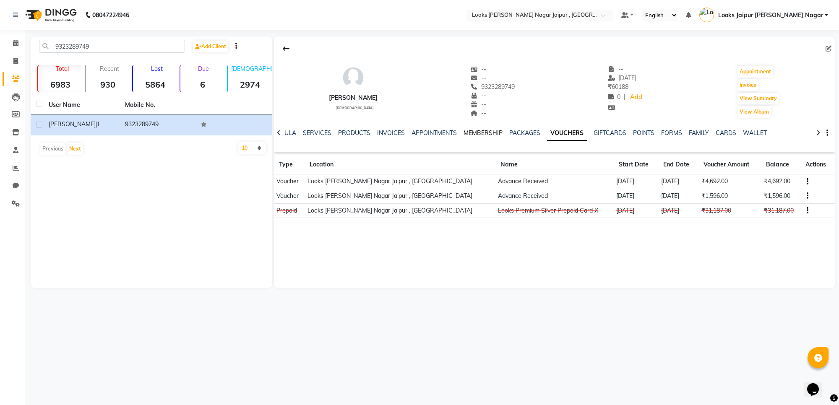
click at [493, 136] on link "MEMBERSHIP" at bounding box center [483, 133] width 39 height 8
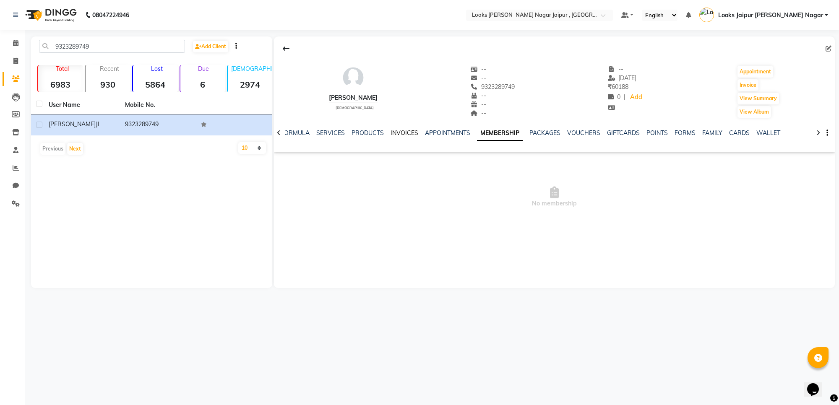
click at [410, 136] on link "INVOICES" at bounding box center [405, 133] width 28 height 8
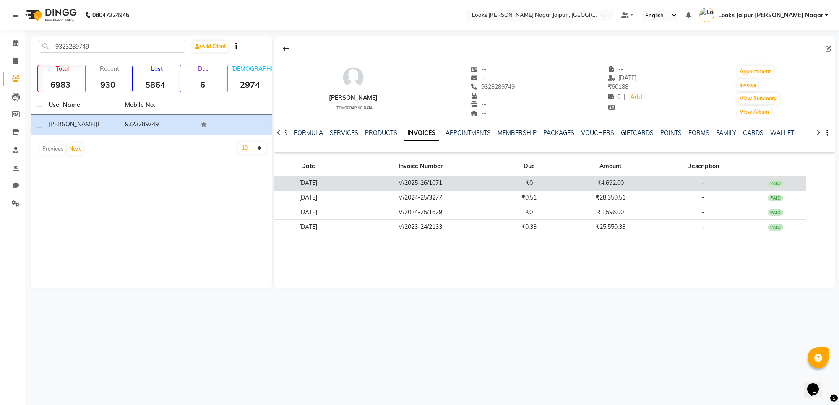
click at [779, 180] on td "PAID" at bounding box center [775, 183] width 61 height 15
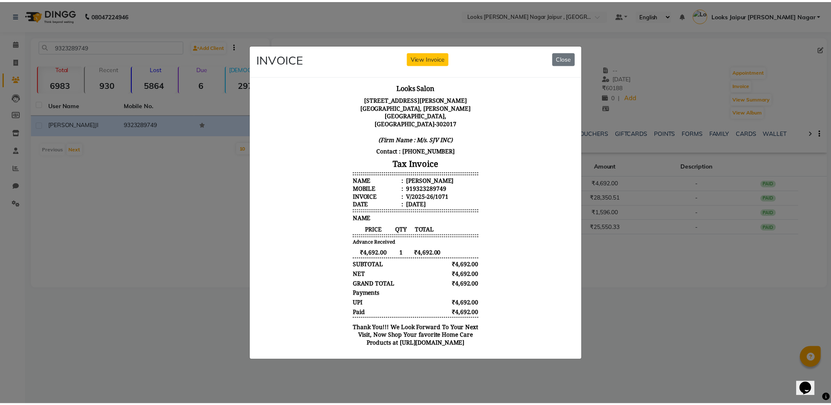
scroll to position [53, 0]
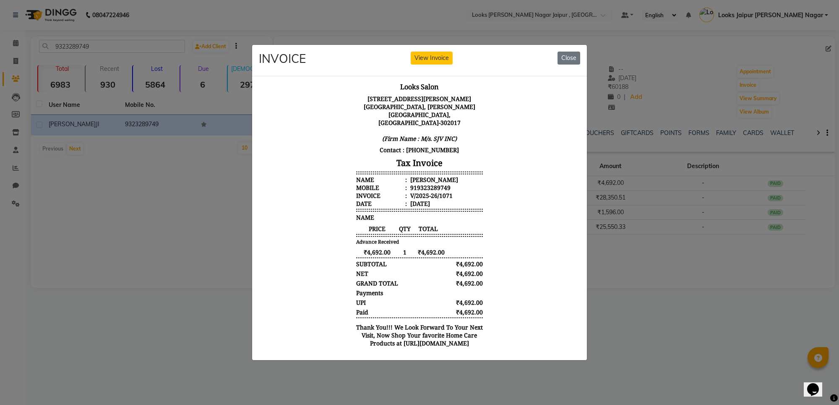
click at [200, 143] on ngb-modal-window "INVOICE View Invoice Close" at bounding box center [419, 202] width 839 height 405
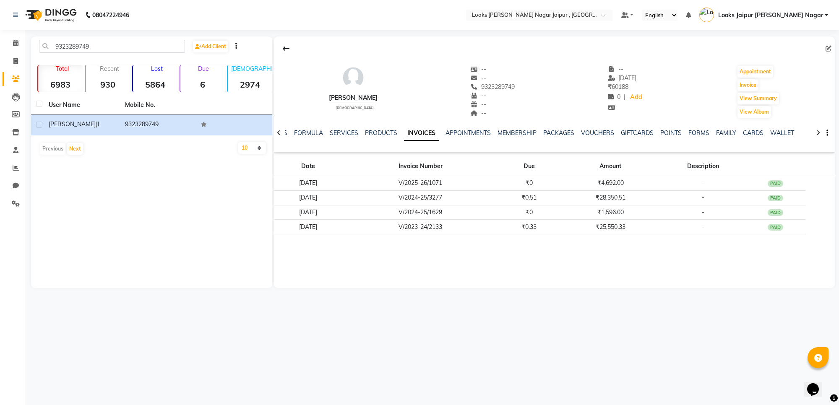
click at [23, 63] on li "Invoice" at bounding box center [12, 61] width 25 height 18
click at [15, 55] on link "Invoice" at bounding box center [13, 62] width 20 height 14
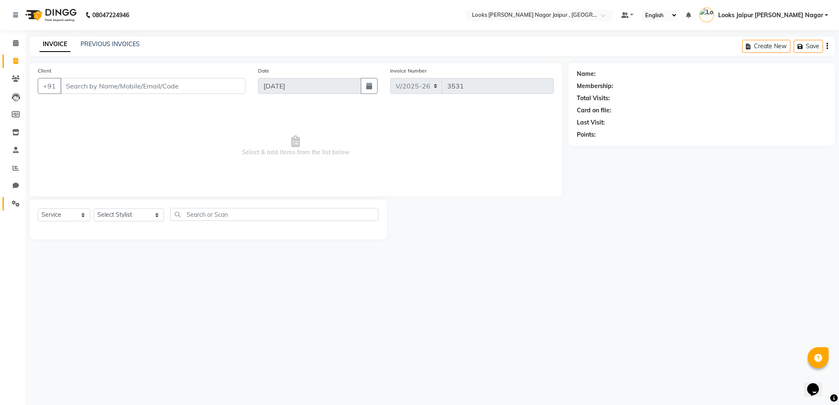
click at [15, 209] on link "Settings" at bounding box center [13, 204] width 20 height 14
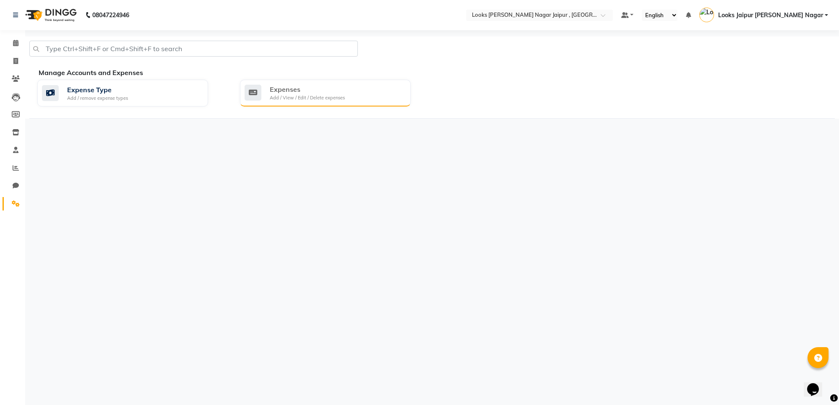
click at [280, 95] on div "Add / View / Edit / Delete expenses" at bounding box center [307, 97] width 75 height 7
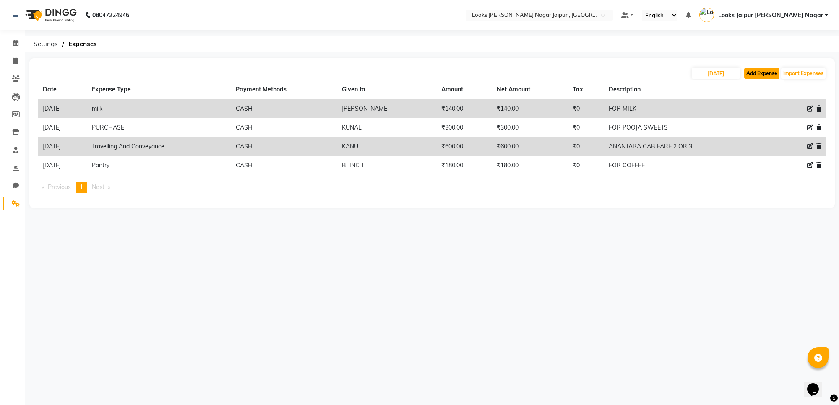
click at [746, 72] on button "Add Expense" at bounding box center [761, 74] width 35 height 12
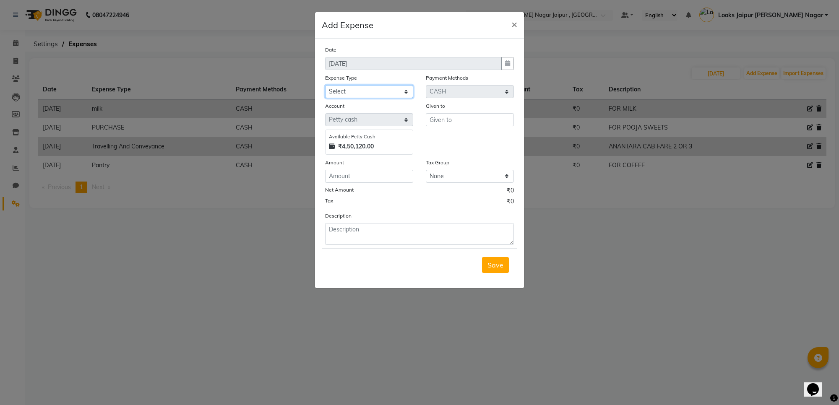
click at [365, 87] on select "Select Bank Deposit Cash Handover Client ordered food Client Refund Agnst Bill …" at bounding box center [369, 91] width 88 height 13
click at [325, 85] on select "Select Bank Deposit Cash Handover Client ordered food Client Refund Agnst Bill …" at bounding box center [369, 91] width 88 height 13
click at [466, 116] on input "text" at bounding box center [470, 119] width 88 height 13
click at [465, 138] on button "Sajan" at bounding box center [459, 137] width 66 height 13
click at [374, 173] on input "number" at bounding box center [369, 176] width 88 height 13
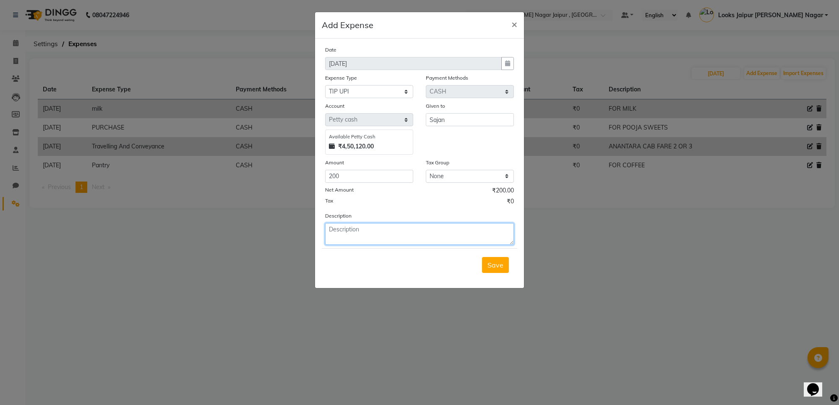
click at [379, 235] on textarea at bounding box center [419, 234] width 189 height 22
click at [502, 261] on span "Save" at bounding box center [496, 265] width 16 height 8
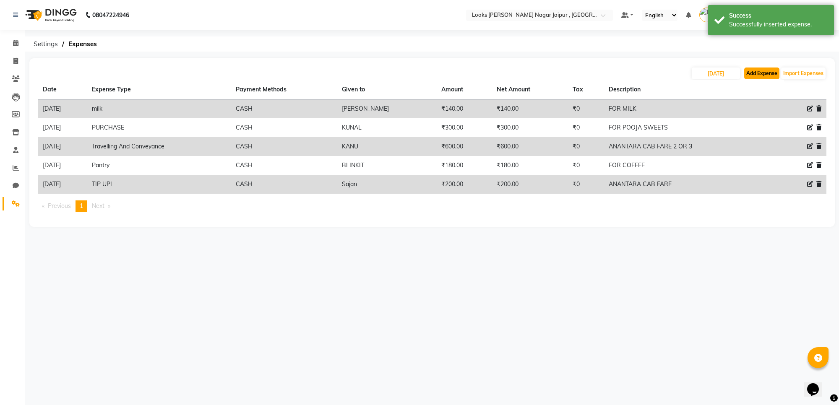
click at [762, 68] on button "Add Expense" at bounding box center [761, 74] width 35 height 12
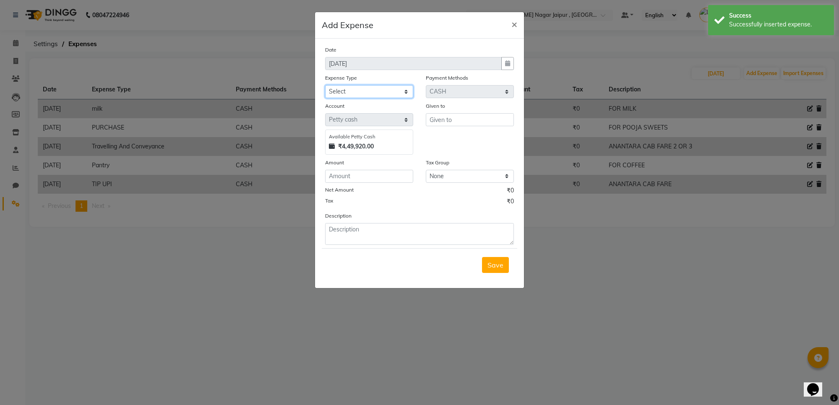
drag, startPoint x: 410, startPoint y: 91, endPoint x: 410, endPoint y: 95, distance: 4.3
click at [410, 91] on select "Select Bank Deposit Cash Handover Client ordered food Client Refund Agnst Bill …" at bounding box center [369, 91] width 88 height 13
click at [325, 85] on select "Select Bank Deposit Cash Handover Client ordered food Client Refund Agnst Bill …" at bounding box center [369, 91] width 88 height 13
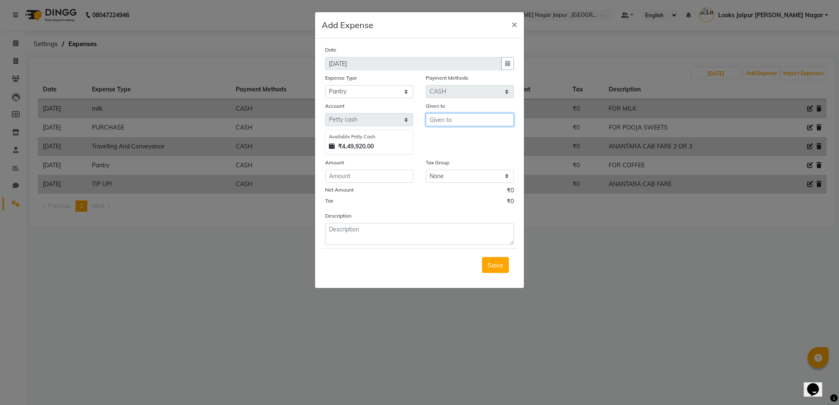
click at [467, 116] on input "text" at bounding box center [470, 119] width 88 height 13
click at [353, 174] on input "number" at bounding box center [369, 176] width 88 height 13
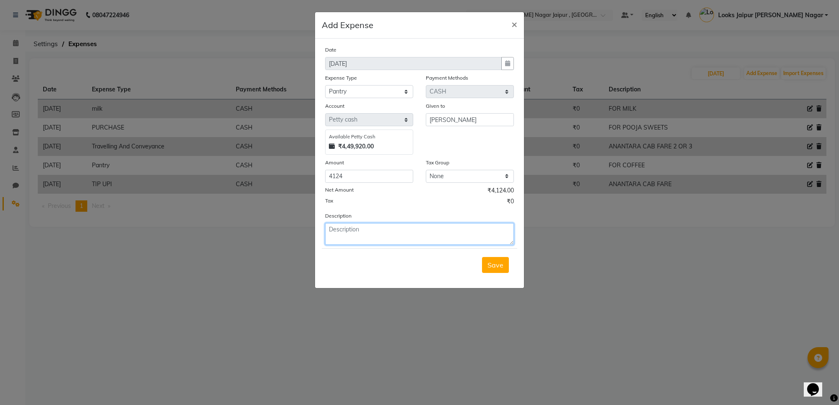
click at [357, 229] on textarea at bounding box center [419, 234] width 189 height 22
click at [494, 266] on span "Save" at bounding box center [496, 265] width 16 height 8
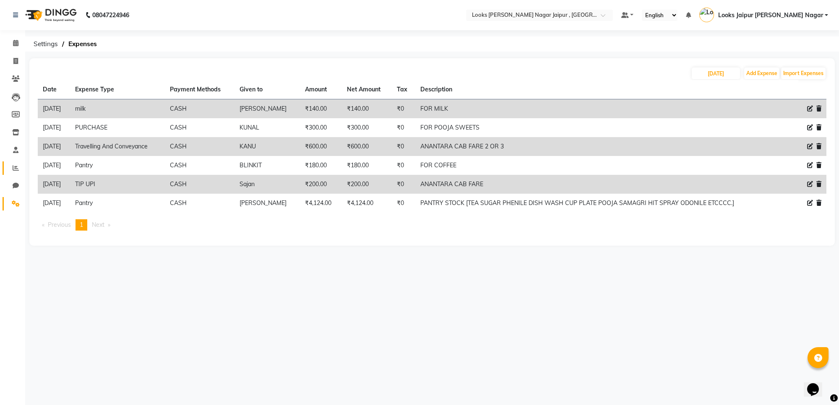
click at [13, 169] on icon at bounding box center [16, 168] width 6 height 6
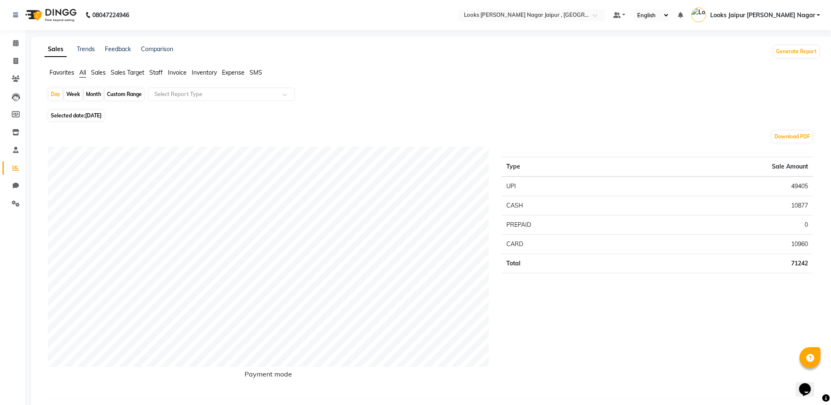
click at [157, 74] on span "Staff" at bounding box center [155, 73] width 13 height 8
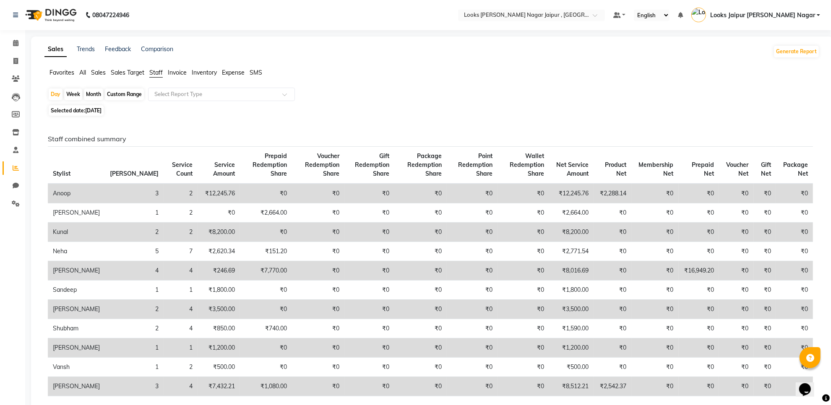
click at [0, 57] on li "Invoice" at bounding box center [12, 61] width 25 height 18
click at [9, 54] on li "Invoice" at bounding box center [12, 61] width 25 height 18
click at [13, 65] on span at bounding box center [15, 62] width 15 height 10
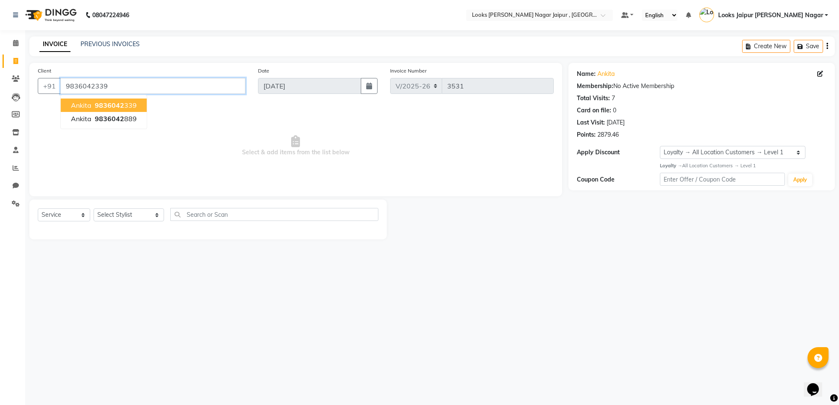
click at [180, 89] on input "9836042339" at bounding box center [152, 86] width 185 height 16
click at [216, 146] on span "Select & add items from the list below" at bounding box center [296, 146] width 516 height 84
click at [219, 86] on input "9836042339" at bounding box center [152, 86] width 185 height 16
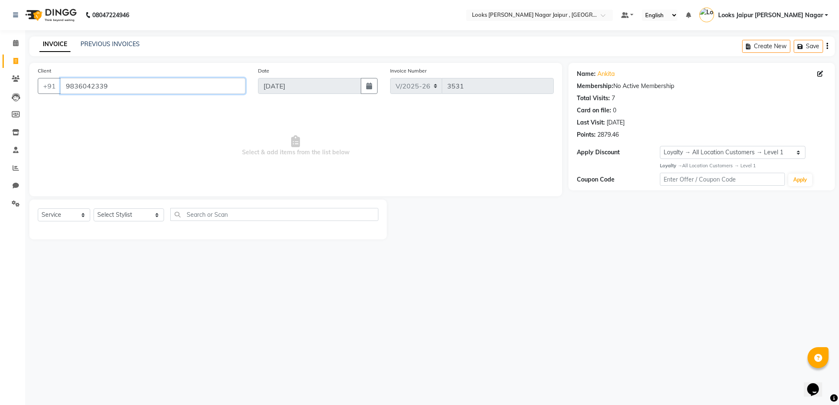
click at [219, 86] on input "9836042339" at bounding box center [152, 86] width 185 height 16
click at [299, 405] on html "08047224946 Select Location × Looks [PERSON_NAME] Nagar Jaipur , Jaipur Default…" at bounding box center [419, 202] width 839 height 405
click at [220, 72] on div "Client +91" at bounding box center [141, 83] width 220 height 34
click at [146, 87] on input "Client" at bounding box center [152, 86] width 185 height 16
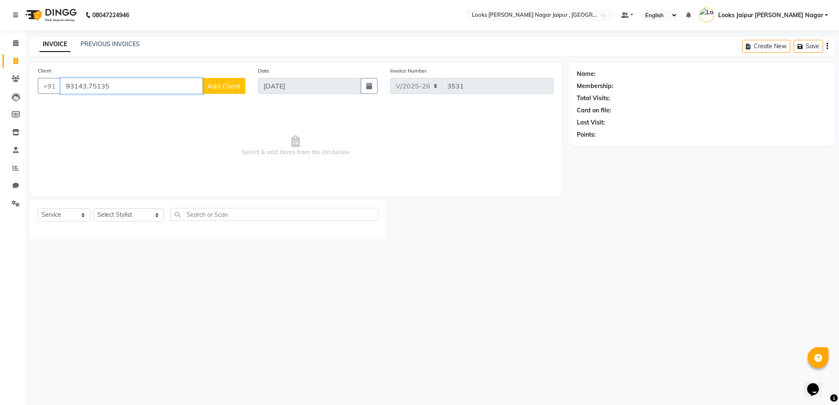
click at [89, 91] on input "93143.75135" at bounding box center [131, 86] width 142 height 16
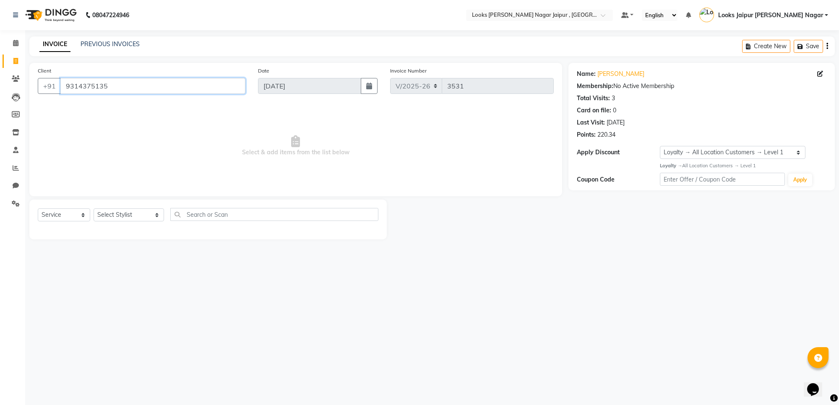
drag, startPoint x: 64, startPoint y: 85, endPoint x: 129, endPoint y: 89, distance: 65.1
click at [128, 88] on input "9314375135" at bounding box center [152, 86] width 185 height 16
click at [10, 164] on span at bounding box center [15, 169] width 15 height 10
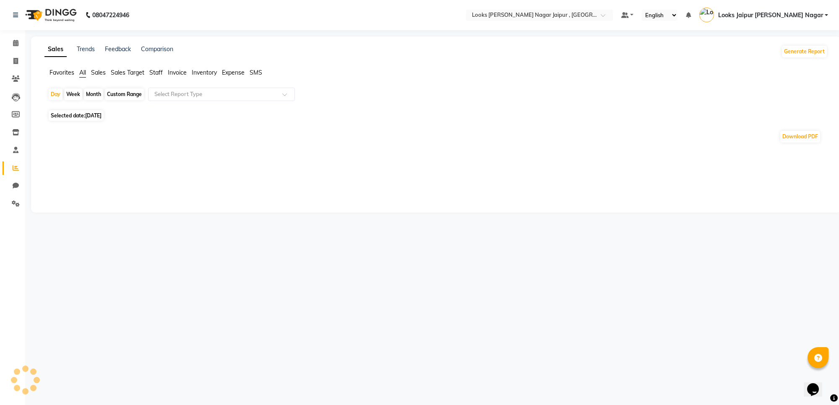
click at [157, 74] on span "Staff" at bounding box center [155, 73] width 13 height 8
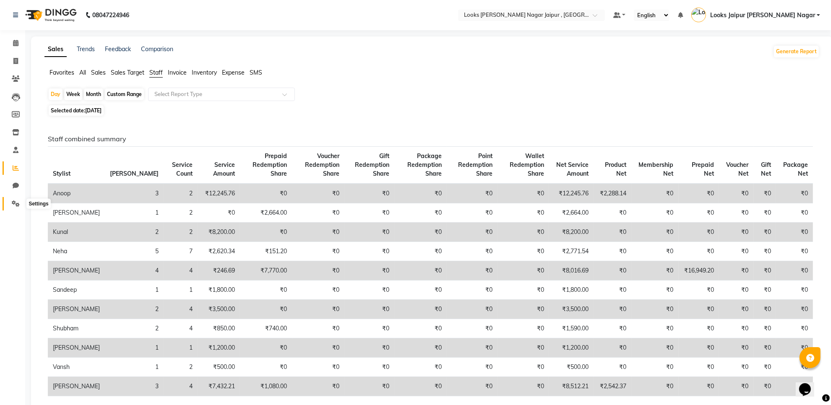
click at [8, 204] on span at bounding box center [15, 204] width 15 height 10
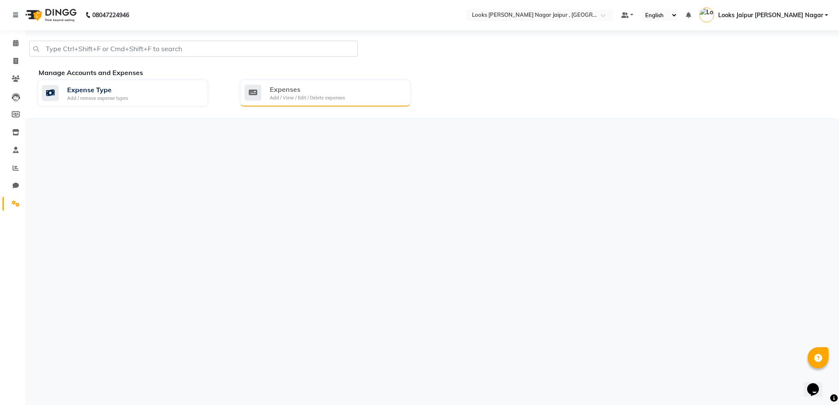
click at [328, 87] on div "Expenses" at bounding box center [307, 89] width 75 height 10
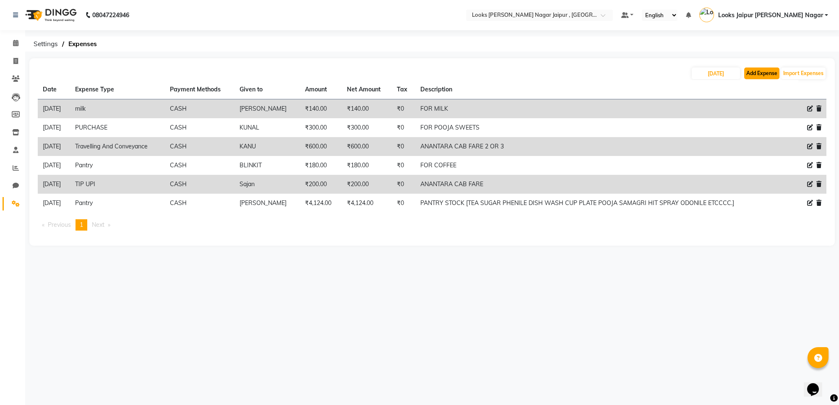
click at [766, 74] on button "Add Expense" at bounding box center [761, 74] width 35 height 12
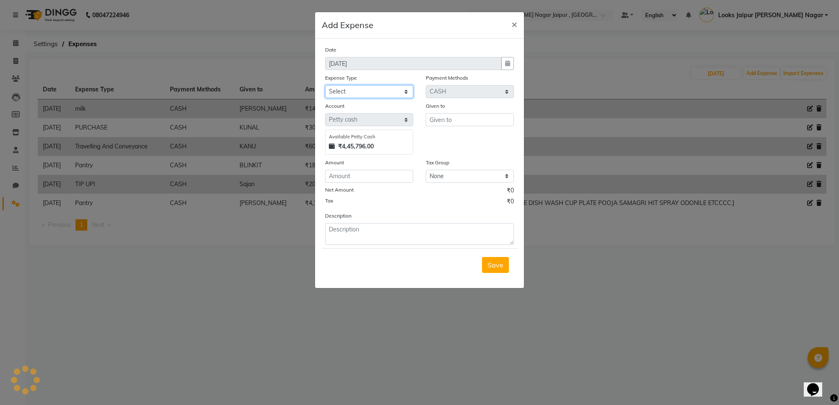
click at [360, 93] on select "Select Bank Deposit Cash Handover Client ordered food Client Refund Agnst Bill …" at bounding box center [369, 91] width 88 height 13
click at [325, 85] on select "Select Bank Deposit Cash Handover Client ordered food Client Refund Agnst Bill …" at bounding box center [369, 91] width 88 height 13
click at [471, 116] on input "text" at bounding box center [470, 119] width 88 height 13
click at [389, 175] on input "number" at bounding box center [369, 176] width 88 height 13
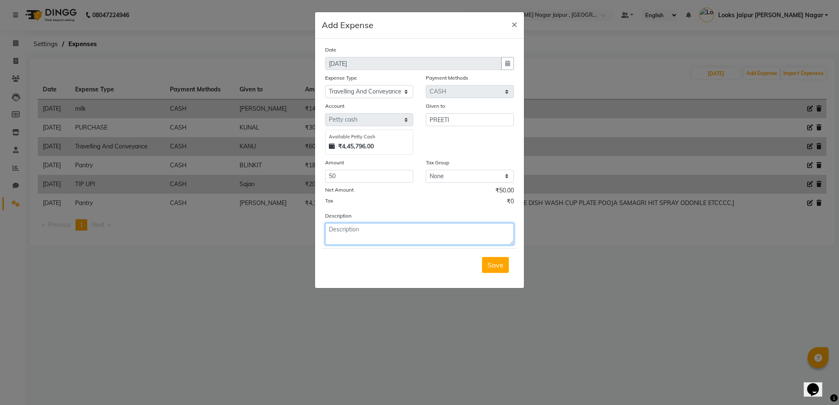
drag, startPoint x: 379, startPoint y: 234, endPoint x: 379, endPoint y: 244, distance: 10.5
click at [379, 244] on form "Date [DATE] Expense Type Select Bank Deposit Cash Handover Client ordered food …" at bounding box center [420, 163] width 196 height 236
click at [492, 268] on span "Save" at bounding box center [496, 265] width 16 height 8
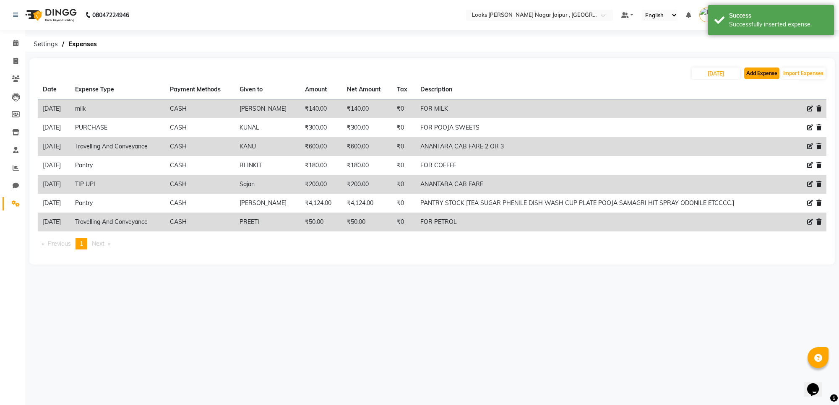
click at [771, 77] on button "Add Expense" at bounding box center [761, 74] width 35 height 12
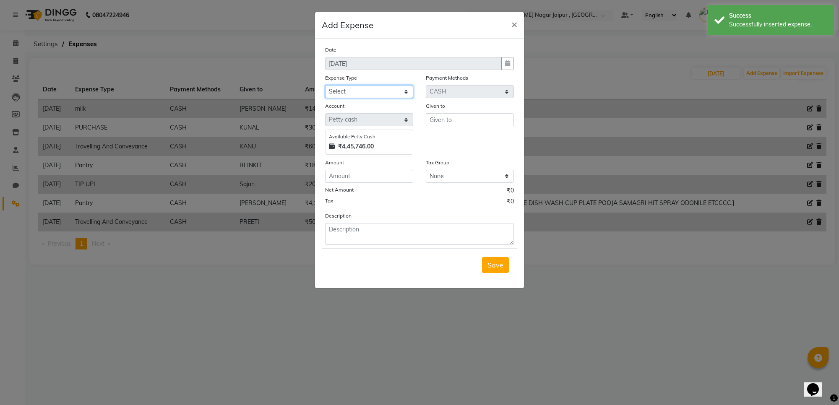
click at [345, 91] on select "Select Bank Deposit Cash Handover Client ordered food Client Refund Agnst Bill …" at bounding box center [369, 91] width 88 height 13
click at [325, 85] on select "Select Bank Deposit Cash Handover Client ordered food Client Refund Agnst Bill …" at bounding box center [369, 91] width 88 height 13
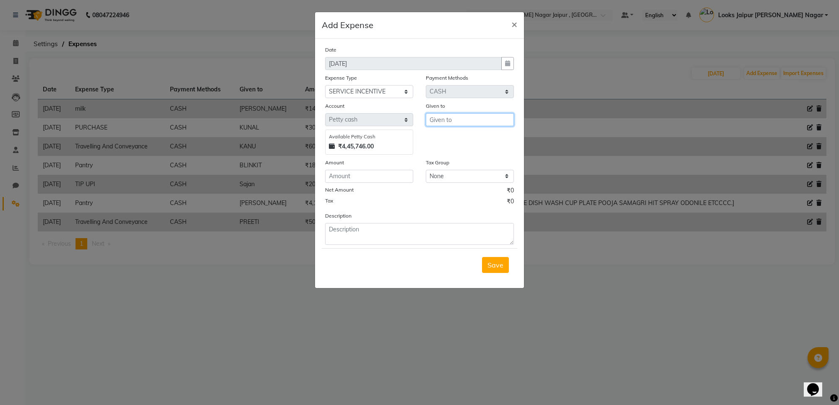
click at [429, 113] on input "text" at bounding box center [470, 119] width 88 height 13
click at [395, 178] on input "number" at bounding box center [369, 176] width 88 height 13
click at [331, 175] on input "300" at bounding box center [369, 176] width 88 height 13
click at [481, 120] on input "[PERSON_NAME]" at bounding box center [470, 119] width 88 height 13
click at [457, 129] on ngb-typeahead-window "[PERSON_NAME] Sh ubham Van sh" at bounding box center [459, 151] width 67 height 48
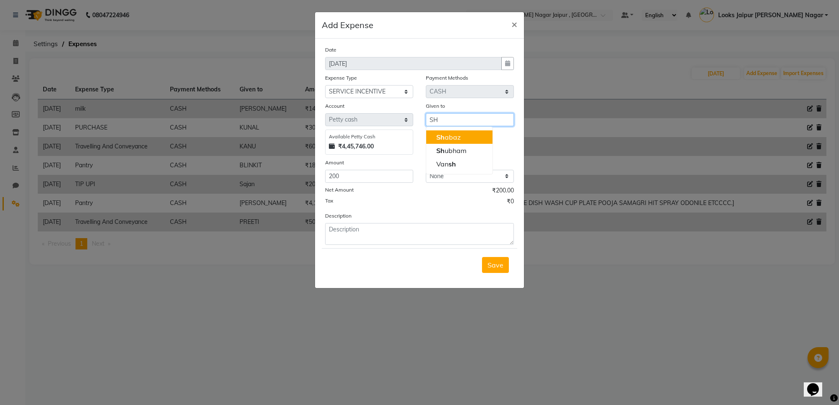
click at [468, 137] on button "[PERSON_NAME]" at bounding box center [459, 137] width 66 height 13
click at [487, 260] on button "Save" at bounding box center [495, 265] width 27 height 16
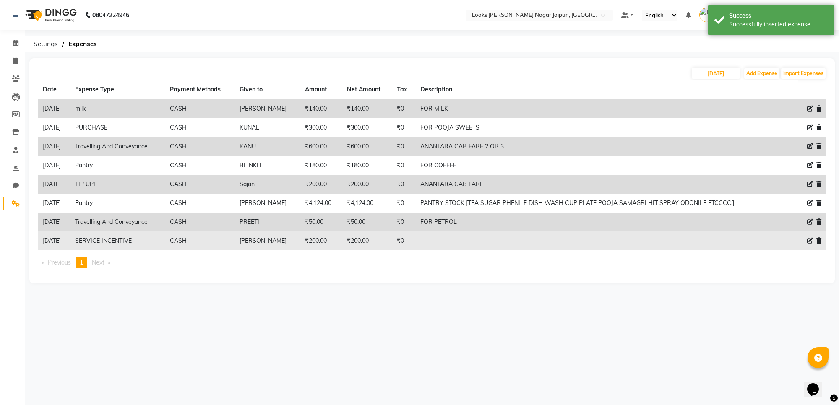
click at [812, 243] on icon at bounding box center [810, 241] width 6 height 6
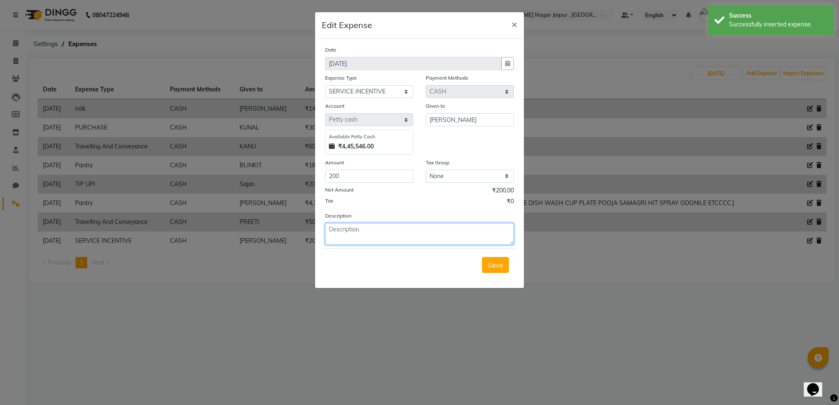
click at [402, 229] on textarea at bounding box center [419, 234] width 189 height 22
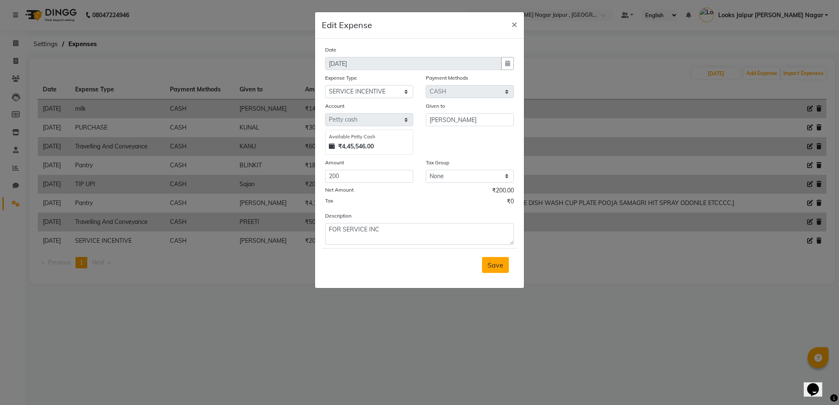
click at [506, 269] on button "Save" at bounding box center [495, 265] width 27 height 16
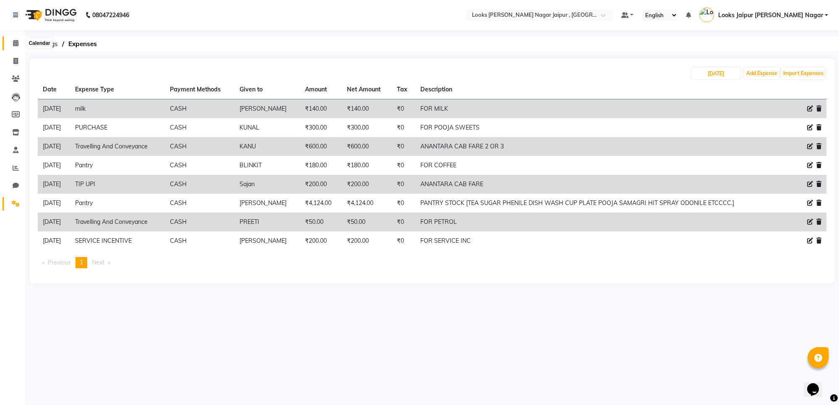
click at [15, 43] on icon at bounding box center [15, 43] width 5 height 6
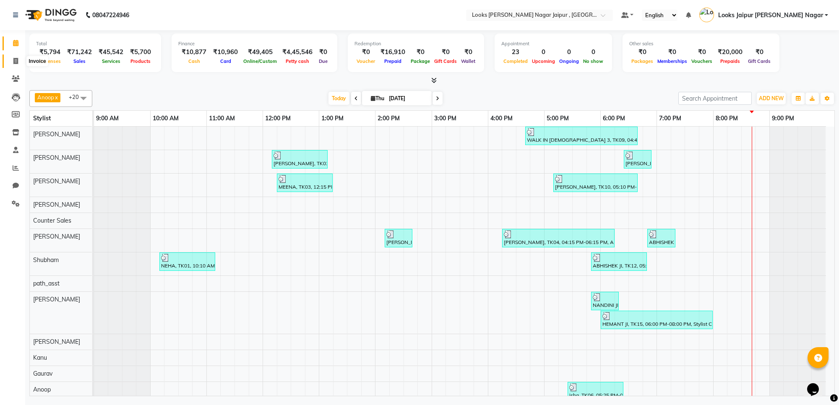
click at [13, 60] on icon at bounding box center [15, 61] width 5 height 6
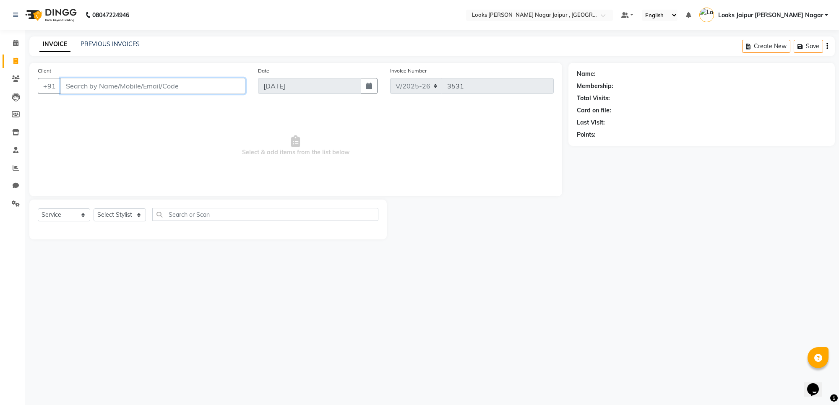
click at [159, 81] on input "Client" at bounding box center [152, 86] width 185 height 16
paste input "9314375135"
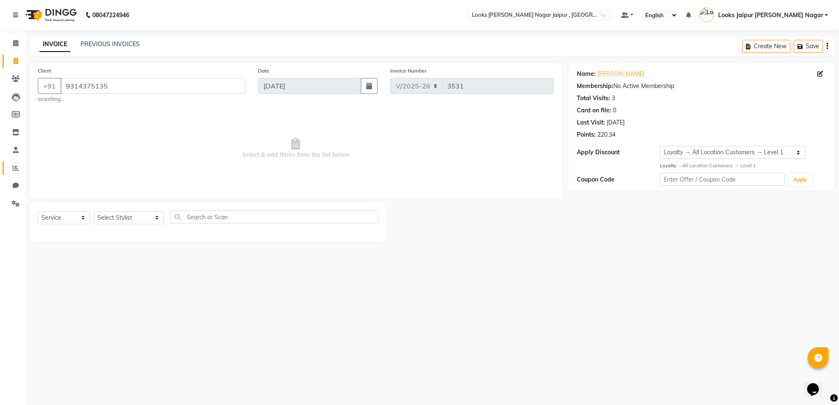
click at [13, 173] on link "Reports" at bounding box center [13, 169] width 20 height 14
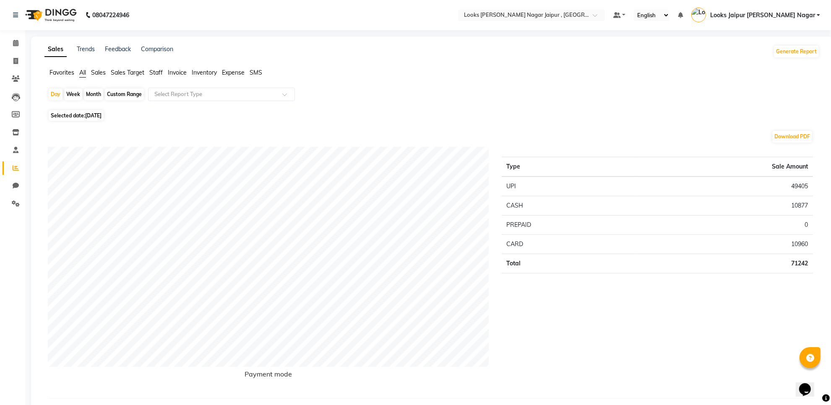
click at [154, 73] on span "Staff" at bounding box center [155, 73] width 13 height 8
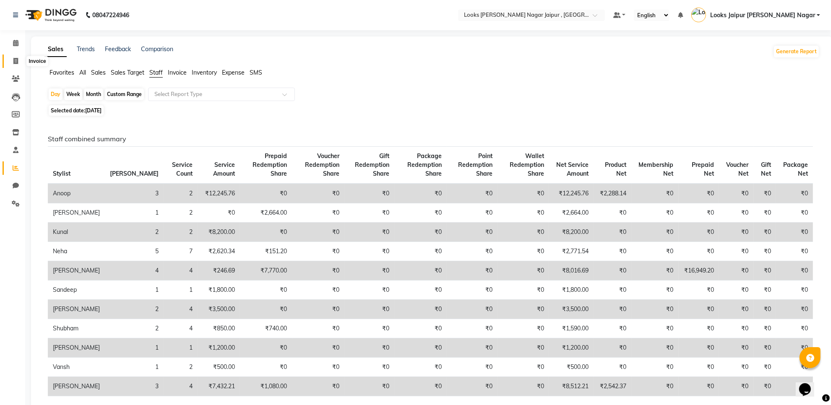
click at [13, 57] on span at bounding box center [15, 62] width 15 height 10
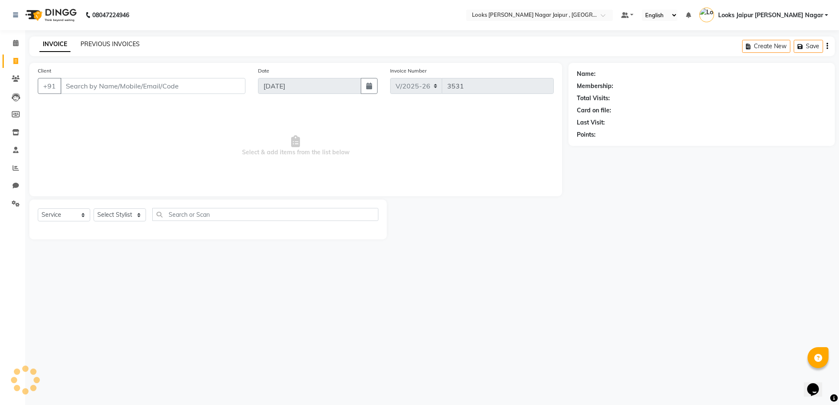
click at [94, 47] on link "PREVIOUS INVOICES" at bounding box center [110, 44] width 59 height 8
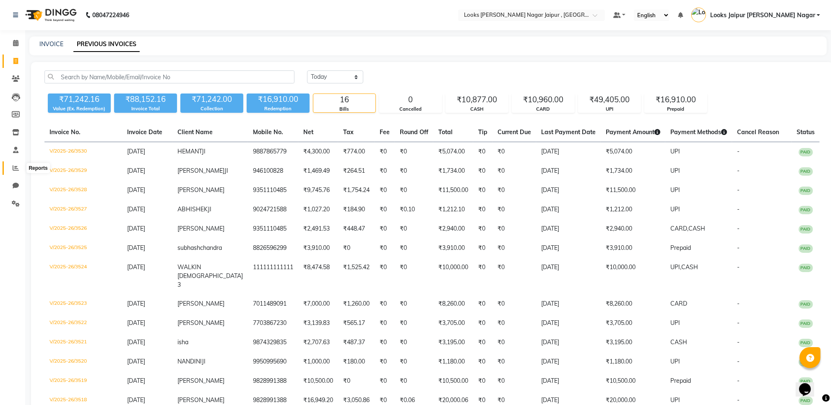
click at [13, 169] on icon at bounding box center [16, 168] width 6 height 6
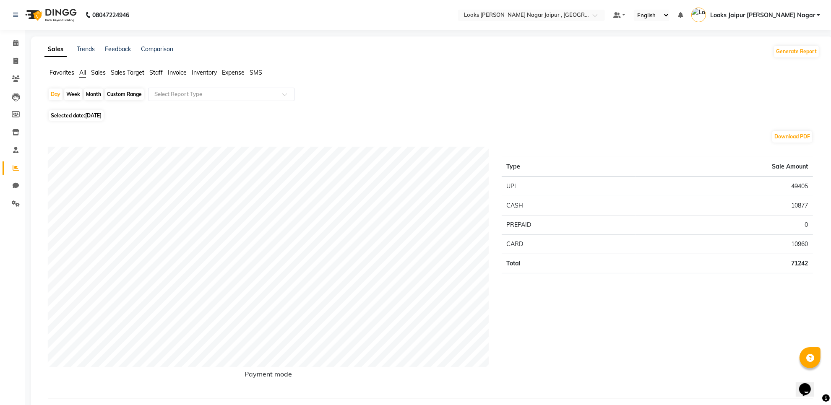
click at [154, 71] on span "Staff" at bounding box center [155, 73] width 13 height 8
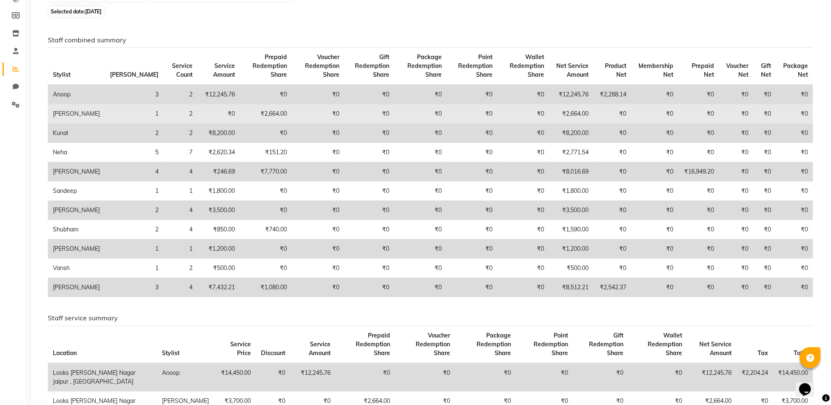
scroll to position [2, 0]
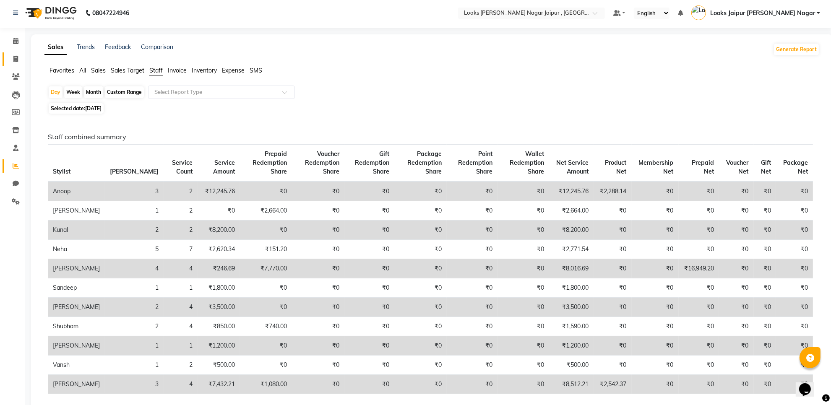
click at [17, 56] on icon at bounding box center [15, 59] width 5 height 6
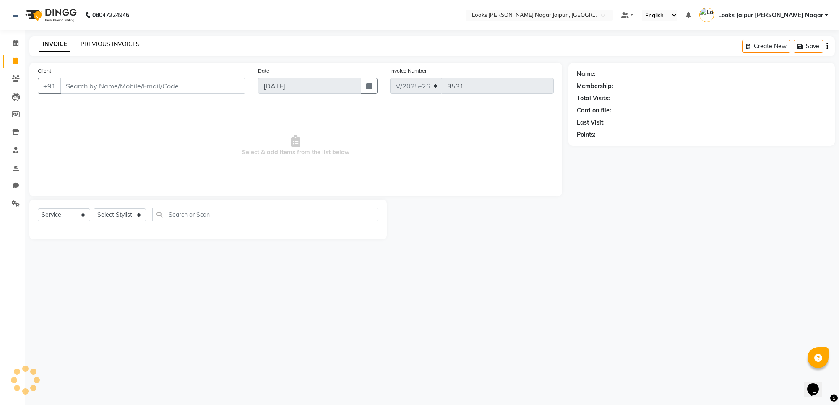
click at [95, 42] on link "PREVIOUS INVOICES" at bounding box center [110, 44] width 59 height 8
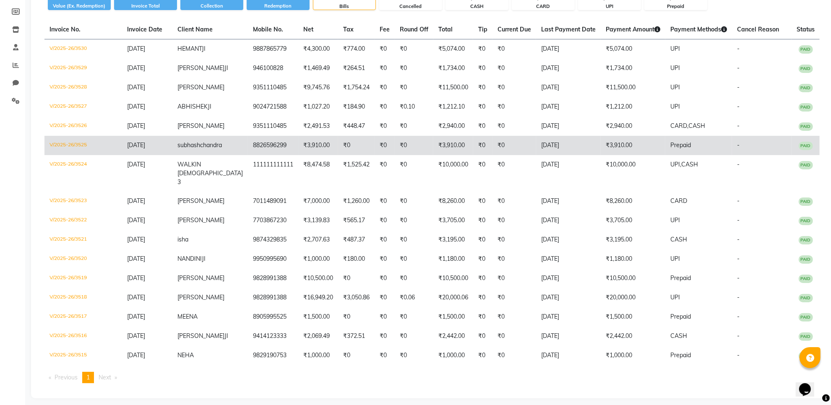
scroll to position [105, 0]
